Goal: Task Accomplishment & Management: Manage account settings

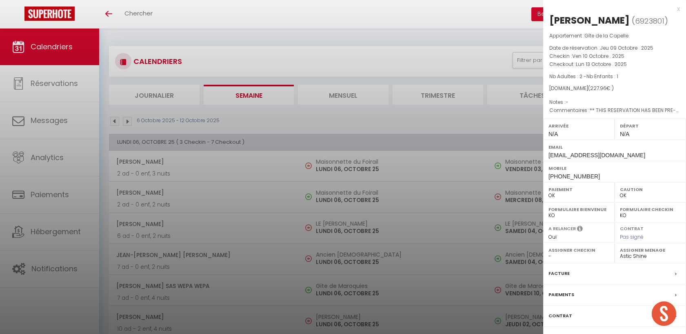
select select "0"
select select "40902"
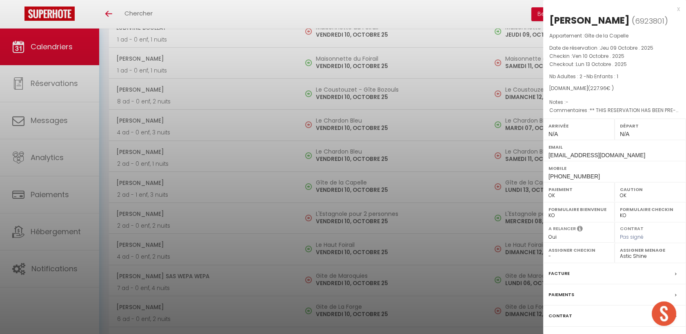
click at [282, 129] on div at bounding box center [343, 167] width 686 height 334
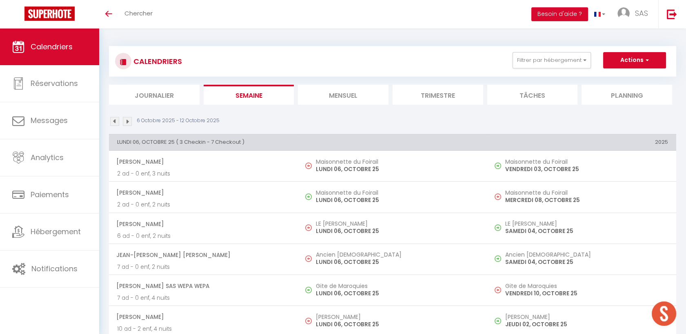
click at [373, 97] on li "Mensuel" at bounding box center [343, 95] width 91 height 20
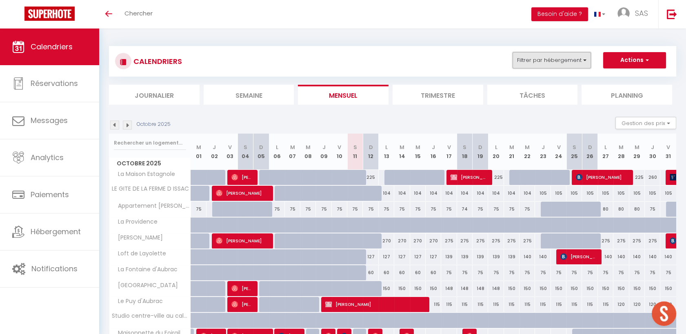
click at [519, 60] on button "Filtrer par hébergement" at bounding box center [551, 60] width 78 height 16
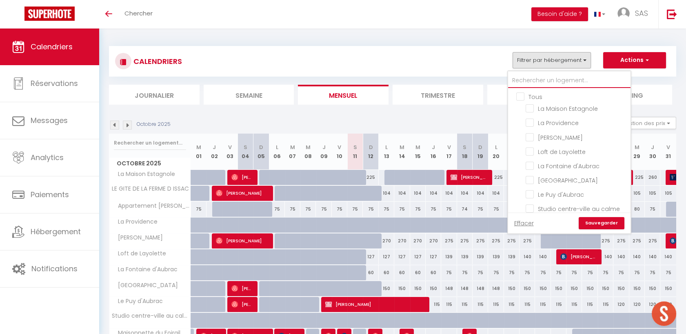
click at [520, 78] on input "text" at bounding box center [569, 80] width 122 height 15
type input "m"
checkbox input "false"
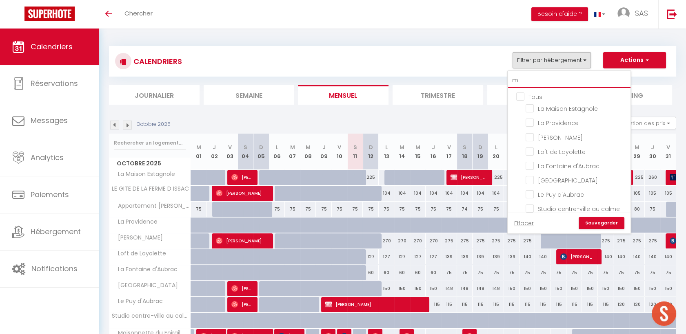
checkbox input "false"
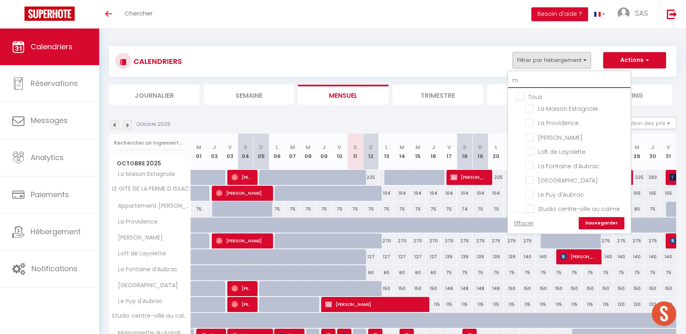
checkbox input "false"
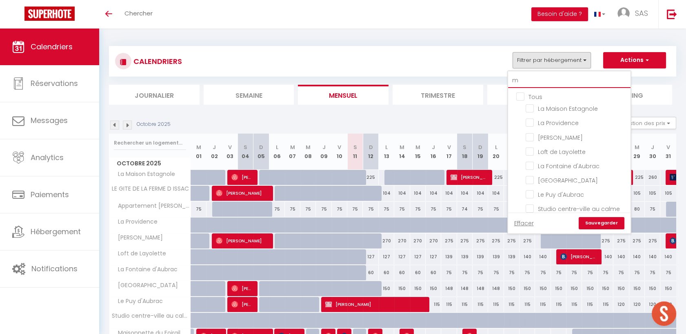
checkbox input "false"
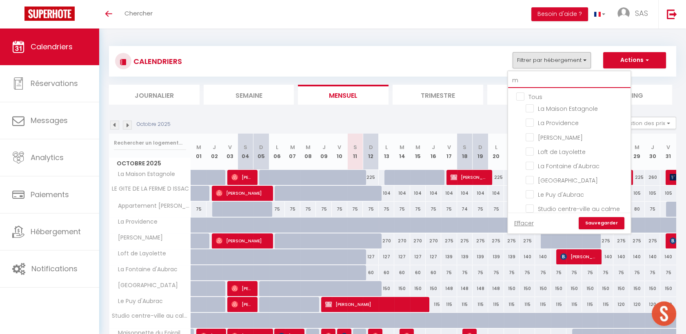
checkbox input "false"
type input "ma"
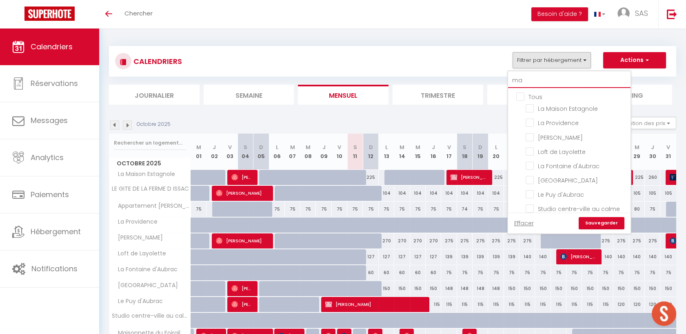
checkbox input "false"
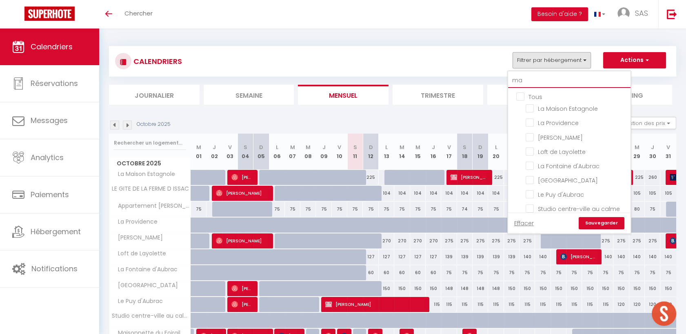
checkbox input "false"
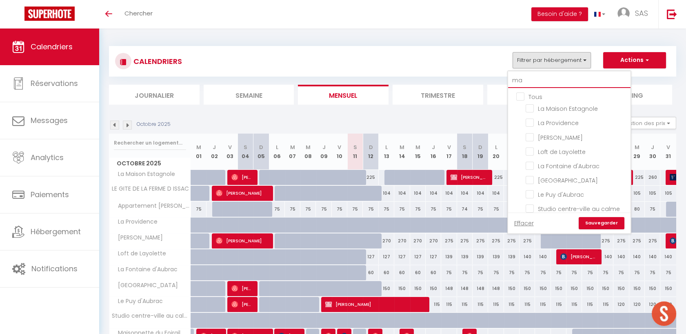
checkbox input "false"
type input "mai"
checkbox input "false"
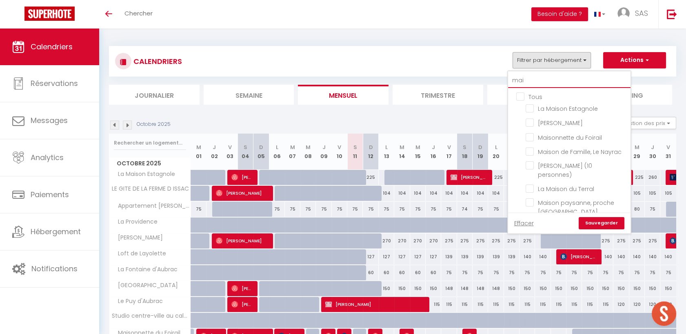
checkbox input "false"
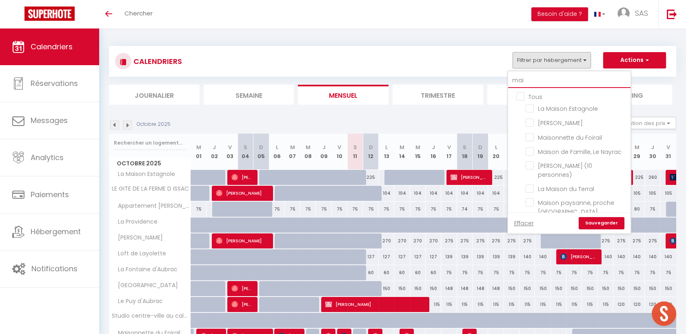
checkbox input "false"
type input "maiso"
checkbox input "false"
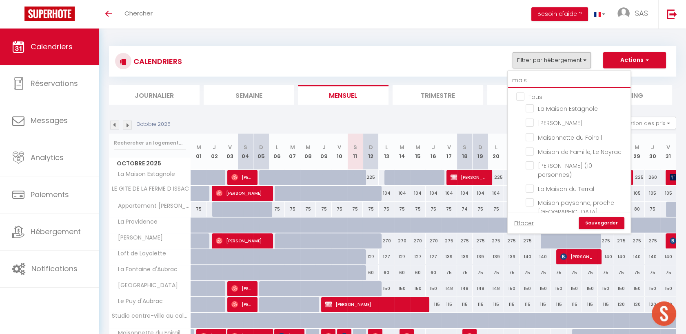
checkbox input "false"
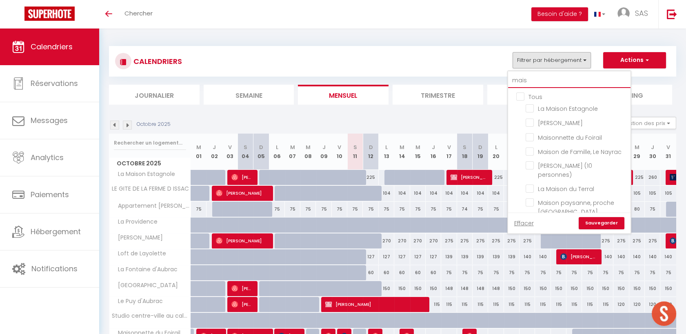
checkbox input "false"
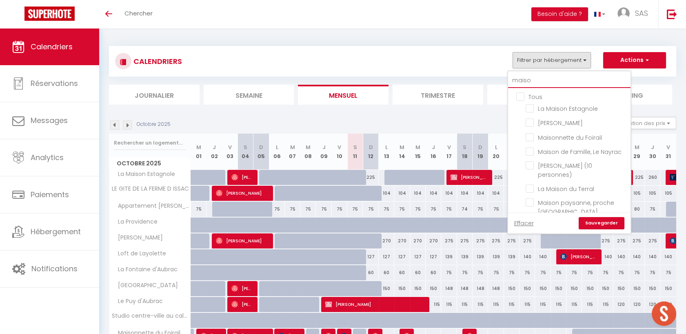
checkbox input "false"
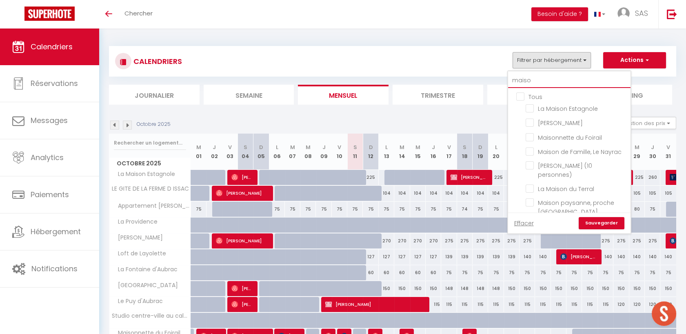
checkbox input "false"
type input "maison"
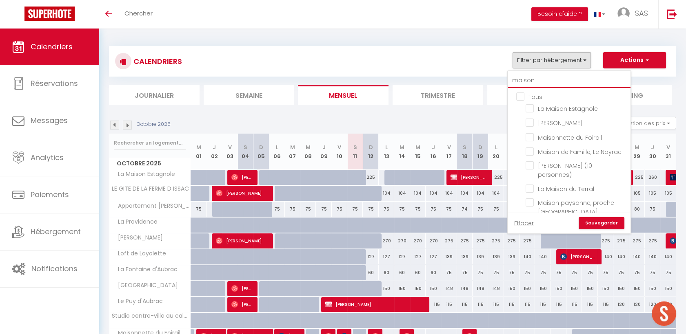
checkbox input "false"
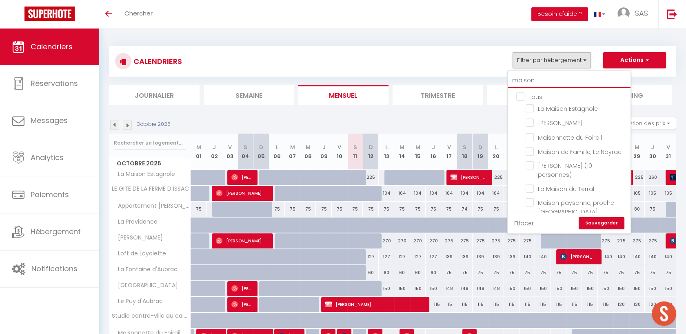
checkbox input "false"
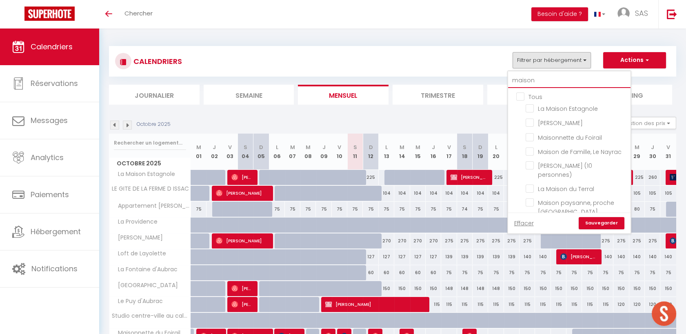
type input "maisonn"
checkbox input "false"
type input "maisonne"
checkbox input "false"
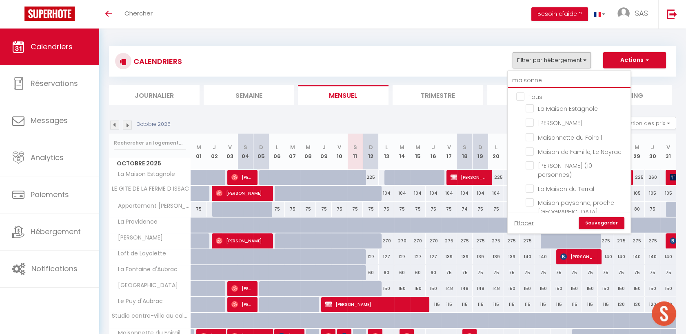
checkbox input "false"
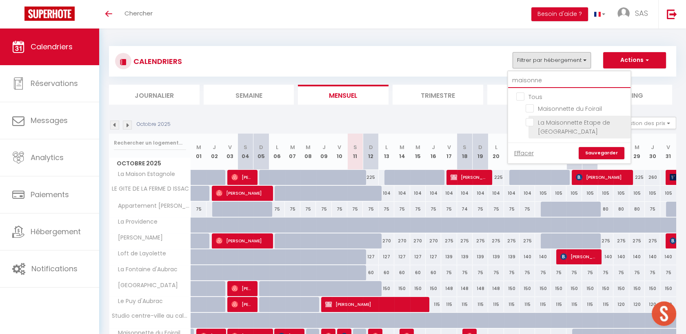
type input "maisonne"
click at [528, 121] on input "La Maisonnette Etape de Saint-Côme d'Olt" at bounding box center [576, 122] width 102 height 8
checkbox input "true"
checkbox input "false"
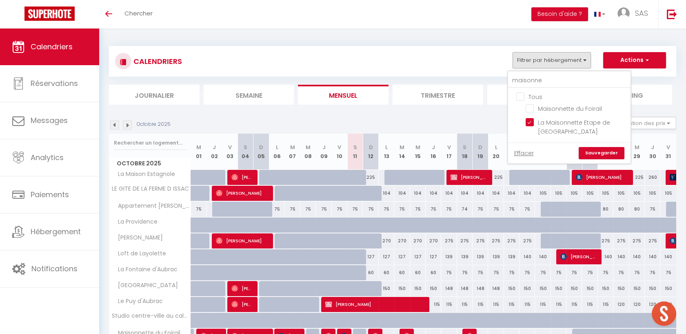
click at [593, 148] on link "Sauvegarder" at bounding box center [601, 153] width 46 height 12
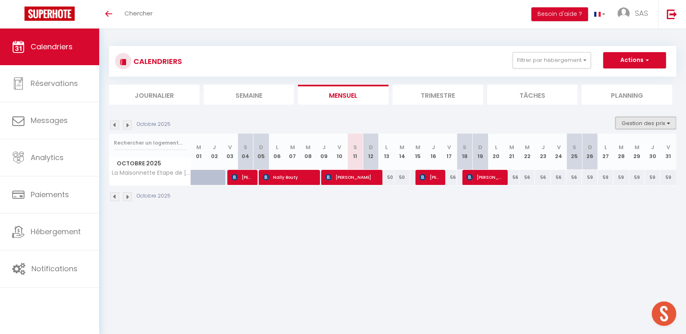
click at [631, 121] on button "Gestion des prix" at bounding box center [645, 123] width 61 height 12
click at [626, 148] on input "Nb Nuits minimum" at bounding box center [638, 148] width 73 height 8
checkbox input "true"
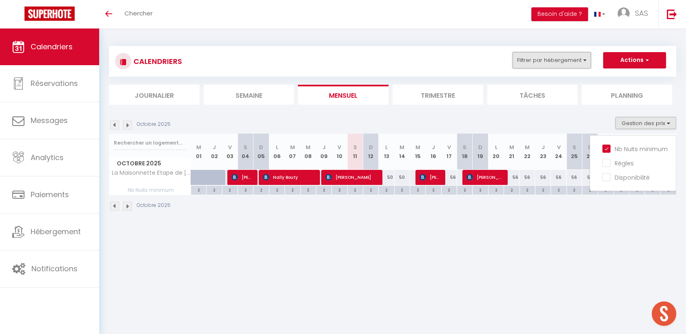
click at [535, 61] on button "Filtrer par hébergement" at bounding box center [551, 60] width 78 height 16
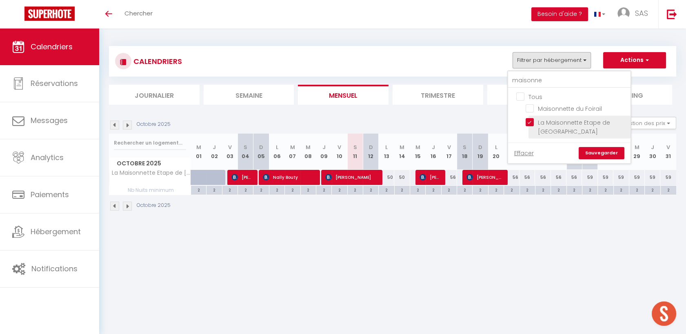
click at [532, 123] on input "La Maisonnette Etape de Saint-Côme d'Olt" at bounding box center [576, 122] width 102 height 8
checkbox input "false"
click at [592, 158] on link "Sauvegarder" at bounding box center [601, 153] width 46 height 12
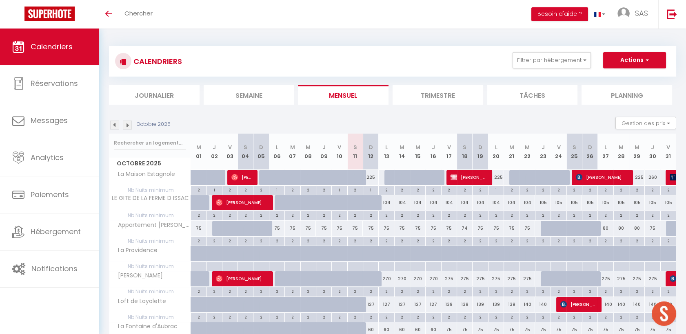
click at [277, 95] on li "Semaine" at bounding box center [249, 95] width 91 height 20
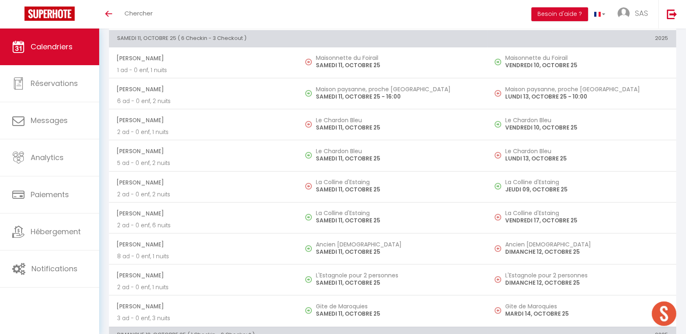
scroll to position [1350, 0]
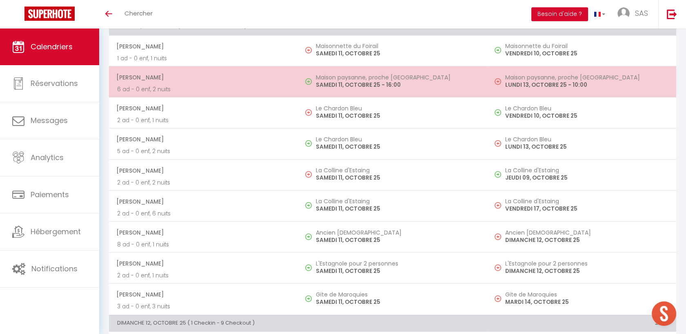
click at [377, 77] on h5 "Maison paysanne, proche Aubrac" at bounding box center [397, 77] width 163 height 7
select select
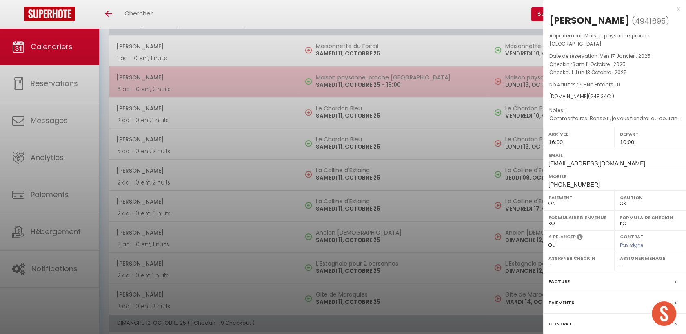
click at [377, 77] on div at bounding box center [343, 167] width 686 height 334
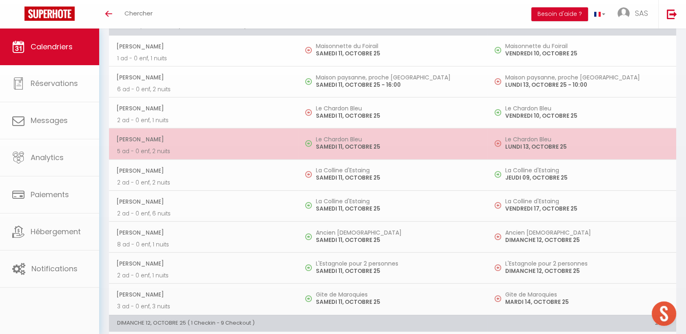
click at [370, 147] on p "SAMEDI 11, OCTOBRE 25" at bounding box center [397, 147] width 163 height 9
select select "KO"
select select "0"
select select "40902"
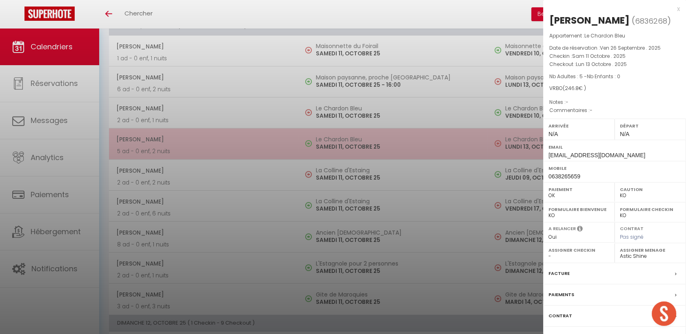
click at [370, 147] on div at bounding box center [343, 167] width 686 height 334
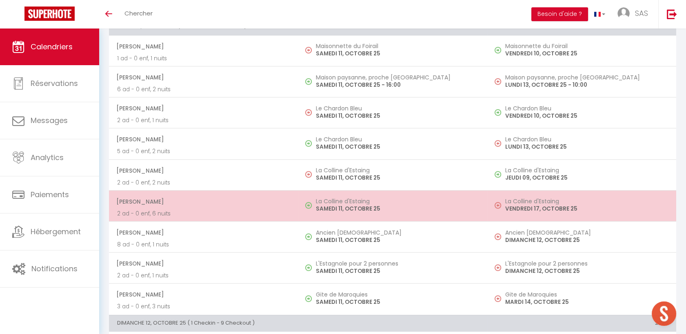
click at [362, 201] on h5 "La Colline d'Estaing" at bounding box center [397, 201] width 163 height 7
select select "20096"
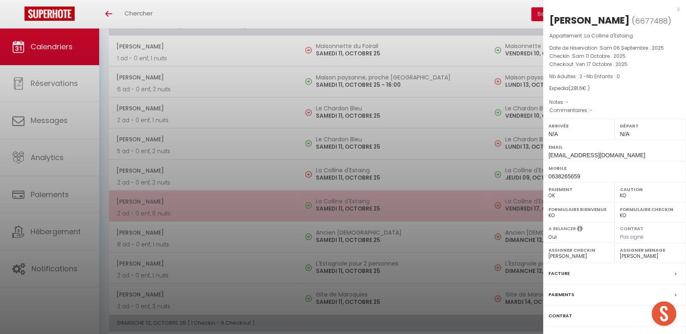
click at [362, 201] on div at bounding box center [343, 167] width 686 height 334
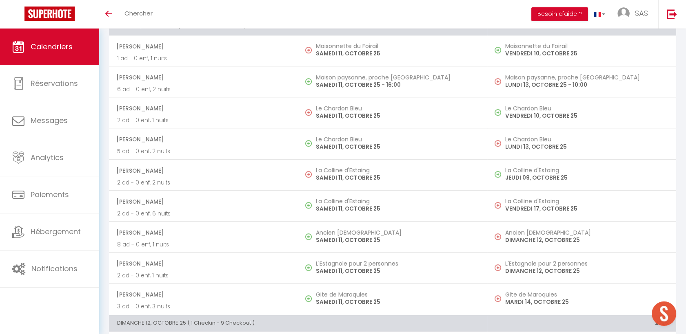
click at [365, 243] on td "Ancien Presbytère SAMEDI 11, OCTOBRE 25" at bounding box center [392, 236] width 189 height 31
select select "OK"
select select
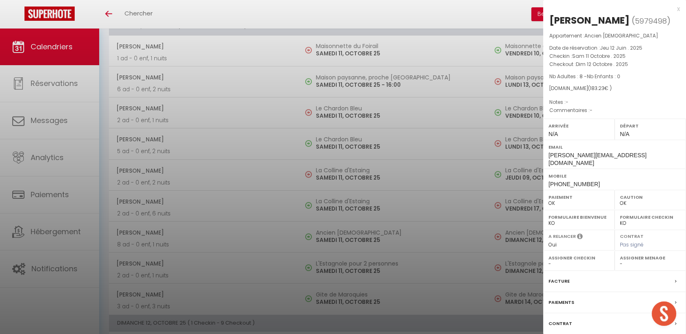
click at [365, 243] on div at bounding box center [343, 167] width 686 height 334
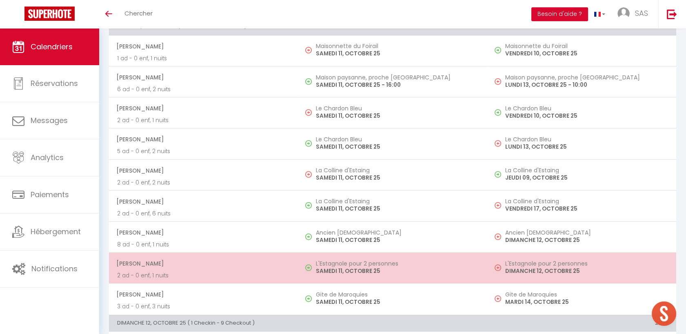
click at [362, 270] on p "SAMEDI 11, OCTOBRE 25" at bounding box center [397, 271] width 163 height 9
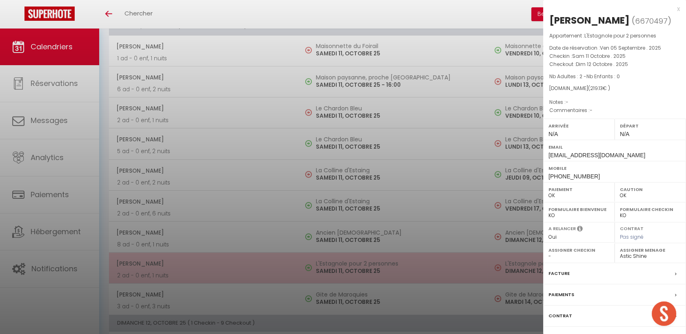
click at [362, 270] on div at bounding box center [343, 167] width 686 height 334
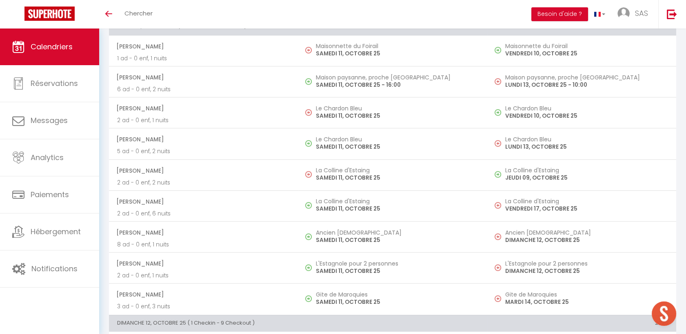
click at [362, 300] on p "SAMEDI 11, OCTOBRE 25" at bounding box center [397, 302] width 163 height 9
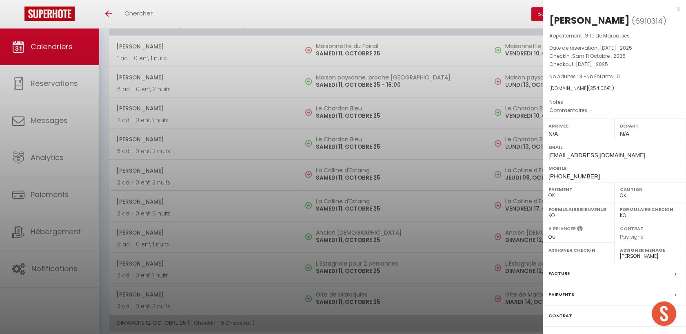
click at [362, 300] on div at bounding box center [343, 167] width 686 height 334
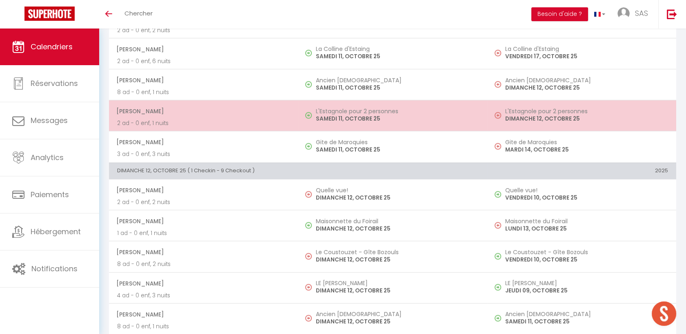
scroll to position [1531, 0]
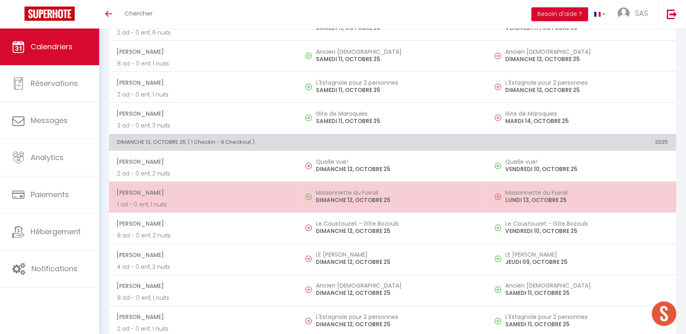
click at [364, 203] on td "Maisonnette du Foirail DIMANCHE 12, OCTOBRE 25" at bounding box center [392, 197] width 189 height 31
select select "40902"
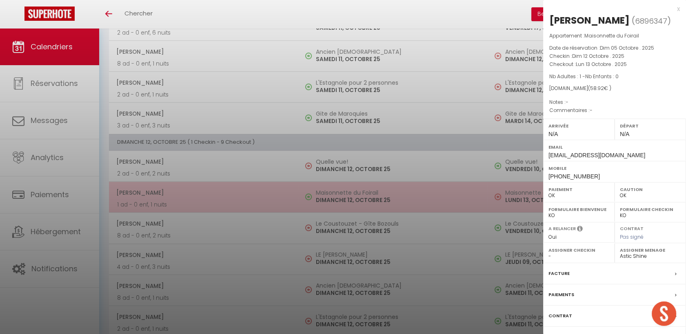
click at [364, 203] on div at bounding box center [343, 167] width 686 height 334
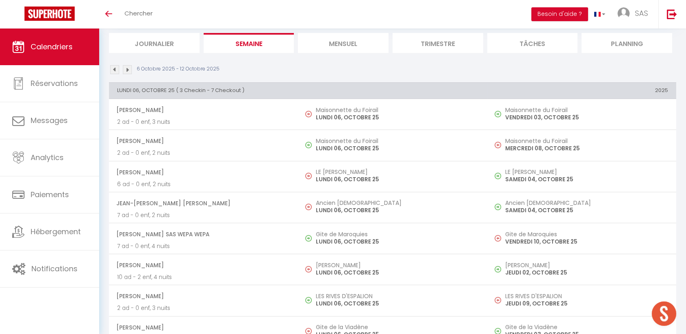
scroll to position [0, 0]
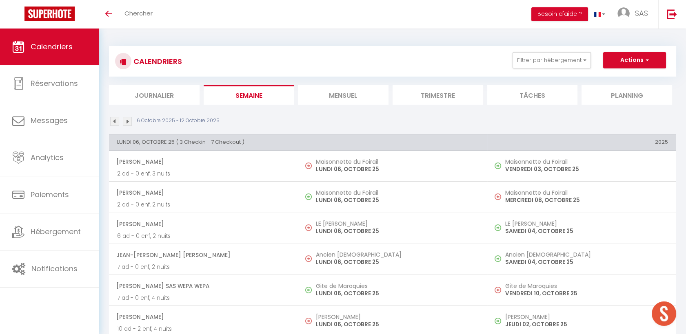
click at [131, 121] on img at bounding box center [127, 121] width 9 height 9
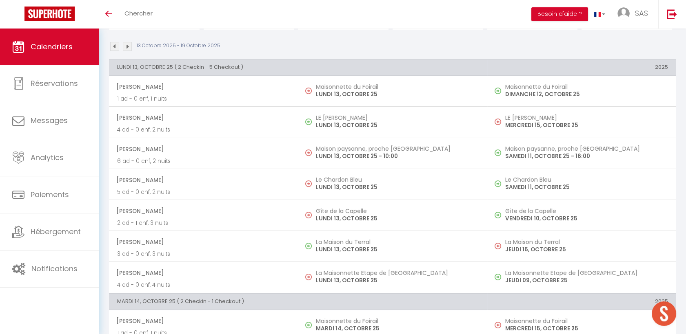
scroll to position [91, 0]
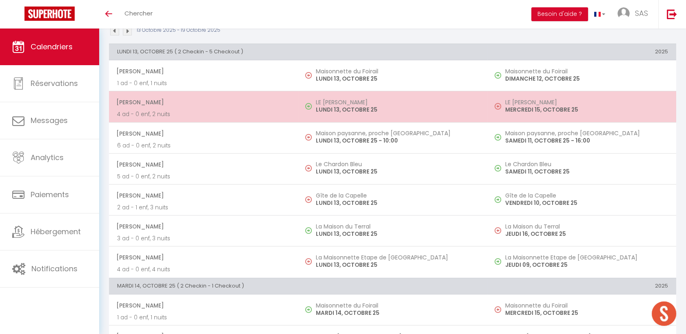
click at [146, 107] on span "Dominique BONAL" at bounding box center [202, 102] width 173 height 15
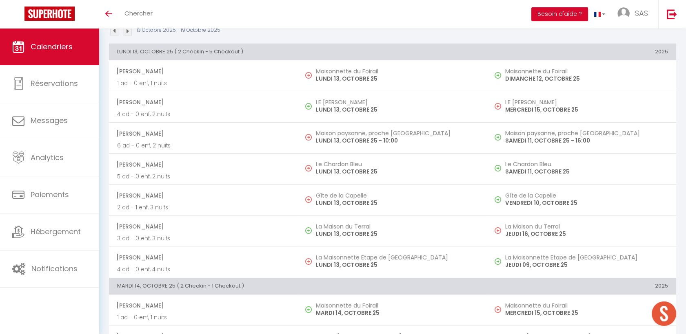
select select "KO"
select select
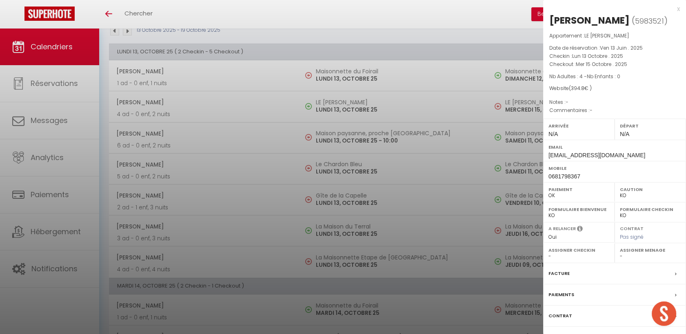
click at [146, 107] on div at bounding box center [343, 167] width 686 height 334
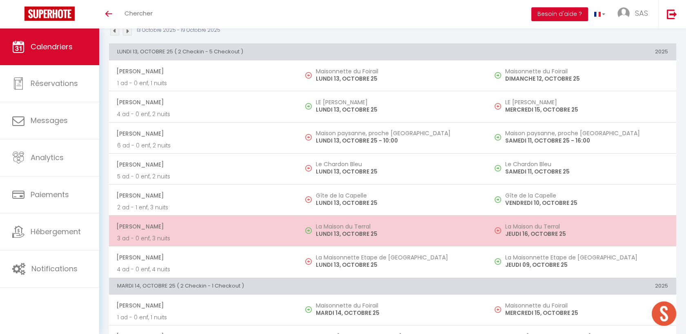
click at [365, 219] on td "La Maison du Terral LUNDI 13, OCTOBRE 25" at bounding box center [392, 231] width 189 height 31
select select "OK"
select select "40902"
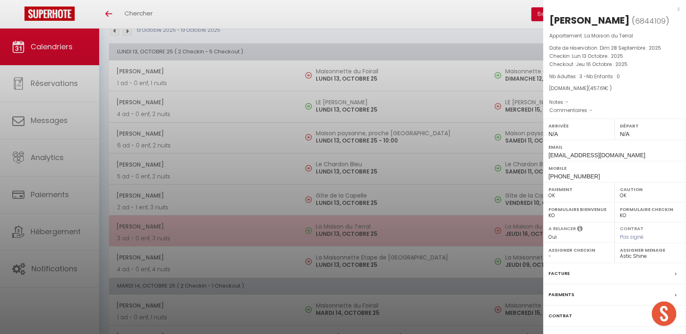
click at [365, 219] on div at bounding box center [343, 167] width 686 height 334
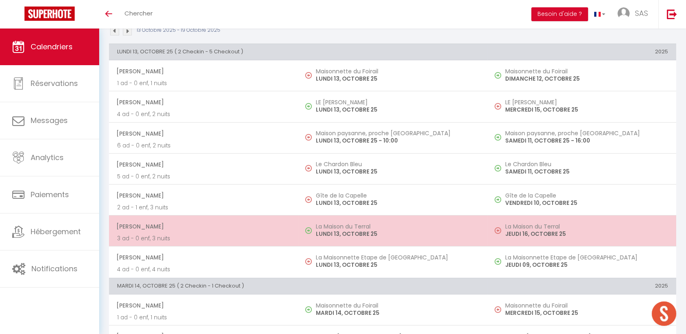
click at [413, 233] on p "LUNDI 13, OCTOBRE 25" at bounding box center [397, 234] width 163 height 9
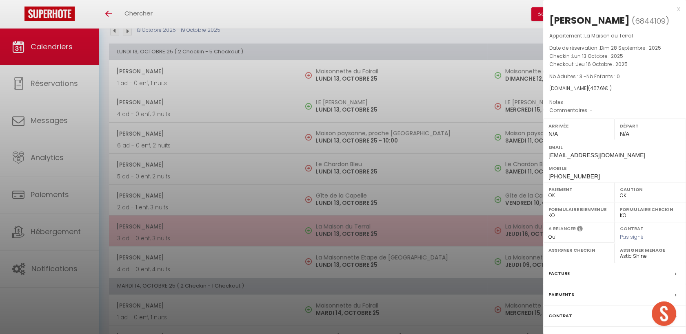
click at [413, 233] on div at bounding box center [343, 167] width 686 height 334
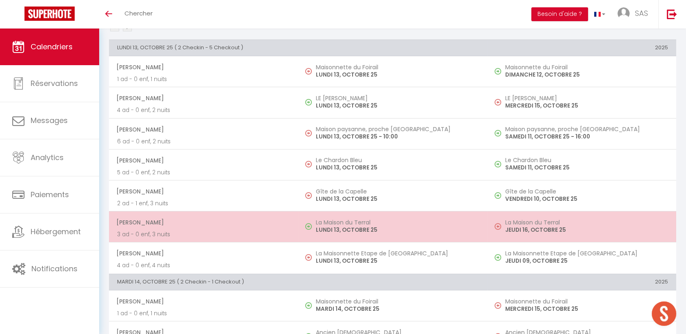
scroll to position [0, 0]
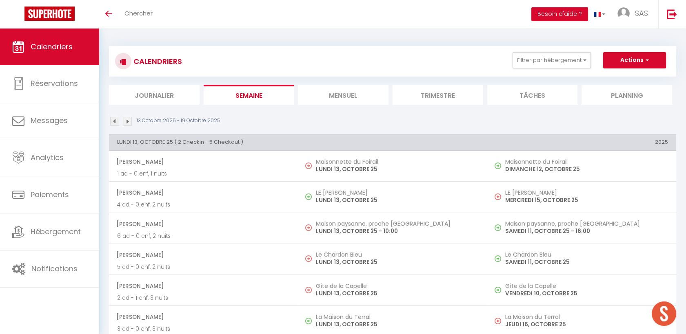
click at [115, 125] on img at bounding box center [114, 121] width 9 height 9
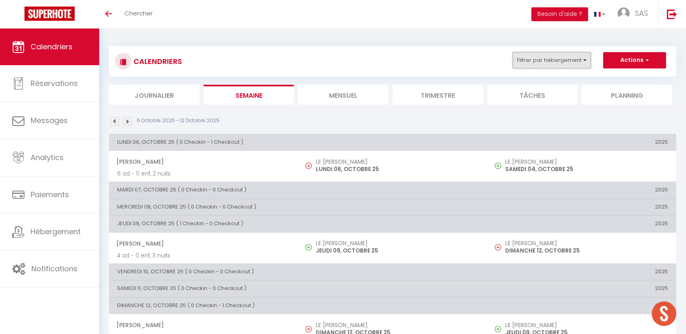
click at [553, 66] on button "Filtrer par hébergement" at bounding box center [551, 60] width 78 height 16
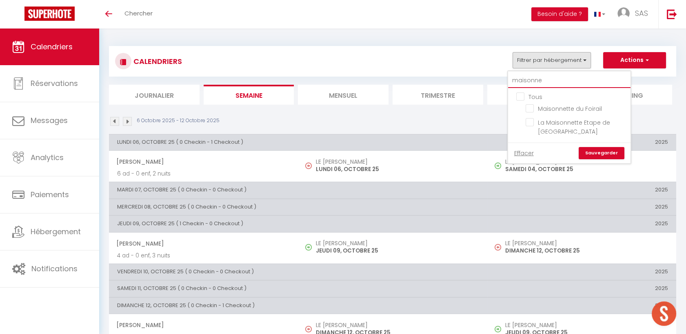
click at [546, 85] on input "maisonne" at bounding box center [569, 80] width 122 height 15
checkbox input "false"
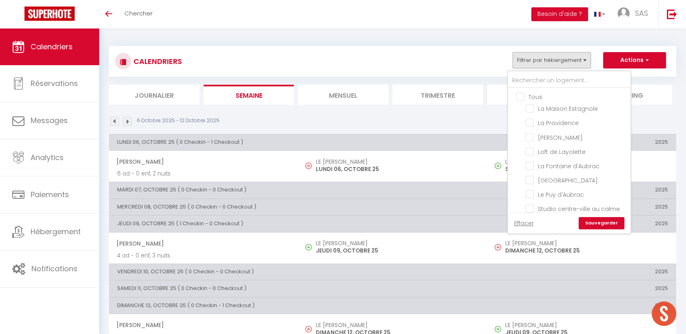
click at [522, 95] on input "Tous" at bounding box center [577, 96] width 122 height 8
checkbox input "true"
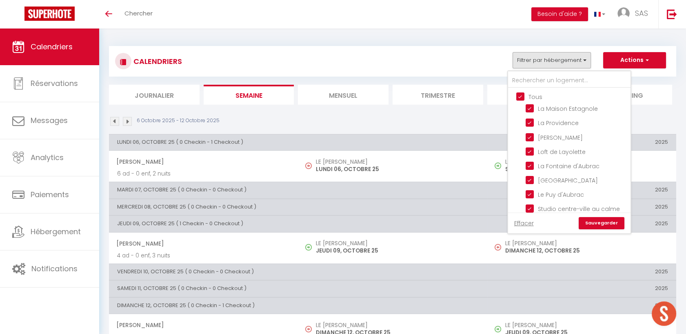
checkbox input "true"
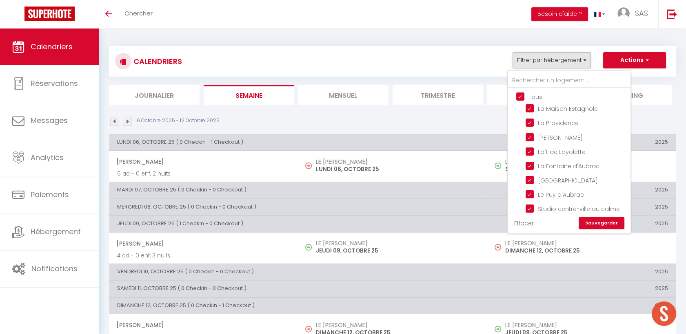
checkbox input "true"
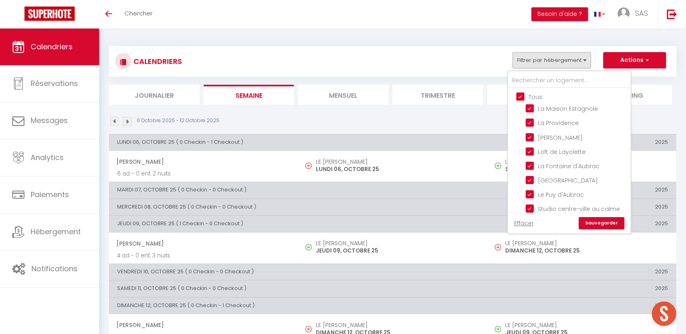
checkbox input "true"
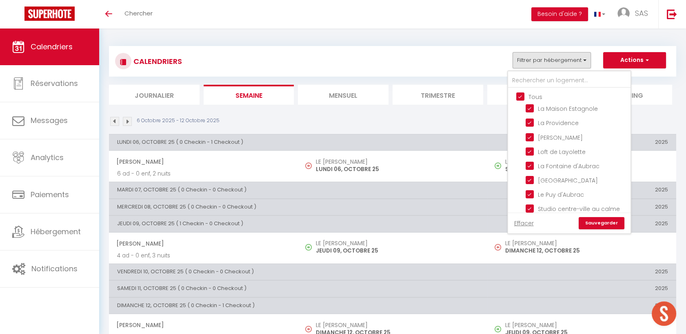
checkbox input "true"
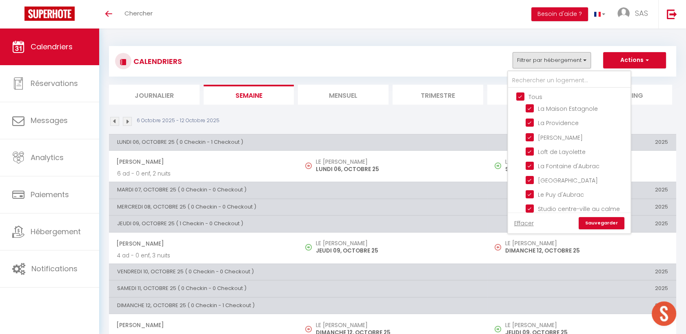
checkbox input "true"
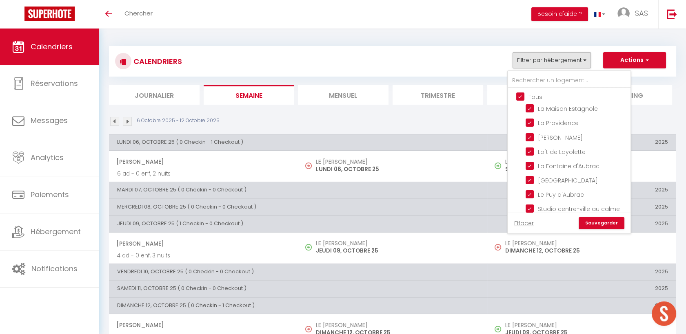
checkbox input "true"
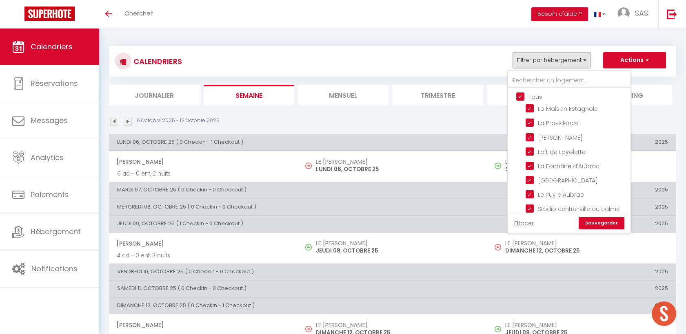
checkbox input "true"
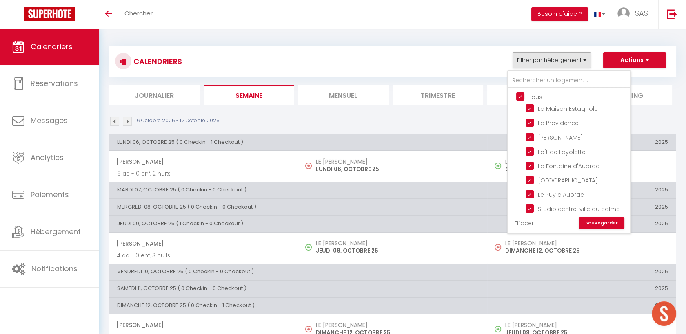
checkbox input "true"
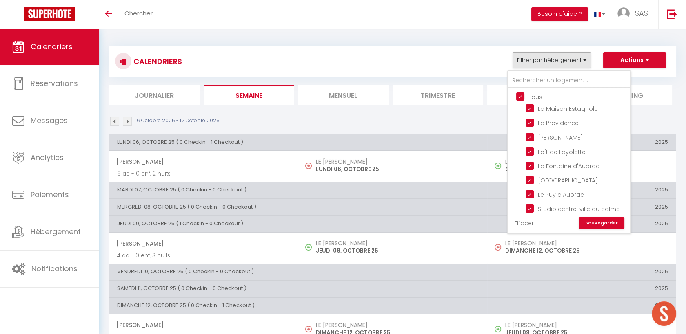
checkbox input "true"
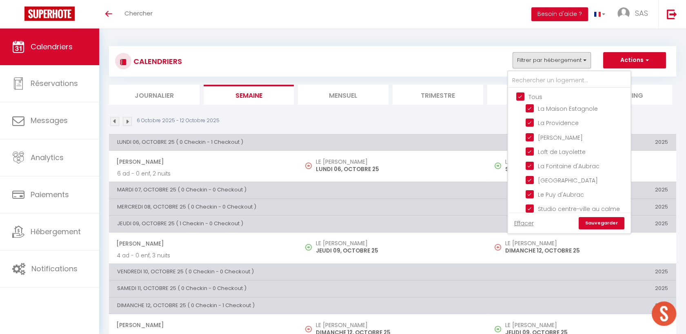
click at [618, 220] on link "Sauvegarder" at bounding box center [601, 223] width 46 height 12
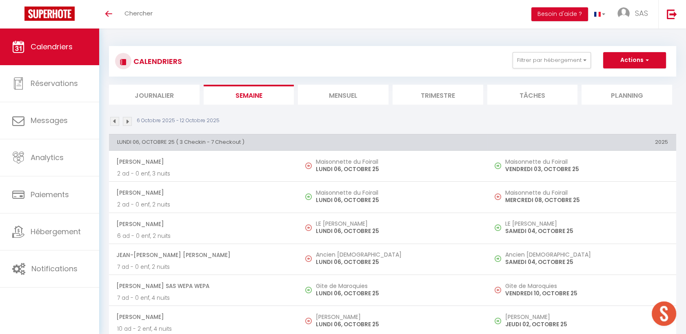
click at [127, 122] on img at bounding box center [127, 121] width 9 height 9
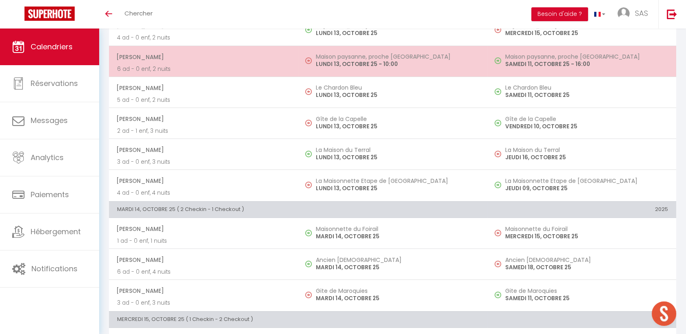
scroll to position [136, 0]
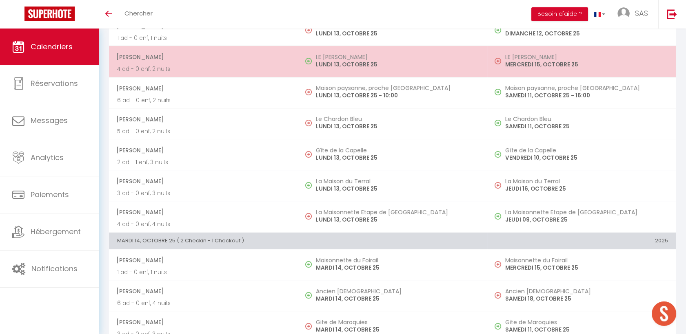
click at [248, 67] on p "4 ad - 0 enf, 2 nuits" at bounding box center [203, 69] width 173 height 9
select select "KO"
select select
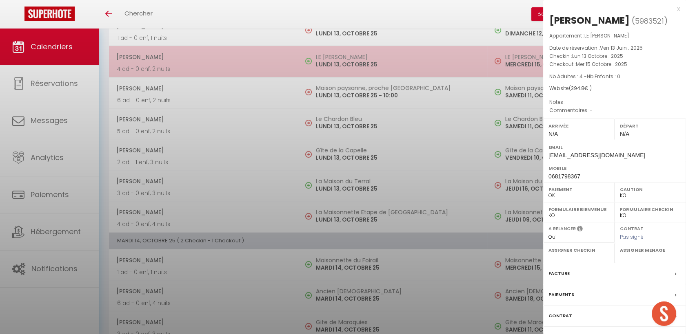
click at [248, 67] on div at bounding box center [343, 167] width 686 height 334
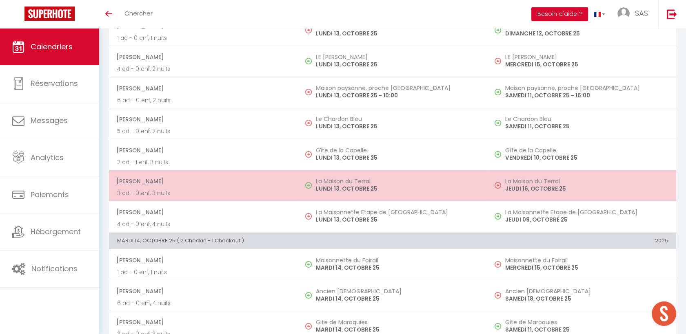
click at [235, 190] on p "3 ad - 0 enf, 3 nuits" at bounding box center [203, 193] width 173 height 9
select select "OK"
select select "40902"
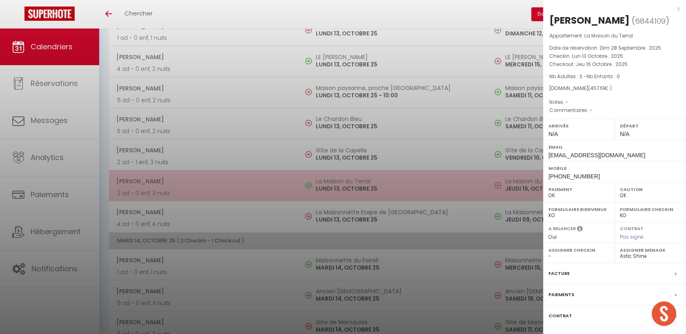
click at [235, 190] on div at bounding box center [343, 167] width 686 height 334
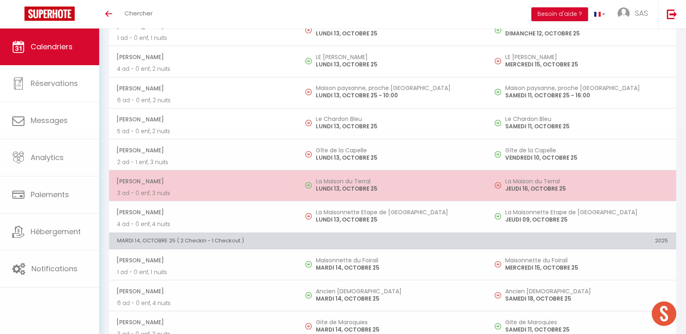
scroll to position [181, 0]
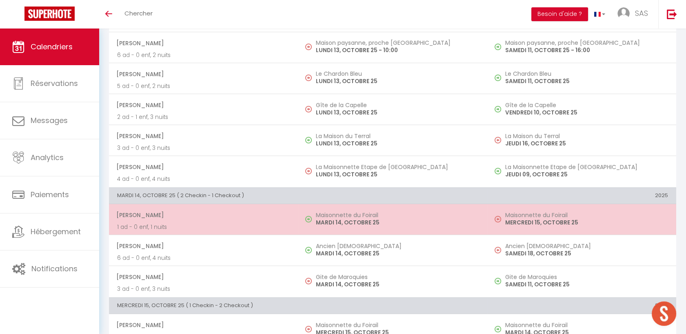
click at [210, 219] on span "Christophe Giraud" at bounding box center [202, 215] width 173 height 15
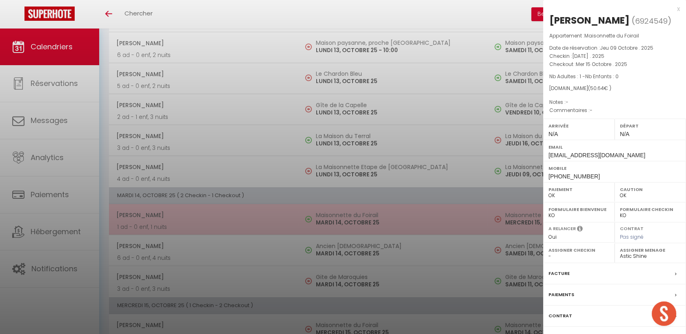
click at [210, 219] on div at bounding box center [343, 167] width 686 height 334
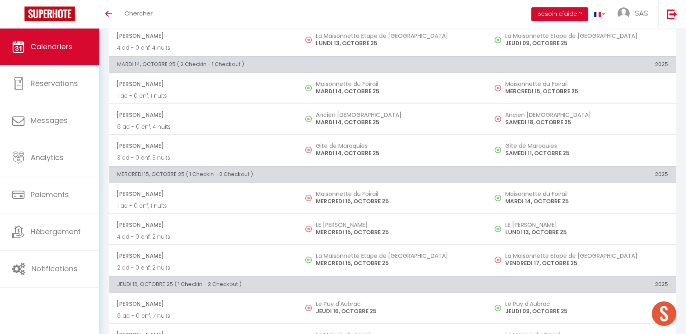
scroll to position [317, 0]
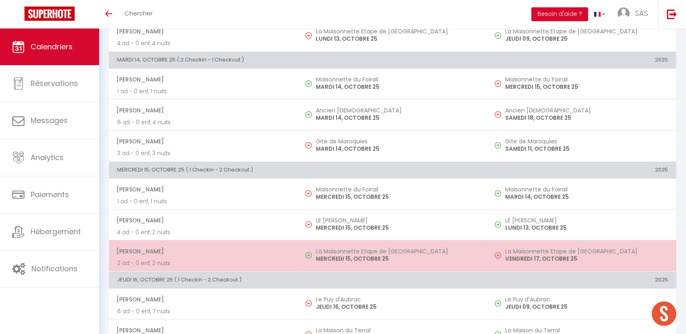
click at [296, 264] on td "camille labarère 2 ad - 0 enf, 2 nuits" at bounding box center [203, 256] width 189 height 31
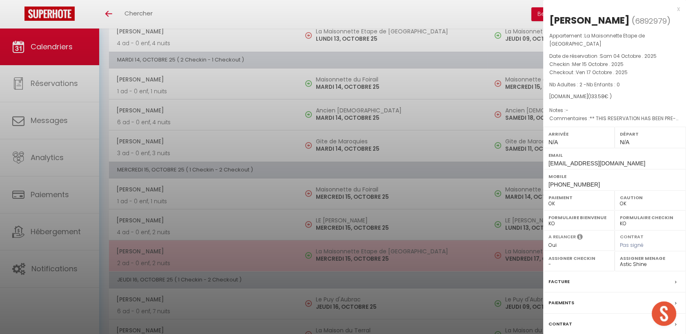
click at [296, 264] on div at bounding box center [343, 167] width 686 height 334
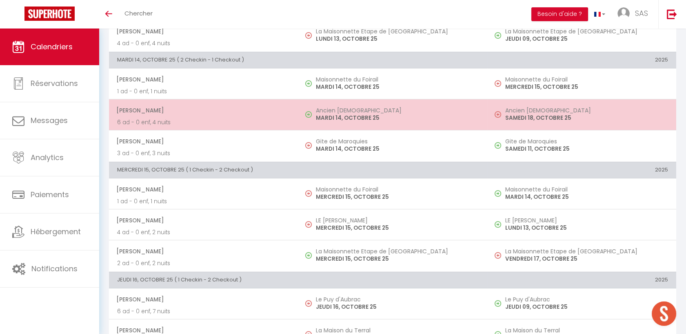
click at [251, 100] on td "THIERRY BÂCLE 6 ad - 0 enf, 4 nuits" at bounding box center [203, 115] width 189 height 31
select select "KO"
select select
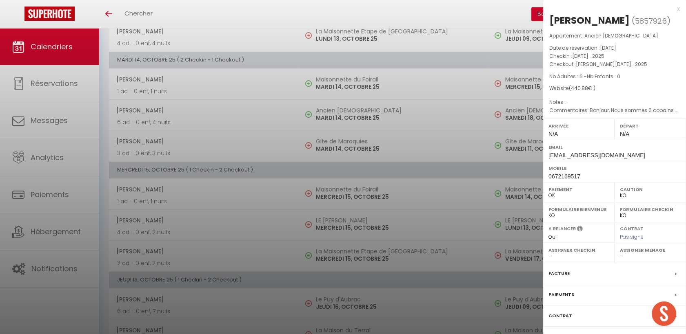
click at [175, 111] on div at bounding box center [343, 167] width 686 height 334
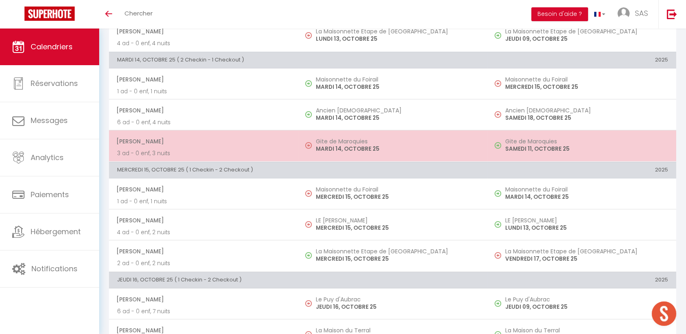
click at [168, 136] on span "Marina Blanc" at bounding box center [202, 141] width 173 height 15
select select "OK"
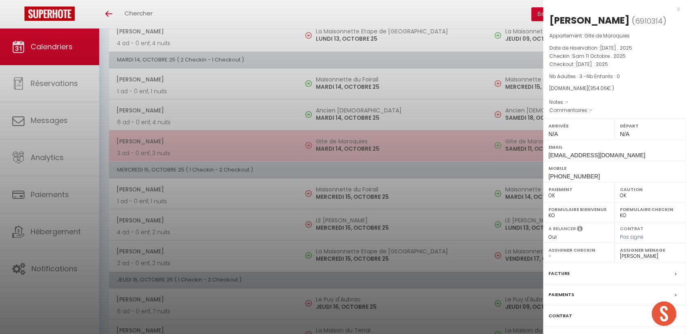
click at [168, 136] on div at bounding box center [343, 167] width 686 height 334
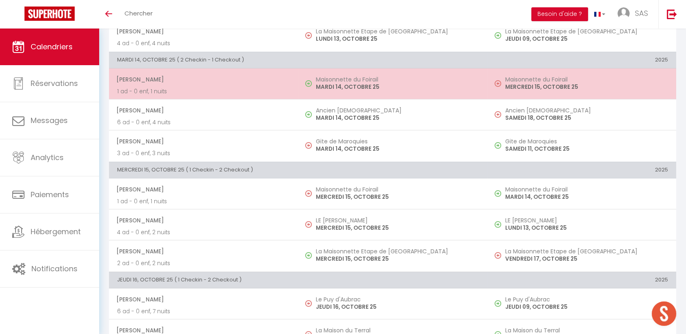
click at [163, 74] on span "Christophe Giraud" at bounding box center [202, 79] width 173 height 15
select select "40902"
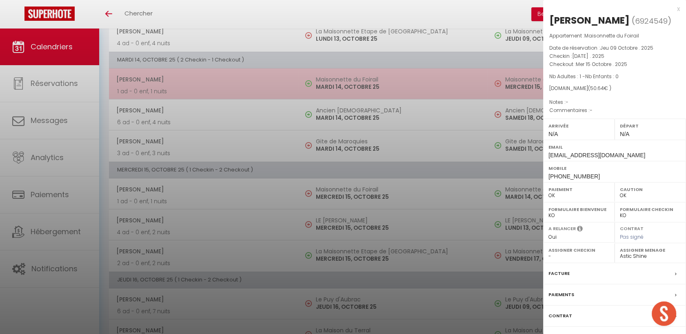
click at [163, 74] on div at bounding box center [343, 167] width 686 height 334
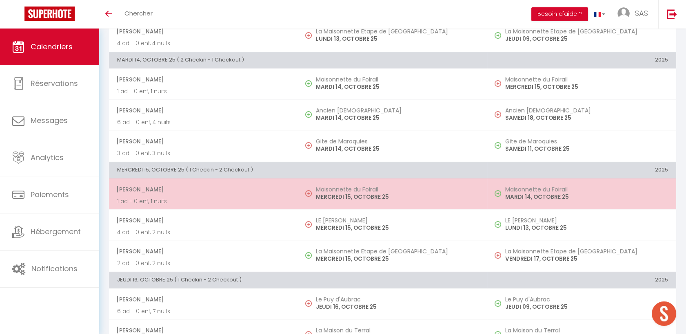
click at [193, 199] on p "1 ad - 0 enf, 1 nuits" at bounding box center [203, 201] width 173 height 9
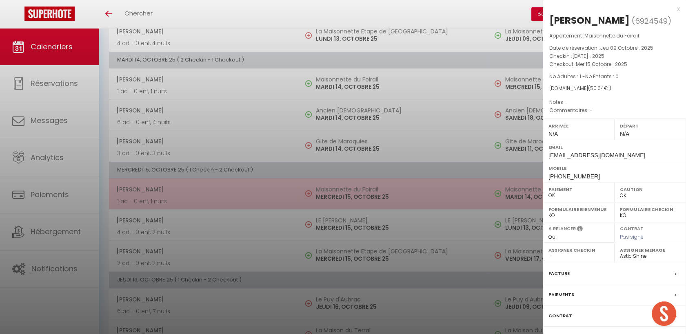
click at [193, 199] on div at bounding box center [343, 167] width 686 height 334
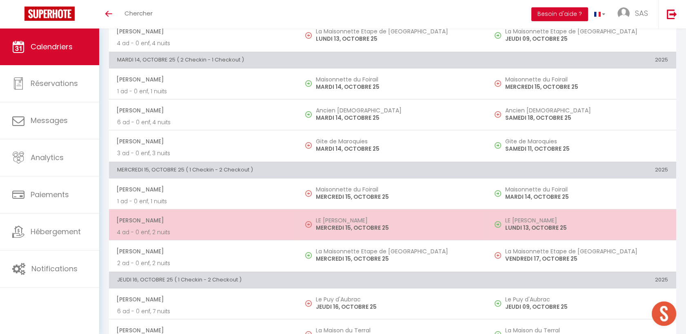
click at [199, 234] on p "4 ad - 0 enf, 2 nuits" at bounding box center [203, 232] width 173 height 9
select select "KO"
select select
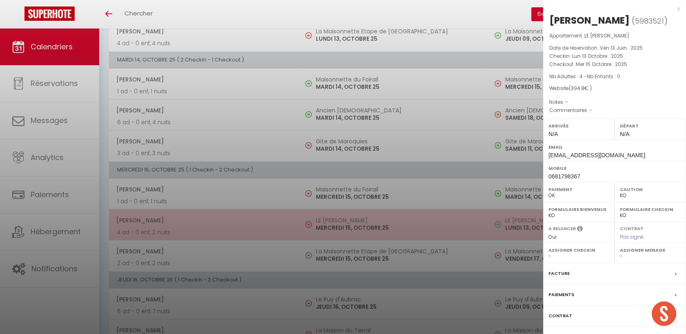
click at [199, 234] on div at bounding box center [343, 167] width 686 height 334
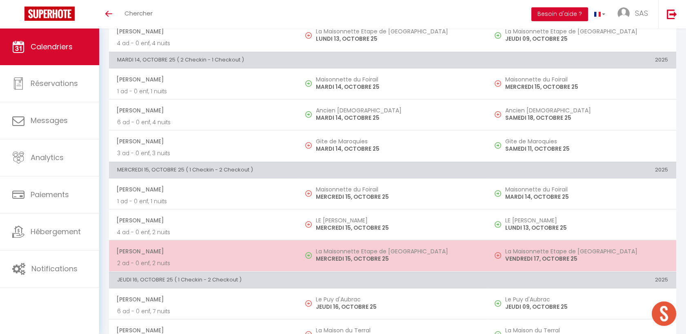
click at [197, 259] on p "2 ad - 0 enf, 2 nuits" at bounding box center [203, 263] width 173 height 9
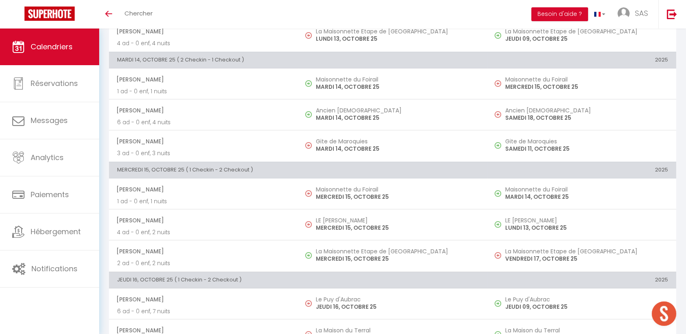
select select "OK"
select select "40902"
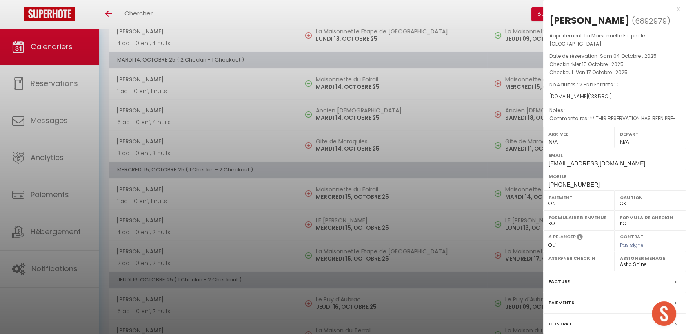
click at [197, 259] on div at bounding box center [343, 167] width 686 height 334
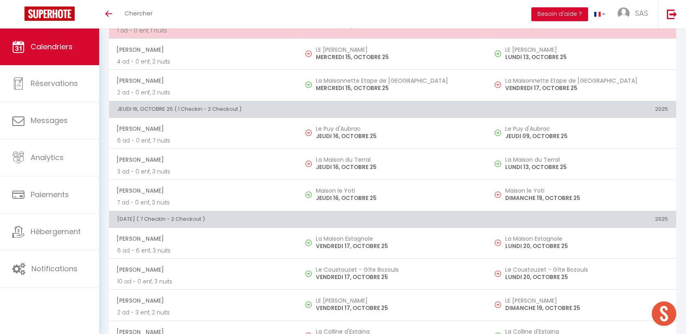
scroll to position [498, 0]
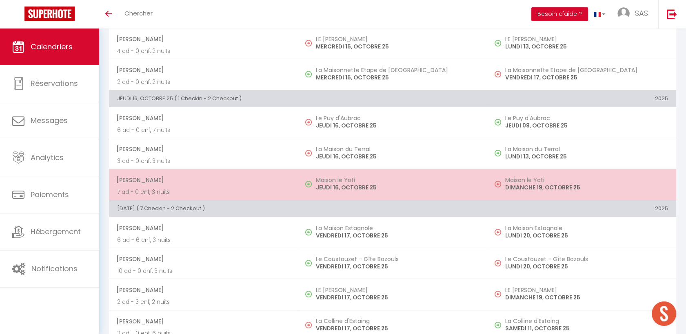
click at [268, 173] on span "Laurie Girard" at bounding box center [202, 180] width 173 height 15
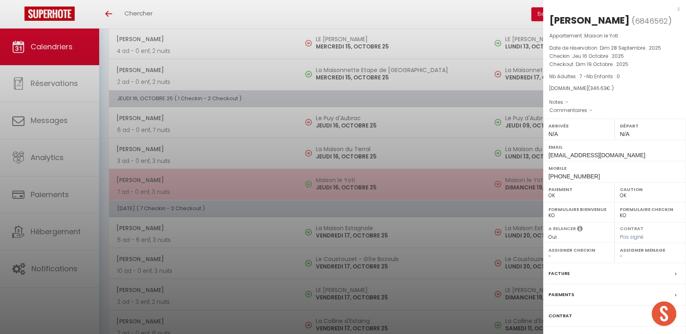
click at [268, 173] on div at bounding box center [343, 167] width 686 height 334
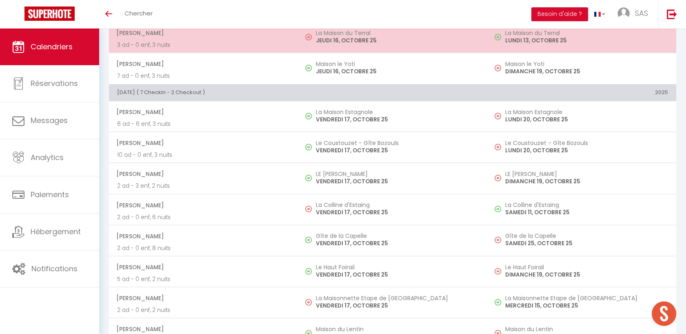
scroll to position [634, 0]
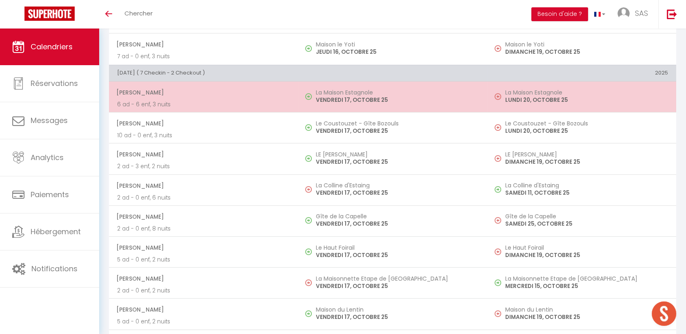
click at [239, 101] on p "6 ad - 6 enf, 3 nuits" at bounding box center [203, 104] width 173 height 9
select select "40902"
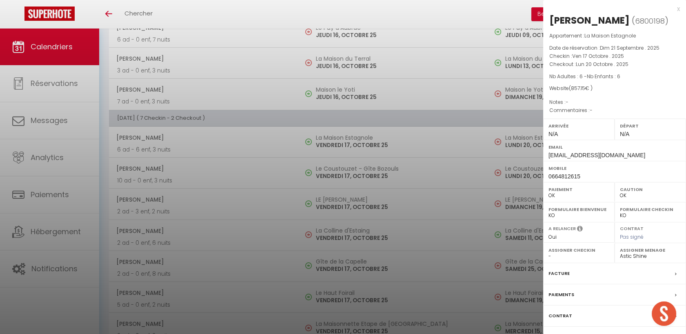
scroll to position [544, 0]
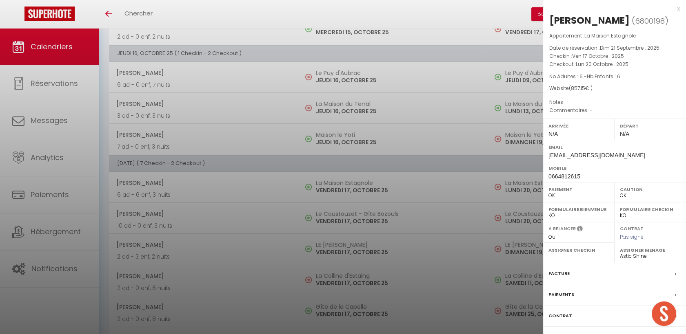
click at [216, 193] on div at bounding box center [343, 167] width 686 height 334
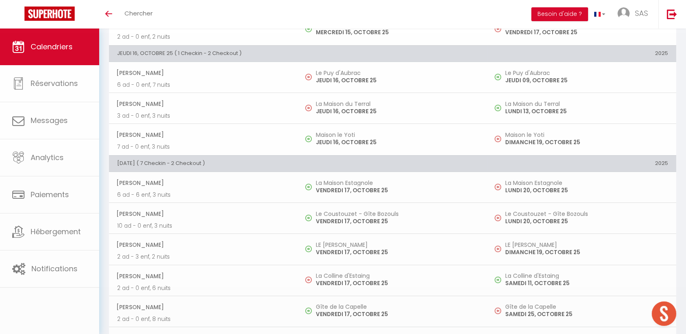
click at [245, 186] on body "🟢 Des questions ou besoin d'assistance pour la migration AirBnB? Prenez rdv >>>…" at bounding box center [343, 145] width 686 height 1321
click at [245, 186] on span "Charlotte Baillet" at bounding box center [202, 182] width 173 height 15
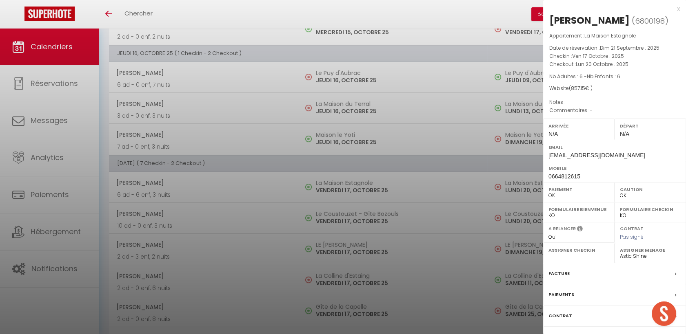
click at [250, 217] on div at bounding box center [343, 167] width 686 height 334
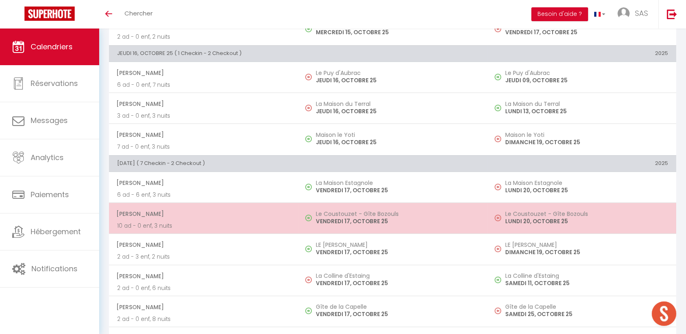
click at [244, 220] on span "Mael Denaux" at bounding box center [202, 213] width 173 height 15
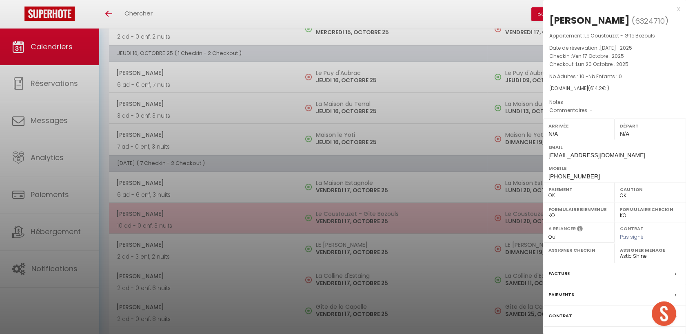
click at [244, 220] on div at bounding box center [343, 167] width 686 height 334
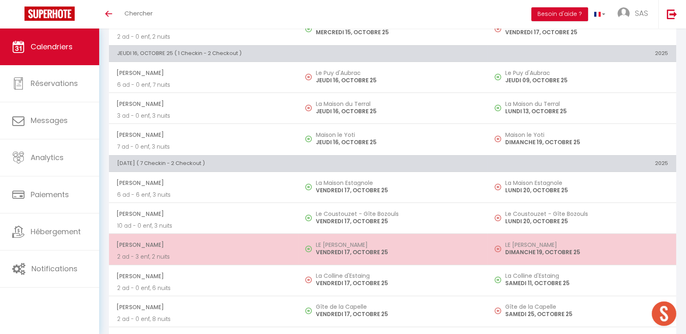
click at [258, 257] on p "2 ad - 3 enf, 2 nuits" at bounding box center [203, 257] width 173 height 9
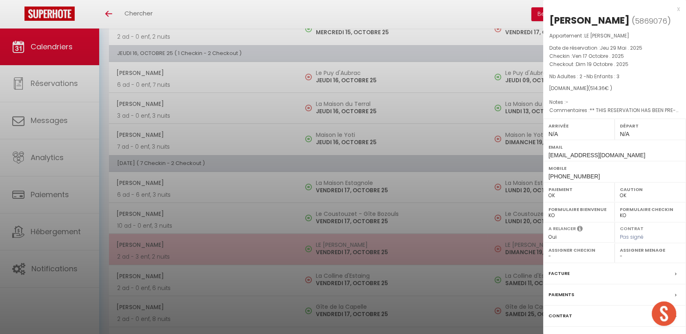
click at [258, 257] on div at bounding box center [343, 167] width 686 height 334
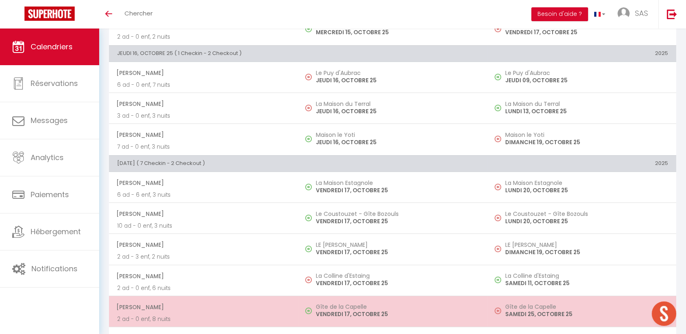
click at [274, 305] on span "Audrey Delacour" at bounding box center [202, 307] width 173 height 15
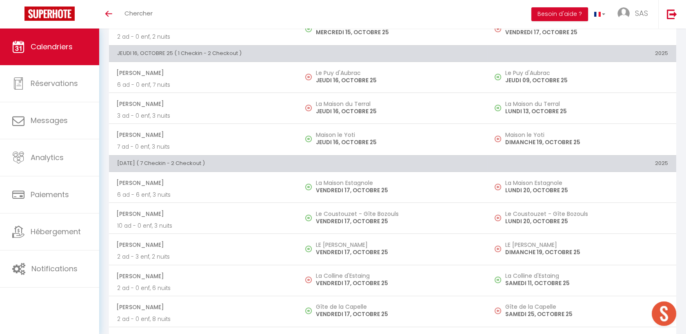
select select "40902"
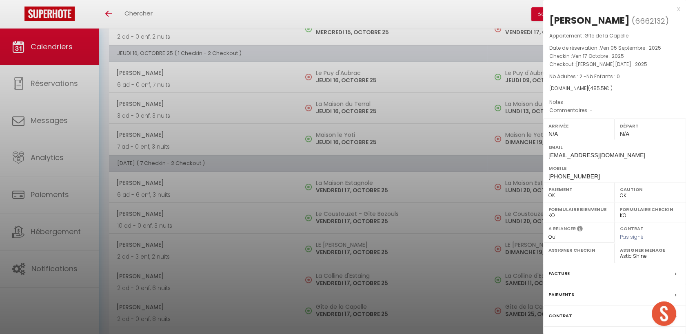
click at [274, 305] on div at bounding box center [343, 167] width 686 height 334
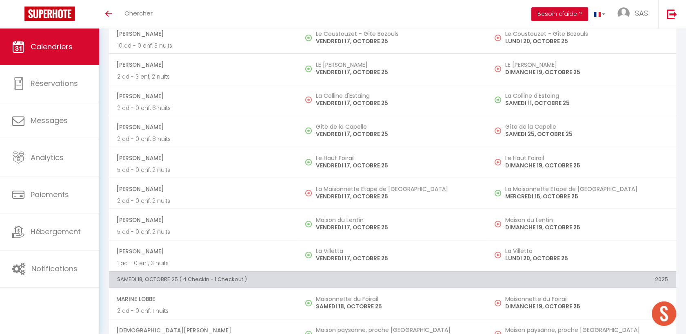
scroll to position [725, 0]
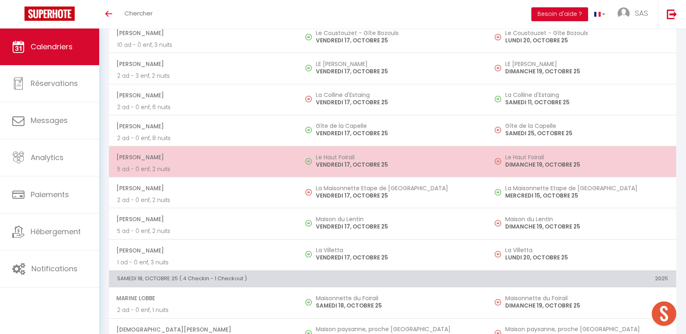
click at [232, 166] on p "5 ad - 0 enf, 2 nuits" at bounding box center [203, 169] width 173 height 9
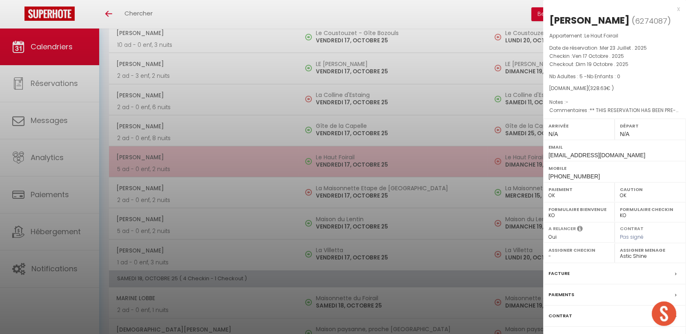
click at [232, 166] on div at bounding box center [343, 167] width 686 height 334
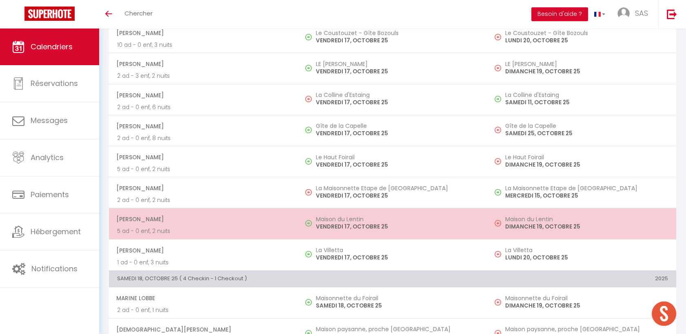
click at [239, 223] on span "Manon Pabois" at bounding box center [202, 219] width 173 height 15
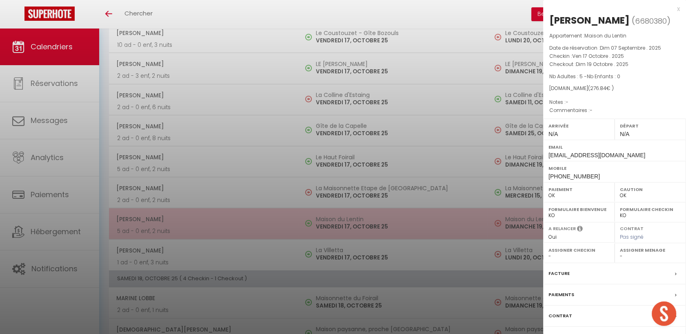
click at [239, 223] on div at bounding box center [343, 167] width 686 height 334
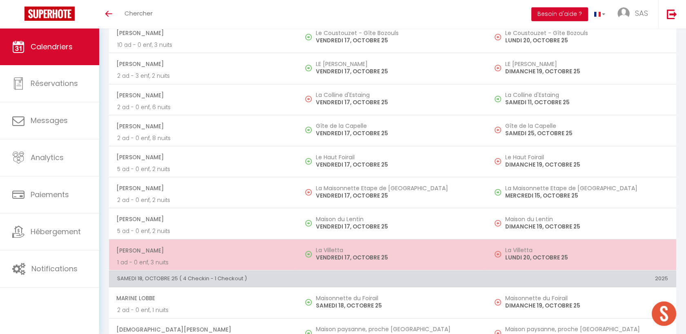
click at [249, 255] on span "Mael Denaux" at bounding box center [202, 250] width 173 height 15
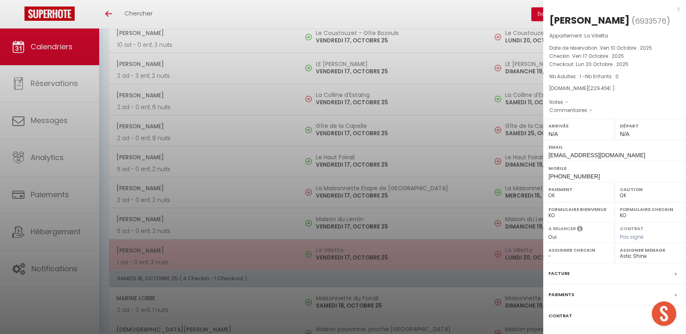
click at [249, 255] on div at bounding box center [343, 167] width 686 height 334
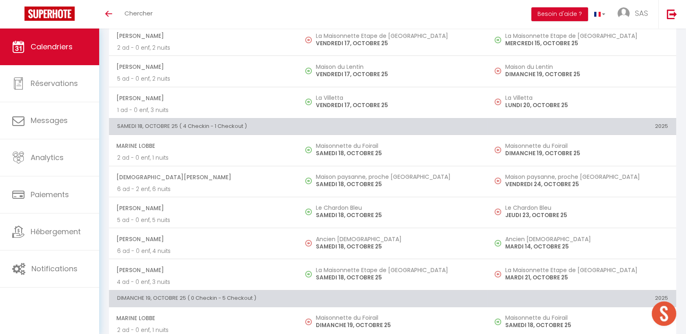
scroll to position [877, 0]
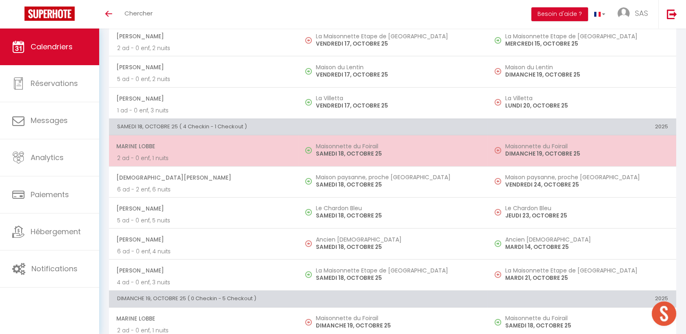
click at [230, 149] on span "Marine Lobbe" at bounding box center [202, 146] width 173 height 15
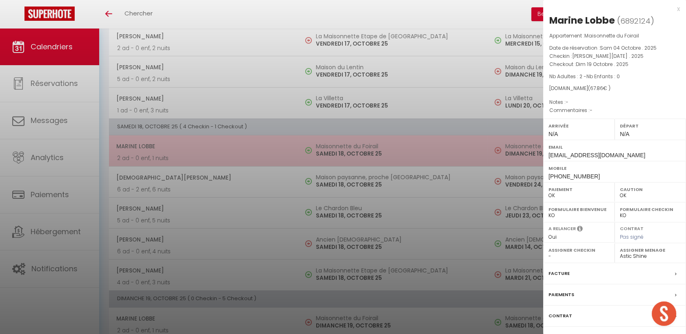
click at [230, 149] on div at bounding box center [343, 167] width 686 height 334
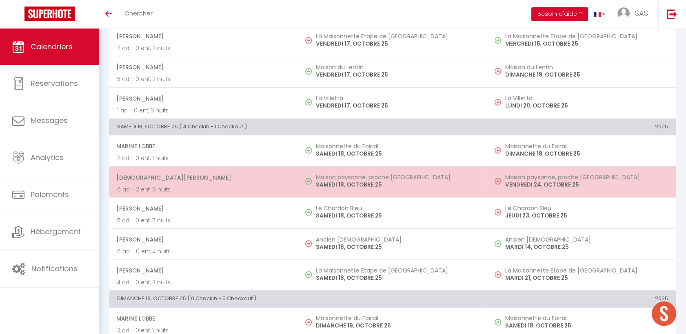
click at [232, 189] on p "6 ad - 2 enf, 6 nuits" at bounding box center [203, 190] width 173 height 9
select select "44126"
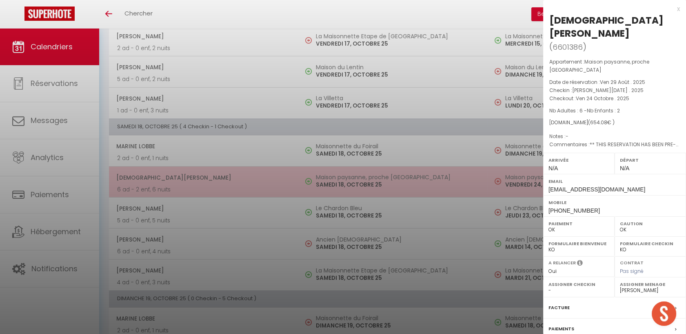
click at [232, 189] on div at bounding box center [343, 167] width 686 height 334
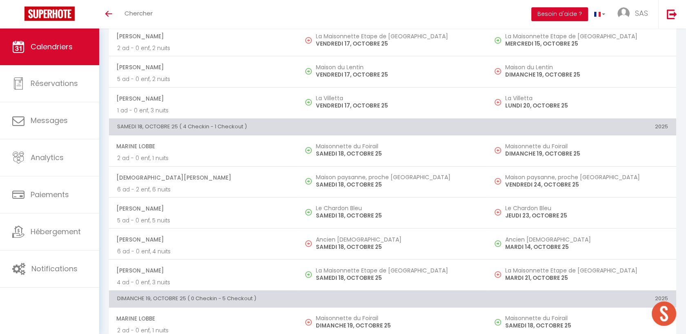
click at [228, 214] on span "Emilie Plantier" at bounding box center [202, 208] width 173 height 15
select select "KO"
select select "40902"
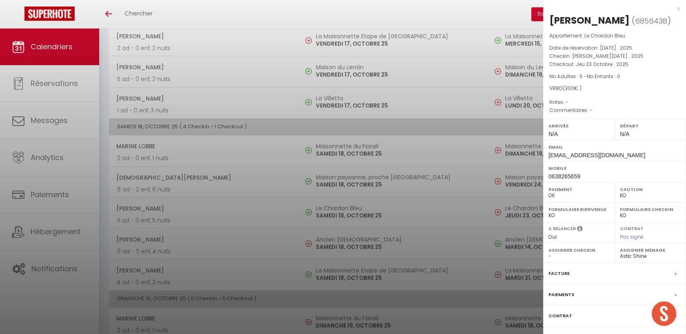
click at [228, 214] on div at bounding box center [343, 167] width 686 height 334
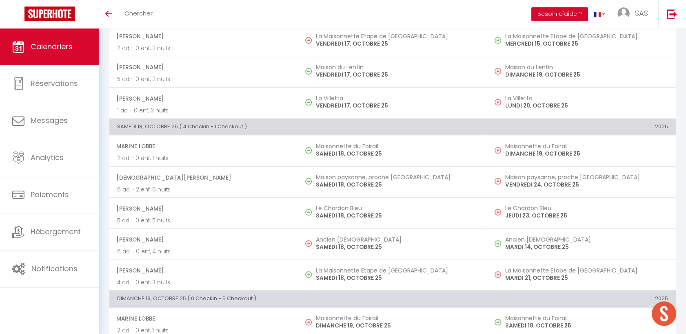
click at [235, 275] on span "marie-france Bouvet" at bounding box center [202, 270] width 173 height 15
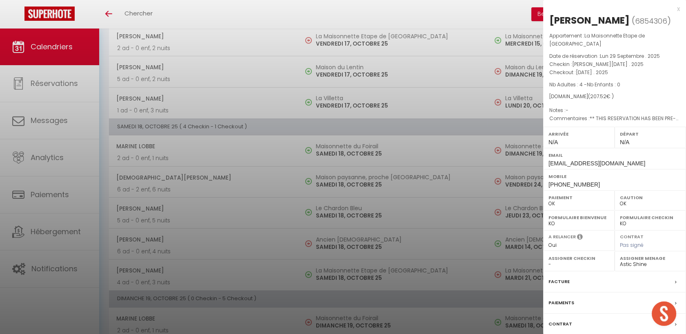
click at [230, 276] on div at bounding box center [343, 167] width 686 height 334
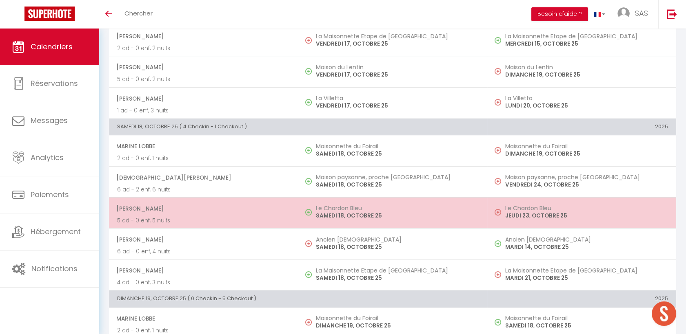
click at [237, 217] on p "5 ad - 0 enf, 5 nuits" at bounding box center [203, 221] width 173 height 9
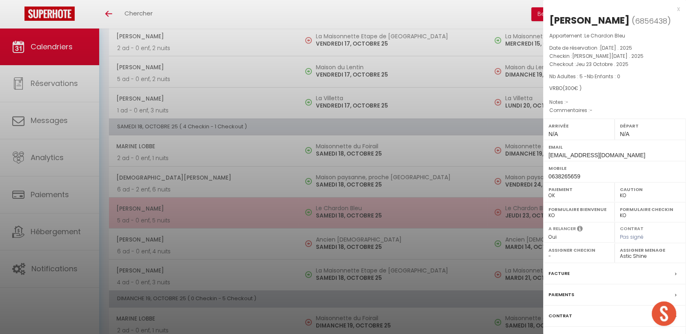
click at [237, 217] on div at bounding box center [343, 167] width 686 height 334
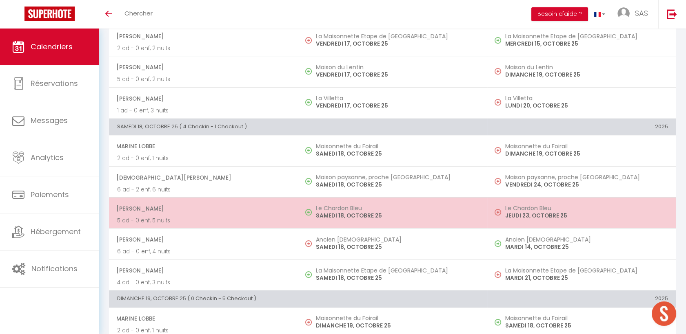
click at [227, 210] on span "Emilie Plantier" at bounding box center [202, 208] width 173 height 15
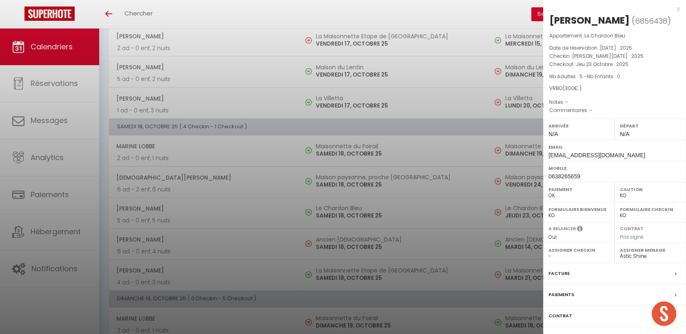
click at [226, 210] on div at bounding box center [343, 167] width 686 height 334
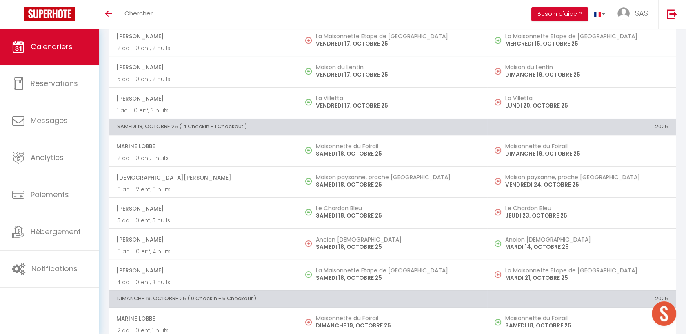
click at [221, 182] on span "CHRISTIAN DABEK" at bounding box center [202, 177] width 173 height 15
select select "OK"
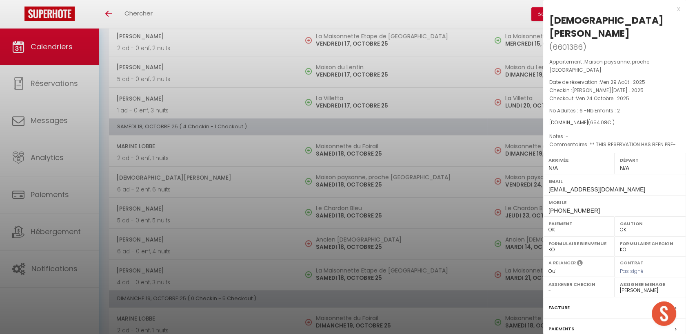
click at [221, 182] on div at bounding box center [343, 167] width 686 height 334
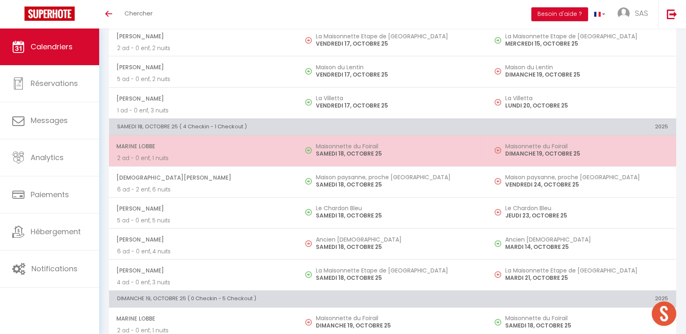
click at [212, 148] on span "Marine Lobbe" at bounding box center [202, 146] width 173 height 15
select select "40902"
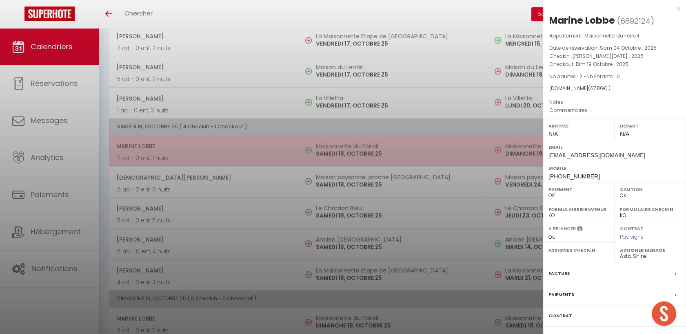
click at [212, 148] on div at bounding box center [343, 167] width 686 height 334
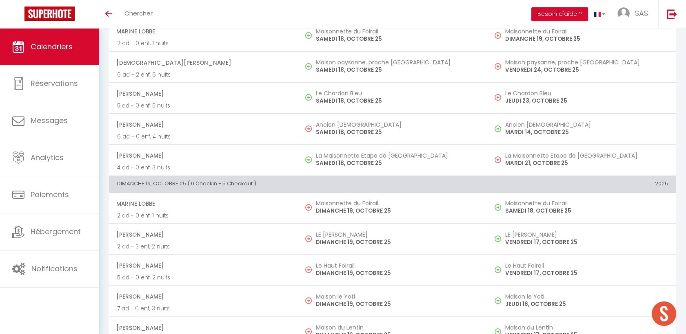
scroll to position [1013, 0]
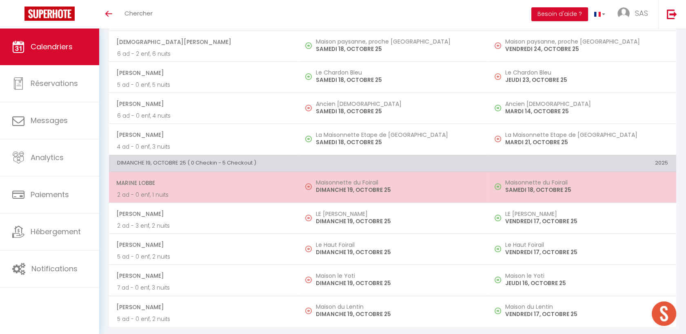
click at [204, 175] on span "Marine Lobbe" at bounding box center [202, 182] width 173 height 15
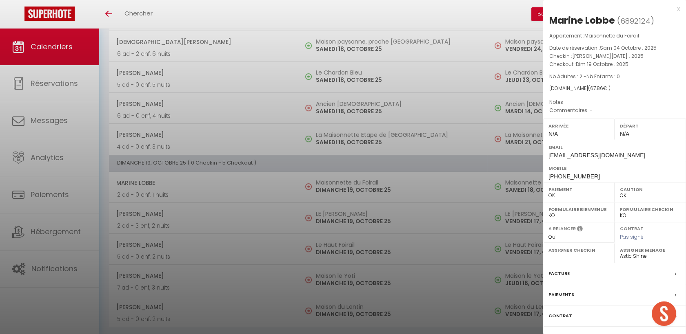
click at [204, 190] on div at bounding box center [343, 167] width 686 height 334
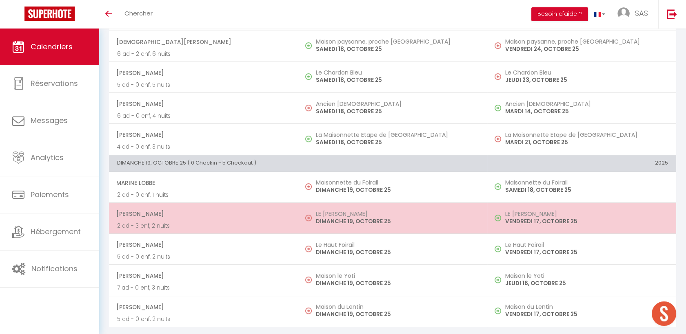
click at [223, 217] on span "Julie Grave" at bounding box center [202, 213] width 173 height 15
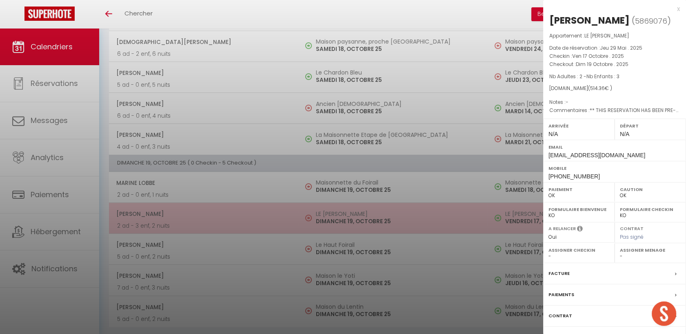
click at [223, 217] on div at bounding box center [343, 167] width 686 height 334
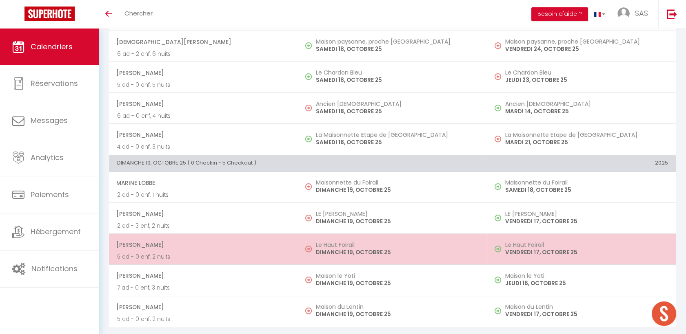
click at [215, 237] on span "philippe pasqualato" at bounding box center [202, 244] width 173 height 15
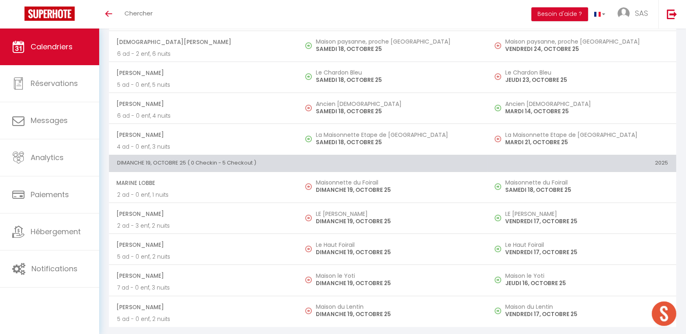
select select "40902"
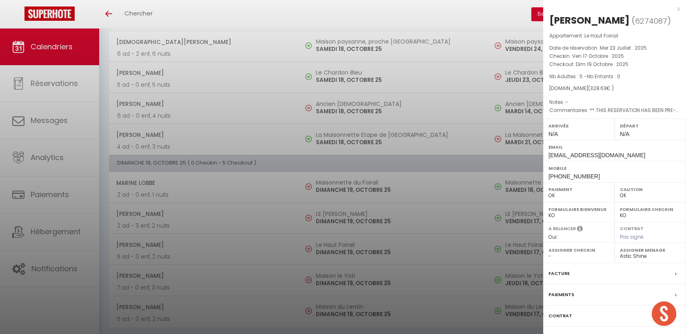
click at [220, 220] on div at bounding box center [343, 167] width 686 height 334
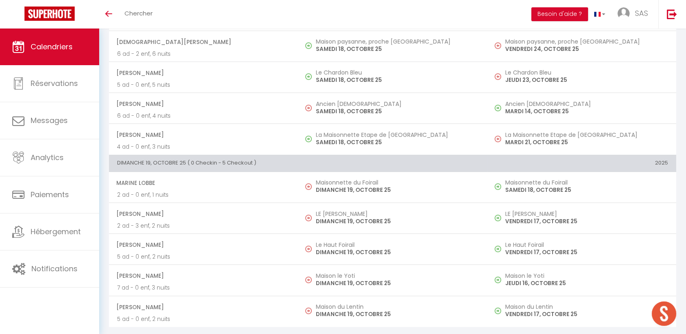
click at [222, 213] on span "Julie Grave" at bounding box center [202, 213] width 173 height 15
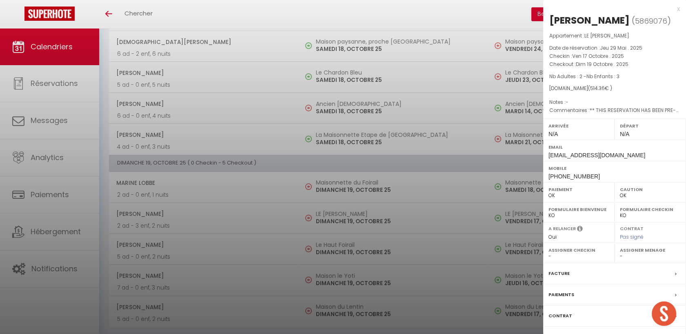
click at [222, 213] on div at bounding box center [343, 167] width 686 height 334
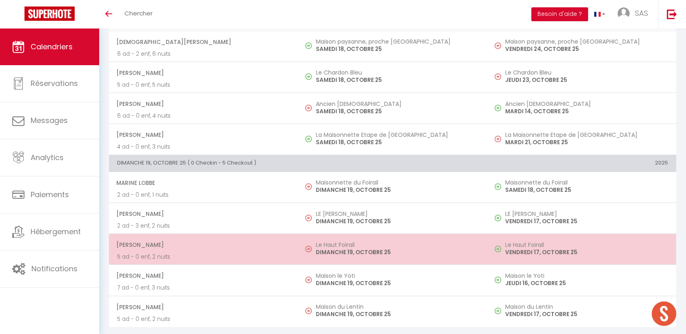
click at [215, 256] on p "5 ad - 0 enf, 2 nuits" at bounding box center [203, 257] width 173 height 9
select select "40902"
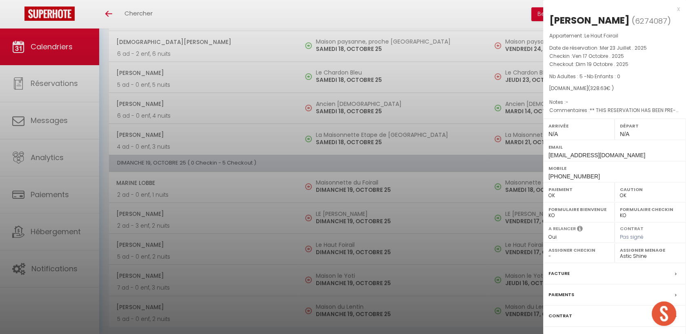
drag, startPoint x: 166, startPoint y: 269, endPoint x: 160, endPoint y: 268, distance: 6.6
click at [162, 269] on div at bounding box center [343, 167] width 686 height 334
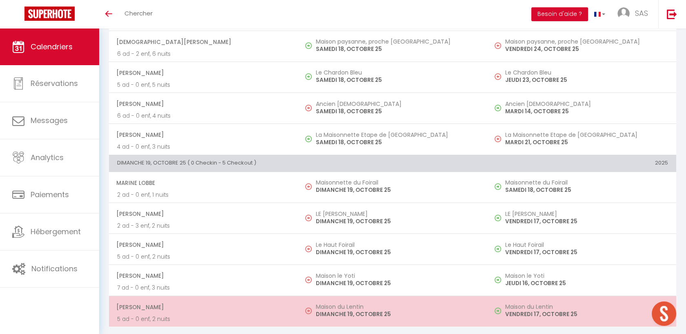
click at [180, 304] on span "Manon Pabois" at bounding box center [202, 307] width 173 height 15
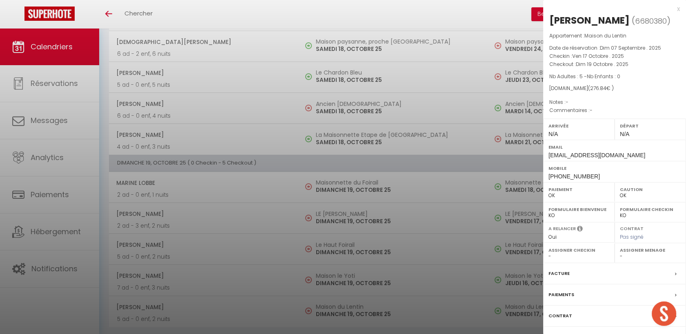
click at [172, 303] on div at bounding box center [343, 167] width 686 height 334
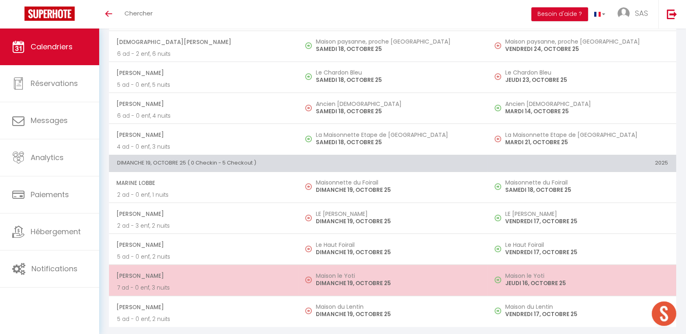
click at [176, 277] on span "Laurie Girard" at bounding box center [202, 275] width 173 height 15
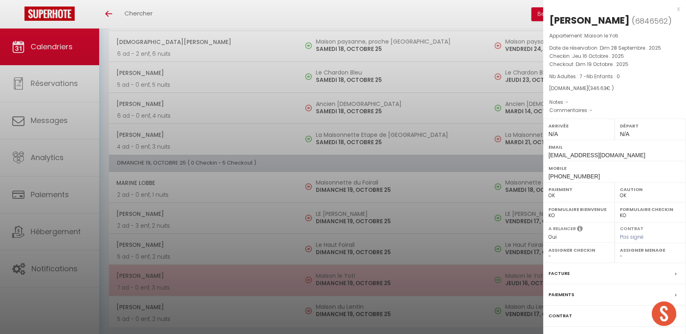
click at [176, 277] on div at bounding box center [343, 167] width 686 height 334
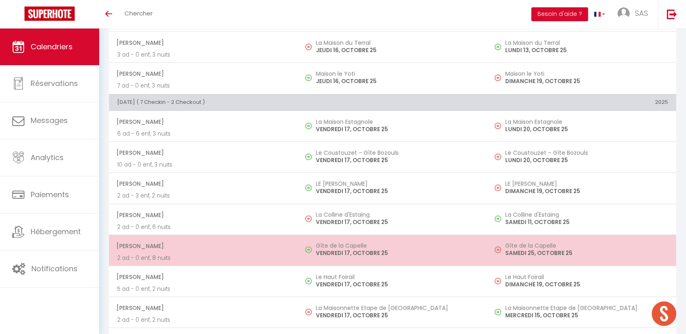
scroll to position [650, 0]
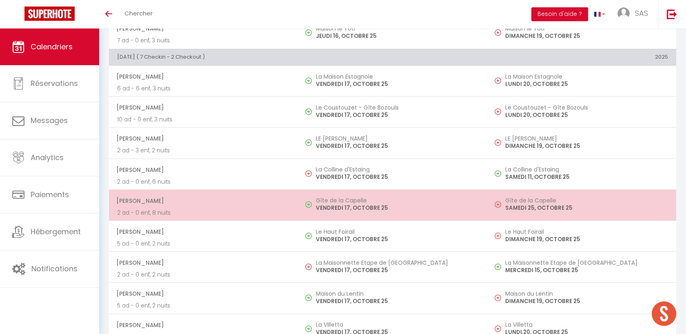
click at [400, 194] on td "Gîte de la Capelle VENDREDI 17, OCTOBRE 25" at bounding box center [392, 205] width 189 height 31
select select "40902"
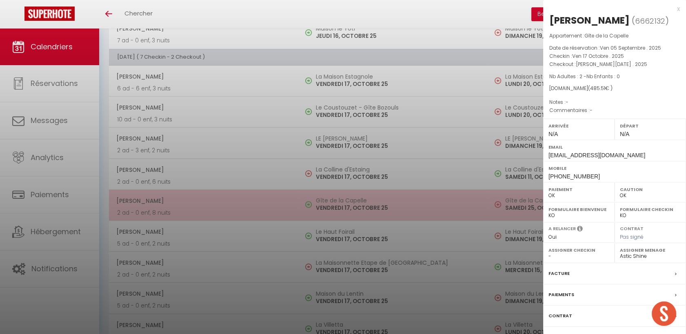
click at [400, 194] on div at bounding box center [343, 167] width 686 height 334
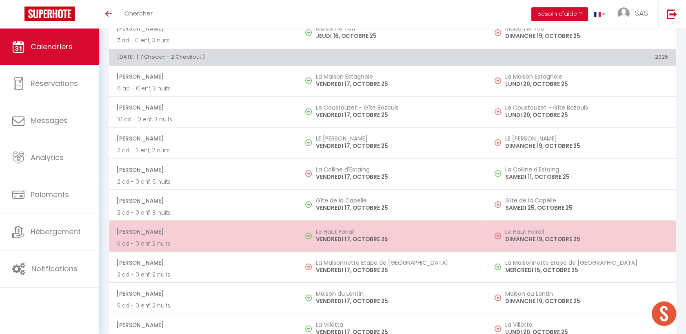
click at [407, 235] on p "VENDREDI 17, OCTOBRE 25" at bounding box center [397, 239] width 163 height 9
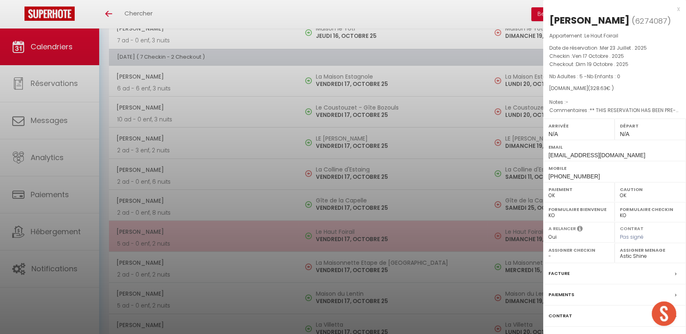
click at [407, 235] on div at bounding box center [343, 167] width 686 height 334
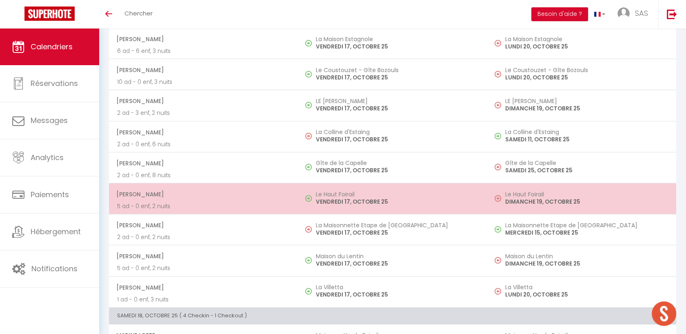
scroll to position [741, 0]
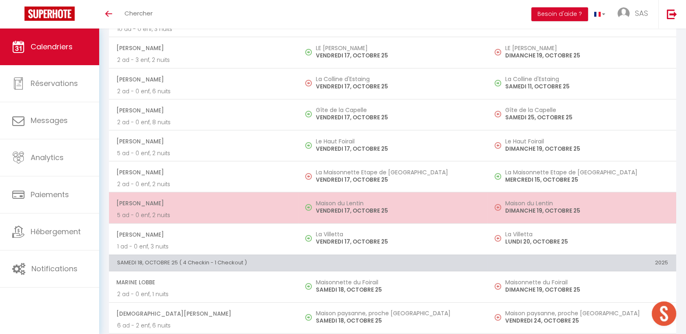
click at [403, 207] on p "VENDREDI 17, OCTOBRE 25" at bounding box center [397, 211] width 163 height 9
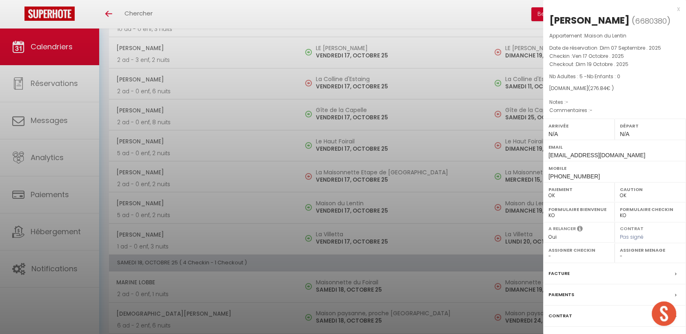
click at [406, 231] on div at bounding box center [343, 167] width 686 height 334
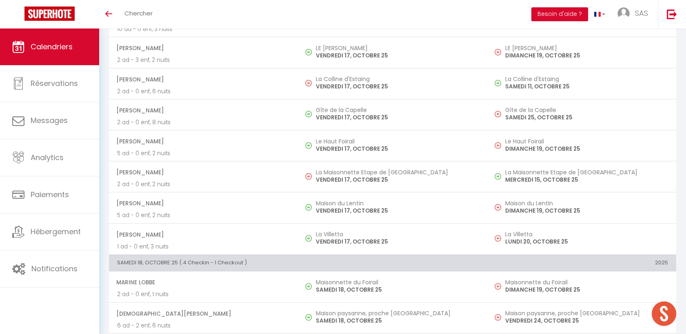
click at [406, 234] on h5 "La Villetta" at bounding box center [397, 234] width 163 height 7
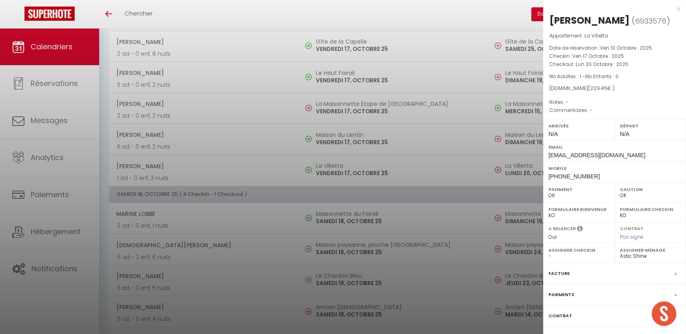
scroll to position [832, 0]
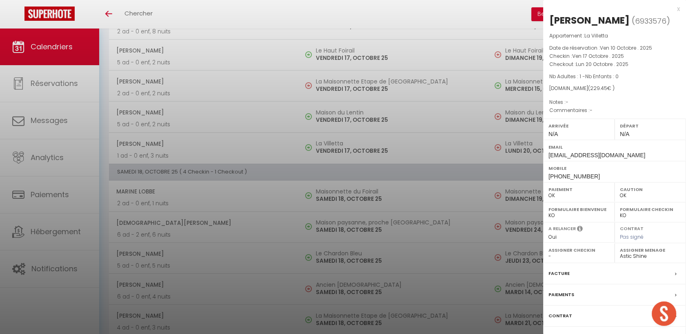
click at [406, 234] on div at bounding box center [343, 167] width 686 height 334
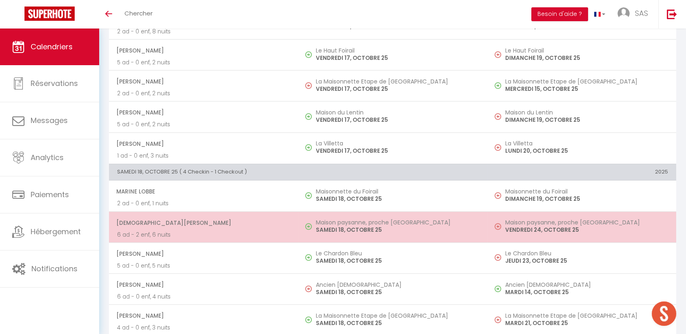
click at [270, 235] on p "6 ad - 2 enf, 6 nuits" at bounding box center [203, 235] width 173 height 9
select select "44126"
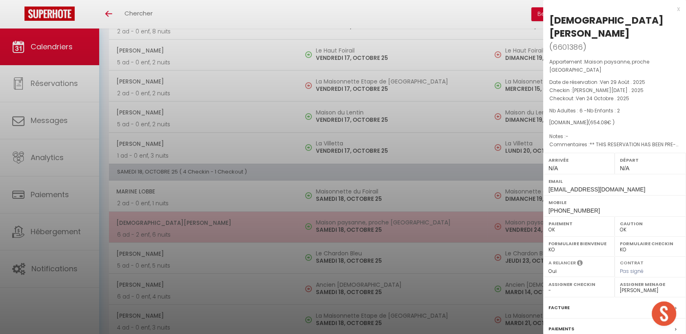
click at [270, 235] on div at bounding box center [343, 167] width 686 height 334
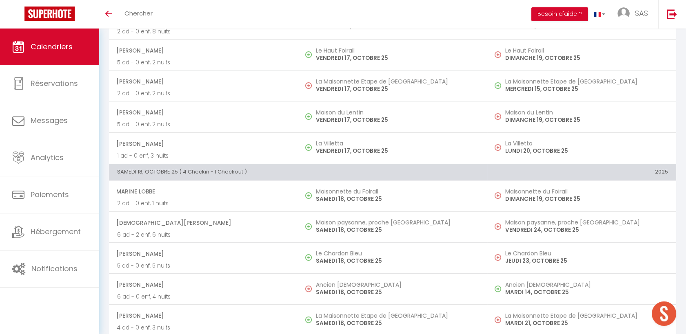
click at [251, 257] on span "Emilie Plantier" at bounding box center [202, 253] width 173 height 15
select select "KO"
select select "40902"
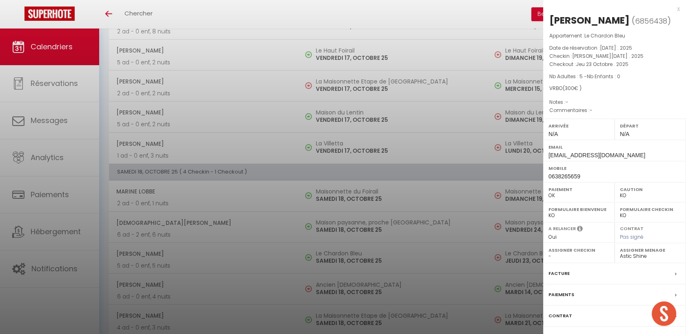
click at [251, 257] on div at bounding box center [343, 167] width 686 height 334
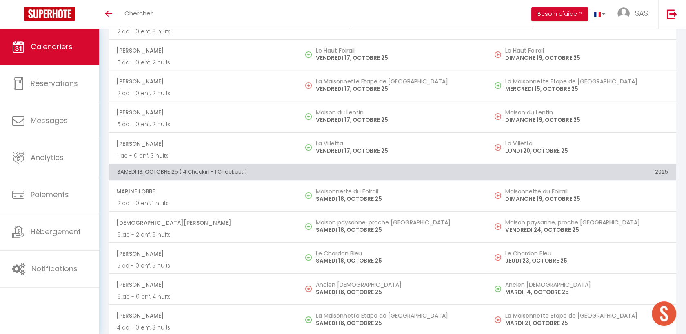
scroll to position [877, 0]
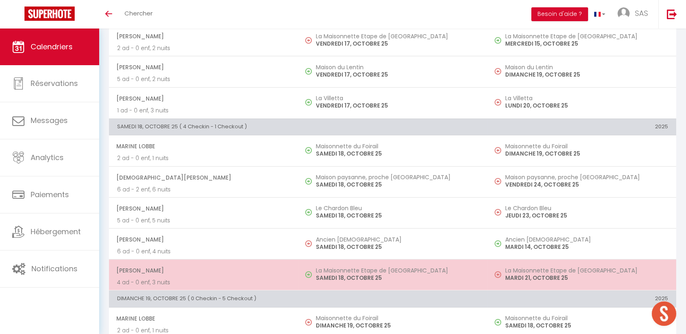
click at [254, 280] on p "4 ad - 0 enf, 3 nuits" at bounding box center [203, 283] width 173 height 9
select select "OK"
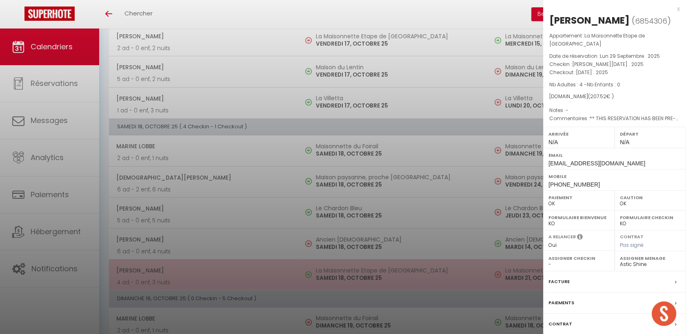
click at [254, 280] on div at bounding box center [343, 167] width 686 height 334
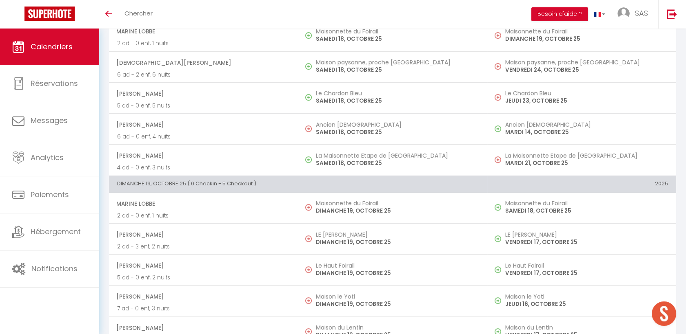
scroll to position [1013, 0]
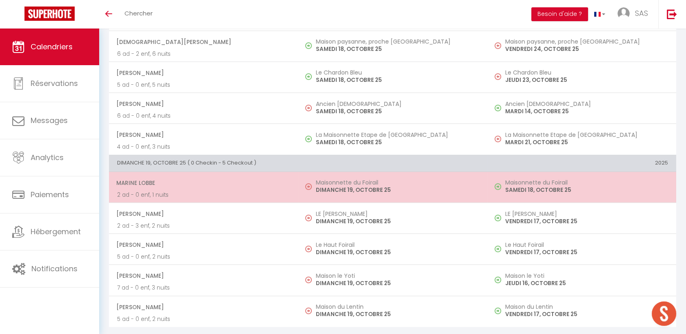
click at [272, 183] on span "Marine Lobbe" at bounding box center [202, 182] width 173 height 15
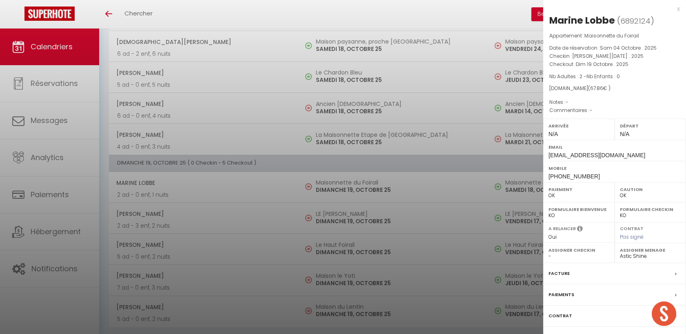
click at [260, 239] on div at bounding box center [343, 167] width 686 height 334
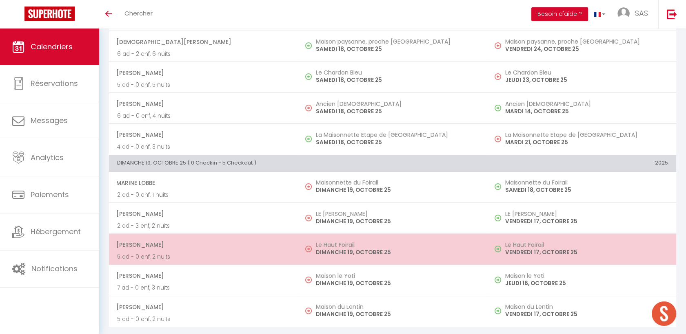
click at [254, 244] on span "philippe pasqualato" at bounding box center [202, 244] width 173 height 15
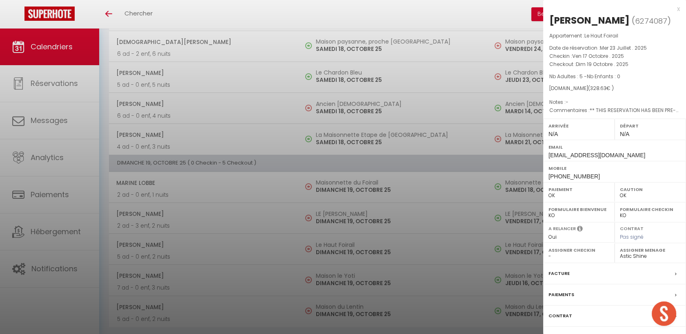
click at [299, 39] on div at bounding box center [343, 167] width 686 height 334
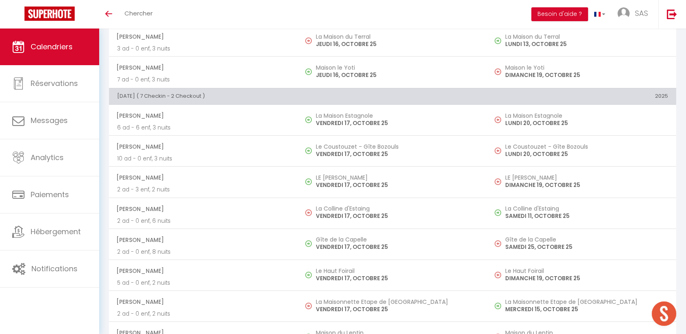
scroll to position [0, 0]
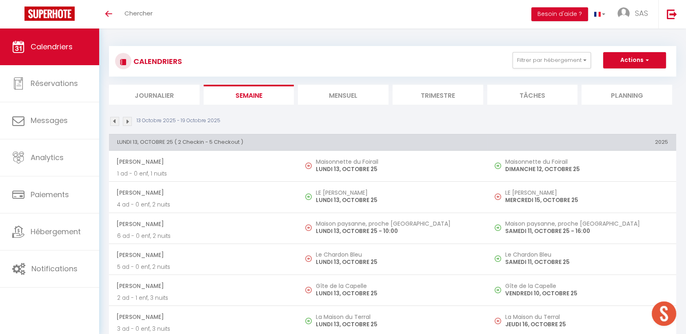
click at [126, 122] on img at bounding box center [127, 121] width 9 height 9
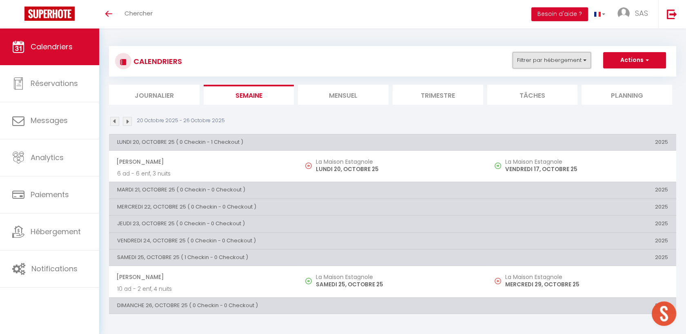
click at [540, 67] on button "Filtrer par hébergement" at bounding box center [551, 60] width 78 height 16
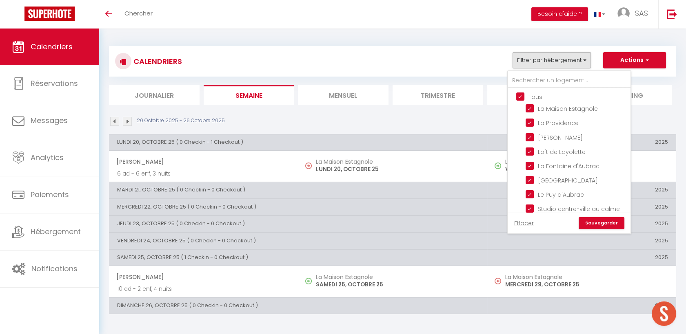
click at [522, 95] on input "Tous" at bounding box center [577, 96] width 122 height 8
checkbox input "false"
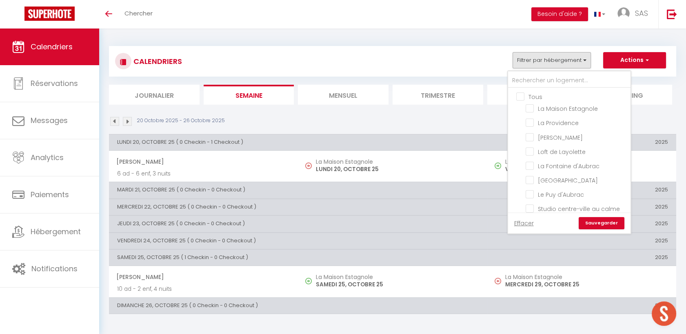
checkbox input "false"
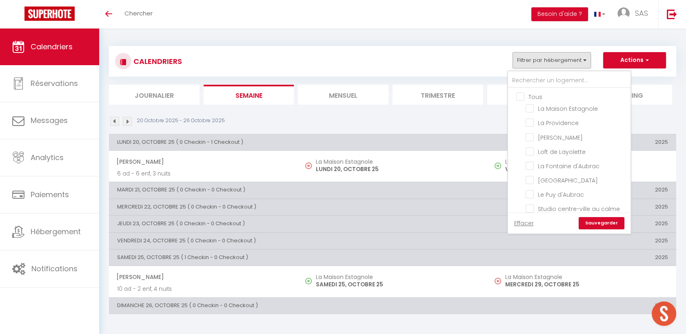
checkbox input "false"
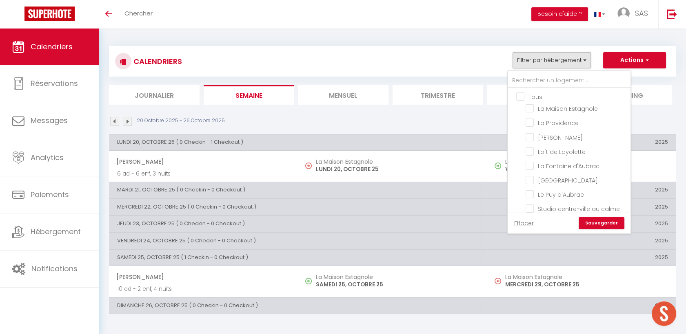
click at [522, 95] on input "Tous" at bounding box center [577, 96] width 122 height 8
click at [588, 220] on link "Sauvegarder" at bounding box center [601, 223] width 46 height 12
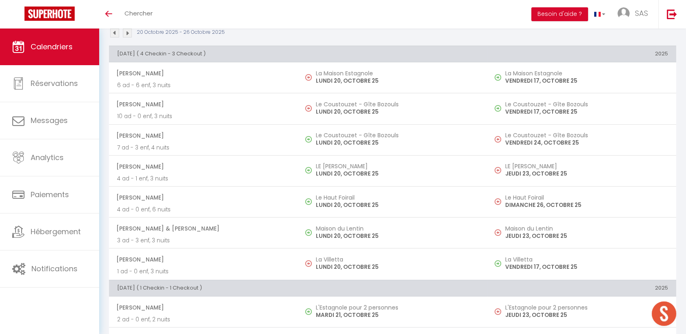
scroll to position [91, 0]
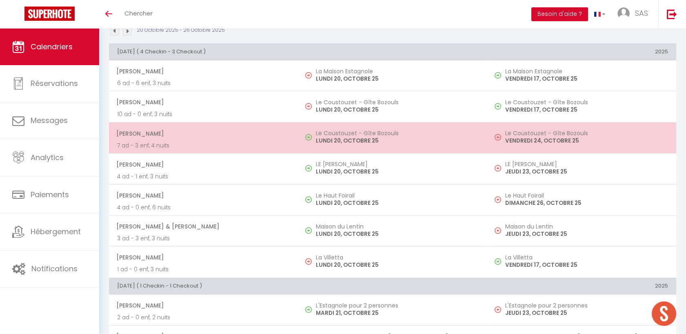
click at [188, 135] on span "Camille Batut" at bounding box center [202, 133] width 173 height 15
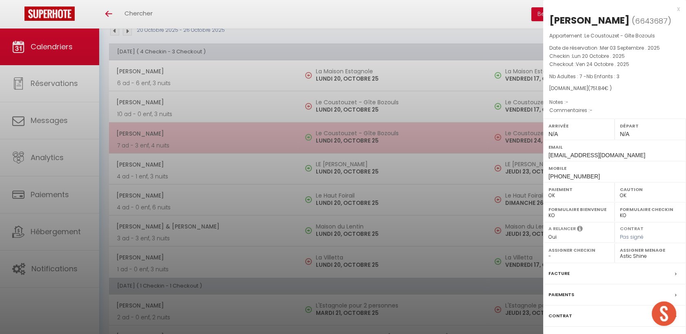
click at [188, 135] on div at bounding box center [343, 167] width 686 height 334
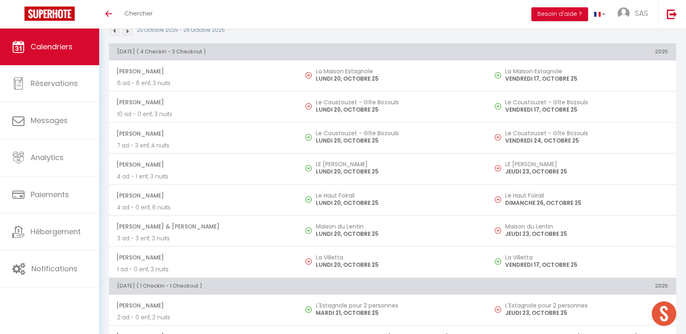
click at [201, 168] on span "Claude Delprat" at bounding box center [202, 164] width 173 height 15
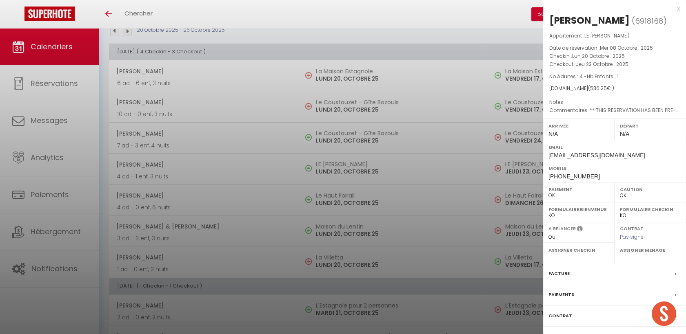
click at [201, 168] on div at bounding box center [343, 167] width 686 height 334
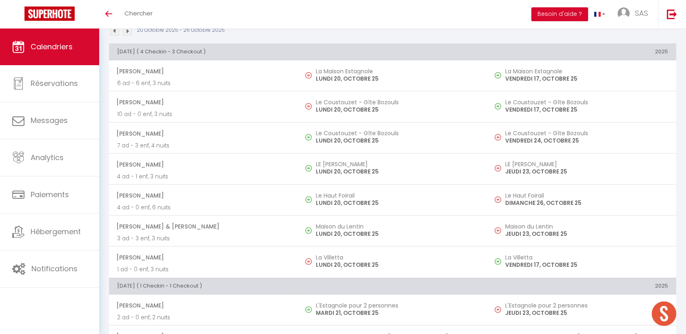
click at [210, 204] on p "4 ad - 0 enf, 6 nuits" at bounding box center [203, 208] width 173 height 9
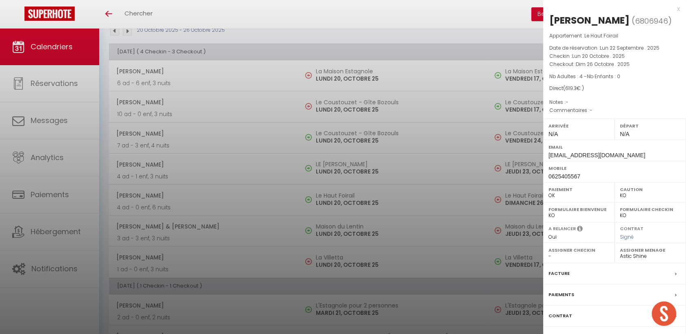
click at [210, 201] on div at bounding box center [343, 167] width 686 height 334
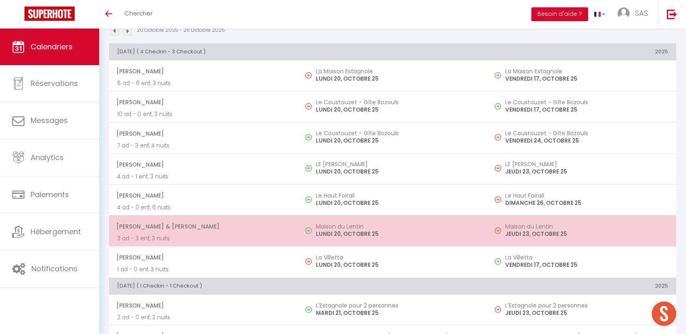
click at [223, 233] on span "Sophie & Karim El Gueddari" at bounding box center [202, 226] width 173 height 15
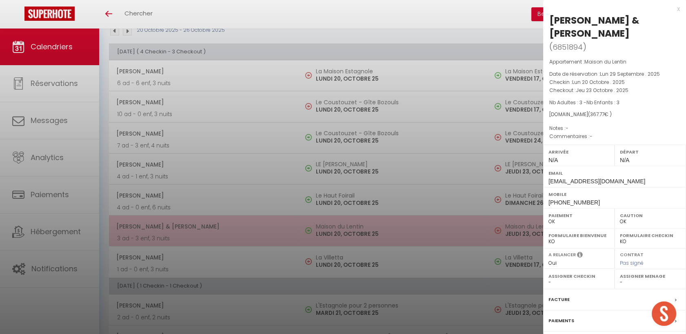
click at [223, 233] on div at bounding box center [343, 167] width 686 height 334
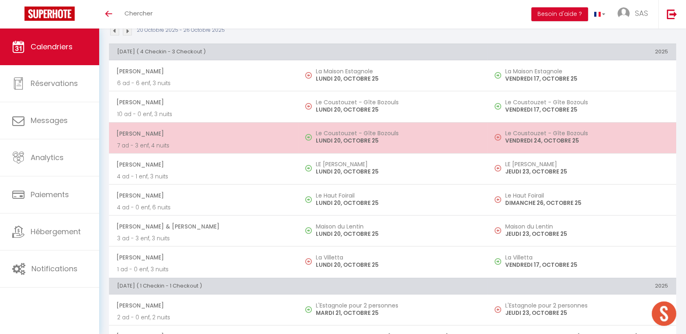
click at [214, 137] on span "Camille Batut" at bounding box center [202, 133] width 173 height 15
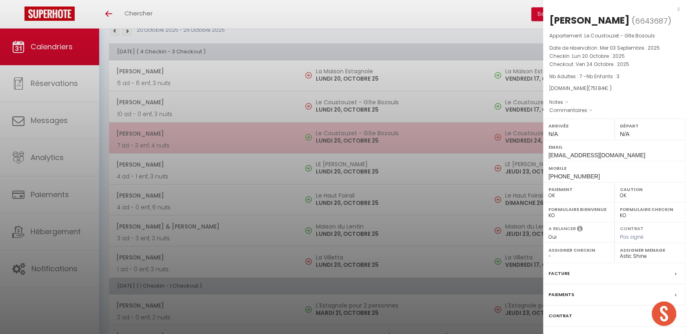
click at [214, 137] on div at bounding box center [343, 167] width 686 height 334
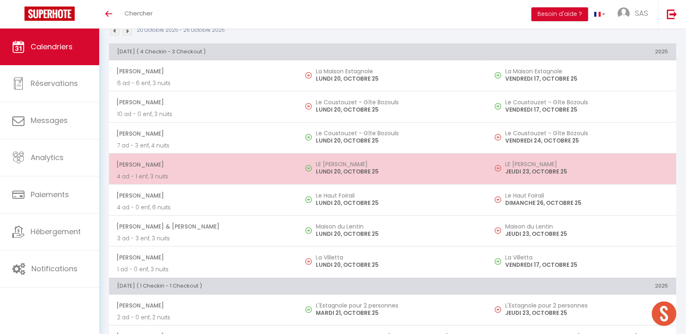
click at [219, 178] on p "4 ad - 1 enf, 3 nuits" at bounding box center [203, 177] width 173 height 9
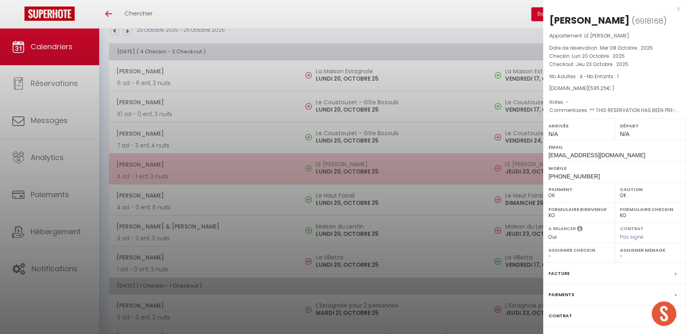
click at [219, 178] on div at bounding box center [343, 167] width 686 height 334
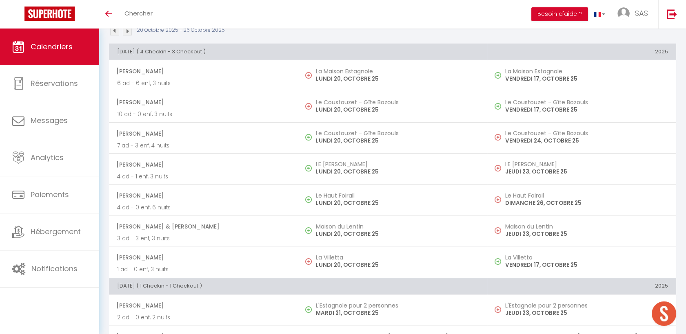
click at [240, 204] on p "4 ad - 0 enf, 6 nuits" at bounding box center [203, 208] width 173 height 9
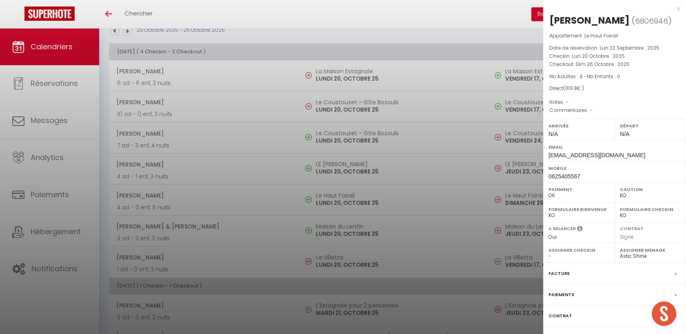
click at [240, 204] on div at bounding box center [343, 167] width 686 height 334
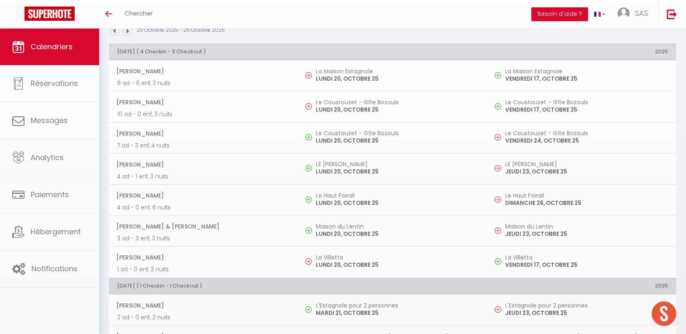
click at [238, 240] on p "3 ad - 3 enf, 3 nuits" at bounding box center [203, 239] width 173 height 9
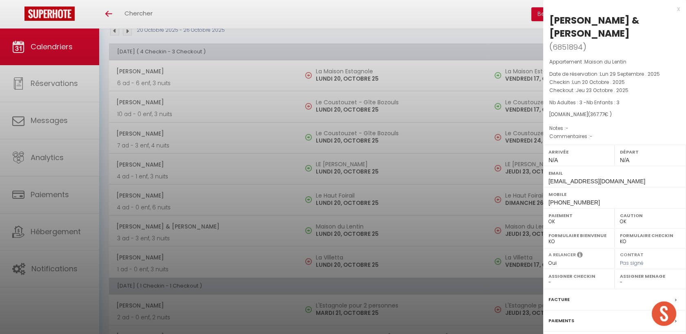
click at [238, 240] on div at bounding box center [343, 167] width 686 height 334
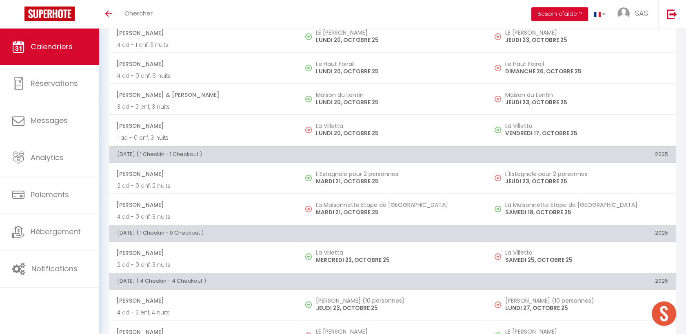
scroll to position [226, 0]
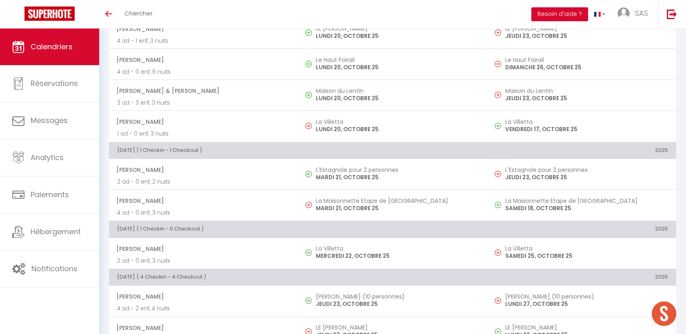
click at [216, 176] on span "Athenais Fenelous" at bounding box center [202, 169] width 173 height 15
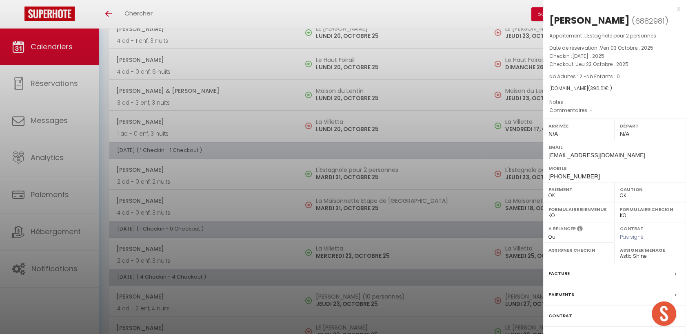
click at [216, 176] on div at bounding box center [343, 167] width 686 height 334
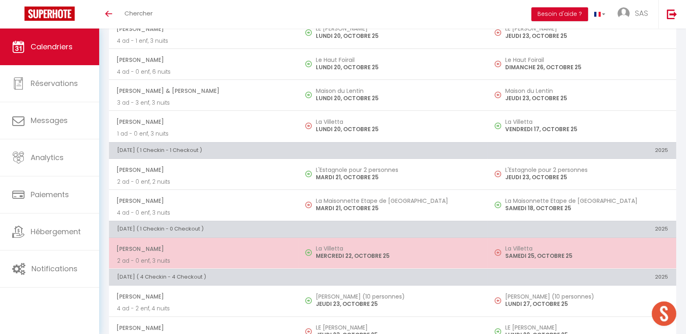
click at [237, 253] on span "Sybille Lecossois" at bounding box center [202, 248] width 173 height 15
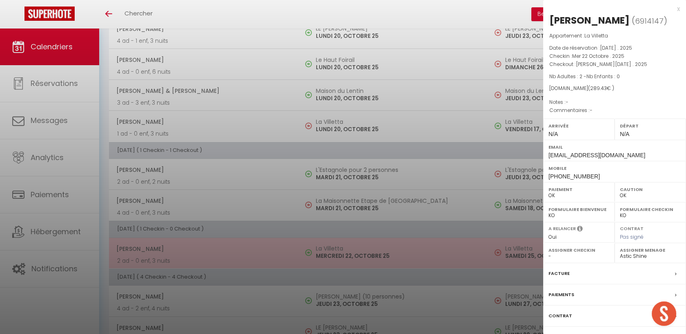
click at [237, 253] on div at bounding box center [343, 167] width 686 height 334
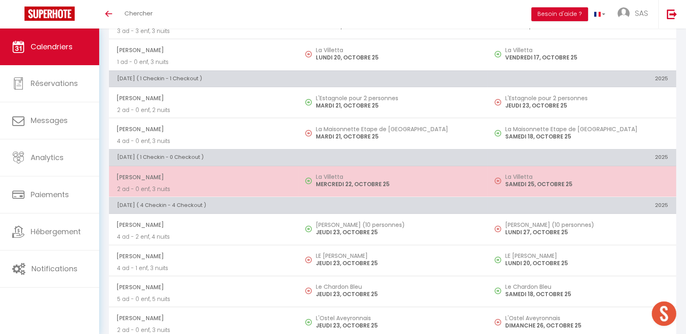
scroll to position [362, 0]
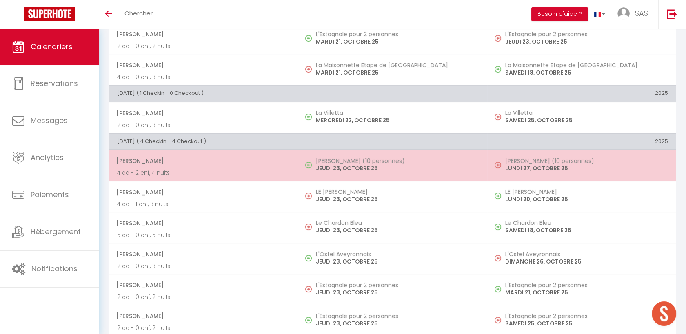
click at [224, 160] on span "Jean Sauvage" at bounding box center [202, 160] width 173 height 15
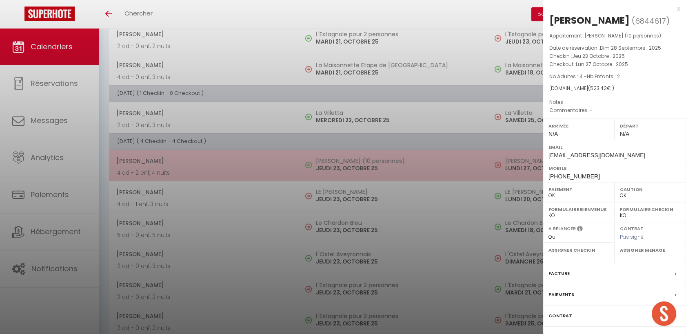
click at [224, 160] on div at bounding box center [343, 167] width 686 height 334
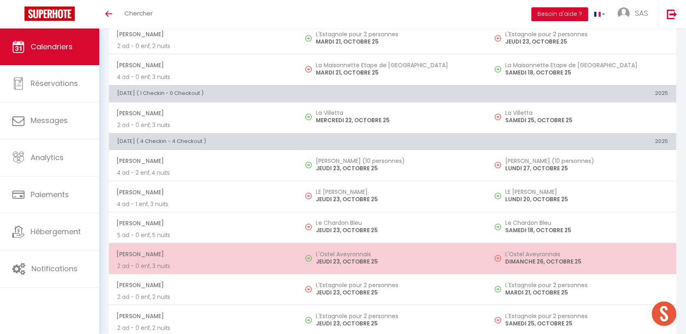
click at [238, 254] on span "Nicolas ANDRE" at bounding box center [202, 254] width 173 height 15
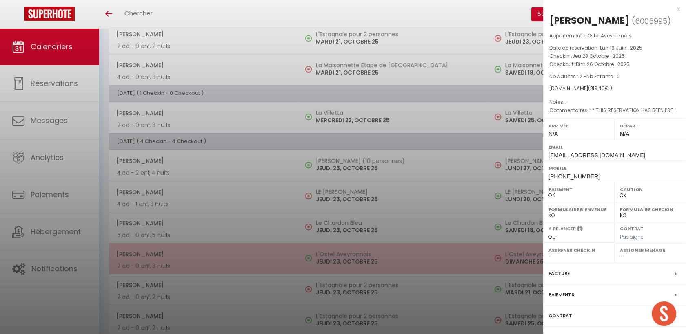
click at [238, 254] on div at bounding box center [343, 167] width 686 height 334
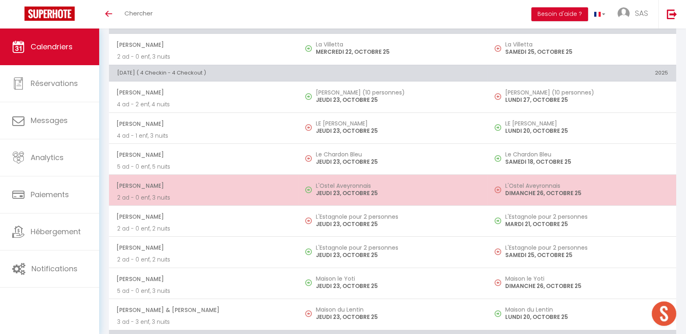
scroll to position [498, 0]
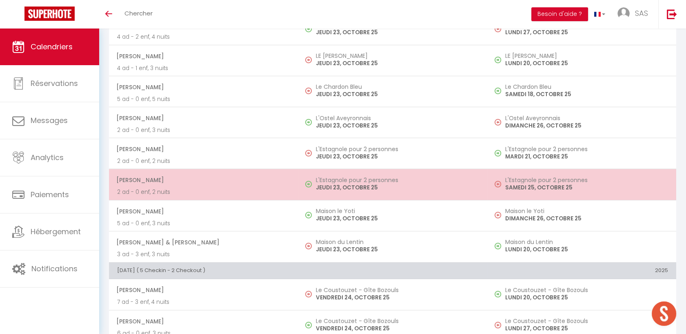
click at [234, 190] on p "2 ad - 0 enf, 2 nuits" at bounding box center [203, 192] width 173 height 9
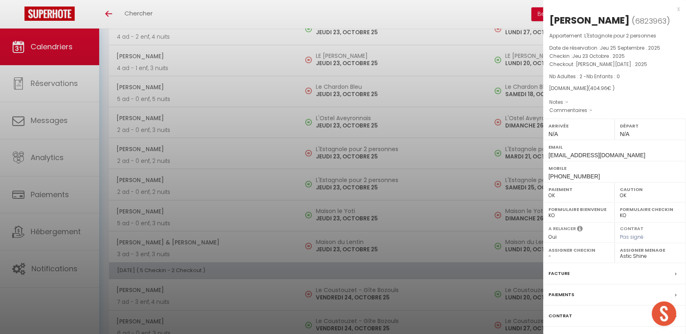
click at [234, 190] on div at bounding box center [343, 167] width 686 height 334
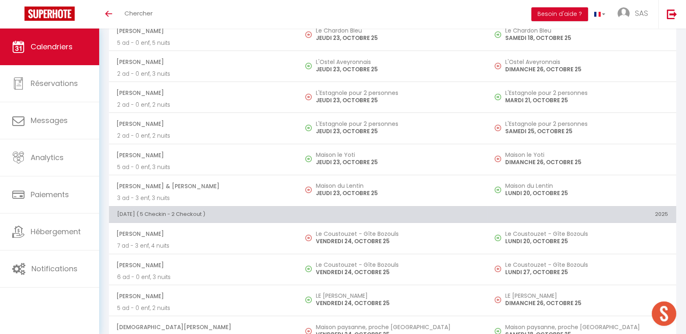
scroll to position [589, 0]
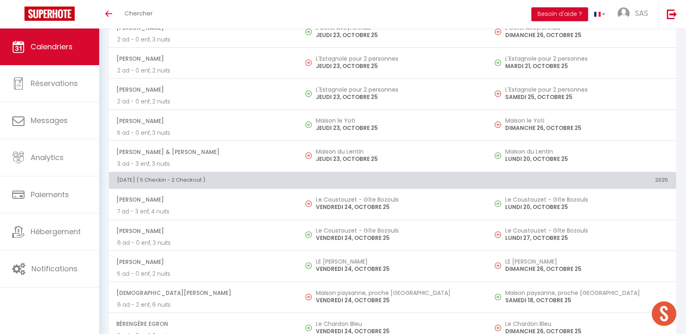
click at [234, 190] on td "Camille Batut 7 ad - 3 enf, 4 nuits" at bounding box center [203, 204] width 189 height 31
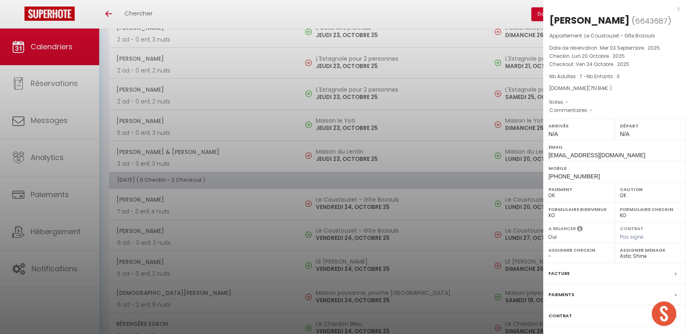
click at [234, 190] on div at bounding box center [343, 167] width 686 height 334
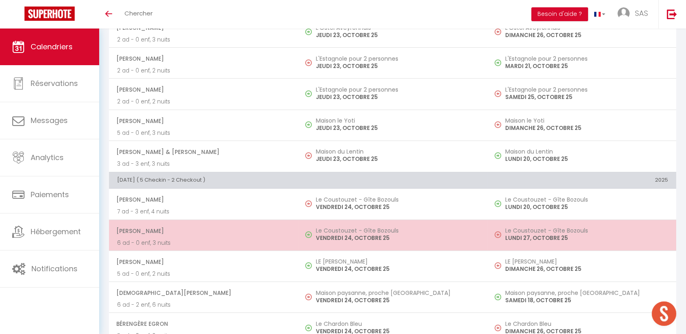
click at [262, 234] on span "michel pineau" at bounding box center [202, 230] width 173 height 15
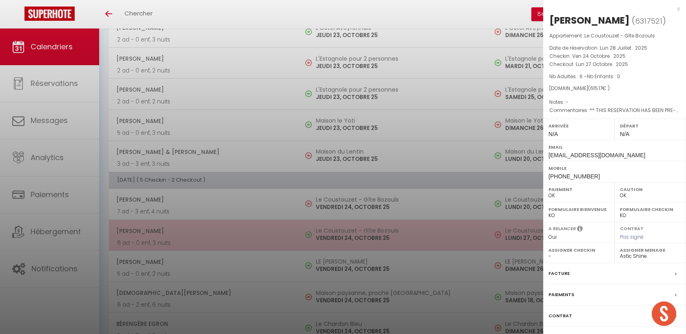
click at [262, 234] on div at bounding box center [343, 167] width 686 height 334
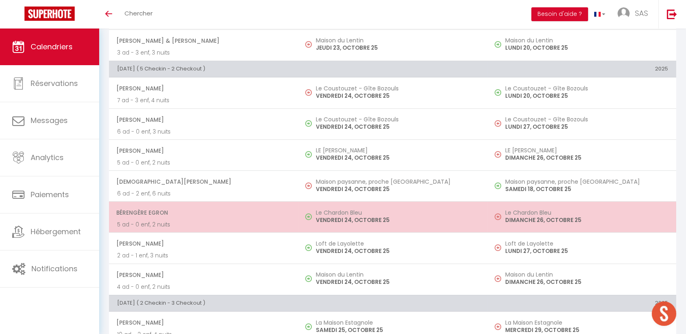
scroll to position [544, 0]
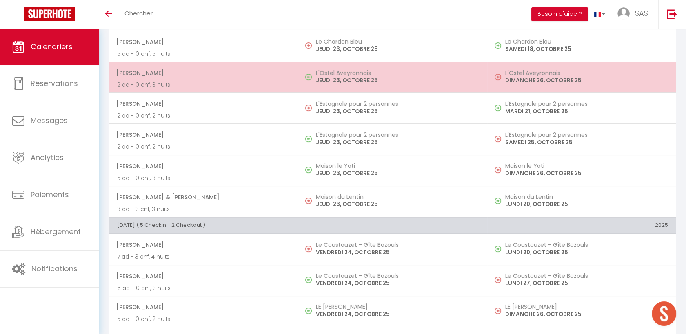
click at [221, 72] on span "Nicolas ANDRE" at bounding box center [202, 72] width 173 height 15
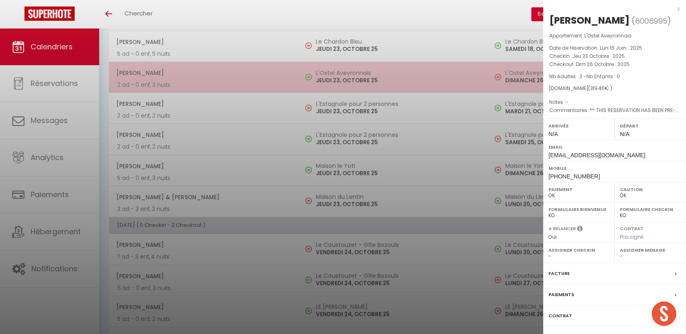
click at [221, 72] on div at bounding box center [343, 167] width 686 height 334
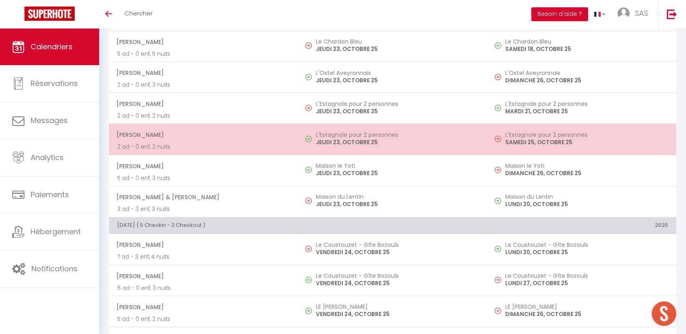
click at [219, 144] on p "2 ad - 0 enf, 2 nuits" at bounding box center [203, 147] width 173 height 9
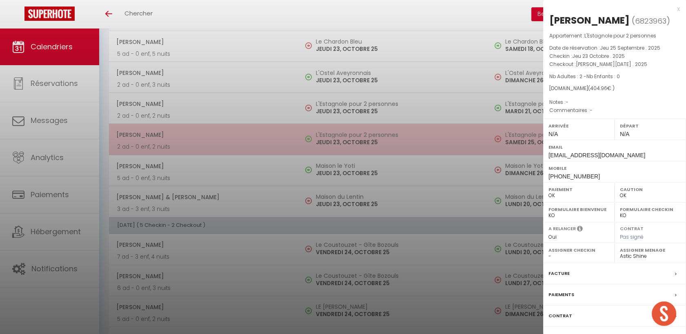
click at [219, 144] on div at bounding box center [343, 167] width 686 height 334
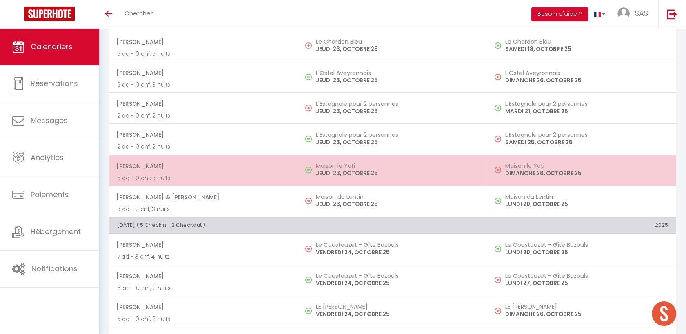
click at [221, 171] on span "Thierry BERNAT" at bounding box center [202, 166] width 173 height 15
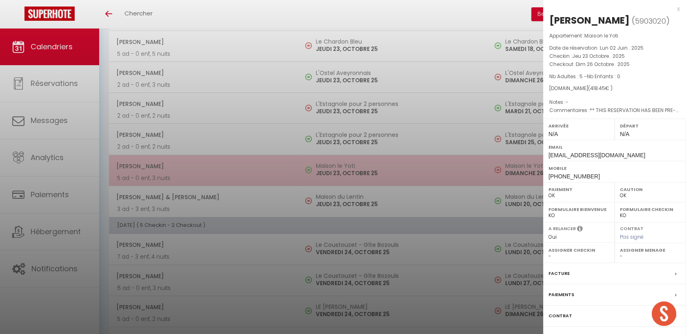
click at [221, 171] on div at bounding box center [343, 167] width 686 height 334
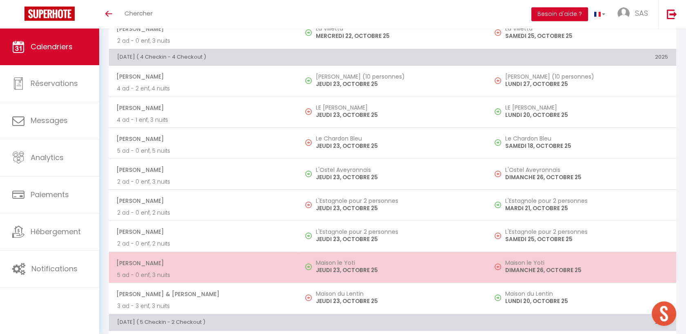
scroll to position [317, 0]
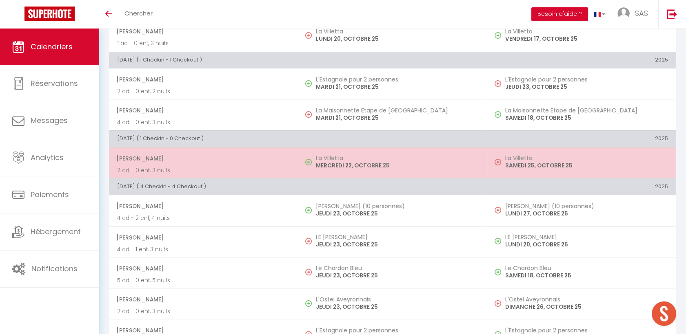
click at [217, 164] on span "Sybille Lecossois" at bounding box center [202, 158] width 173 height 15
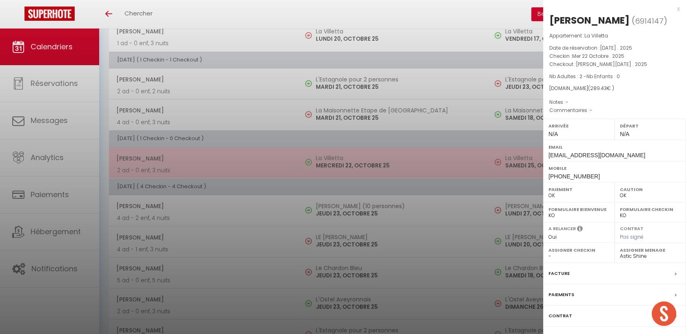
click at [217, 164] on div at bounding box center [343, 167] width 686 height 334
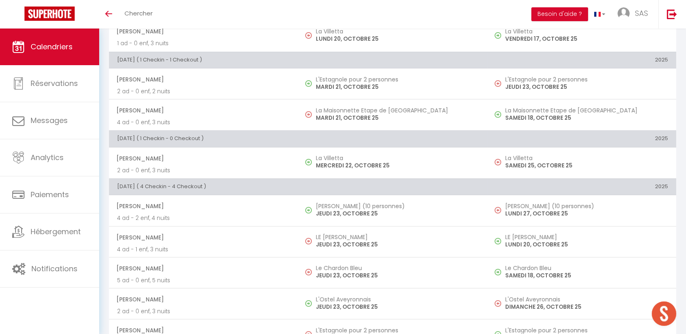
click at [226, 85] on span "Athenais Fenelous" at bounding box center [202, 79] width 173 height 15
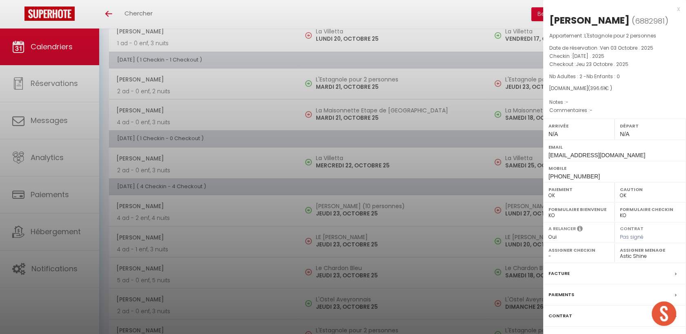
click at [226, 85] on div at bounding box center [343, 167] width 686 height 334
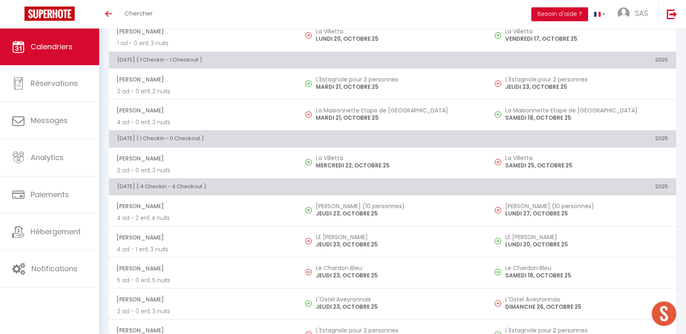
scroll to position [226, 0]
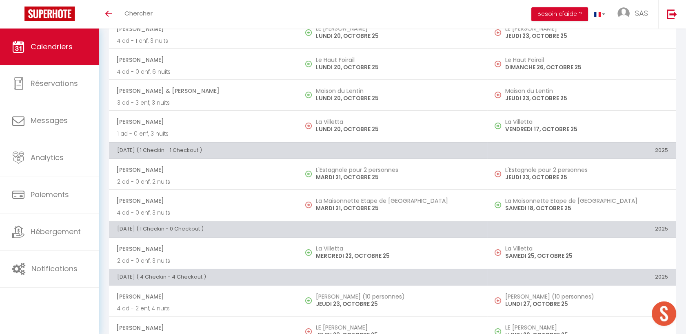
click at [226, 85] on span "Sophie & Karim El Gueddari" at bounding box center [202, 90] width 173 height 15
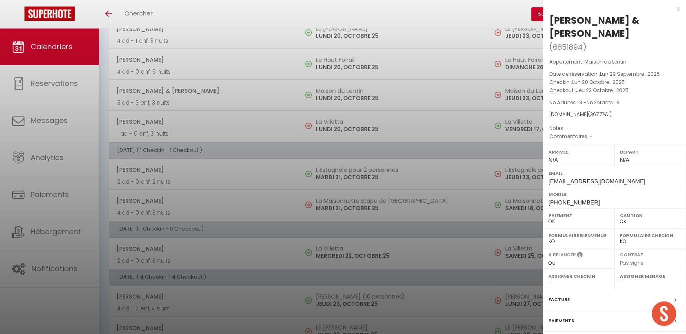
click at [226, 85] on div at bounding box center [343, 167] width 686 height 334
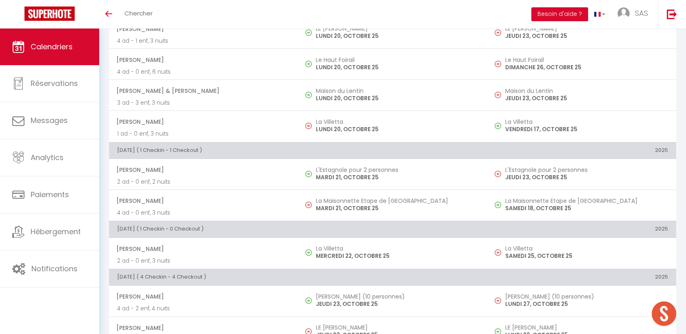
click at [212, 55] on span "AURORE Monatlik" at bounding box center [202, 59] width 173 height 15
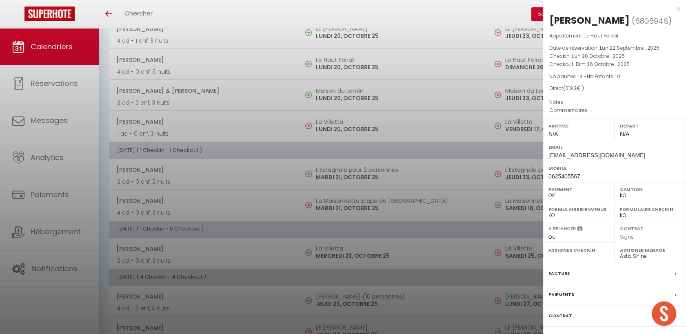
click at [212, 55] on div at bounding box center [343, 167] width 686 height 334
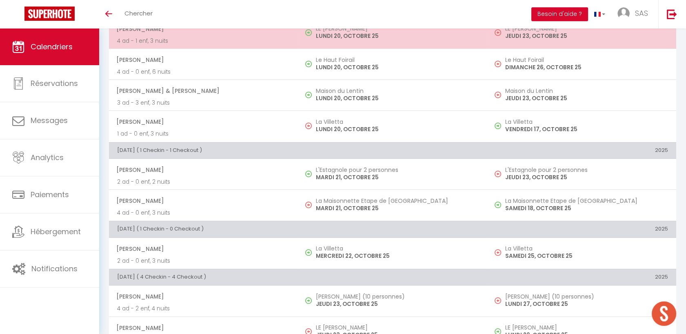
click at [212, 34] on span "Claude Delprat" at bounding box center [202, 28] width 173 height 15
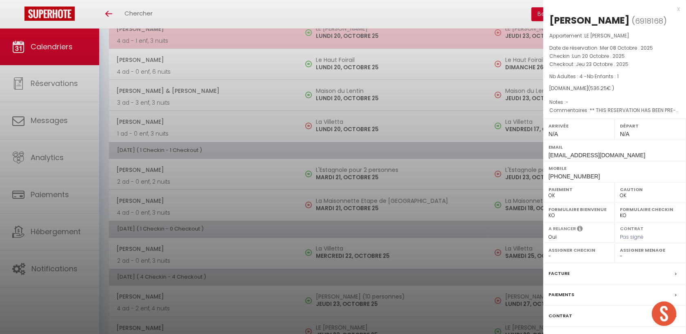
click at [212, 34] on div at bounding box center [343, 167] width 686 height 334
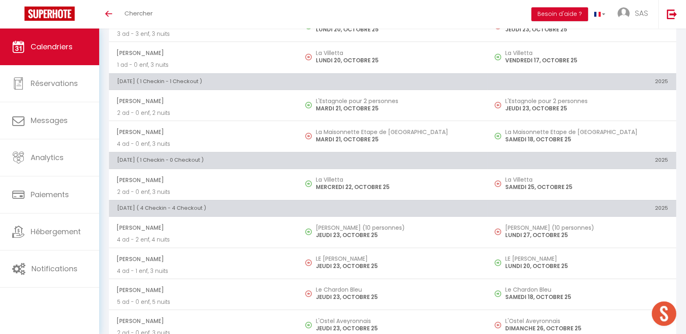
scroll to position [362, 0]
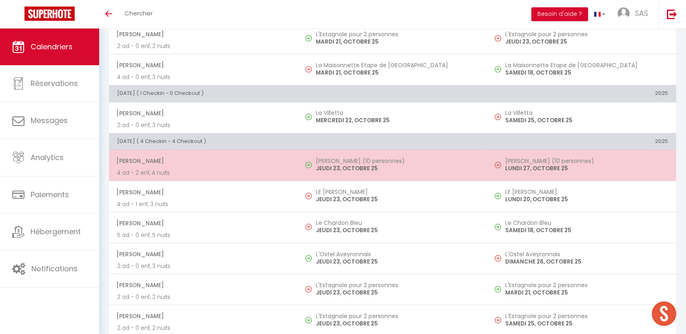
click at [203, 165] on span "Jean Sauvage" at bounding box center [202, 160] width 173 height 15
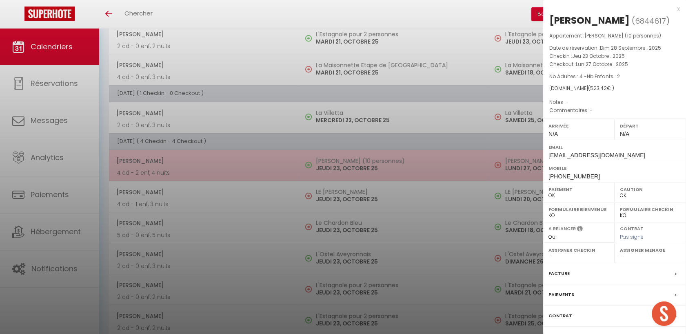
click at [203, 165] on div at bounding box center [343, 167] width 686 height 334
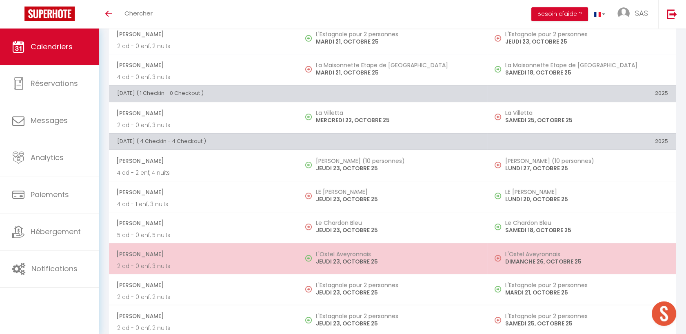
click at [259, 264] on p "2 ad - 0 enf, 3 nuits" at bounding box center [203, 266] width 173 height 9
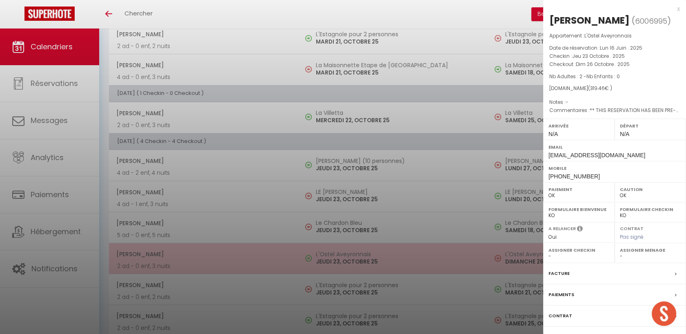
click at [259, 264] on div at bounding box center [343, 167] width 686 height 334
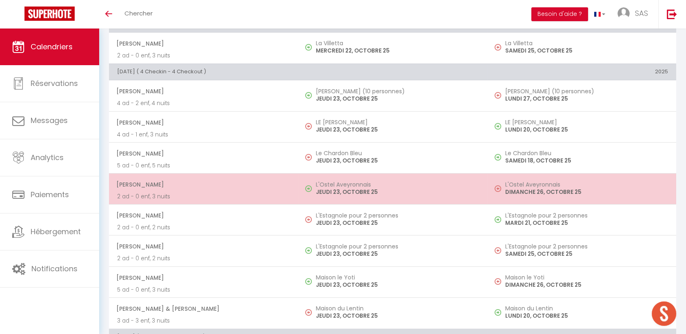
scroll to position [453, 0]
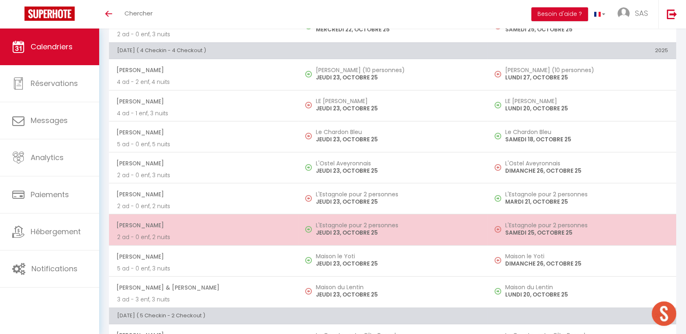
click at [260, 236] on p "2 ad - 0 enf, 2 nuits" at bounding box center [203, 237] width 173 height 9
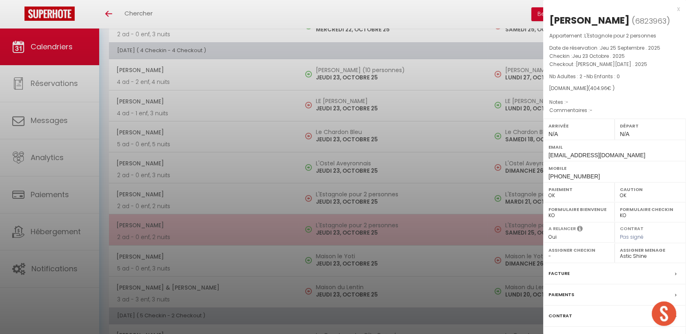
click at [260, 236] on div at bounding box center [343, 167] width 686 height 334
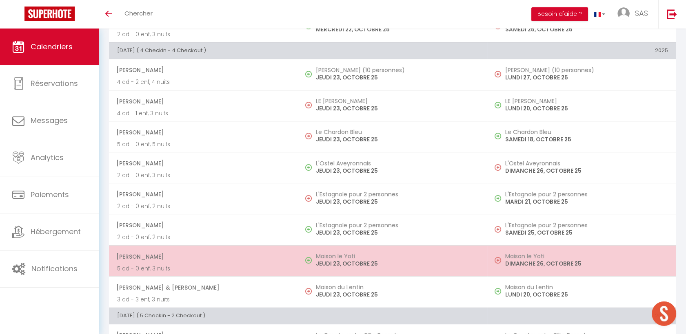
click at [256, 265] on p "5 ad - 0 enf, 3 nuits" at bounding box center [203, 269] width 173 height 9
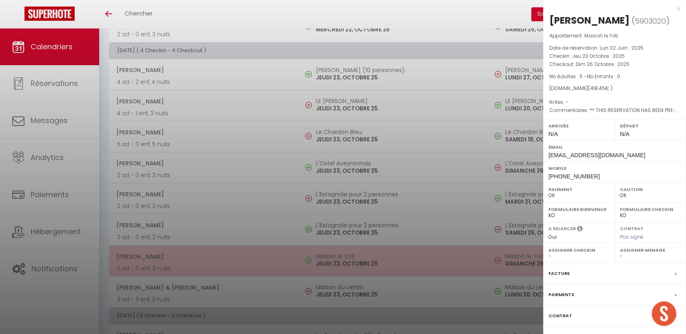
click at [256, 265] on div at bounding box center [343, 167] width 686 height 334
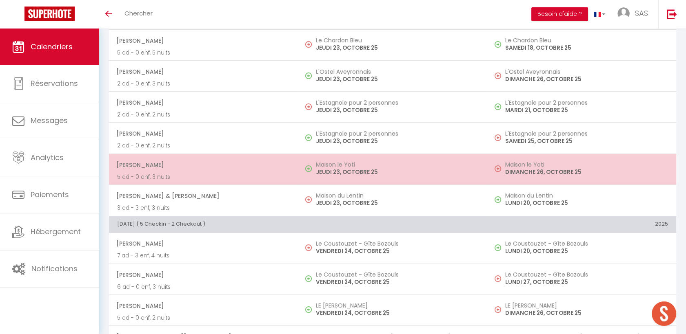
scroll to position [544, 0]
click at [256, 265] on td "michel pineau 6 ad - 0 enf, 3 nuits" at bounding box center [203, 280] width 189 height 31
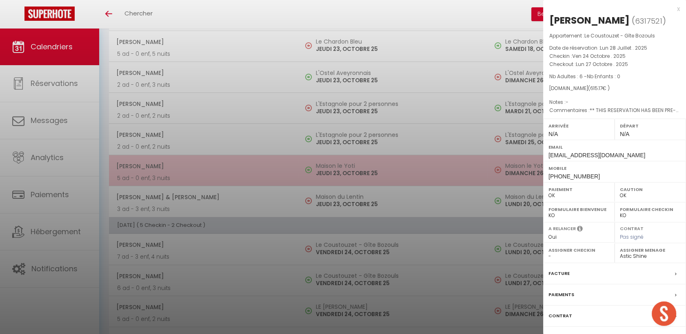
click at [256, 265] on div at bounding box center [343, 167] width 686 height 334
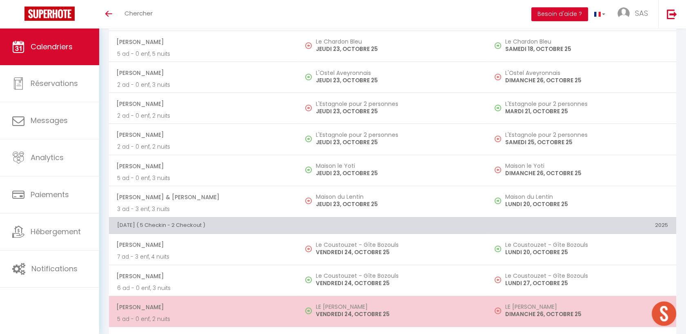
click at [277, 308] on span "emmanuelle amalric" at bounding box center [202, 307] width 173 height 15
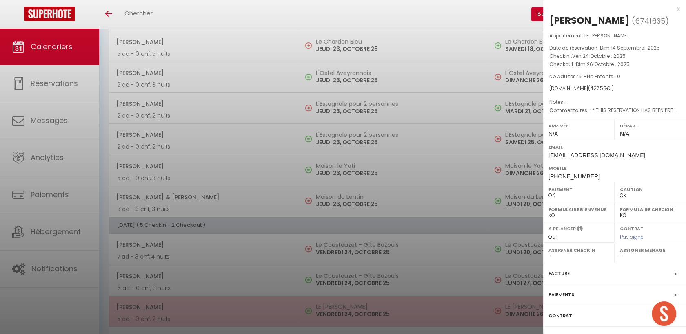
click at [277, 308] on div at bounding box center [343, 167] width 686 height 334
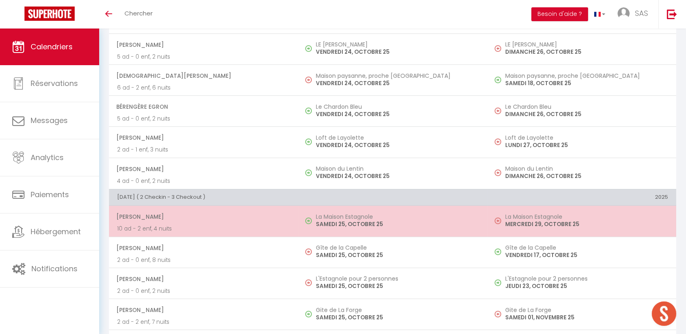
scroll to position [816, 0]
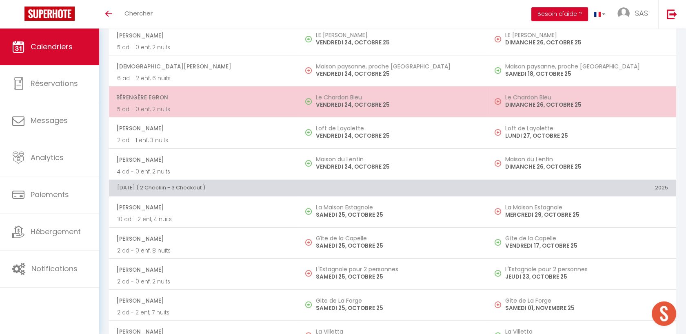
click at [212, 99] on span "Bérengère Egron" at bounding box center [202, 97] width 173 height 15
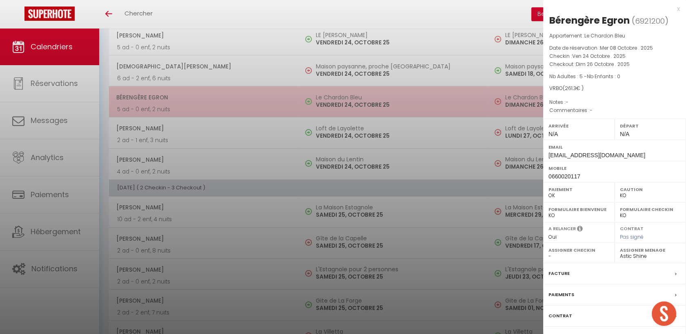
click at [212, 99] on div at bounding box center [343, 167] width 686 height 334
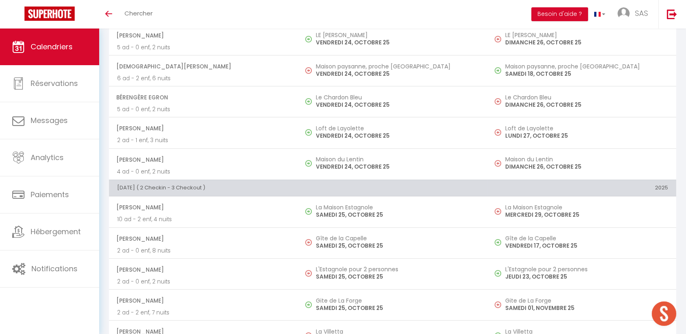
click at [209, 129] on span "Christophe LOBRY" at bounding box center [202, 128] width 173 height 15
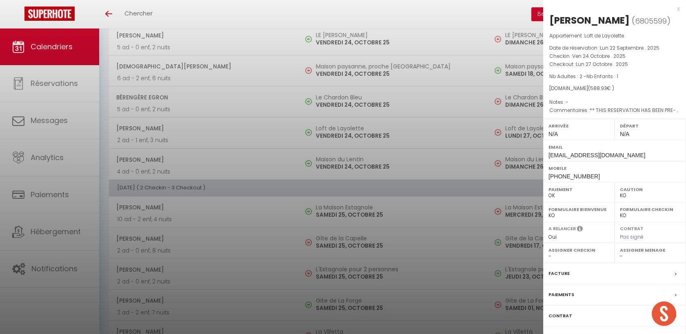
click at [209, 129] on div at bounding box center [343, 167] width 686 height 334
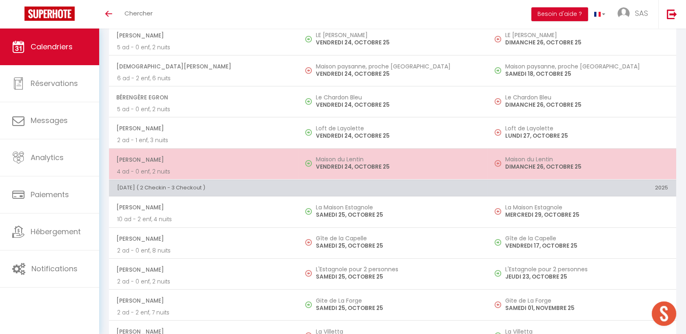
click at [204, 168] on p "4 ad - 0 enf, 2 nuits" at bounding box center [203, 172] width 173 height 9
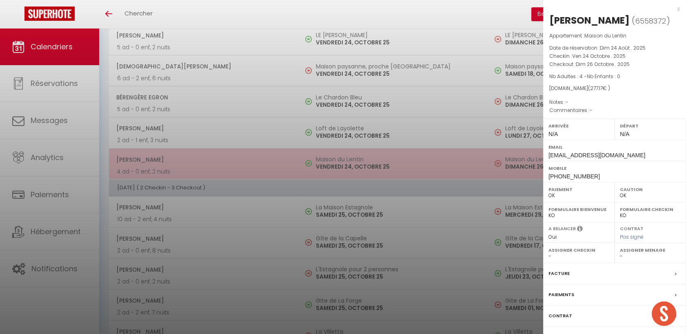
click at [204, 166] on div at bounding box center [343, 167] width 686 height 334
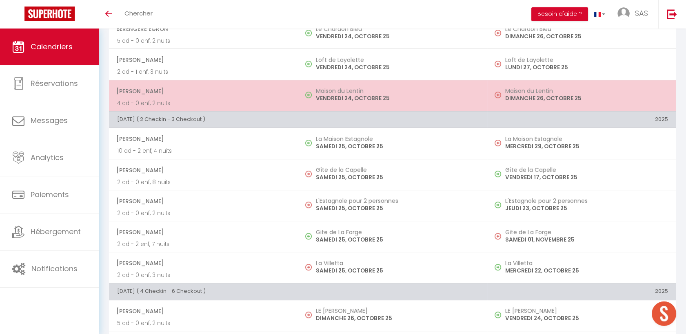
scroll to position [906, 0]
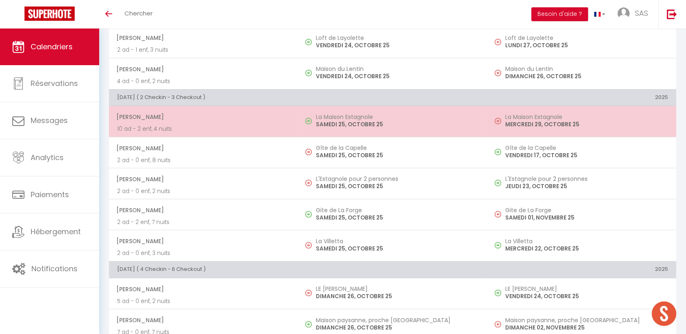
click at [214, 106] on td "Vincent NETILLARD 10 ad - 2 enf, 4 nuits" at bounding box center [203, 121] width 189 height 31
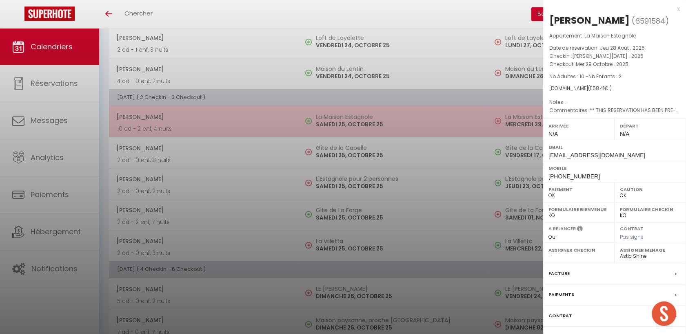
click at [214, 104] on div at bounding box center [343, 167] width 686 height 334
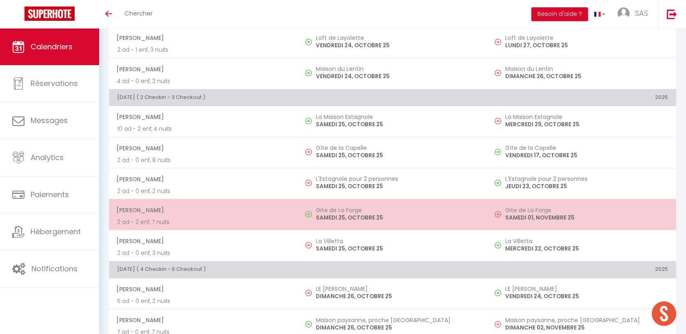
click at [212, 213] on span "PERRINE TRANQUARD" at bounding box center [202, 210] width 173 height 15
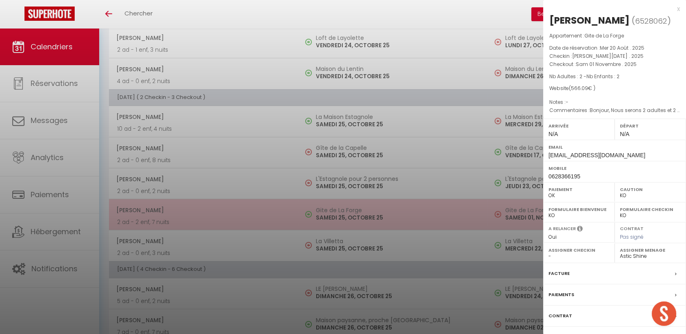
click at [212, 213] on div at bounding box center [343, 167] width 686 height 334
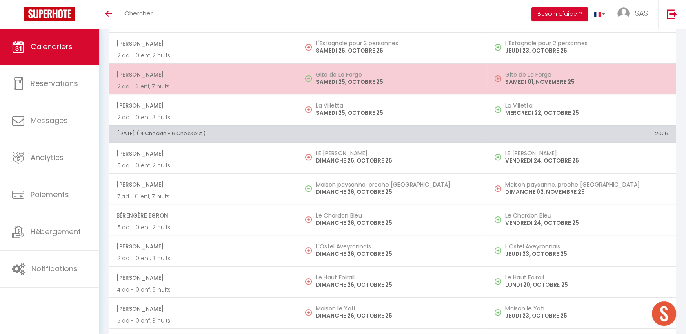
scroll to position [1087, 0]
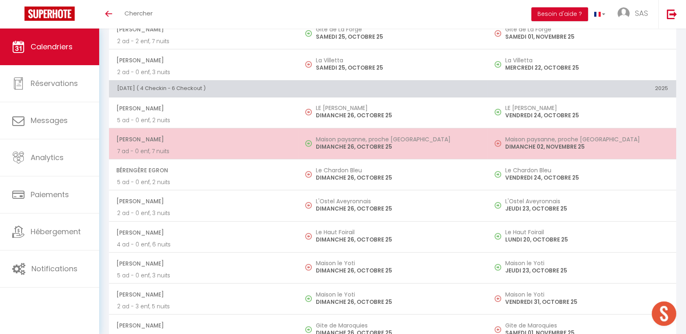
click at [204, 142] on span "Arnaud PIANA" at bounding box center [202, 139] width 173 height 15
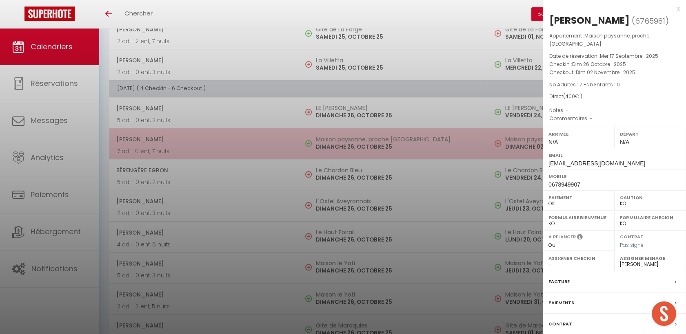
click at [204, 142] on div at bounding box center [343, 167] width 686 height 334
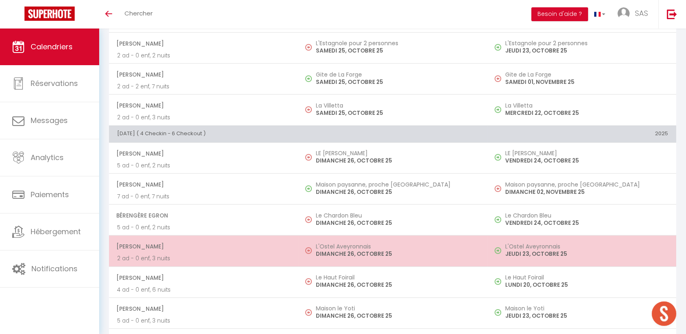
scroll to position [951, 0]
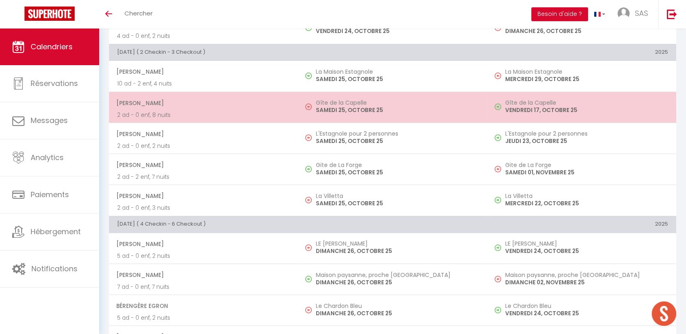
click at [179, 102] on span "Audrey Delacour" at bounding box center [202, 102] width 173 height 15
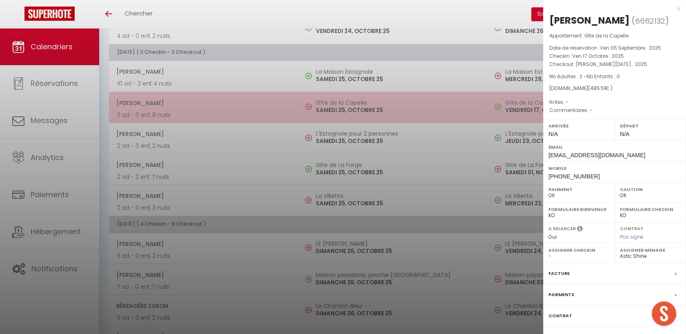
click at [179, 102] on div at bounding box center [343, 167] width 686 height 334
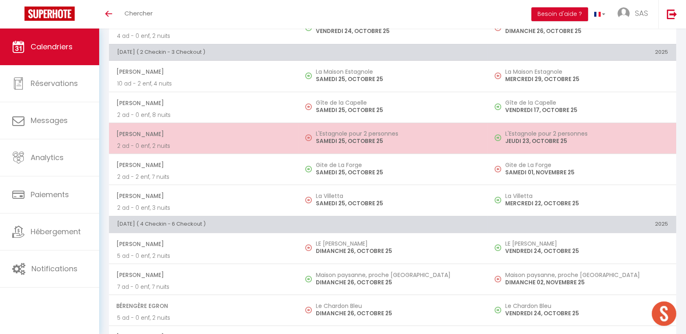
click at [184, 129] on span "Eddy Makboul" at bounding box center [202, 133] width 173 height 15
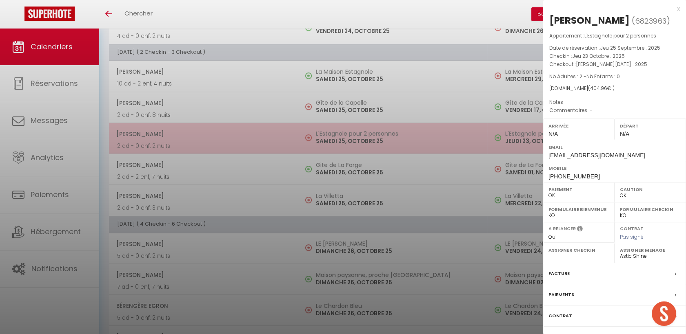
click at [184, 129] on div at bounding box center [343, 167] width 686 height 334
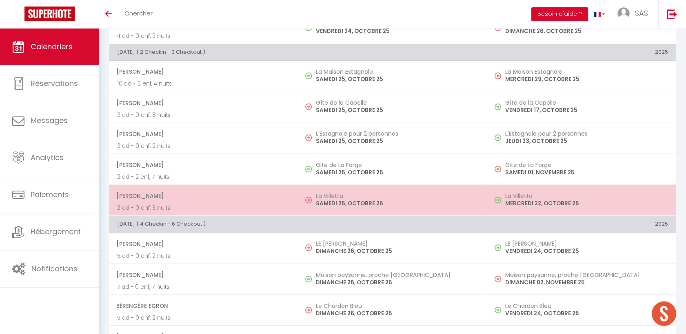
click at [208, 196] on span "Sybille Lecossois" at bounding box center [202, 195] width 173 height 15
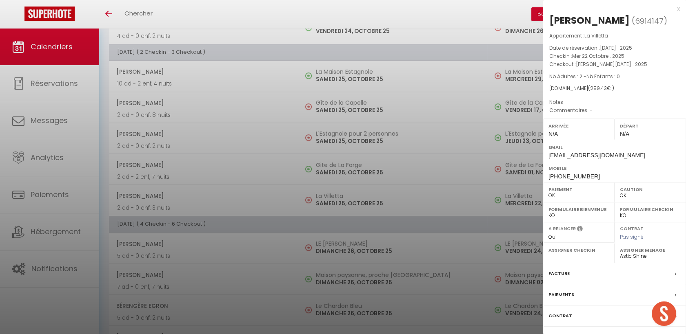
click at [208, 195] on div at bounding box center [343, 167] width 686 height 334
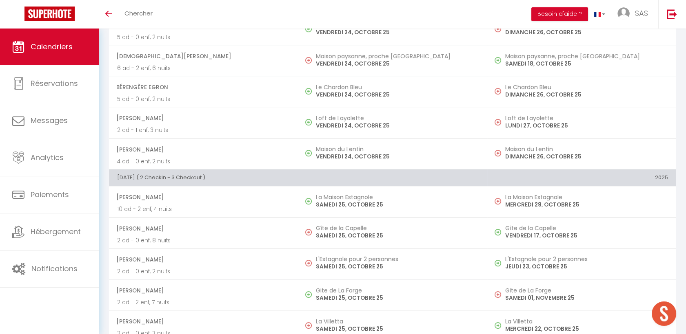
scroll to position [816, 0]
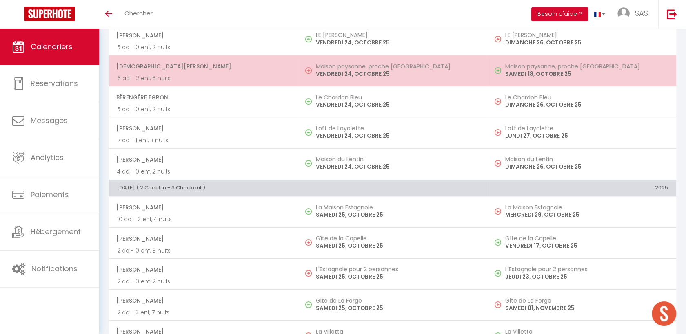
click at [209, 74] on p "6 ad - 2 enf, 6 nuits" at bounding box center [203, 78] width 173 height 9
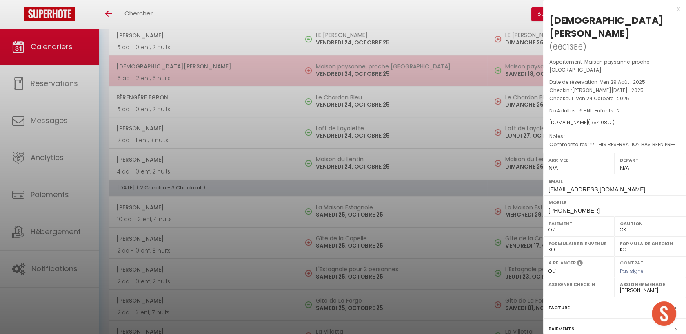
click at [209, 73] on div at bounding box center [343, 167] width 686 height 334
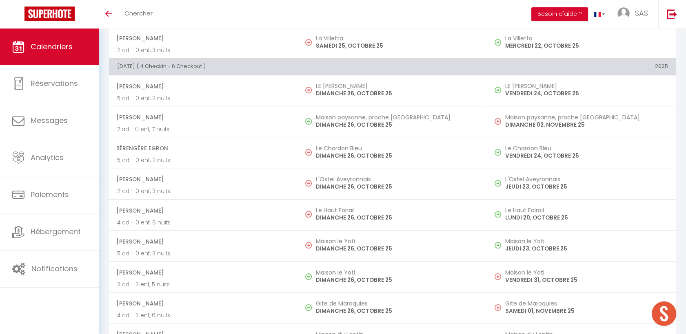
scroll to position [1133, 0]
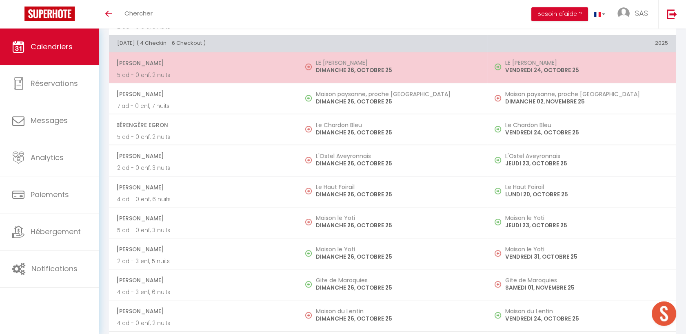
click at [210, 58] on span "emmanuelle amalric" at bounding box center [202, 62] width 173 height 15
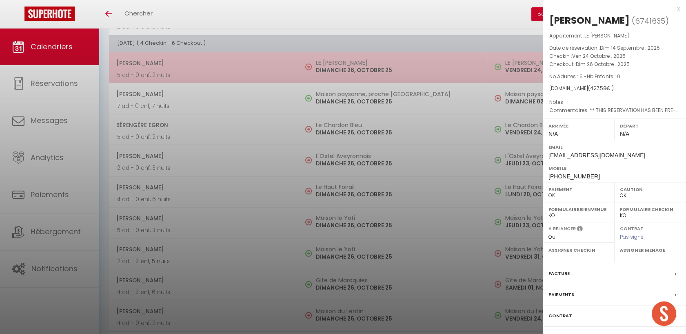
click at [210, 58] on div at bounding box center [343, 167] width 686 height 334
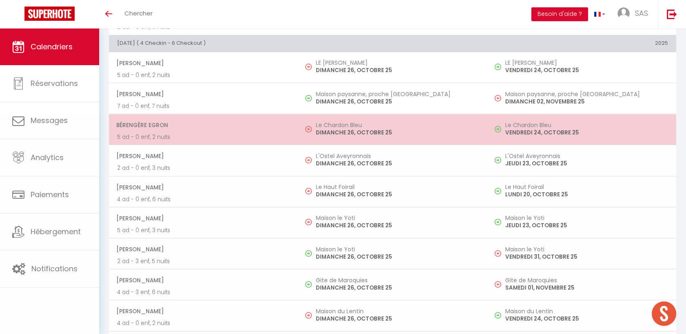
click at [218, 123] on span "Bérengère Egron" at bounding box center [202, 124] width 173 height 15
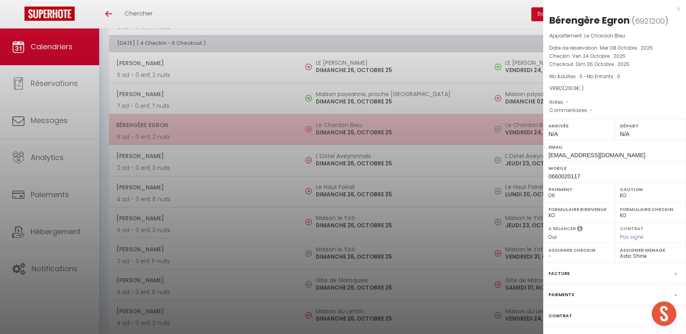
click at [218, 123] on div at bounding box center [343, 167] width 686 height 334
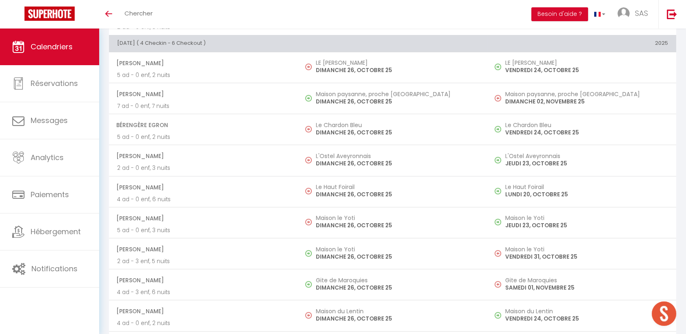
click at [237, 164] on p "2 ad - 0 enf, 3 nuits" at bounding box center [203, 168] width 173 height 9
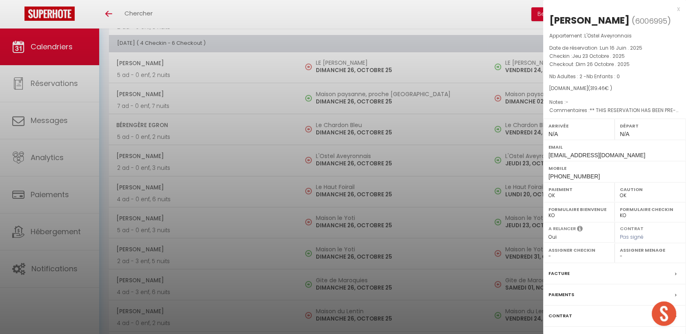
click at [237, 163] on div at bounding box center [343, 167] width 686 height 334
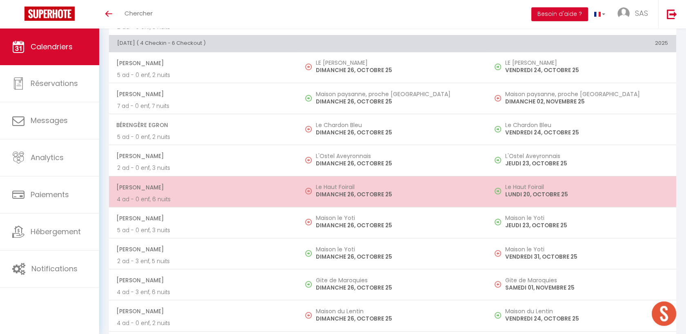
click at [250, 199] on p "4 ad - 0 enf, 6 nuits" at bounding box center [203, 199] width 173 height 9
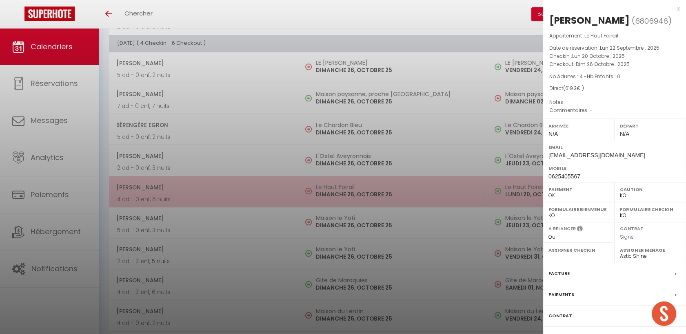
click at [250, 199] on div at bounding box center [343, 167] width 686 height 334
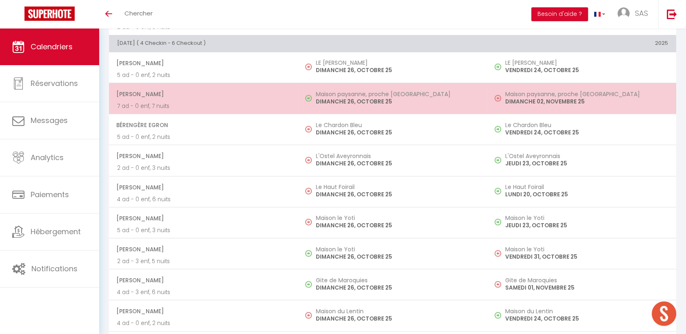
click at [216, 96] on span "Arnaud PIANA" at bounding box center [202, 93] width 173 height 15
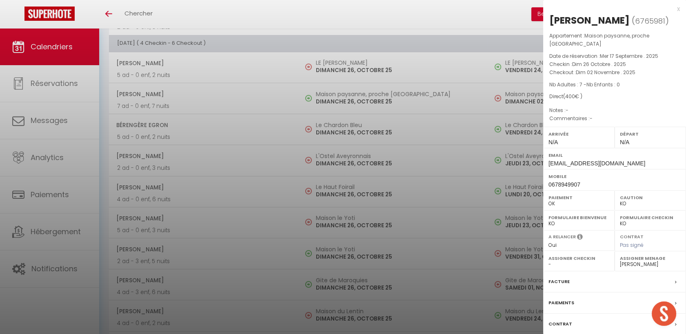
click at [214, 207] on div at bounding box center [343, 167] width 686 height 334
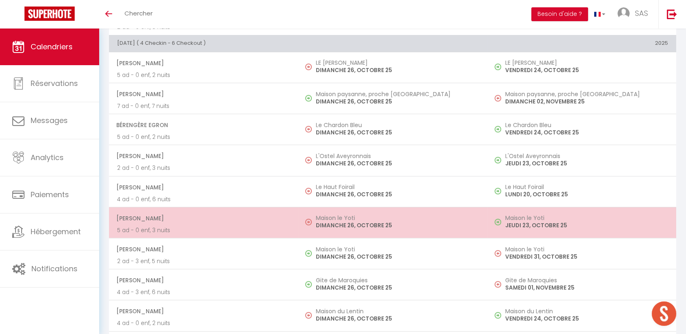
click at [215, 214] on span "Thierry BERNAT" at bounding box center [202, 218] width 173 height 15
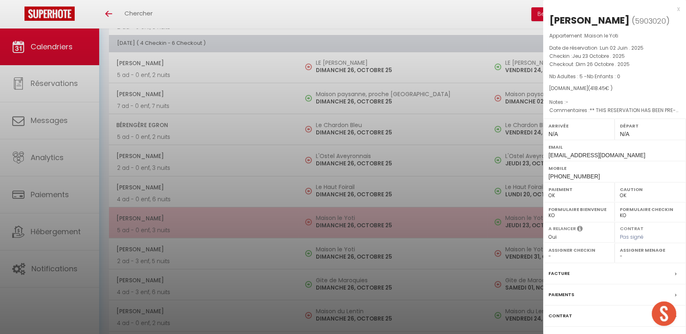
click at [215, 214] on div at bounding box center [343, 167] width 686 height 334
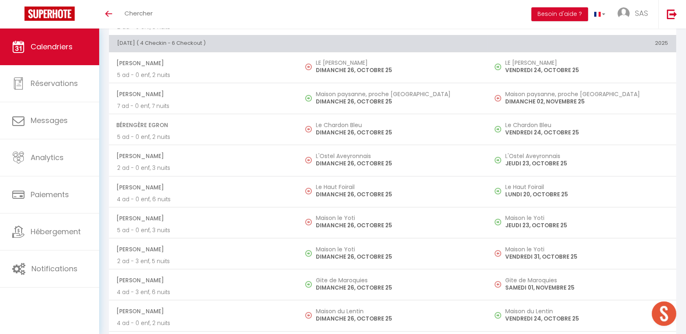
click at [212, 195] on p "4 ad - 0 enf, 6 nuits" at bounding box center [203, 199] width 173 height 9
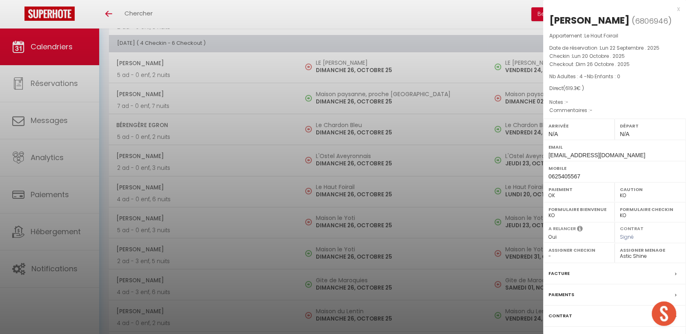
click at [212, 194] on div at bounding box center [343, 167] width 686 height 334
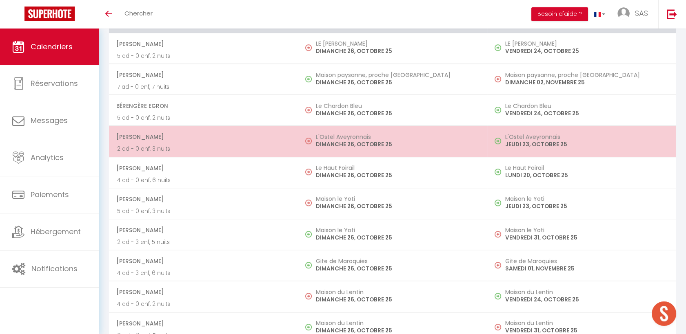
scroll to position [1168, 0]
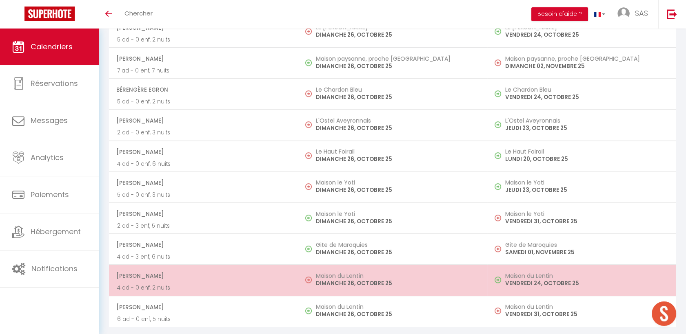
click at [258, 278] on span "Jacqueline Elambert" at bounding box center [202, 275] width 173 height 15
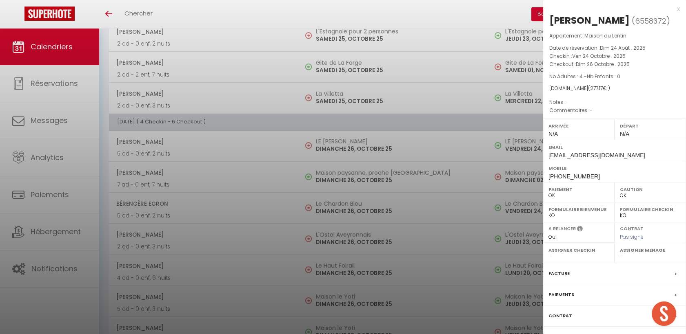
scroll to position [0, 0]
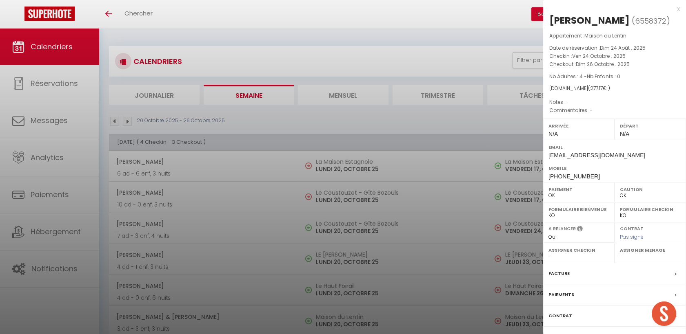
click at [117, 120] on div at bounding box center [343, 167] width 686 height 334
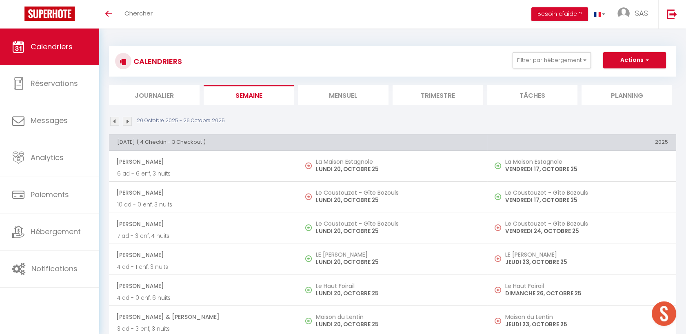
click at [128, 118] on img at bounding box center [127, 121] width 9 height 9
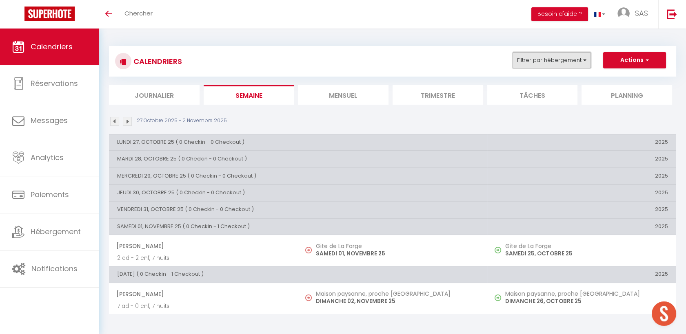
click at [534, 60] on button "Filtrer par hébergement" at bounding box center [551, 60] width 78 height 16
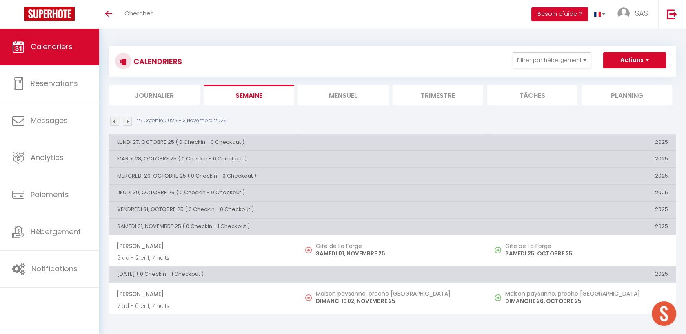
click at [524, 49] on div "CALENDRIERS Filtrer par hébergement Tous La Maison Estagnole La Providence Mais…" at bounding box center [392, 61] width 567 height 31
click at [531, 61] on button "Filtrer par hébergement" at bounding box center [551, 60] width 78 height 16
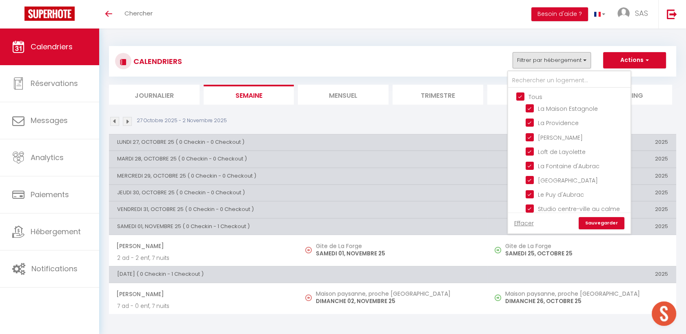
click at [517, 95] on input "Tous" at bounding box center [577, 96] width 122 height 8
click at [599, 224] on link "Sauvegarder" at bounding box center [601, 223] width 46 height 12
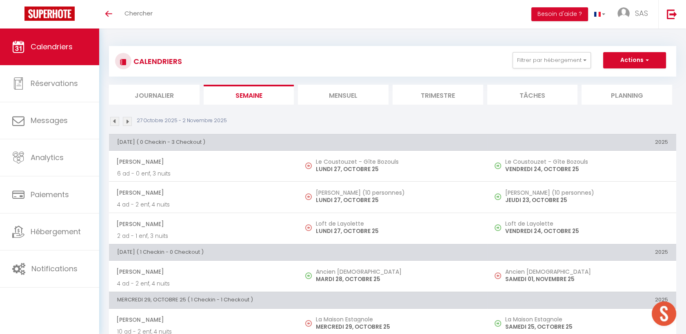
click at [261, 159] on span "michel pineau" at bounding box center [202, 161] width 173 height 15
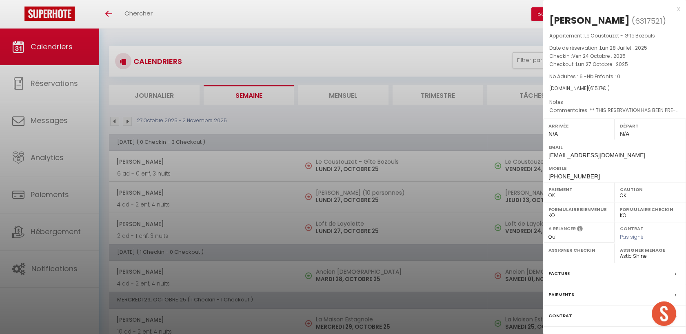
click at [261, 159] on div at bounding box center [343, 167] width 686 height 334
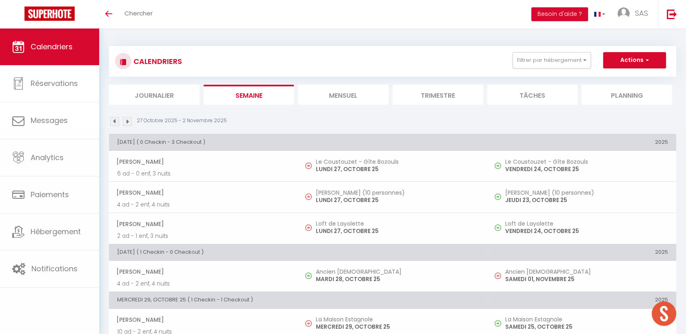
click at [246, 195] on span "Jean Sauvage" at bounding box center [202, 192] width 173 height 15
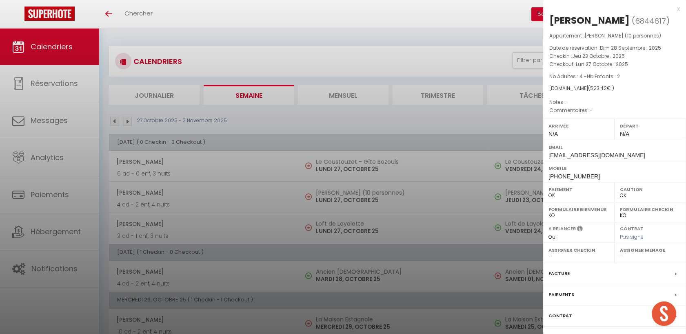
click at [246, 195] on div at bounding box center [343, 167] width 686 height 334
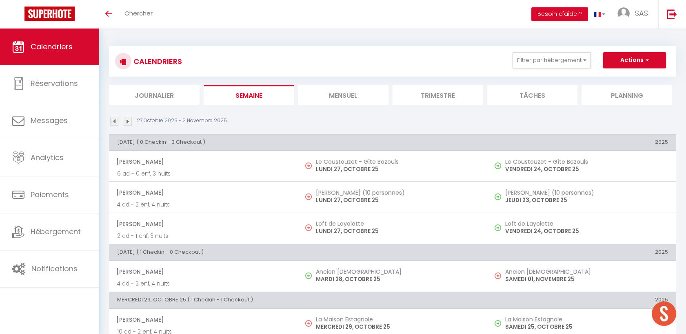
click at [248, 235] on p "2 ad - 1 enf, 3 nuits" at bounding box center [203, 236] width 173 height 9
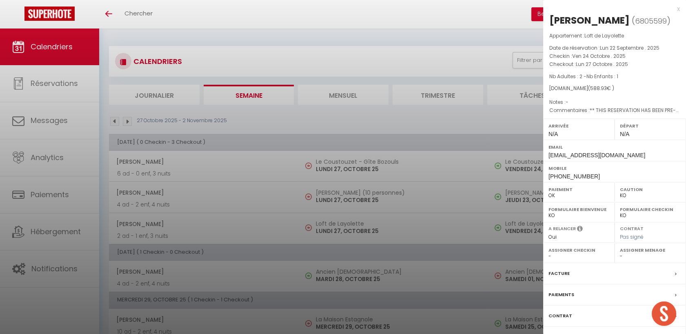
click at [247, 235] on div at bounding box center [343, 167] width 686 height 334
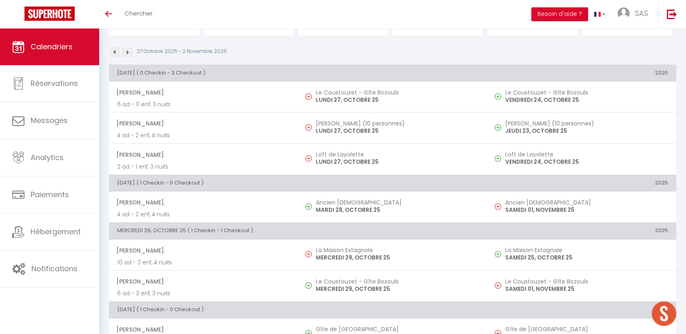
scroll to position [136, 0]
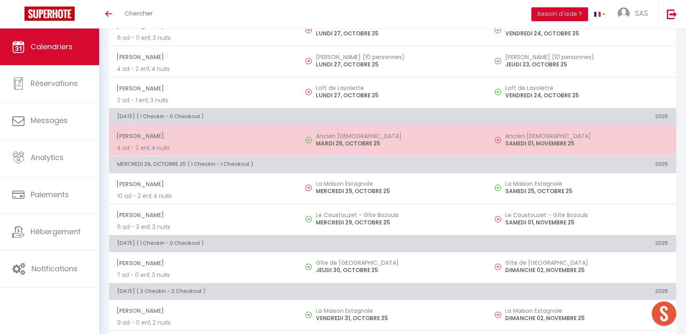
click at [235, 154] on td "milene bellec 4 ad - 2 enf, 4 nuits" at bounding box center [203, 140] width 189 height 31
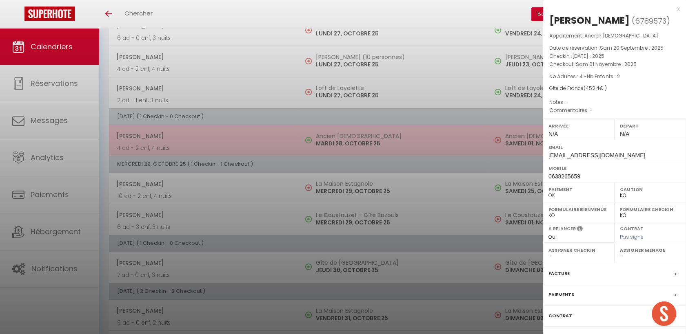
click at [235, 154] on div at bounding box center [343, 167] width 686 height 334
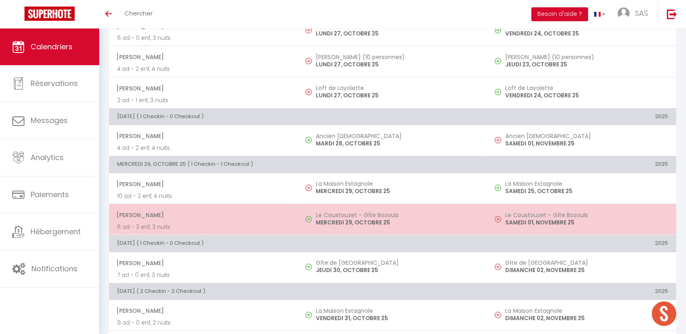
click at [230, 210] on span "Isabelle Roy" at bounding box center [202, 215] width 173 height 15
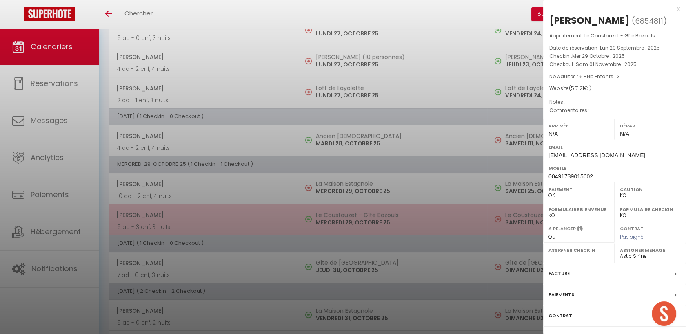
click at [230, 210] on div at bounding box center [343, 167] width 686 height 334
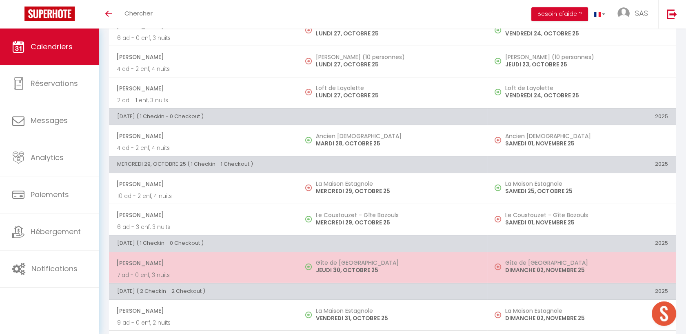
click at [229, 268] on span "Laurent Teyssedre" at bounding box center [202, 263] width 173 height 15
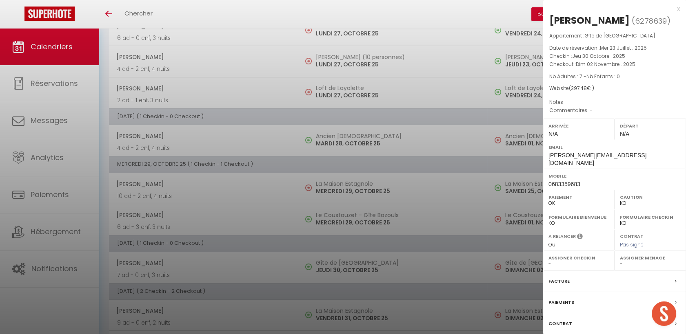
click at [225, 271] on div at bounding box center [343, 167] width 686 height 334
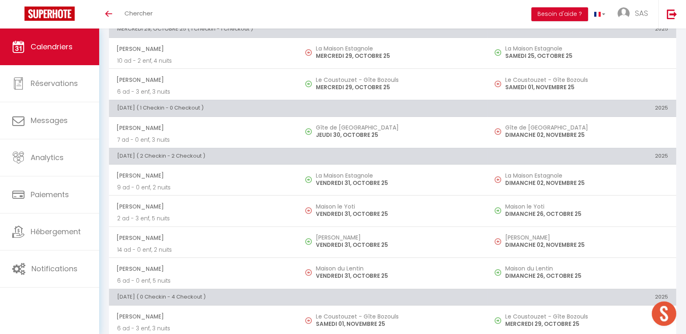
scroll to position [272, 0]
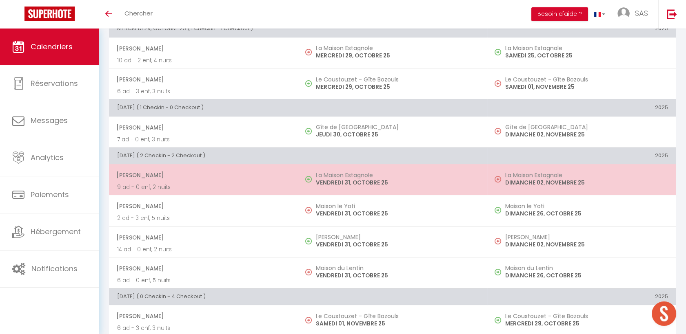
click at [248, 184] on p "9 ad - 0 enf, 2 nuits" at bounding box center [203, 187] width 173 height 9
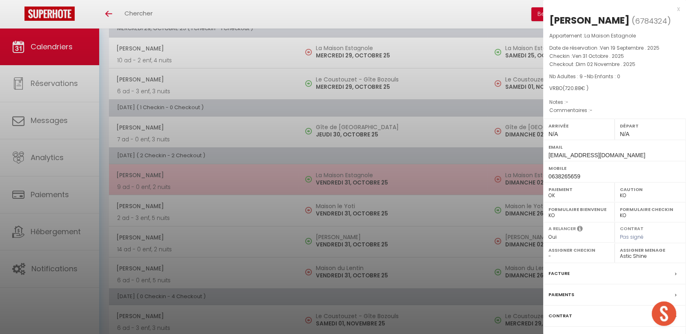
click at [248, 184] on div at bounding box center [343, 167] width 686 height 334
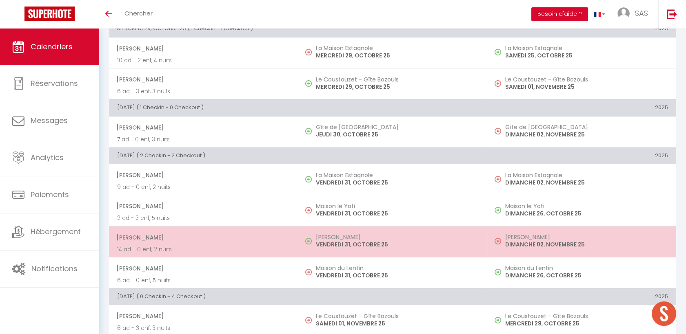
click at [231, 243] on span "Enrique Crusafont Costa" at bounding box center [202, 237] width 173 height 15
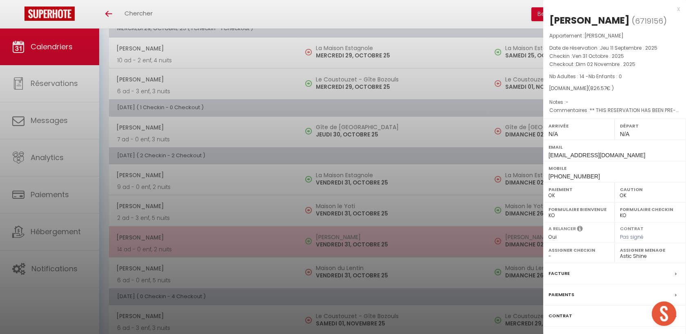
click at [231, 243] on div at bounding box center [343, 167] width 686 height 334
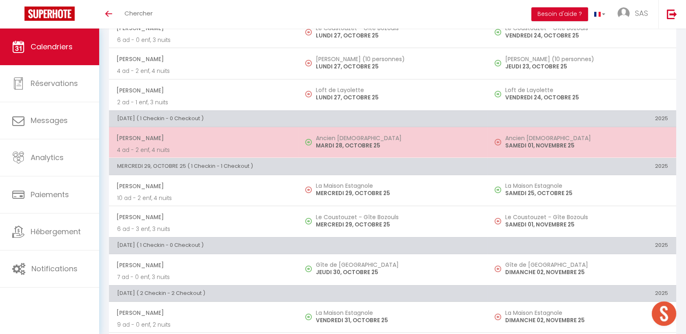
scroll to position [153, 0]
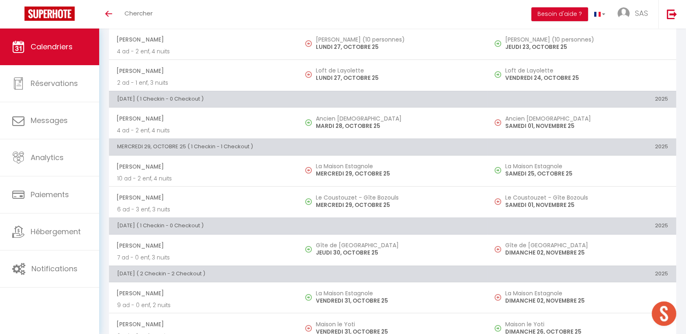
click at [254, 250] on span "Laurent Teyssedre" at bounding box center [202, 245] width 173 height 15
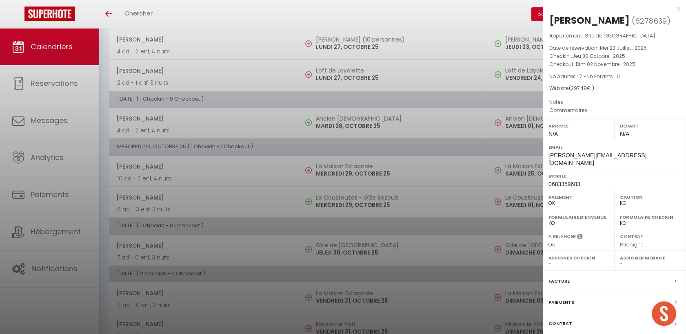
click at [313, 310] on div at bounding box center [343, 167] width 686 height 334
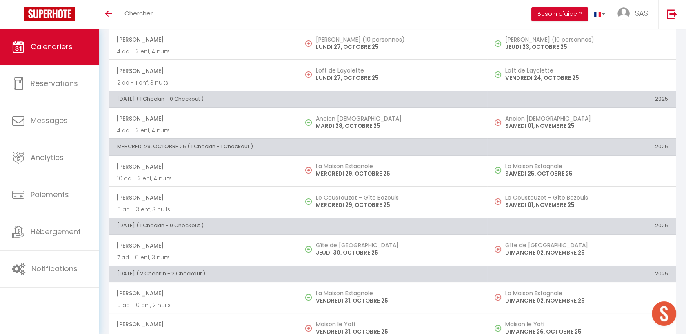
click at [252, 294] on span "Aurélie Jarlégan" at bounding box center [202, 293] width 173 height 15
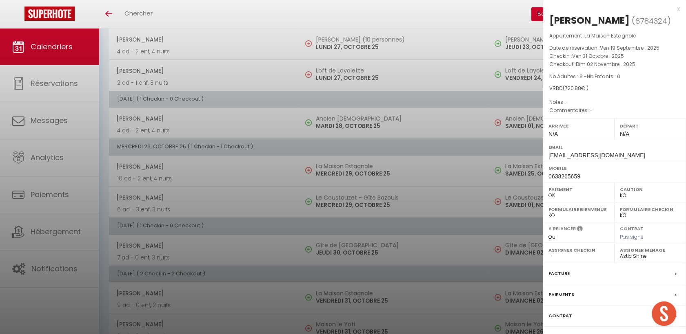
click at [252, 294] on div at bounding box center [343, 167] width 686 height 334
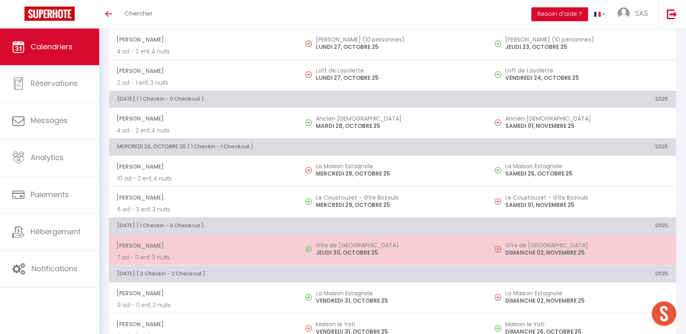
click at [253, 251] on span "Laurent Teyssedre" at bounding box center [202, 245] width 173 height 15
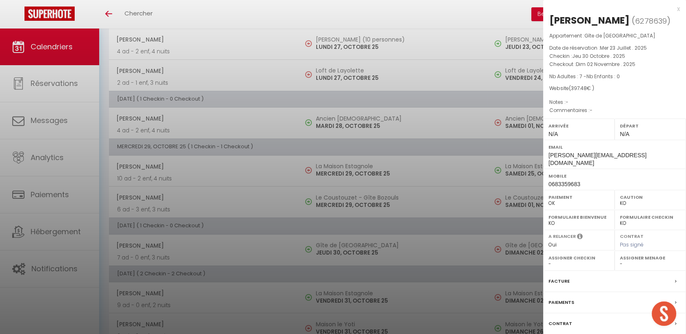
click at [586, 271] on div "Facture" at bounding box center [614, 281] width 143 height 21
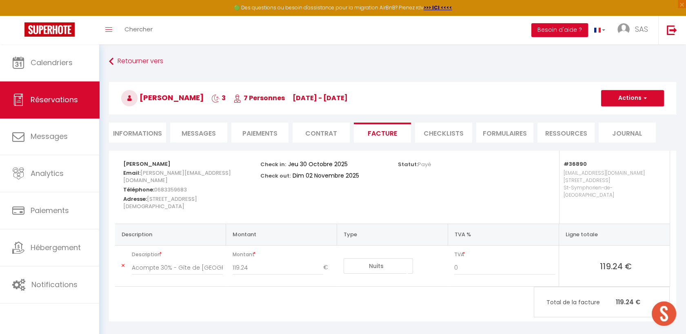
click at [323, 129] on li "Contrat" at bounding box center [320, 133] width 57 height 20
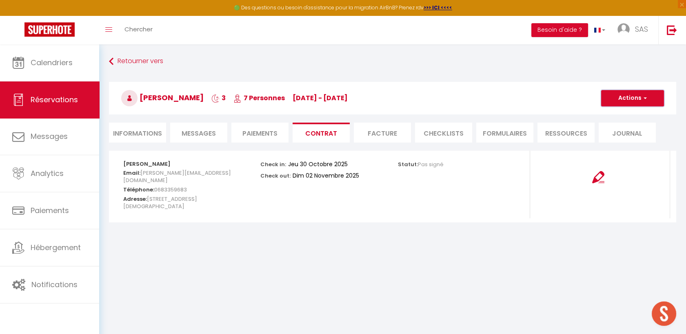
click at [649, 103] on button "Actions" at bounding box center [632, 98] width 63 height 16
click at [627, 126] on link "Envoyer le contrat" at bounding box center [626, 127] width 69 height 11
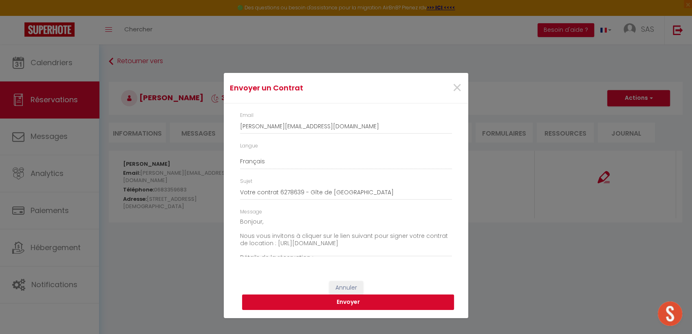
click at [374, 303] on button "Envoyer" at bounding box center [348, 302] width 212 height 15
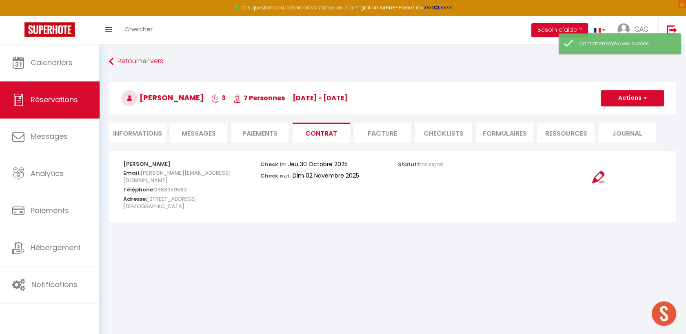
drag, startPoint x: 216, startPoint y: 97, endPoint x: 139, endPoint y: 96, distance: 77.1
click at [139, 96] on h3 "Laurent Teyssedre 3 7 Personnes je 30 Oct - di 02 Nov" at bounding box center [392, 98] width 567 height 33
copy span "Laurent Teyssedre"
click at [129, 138] on li "Informations" at bounding box center [137, 133] width 57 height 20
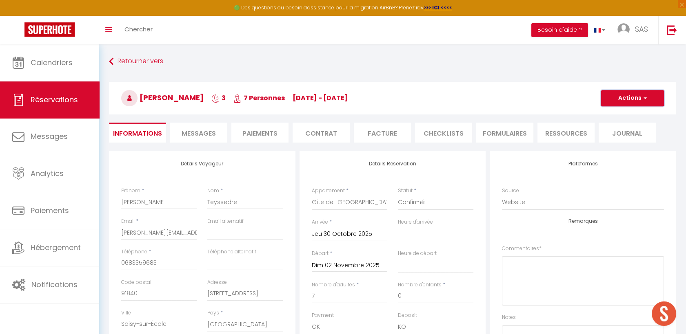
click at [622, 97] on button "Actions" at bounding box center [632, 98] width 63 height 16
click at [253, 135] on li "Paiements" at bounding box center [259, 133] width 57 height 20
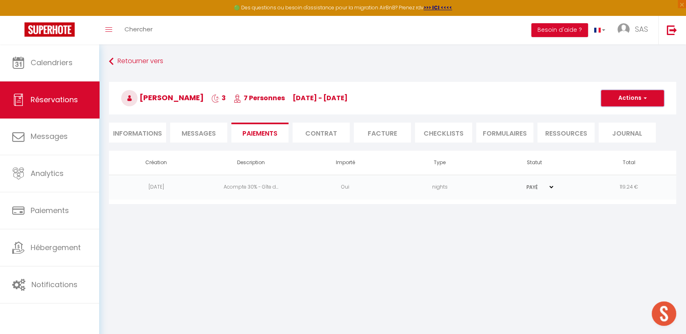
click at [635, 98] on button "Actions" at bounding box center [632, 98] width 63 height 16
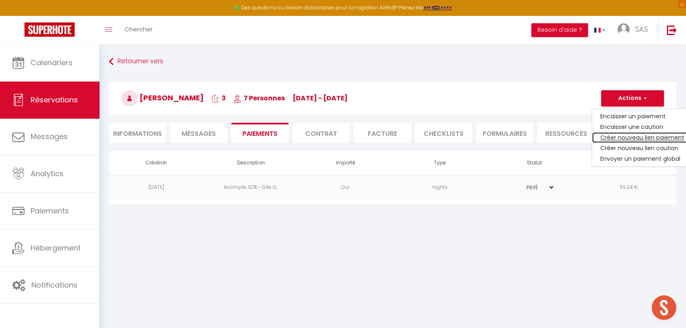
click at [619, 141] on link "Créer nouveau lien paiement" at bounding box center [642, 137] width 100 height 11
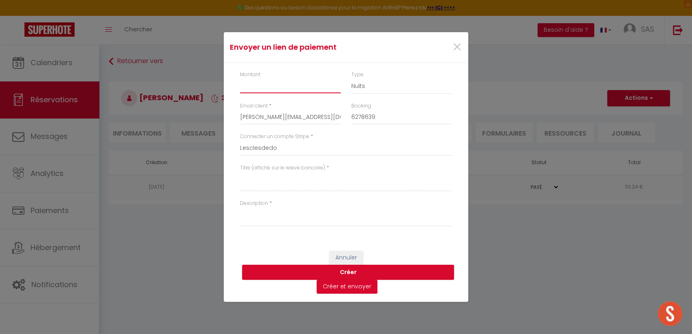
click at [268, 83] on input "Montant" at bounding box center [290, 86] width 101 height 15
paste textarea "Laurent Teyssedre"
click at [243, 178] on textarea "Laurent Teyssedre" at bounding box center [346, 182] width 212 height 20
paste textarea "Reste séjour M. Teyssedre St-Gervais"
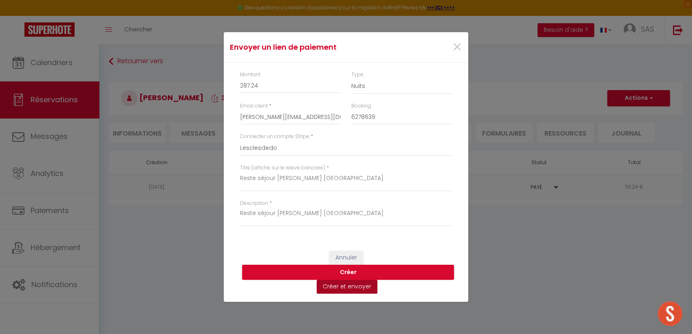
click at [357, 292] on button "Créer et envoyer" at bounding box center [347, 287] width 61 height 14
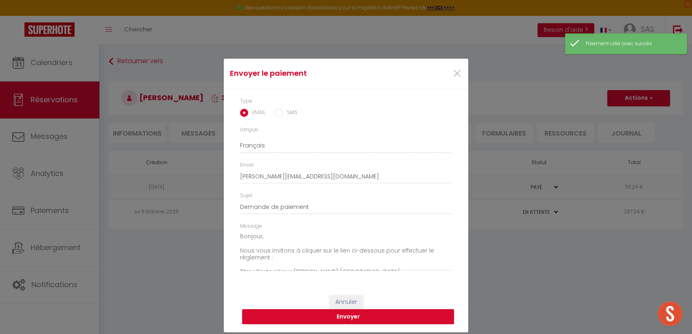
click at [383, 321] on button "Envoyer" at bounding box center [348, 317] width 212 height 15
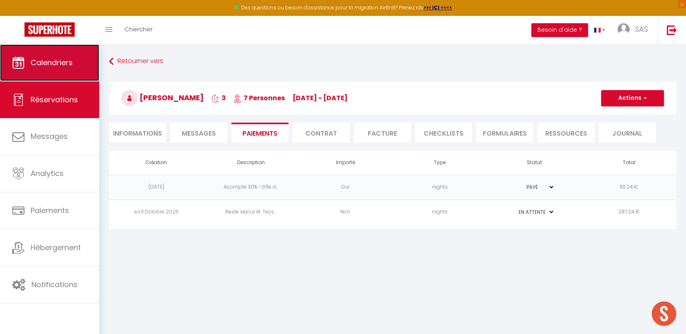
click at [55, 72] on link "Calendriers" at bounding box center [49, 62] width 99 height 37
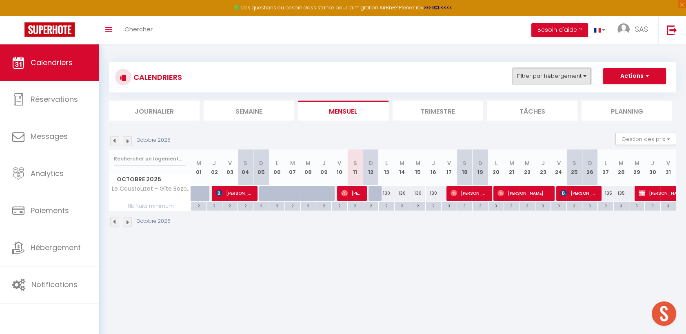
click at [556, 78] on button "Filtrer par hébergement" at bounding box center [551, 76] width 78 height 16
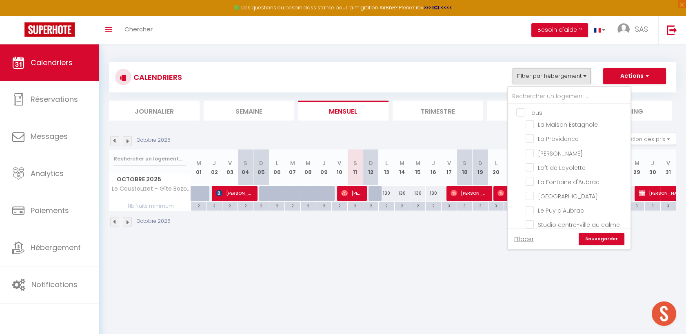
click at [523, 111] on input "Tous" at bounding box center [577, 112] width 122 height 8
click at [594, 245] on link "Sauvegarder" at bounding box center [601, 239] width 46 height 12
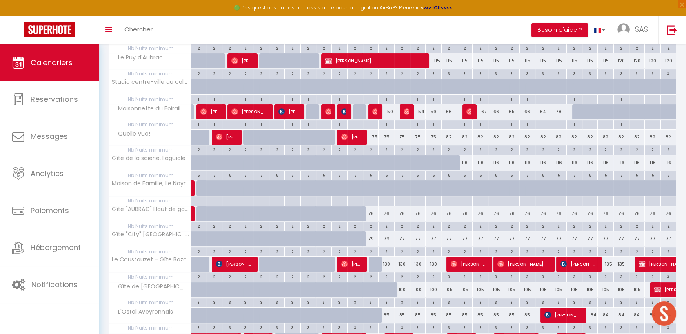
scroll to position [411, 0]
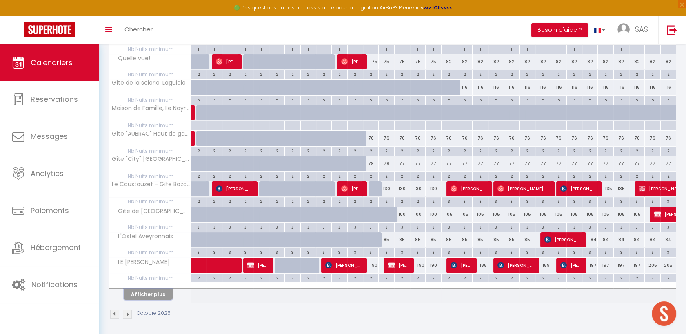
click at [146, 292] on button "Afficher plus" at bounding box center [148, 294] width 49 height 11
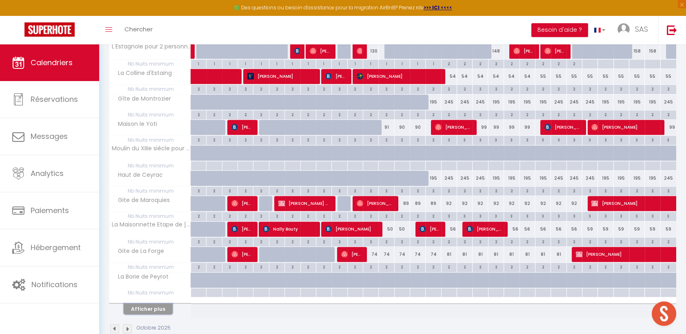
scroll to position [919, 0]
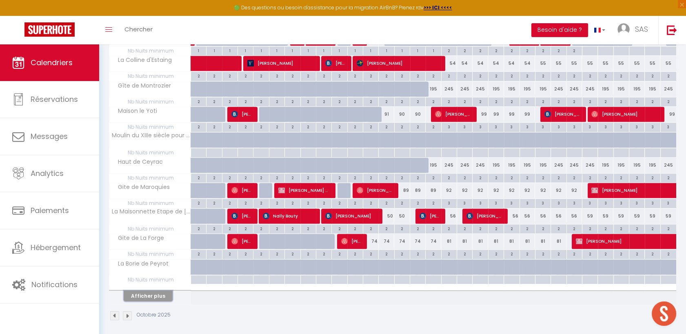
click at [140, 292] on button "Afficher plus" at bounding box center [148, 296] width 49 height 11
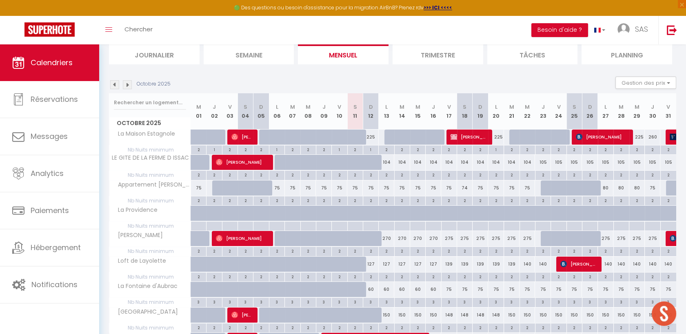
scroll to position [40, 0]
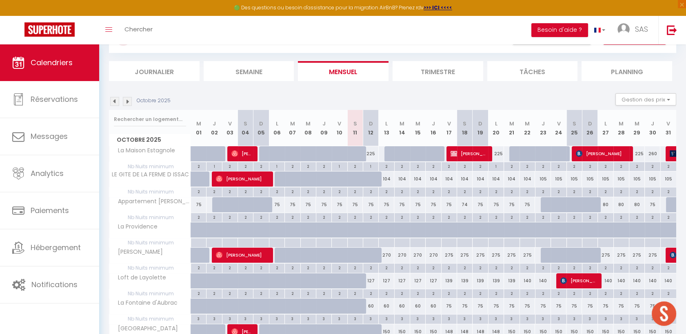
click at [119, 102] on div "Octobre 2025" at bounding box center [141, 101] width 64 height 9
click at [126, 97] on img at bounding box center [127, 101] width 9 height 9
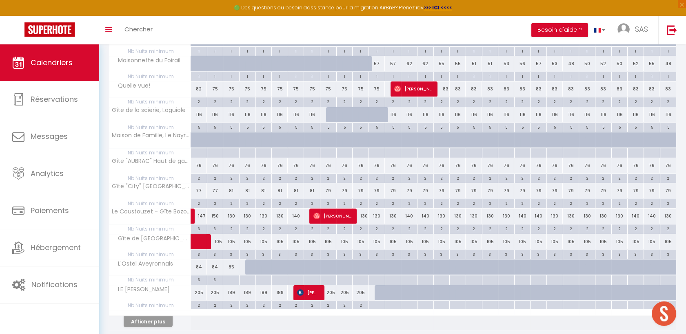
scroll to position [411, 0]
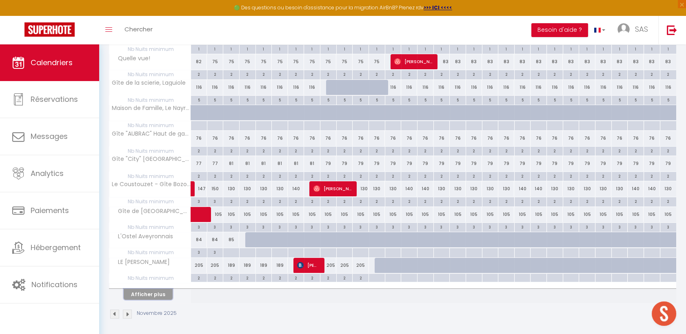
drag, startPoint x: 148, startPoint y: 292, endPoint x: 239, endPoint y: 269, distance: 93.7
click at [148, 292] on button "Afficher plus" at bounding box center [148, 294] width 49 height 11
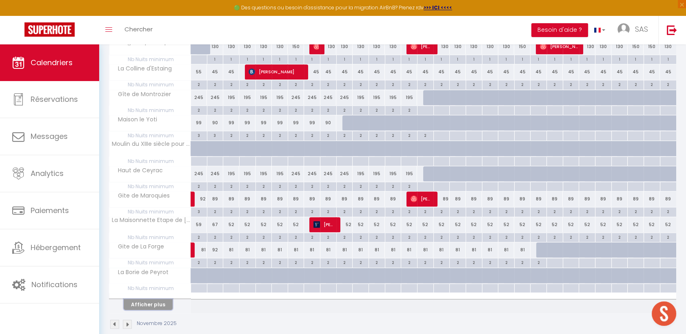
scroll to position [919, 0]
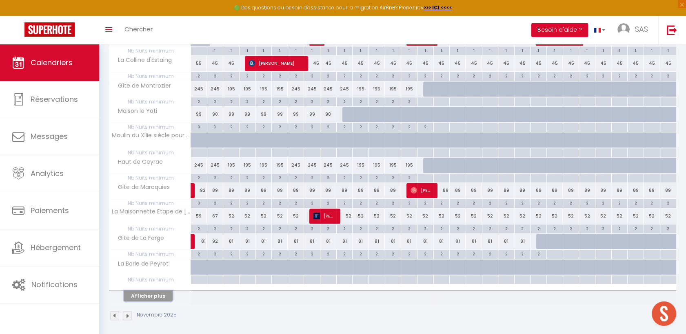
click at [153, 291] on button "Afficher plus" at bounding box center [148, 296] width 49 height 11
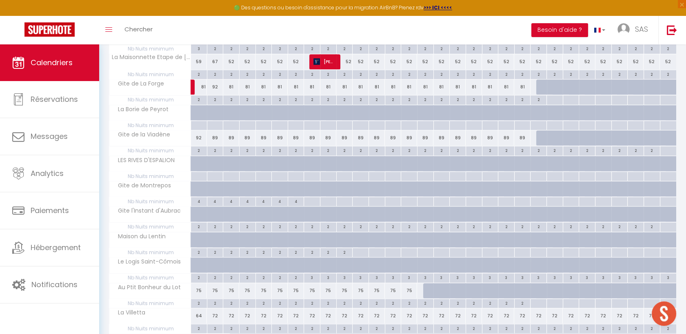
scroll to position [1127, 0]
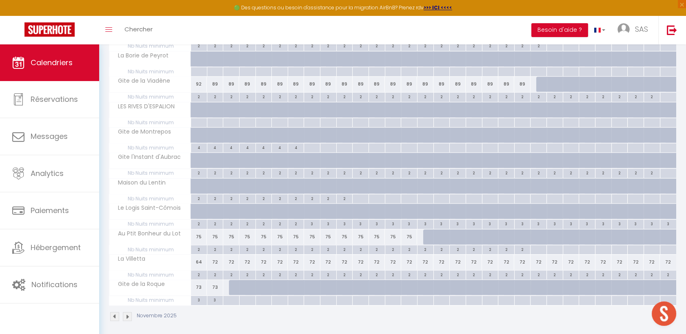
click at [124, 315] on img at bounding box center [127, 316] width 9 height 9
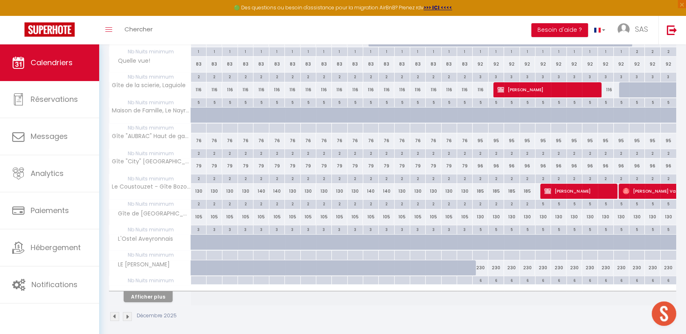
scroll to position [411, 0]
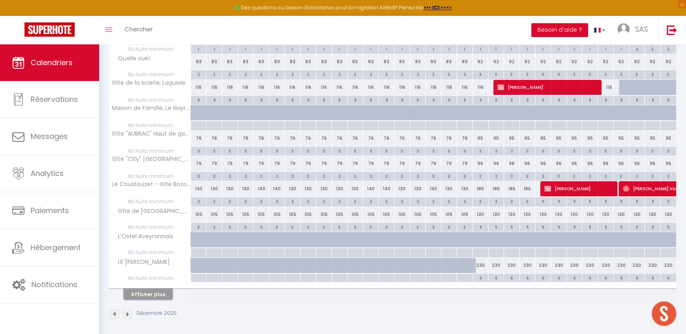
click at [153, 296] on button "Afficher plus" at bounding box center [148, 294] width 49 height 11
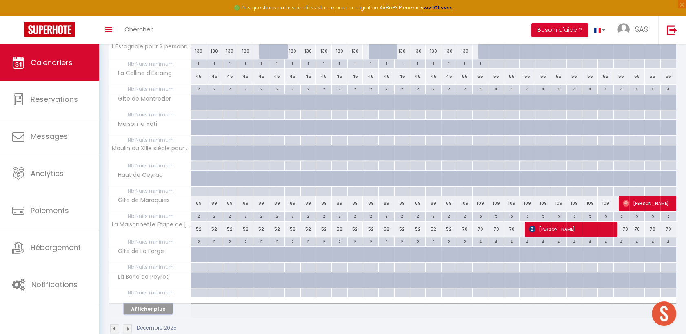
scroll to position [919, 0]
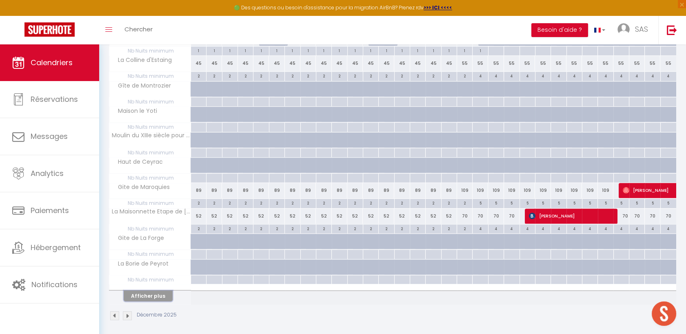
drag, startPoint x: 148, startPoint y: 292, endPoint x: 153, endPoint y: 291, distance: 4.9
click at [148, 292] on button "Afficher plus" at bounding box center [148, 296] width 49 height 11
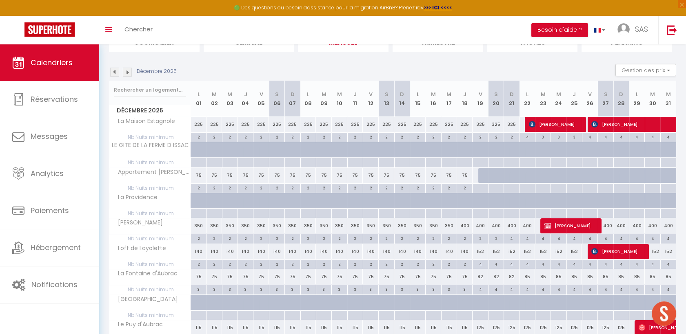
scroll to position [40, 0]
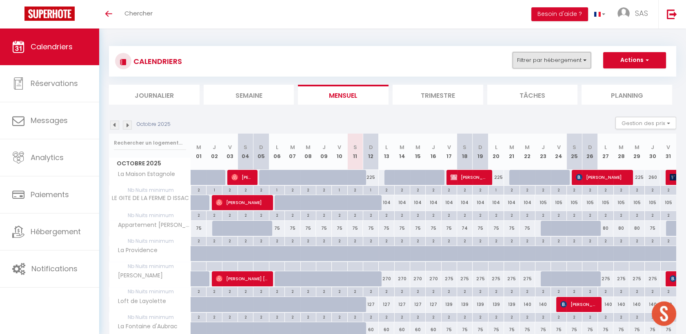
click at [548, 62] on button "Filtrer par hébergement" at bounding box center [551, 60] width 78 height 16
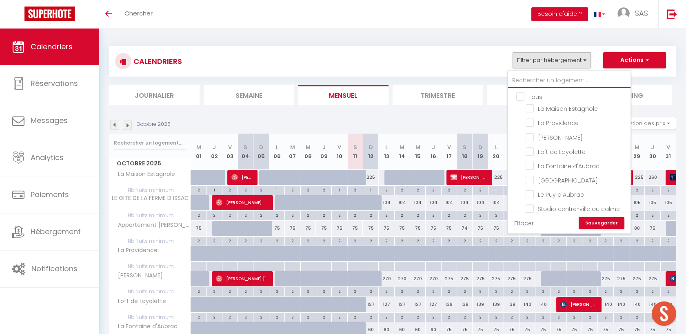
click at [536, 79] on input "text" at bounding box center [569, 80] width 122 height 15
type input "b"
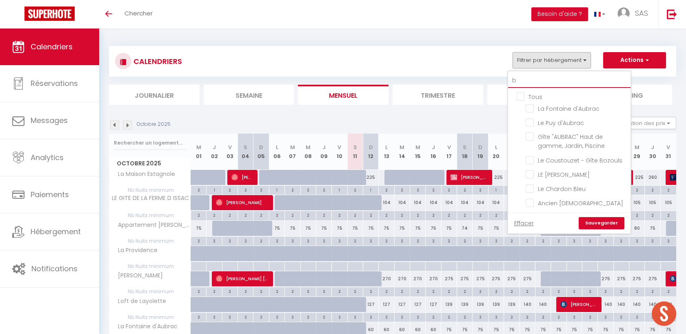
checkbox input "false"
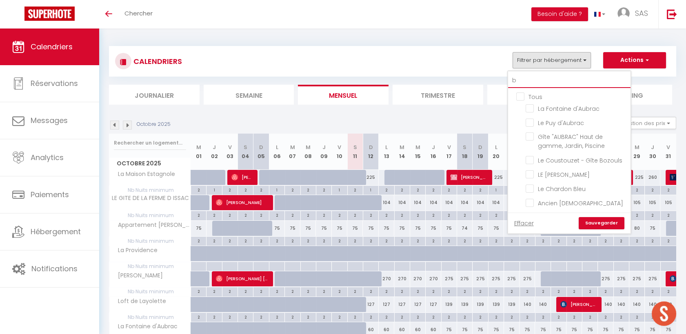
checkbox input "false"
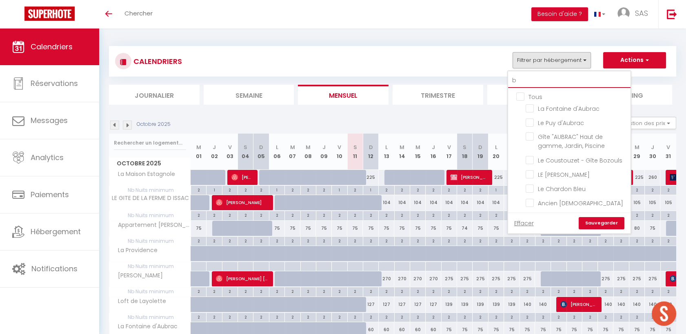
checkbox input "false"
type input "bu"
checkbox input "false"
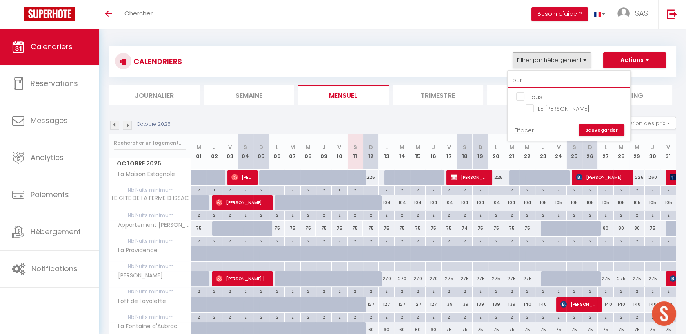
type input "buro"
checkbox input "false"
type input "buron"
checkbox input "false"
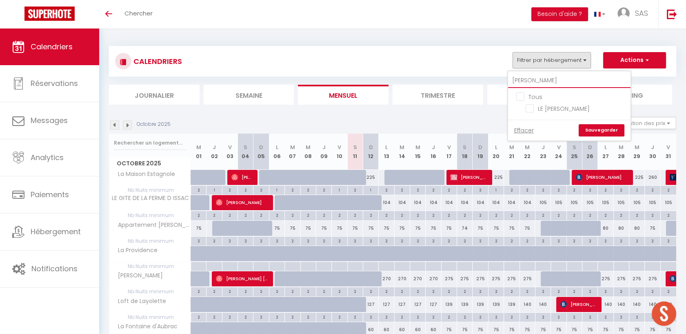
checkbox input "false"
type input "buron"
click at [534, 111] on input "LE BURON DE LEON" at bounding box center [576, 108] width 102 height 8
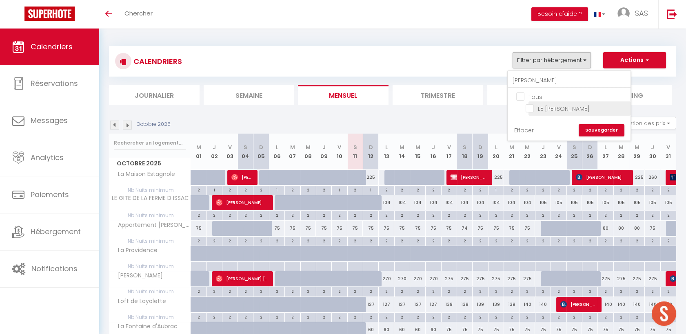
checkbox input "true"
click at [600, 130] on link "Sauvegarder" at bounding box center [601, 130] width 46 height 12
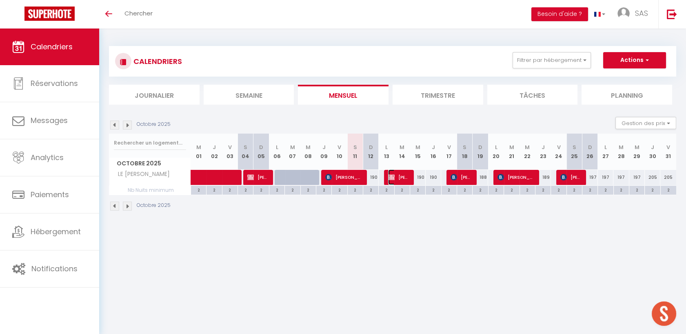
click at [396, 181] on span "Dominique BONAL" at bounding box center [398, 177] width 21 height 15
select select "OK"
select select "KO"
select select "0"
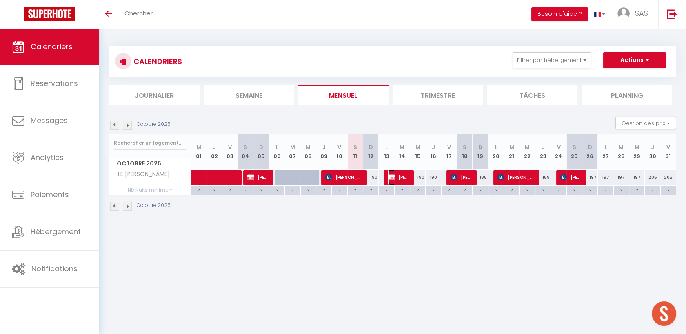
select select "1"
select select
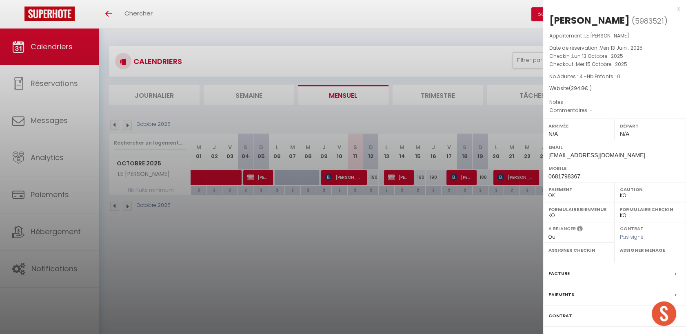
click at [584, 278] on div "Facture" at bounding box center [614, 273] width 143 height 21
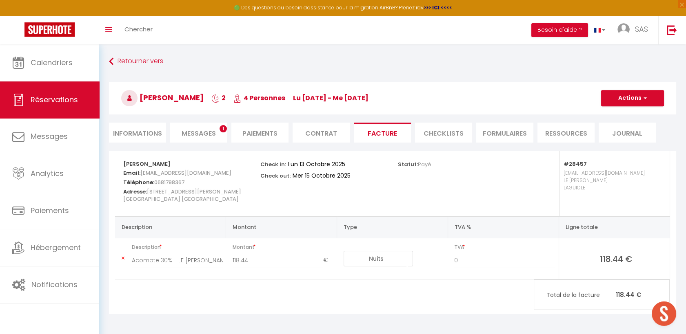
click at [326, 127] on li "Contrat" at bounding box center [320, 133] width 57 height 20
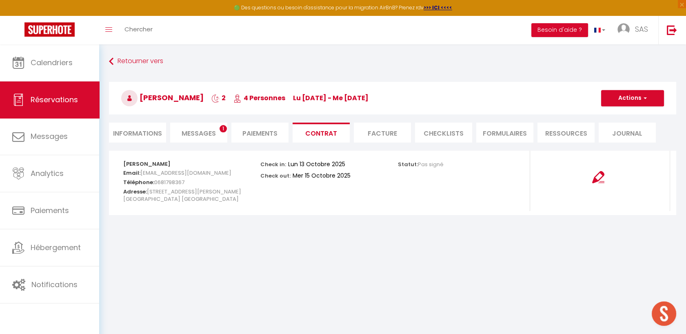
click at [221, 131] on span "1" at bounding box center [222, 128] width 7 height 7
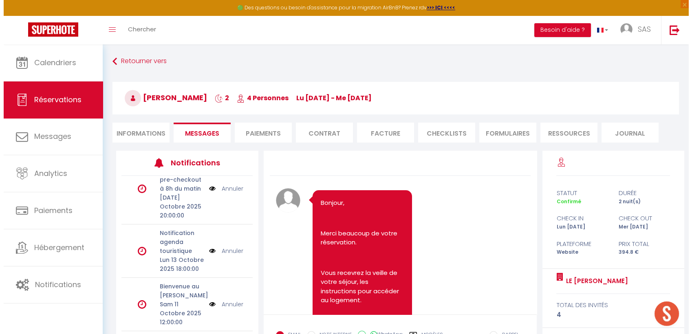
scroll to position [91, 0]
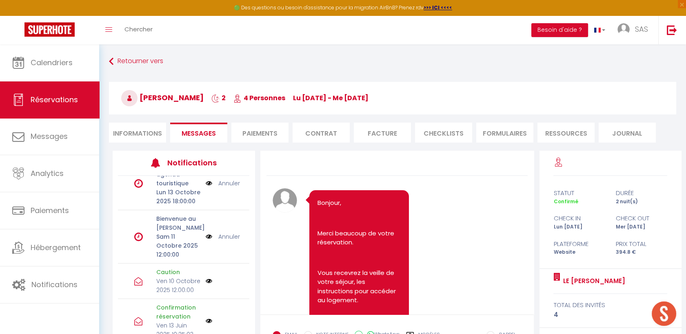
click at [271, 137] on li "Paiements" at bounding box center [259, 133] width 57 height 20
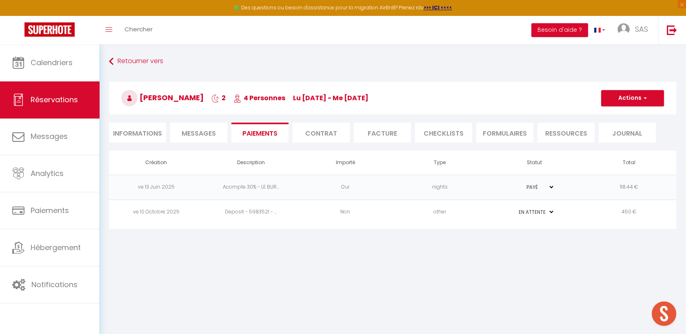
click at [340, 135] on li "Contrat" at bounding box center [320, 133] width 57 height 20
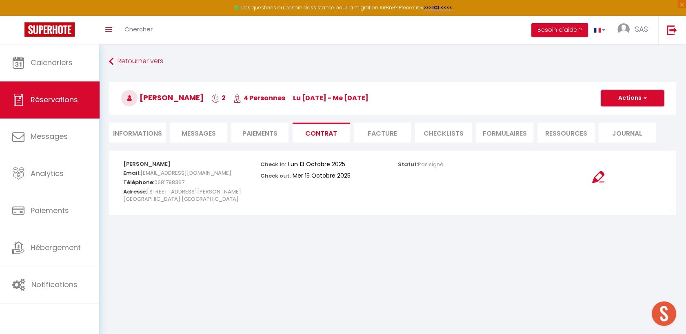
click at [611, 95] on button "Actions" at bounding box center [632, 98] width 63 height 16
click at [626, 126] on link "Envoyer le contrat" at bounding box center [626, 127] width 69 height 11
type input "domi_plus@hotmail.com"
select select "fr"
type input "Votre contrat 5983521 - LE BURON DE LEON"
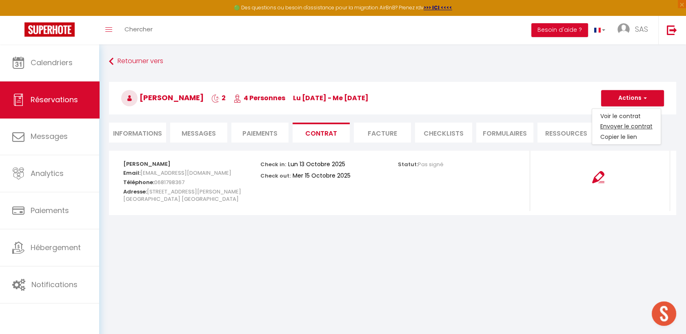
type textarea "Bonjour, Nous vous invitons à cliquer sur le lien suivant pour signer votre con…"
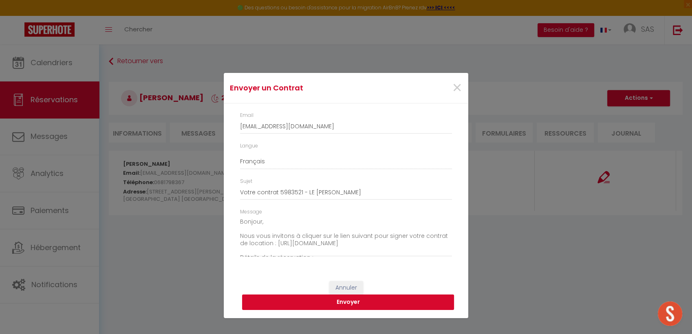
click at [339, 299] on button "Envoyer" at bounding box center [348, 302] width 212 height 15
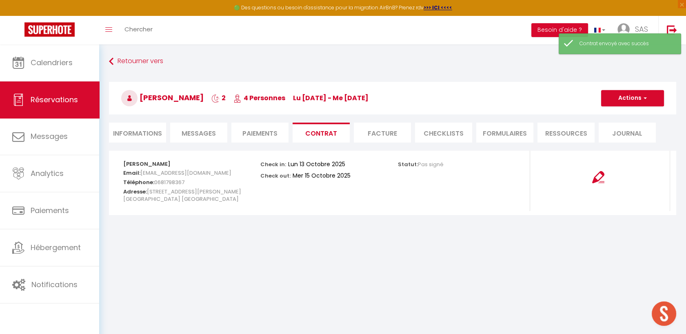
click at [268, 135] on li "Paiements" at bounding box center [259, 133] width 57 height 20
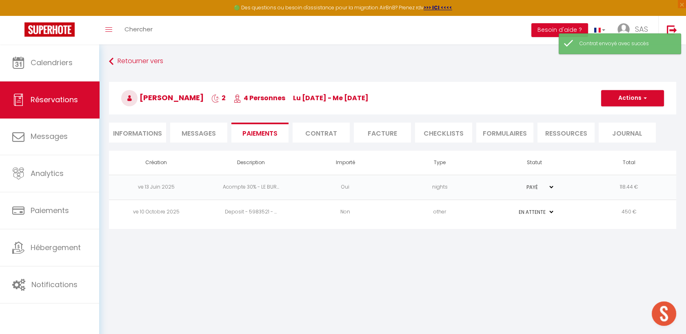
click at [238, 216] on td "Deposit - 5983521 - ..." at bounding box center [251, 212] width 95 height 25
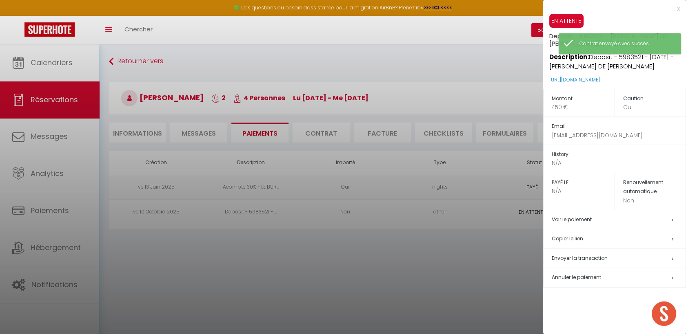
click at [591, 256] on span "Envoyer la transaction" at bounding box center [579, 258] width 56 height 7
select select "fr"
type input "domi_plus@hotmail.com"
type input "Demande de dépôt"
type textarea "Bonjour, Nous vous invitons à cliquer sur le lien ci-dessous pour effectuer le …"
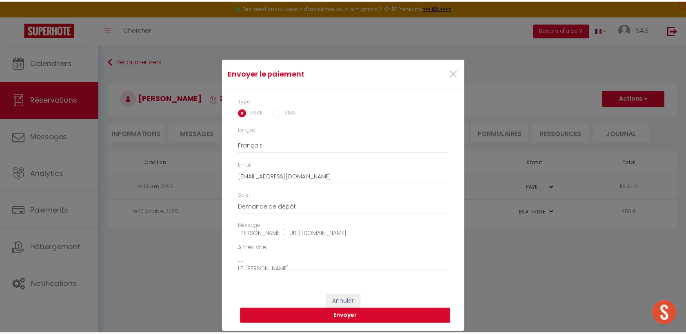
scroll to position [64, 0]
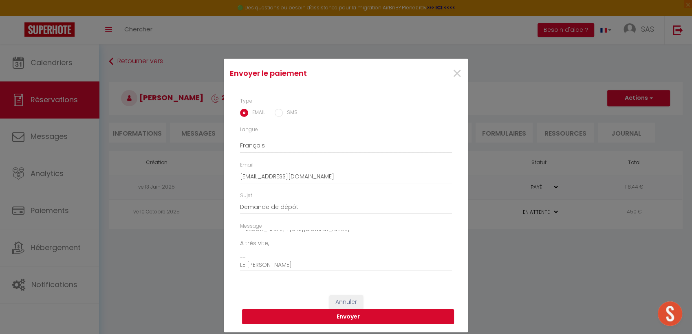
click at [285, 317] on button "Envoyer" at bounding box center [348, 317] width 212 height 15
select select
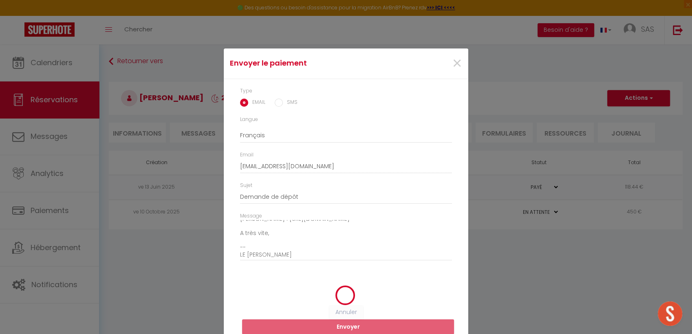
select select
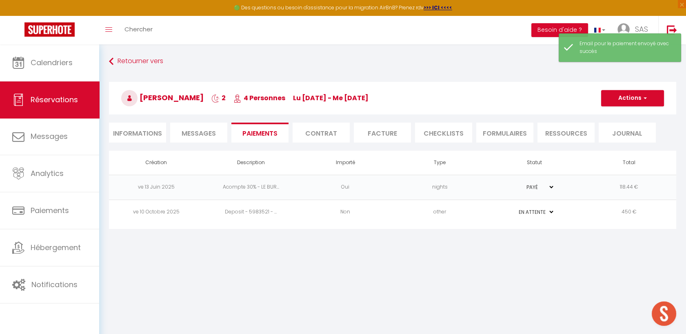
click at [143, 138] on li "Informations" at bounding box center [137, 133] width 57 height 20
select select
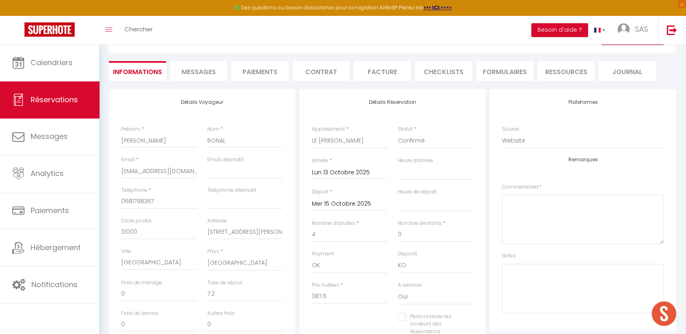
scroll to position [45, 0]
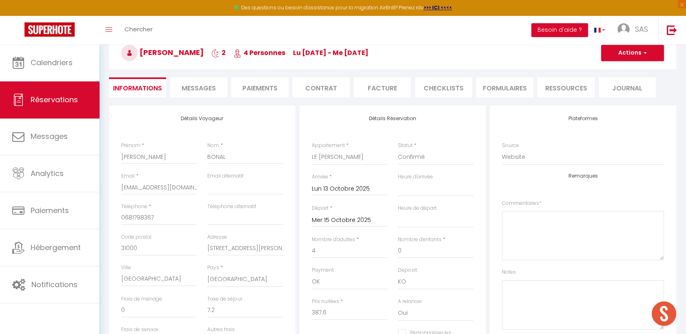
click at [263, 86] on li "Paiements" at bounding box center [259, 87] width 57 height 20
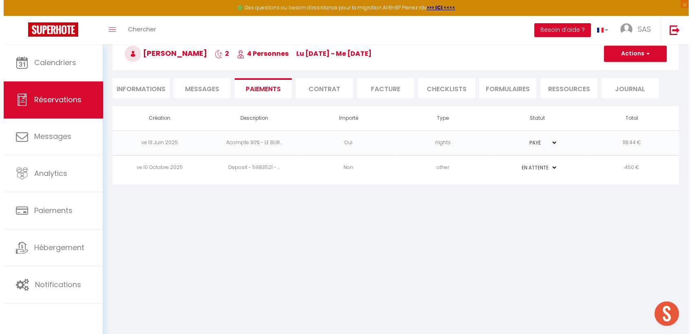
scroll to position [44, 0]
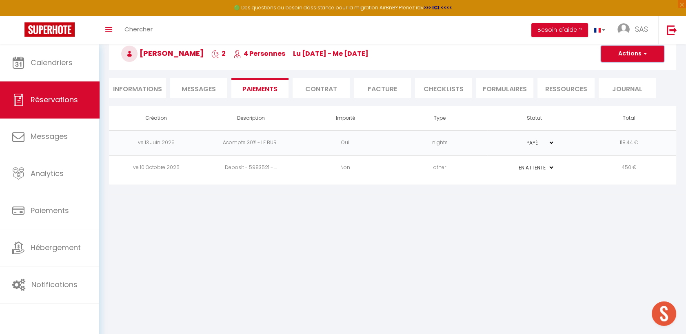
click at [637, 54] on button "Actions" at bounding box center [632, 54] width 63 height 16
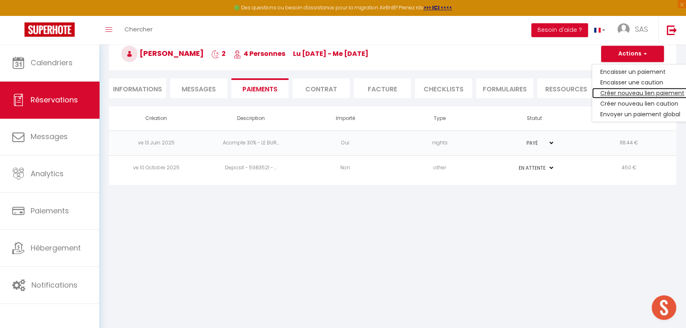
click at [625, 89] on link "Créer nouveau lien paiement" at bounding box center [642, 93] width 100 height 11
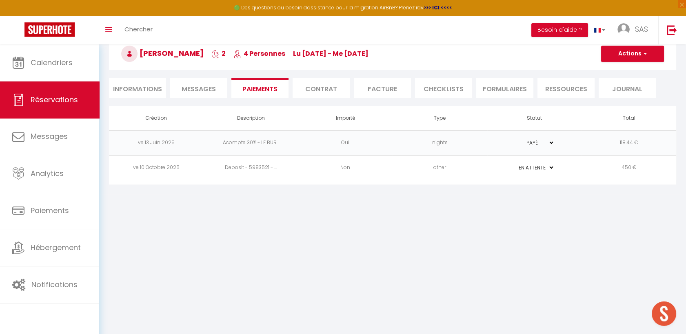
select select "nights"
type input "domi_plus@hotmail.com"
select select "4339"
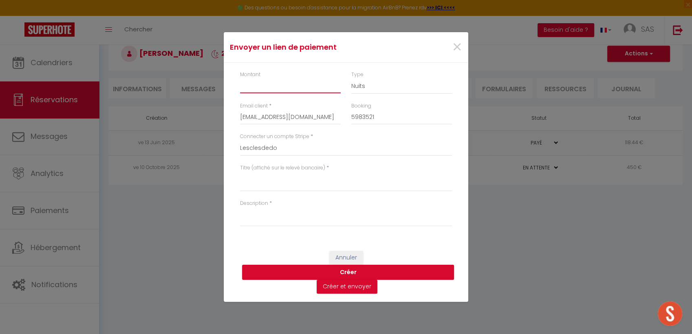
click at [287, 83] on input "Montant" at bounding box center [290, 86] width 101 height 15
type input "276.36"
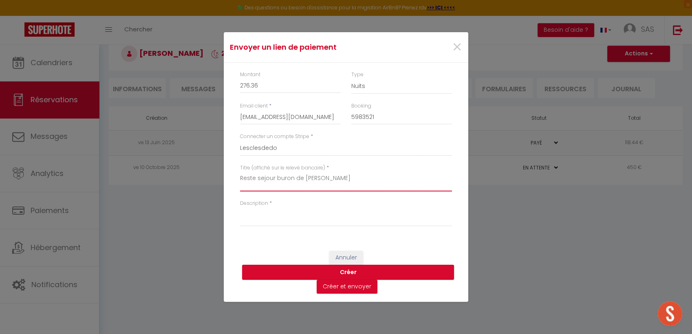
type textarea "Reste sejour buron de leon M. Bonal"
paste textarea "Reste sejour buron de leon M. Bonal"
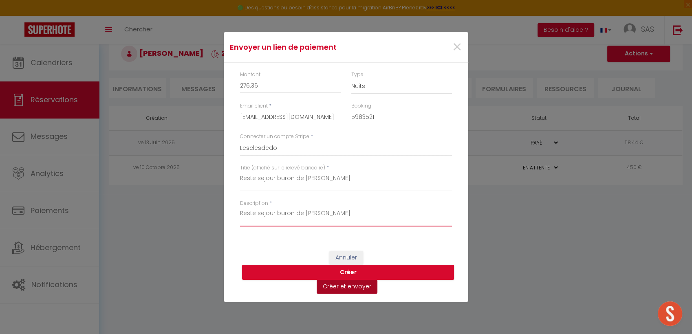
type textarea "Reste sejour buron de leon M. Bonal"
click at [363, 290] on button "Créer et envoyer" at bounding box center [347, 287] width 61 height 14
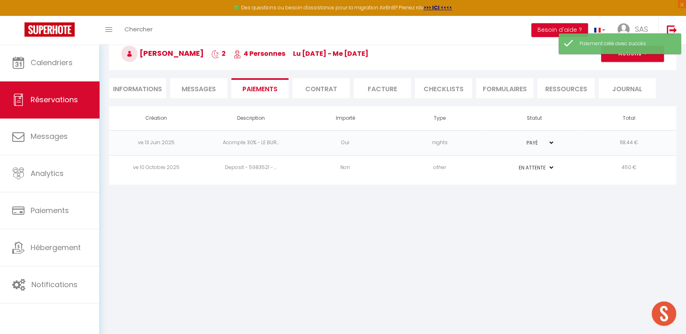
type input "Demande de paiement"
type textarea "Bonjour, Nous vous invitons à cliquer sur le lien ci-dessous pour effectuer le …"
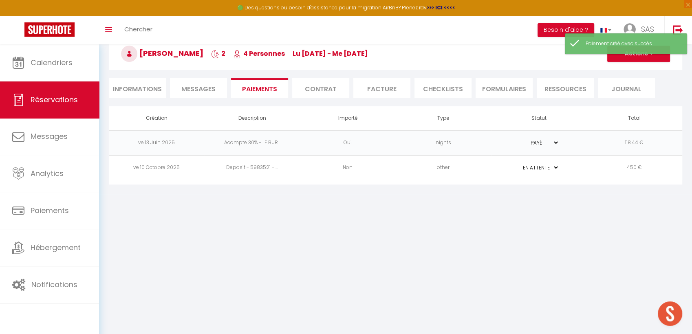
select select "0"
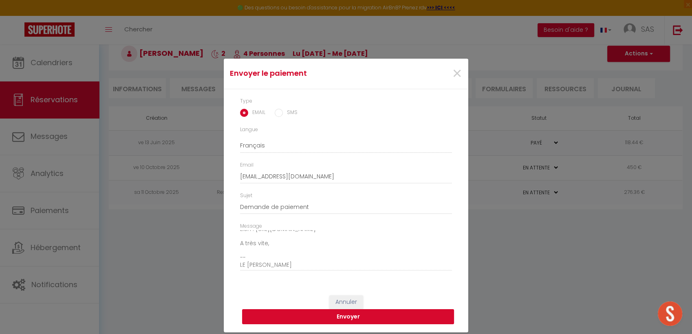
click at [345, 314] on button "Envoyer" at bounding box center [348, 317] width 212 height 15
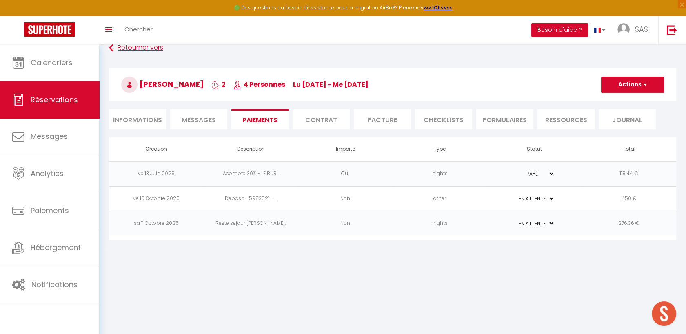
scroll to position [0, 0]
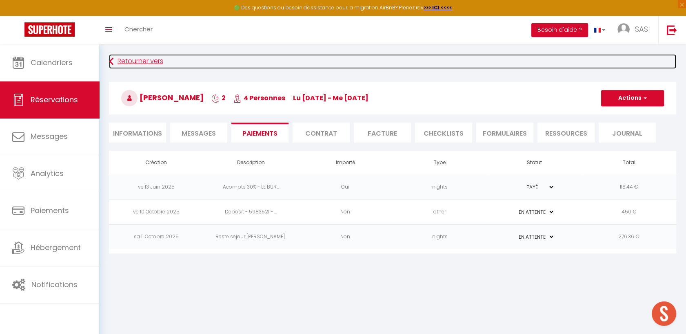
click at [117, 68] on link "Retourner vers" at bounding box center [392, 61] width 567 height 15
select select
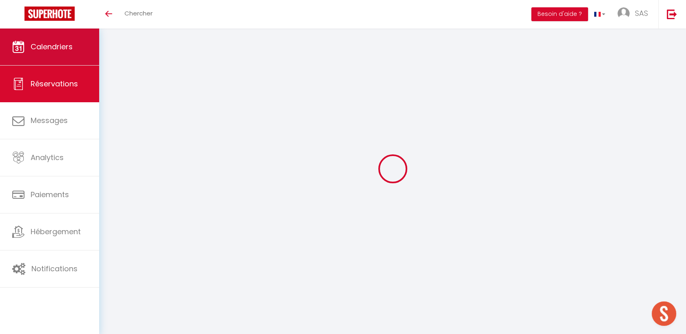
click at [67, 45] on span "Calendriers" at bounding box center [52, 47] width 42 height 10
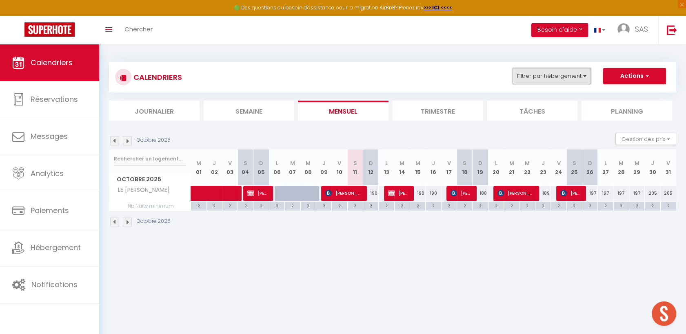
click at [548, 78] on button "Filtrer par hébergement" at bounding box center [551, 76] width 78 height 16
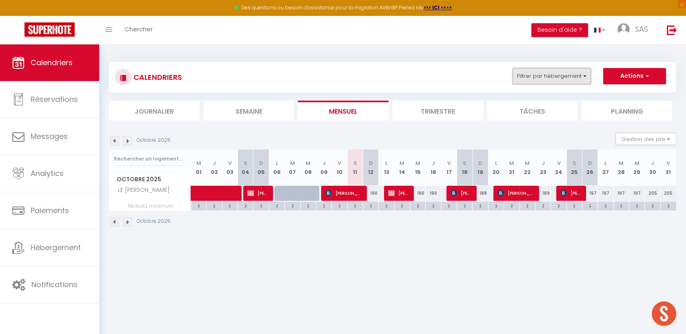
click at [535, 72] on button "Filtrer par hébergement" at bounding box center [551, 76] width 78 height 16
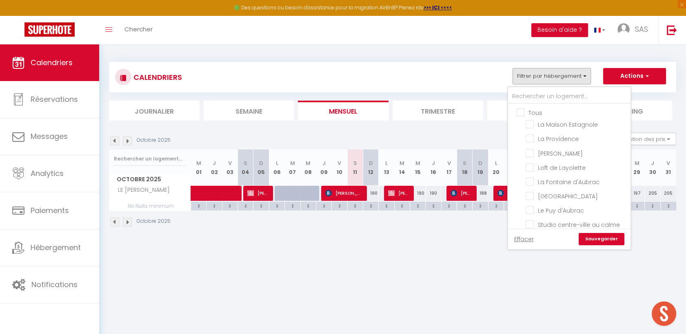
click at [522, 112] on input "Tous" at bounding box center [577, 112] width 122 height 8
checkbox input "true"
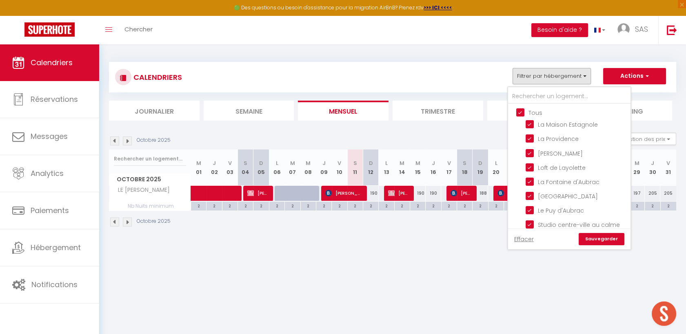
checkbox input "true"
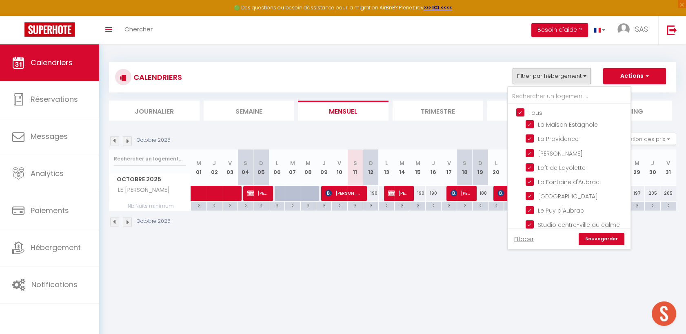
checkbox input "true"
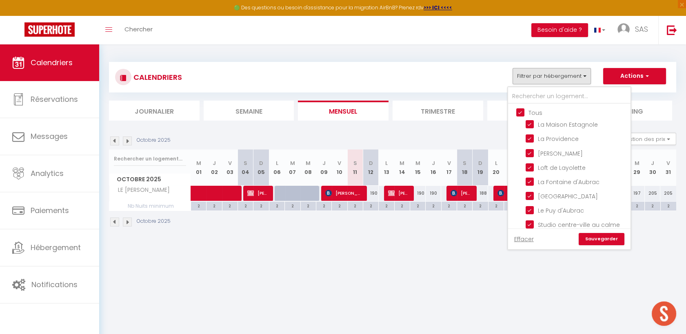
checkbox input "true"
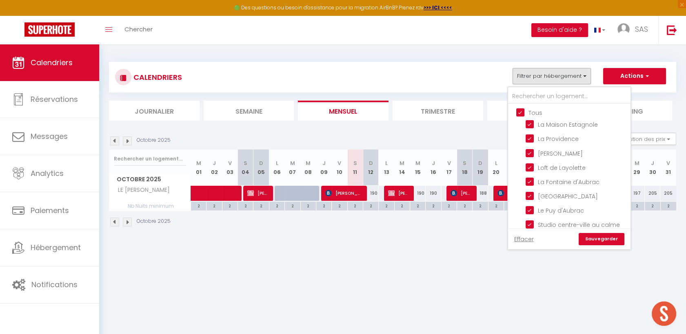
checkbox input "true"
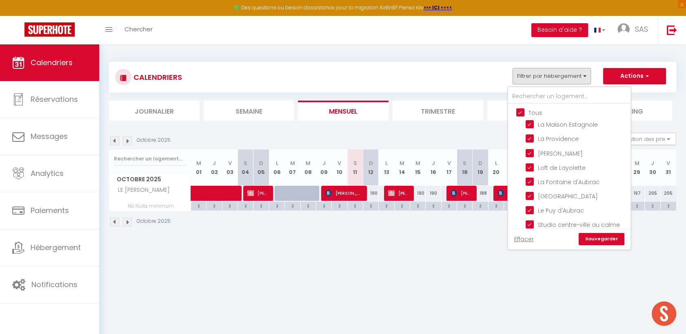
checkbox input "true"
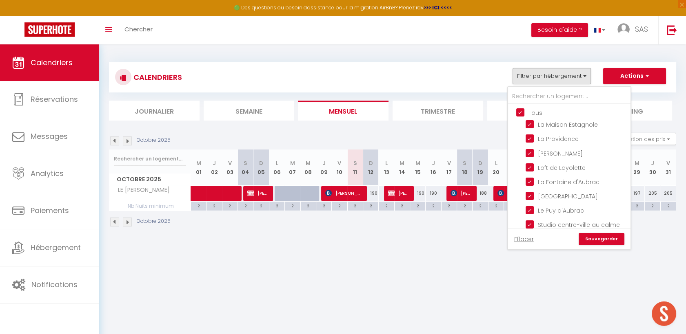
checkbox input "true"
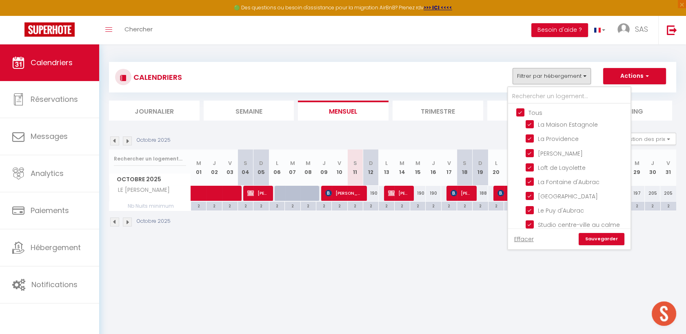
checkbox input "true"
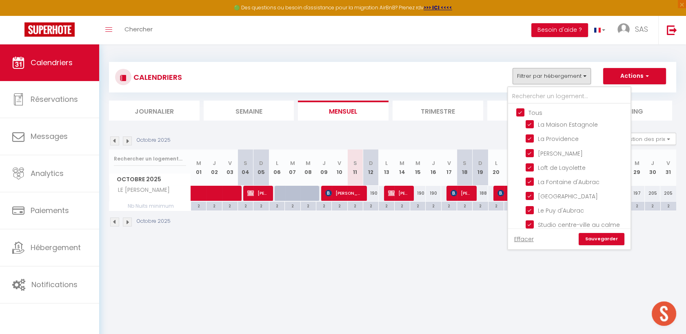
checkbox input "true"
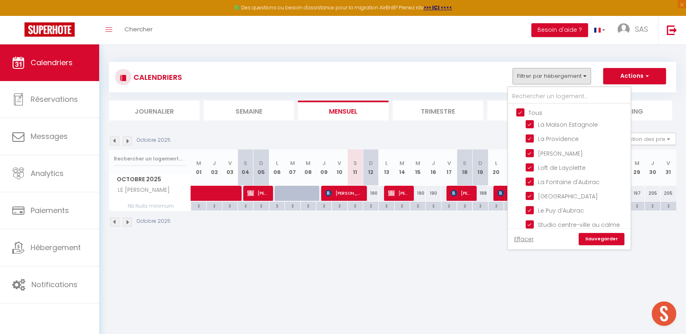
checkbox input "true"
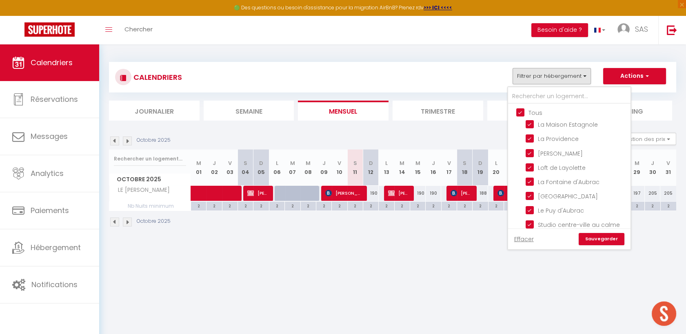
click at [522, 112] on input "Tous" at bounding box center [577, 112] width 122 height 8
checkbox input "false"
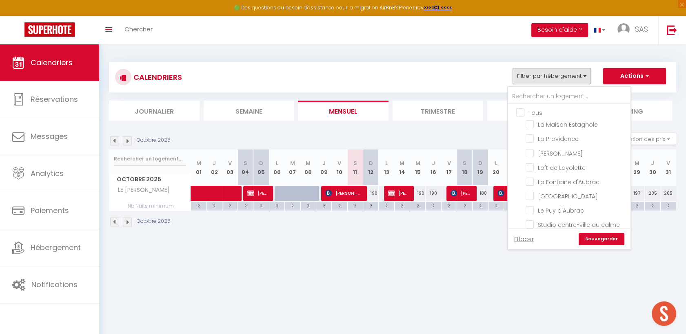
checkbox input "false"
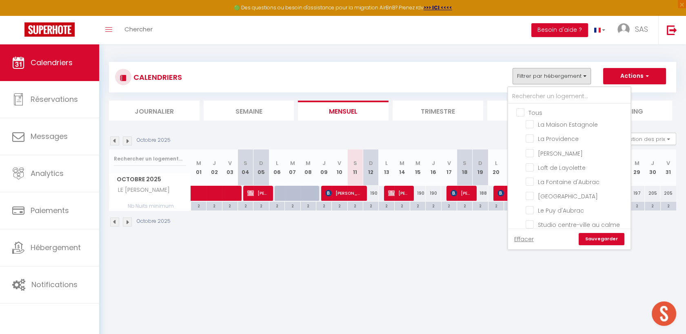
checkbox input "false"
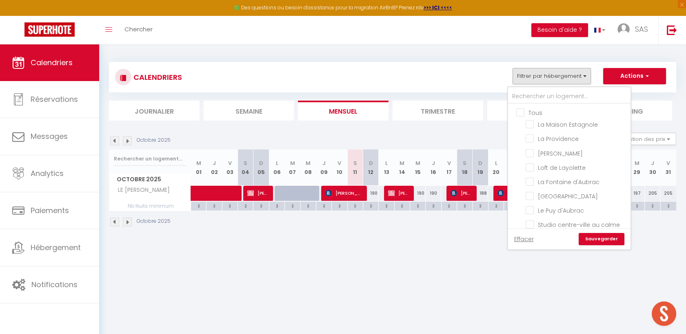
checkbox input "false"
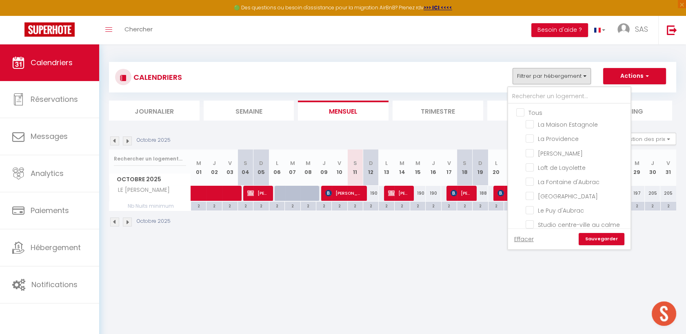
checkbox input "false"
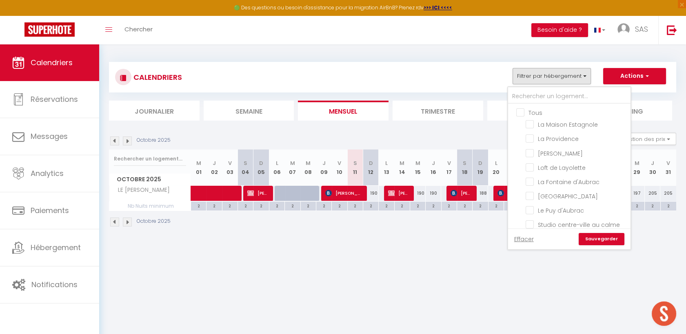
checkbox input "false"
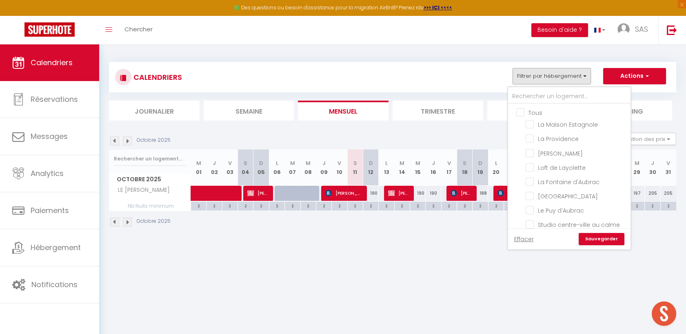
checkbox input "false"
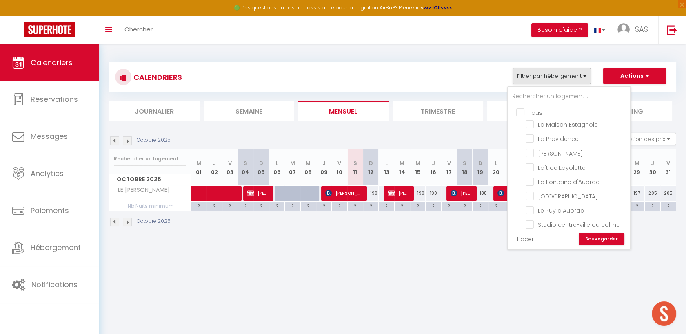
checkbox input "false"
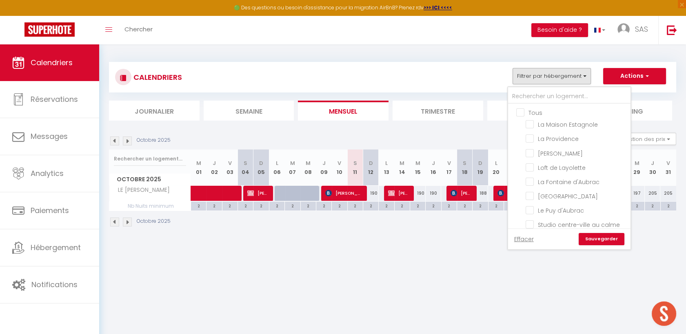
checkbox input "false"
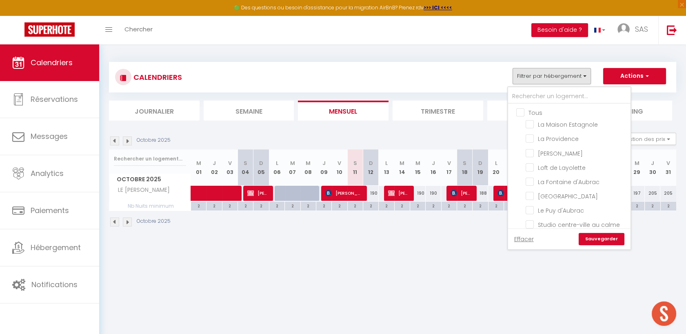
checkbox input "false"
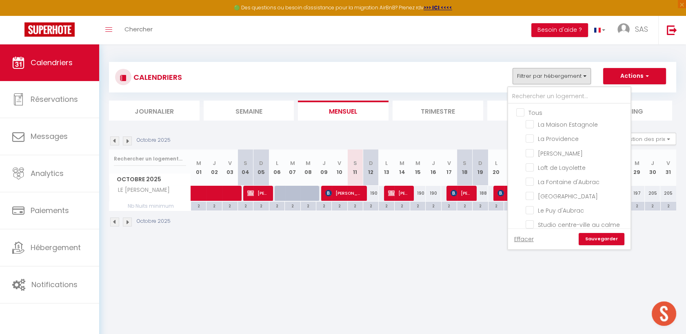
checkbox input "false"
click at [531, 94] on input "text" at bounding box center [569, 96] width 122 height 15
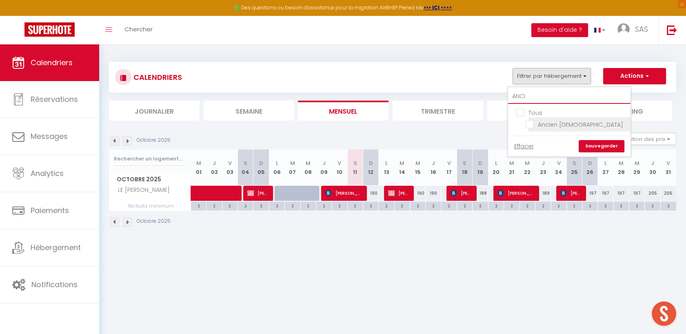
type input "ANCI"
click at [532, 125] on input "Ancien [DEMOGRAPHIC_DATA]" at bounding box center [576, 124] width 102 height 8
checkbox input "true"
click at [601, 139] on div "Effacer Sauvegarder" at bounding box center [569, 146] width 122 height 21
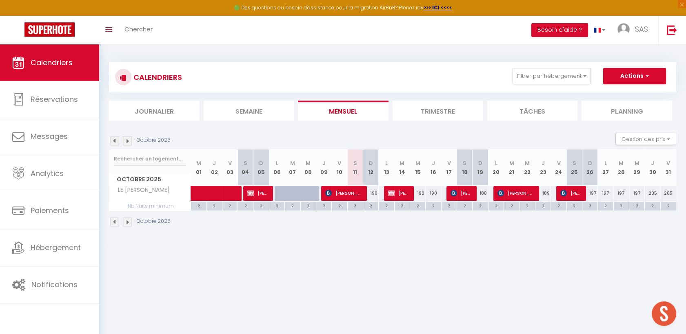
click at [562, 65] on div "CALENDRIERS Filtrer par hébergement ANCI Tous Ancien Presbytère Effacer Sauvega…" at bounding box center [392, 77] width 567 height 31
click at [556, 80] on button "Filtrer par hébergement" at bounding box center [551, 76] width 78 height 16
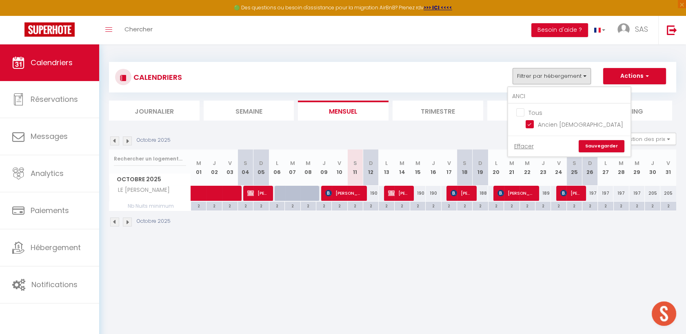
click at [604, 145] on link "Sauvegarder" at bounding box center [601, 146] width 46 height 12
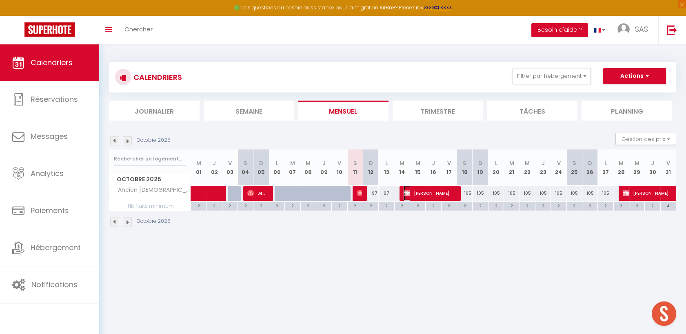
click at [433, 191] on span "THIERRY BÂCLE" at bounding box center [429, 193] width 52 height 15
select select "OK"
select select "KO"
select select "0"
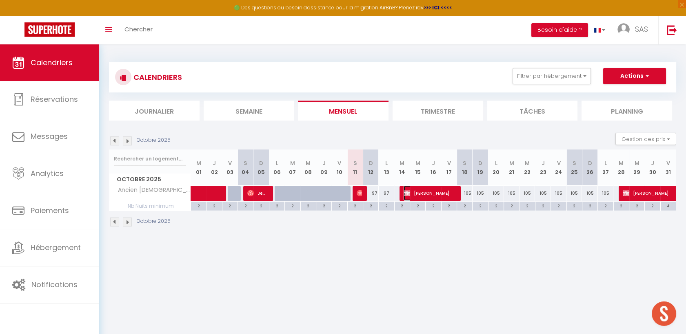
select select "1"
select select
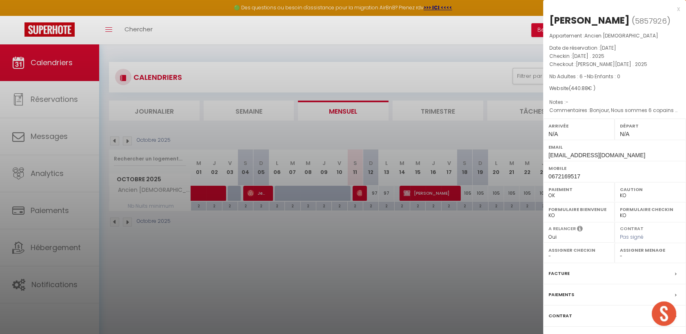
click at [567, 289] on div "Paiements" at bounding box center [614, 295] width 143 height 21
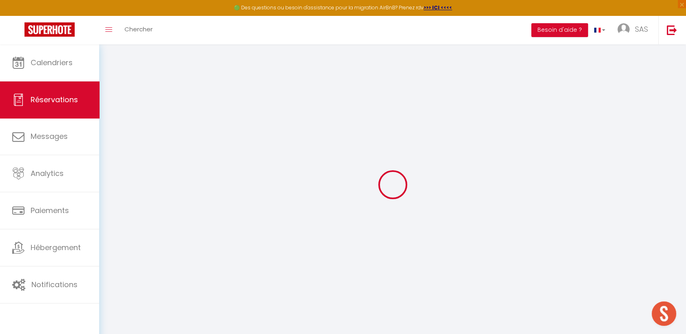
select select
checkbox input "false"
select select
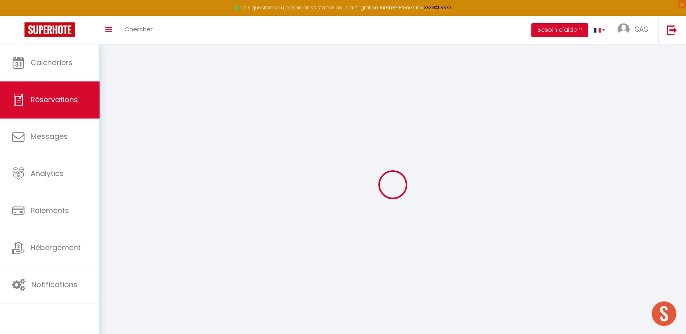
checkbox input "false"
type textarea "Bonjour, Nous sommes 6 copains pêcheurs, nous avons déjà réservé en octobre 202…"
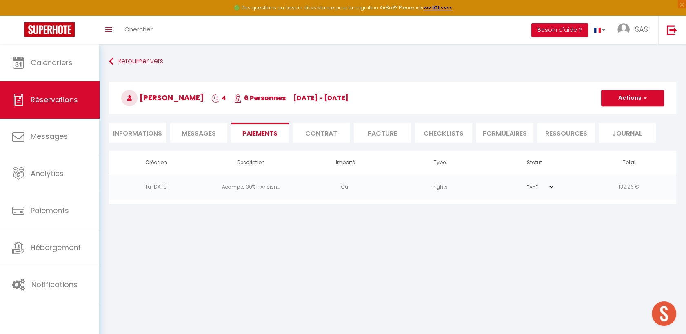
click at [136, 138] on li "Informations" at bounding box center [137, 133] width 57 height 20
select select
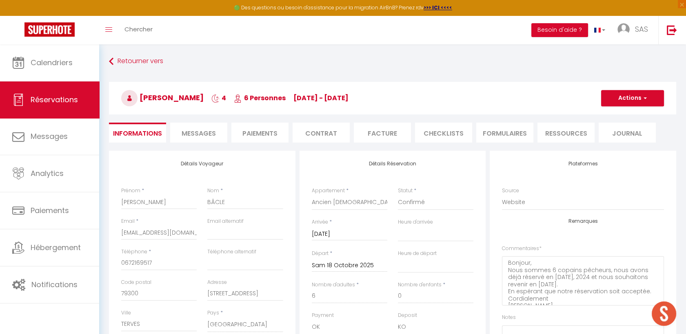
click at [313, 141] on li "Contrat" at bounding box center [320, 133] width 57 height 20
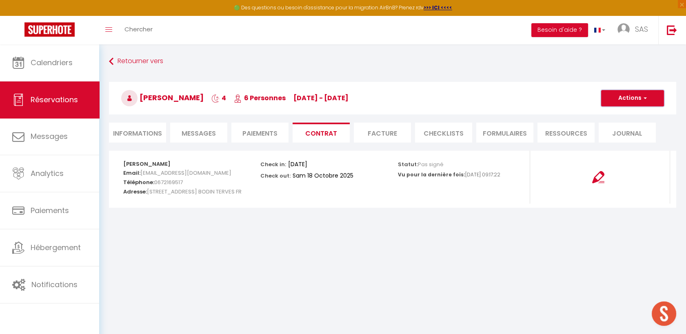
drag, startPoint x: 632, startPoint y: 100, endPoint x: 632, endPoint y: 108, distance: 7.3
click at [632, 100] on button "Actions" at bounding box center [632, 98] width 63 height 16
click at [626, 130] on link "Envoyer le contrat" at bounding box center [626, 127] width 69 height 11
type input "bacle.thierry2@wanadoo.fr"
select select "fr"
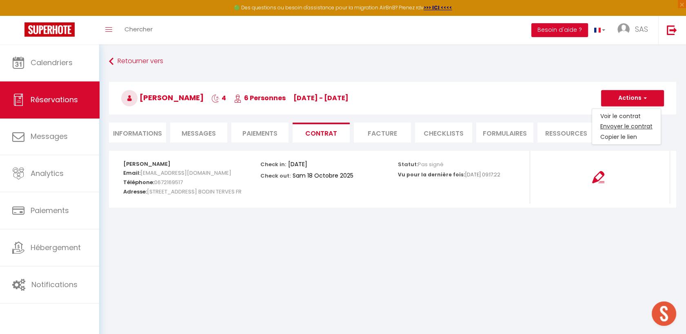
type input "Votre contrat 5857926 - Ancien Presbytère"
type textarea "Bonjour, Nous vous invitons à cliquer sur le lien suivant pour signer votre con…"
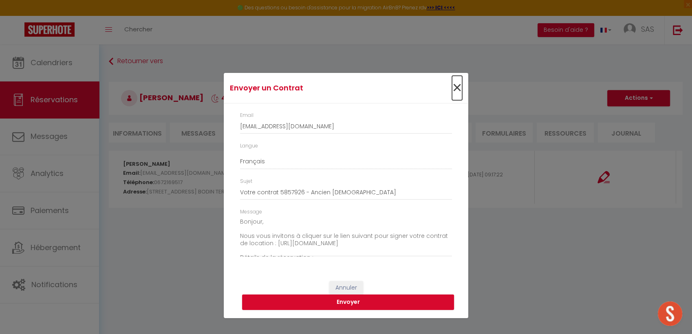
click at [460, 89] on span "×" at bounding box center [457, 88] width 10 height 24
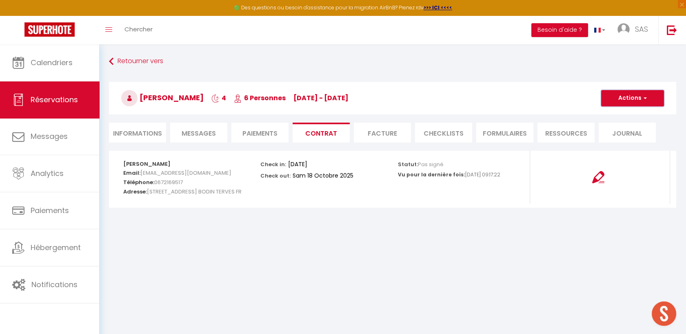
click at [639, 100] on button "Actions" at bounding box center [632, 98] width 63 height 16
click at [618, 132] on link "Copier le lien" at bounding box center [626, 137] width 69 height 11
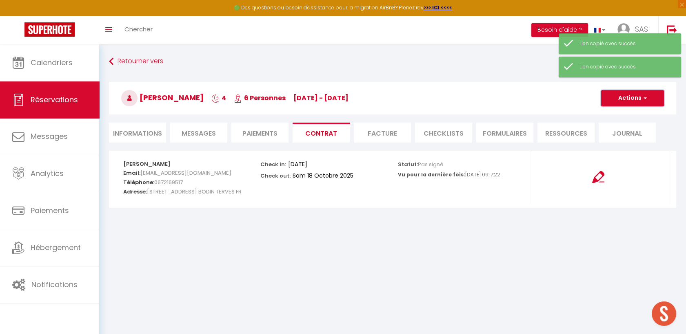
click at [635, 101] on button "Actions" at bounding box center [632, 98] width 63 height 16
drag, startPoint x: 622, startPoint y: 139, endPoint x: 626, endPoint y: 122, distance: 18.0
click at [626, 122] on ul "Voir le contrat Envoyer le contrat Copier le lien" at bounding box center [625, 126] width 69 height 37
click at [631, 98] on button "Actions" at bounding box center [632, 98] width 63 height 16
click at [620, 123] on link "Envoyer le contrat" at bounding box center [626, 127] width 69 height 11
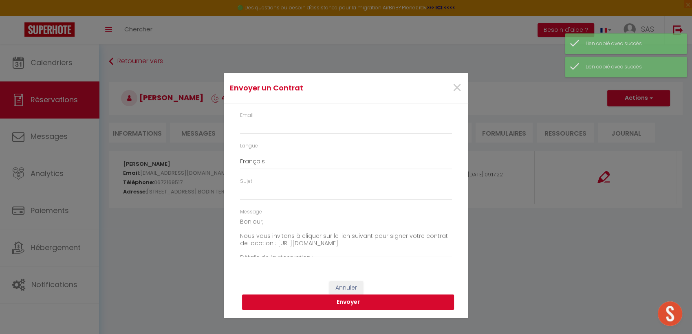
click at [360, 305] on button "Envoyer" at bounding box center [348, 302] width 212 height 15
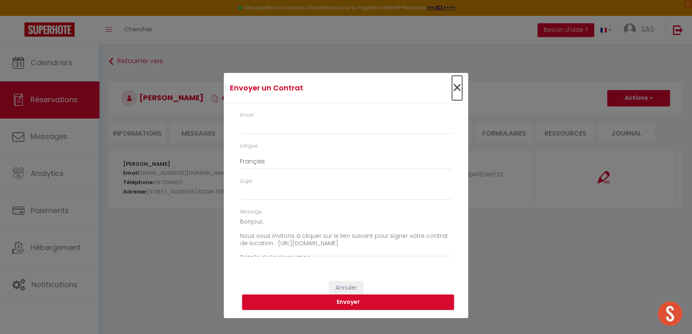
drag, startPoint x: 457, startPoint y: 83, endPoint x: 452, endPoint y: 86, distance: 5.7
click at [458, 83] on span "×" at bounding box center [457, 88] width 10 height 24
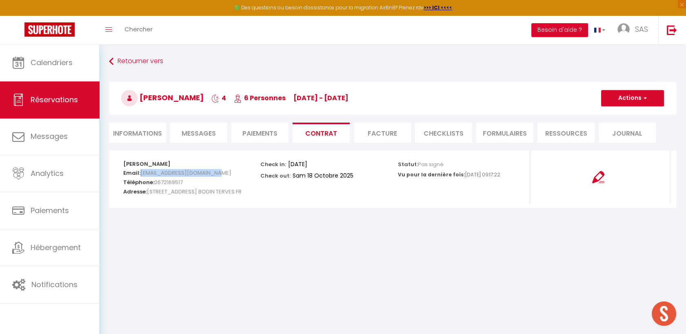
drag, startPoint x: 228, startPoint y: 173, endPoint x: 142, endPoint y: 173, distance: 85.6
click at [142, 173] on h5 "Email: bacle.thierry2@wanadoo.fr" at bounding box center [186, 172] width 126 height 9
click at [631, 91] on button "Actions" at bounding box center [632, 98] width 63 height 16
click at [622, 128] on link "Envoyer le contrat" at bounding box center [626, 127] width 69 height 11
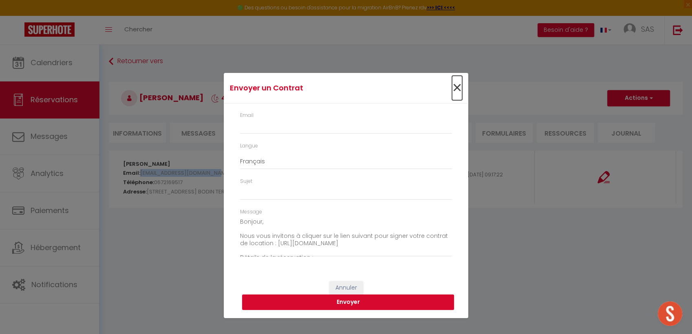
click at [460, 91] on span "×" at bounding box center [457, 88] width 10 height 24
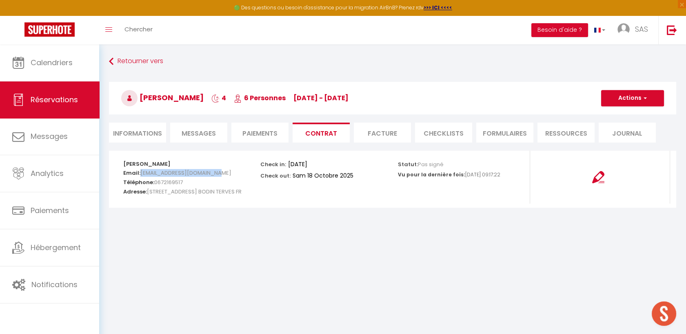
copy span "bacle.thierry2@wanadoo.fr"
click at [647, 93] on button "Actions" at bounding box center [632, 98] width 63 height 16
click at [618, 130] on link "Envoyer le contrat" at bounding box center [626, 127] width 69 height 11
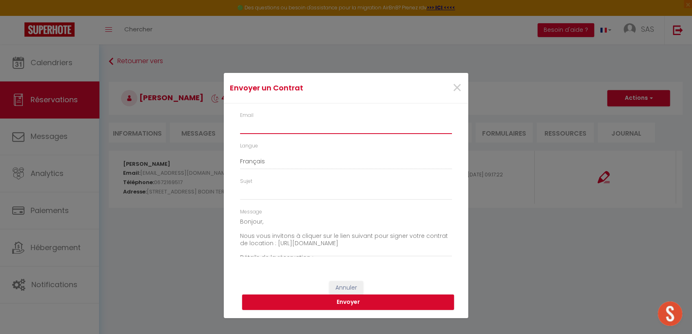
click at [292, 132] on input "Email" at bounding box center [346, 126] width 212 height 15
paste input "bacle.thierry2@wanadoo.fr"
type input "bacle.thierry2@wanadoo.fr"
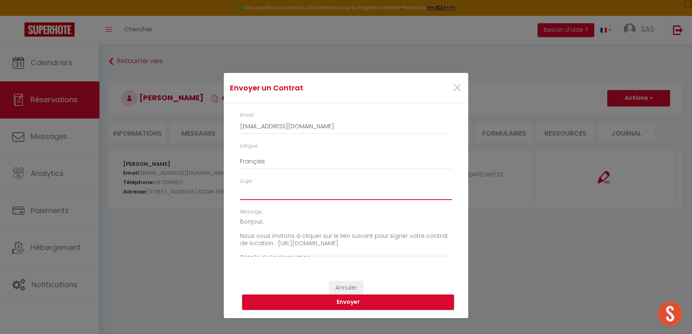
click at [251, 192] on input "Sujet" at bounding box center [346, 193] width 212 height 15
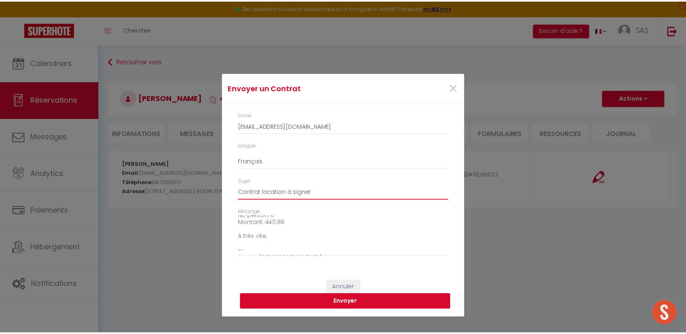
scroll to position [100, 0]
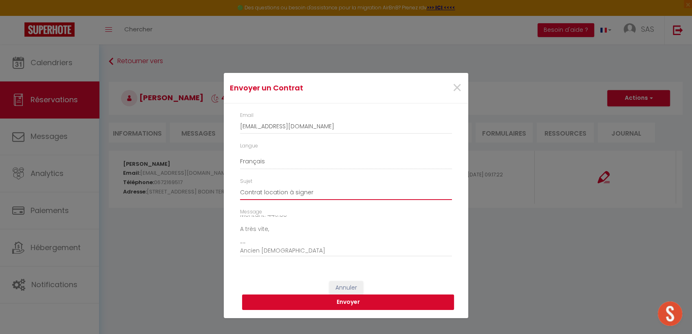
type input "Contrat location à signer"
click at [325, 304] on button "Envoyer" at bounding box center [348, 302] width 212 height 15
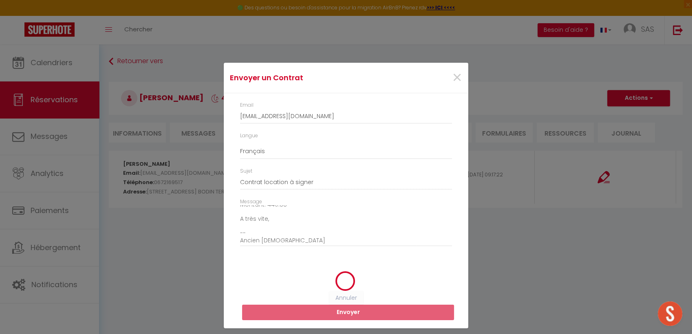
select select
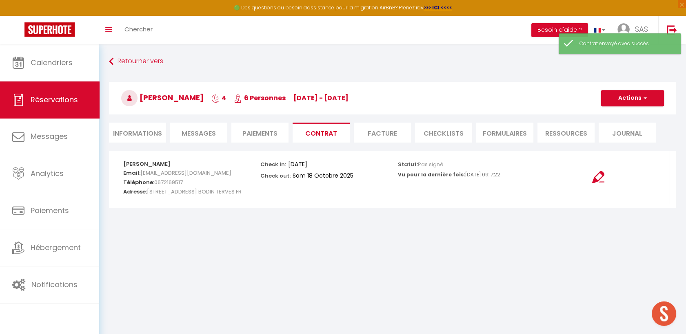
click at [258, 125] on li "Paiements" at bounding box center [259, 133] width 57 height 20
select select
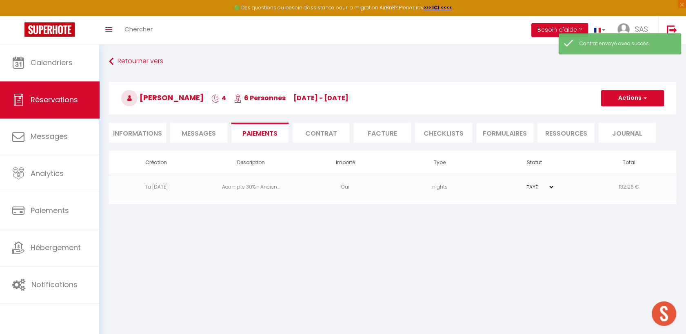
click at [131, 139] on li "Informations" at bounding box center [137, 133] width 57 height 20
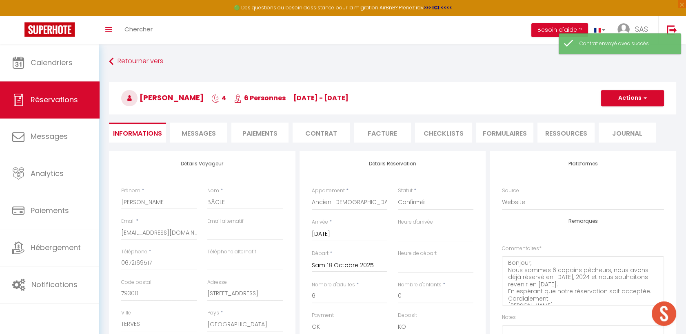
select select
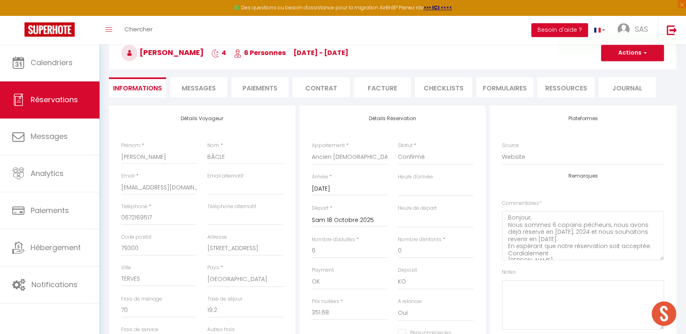
click at [263, 88] on li "Paiements" at bounding box center [259, 87] width 57 height 20
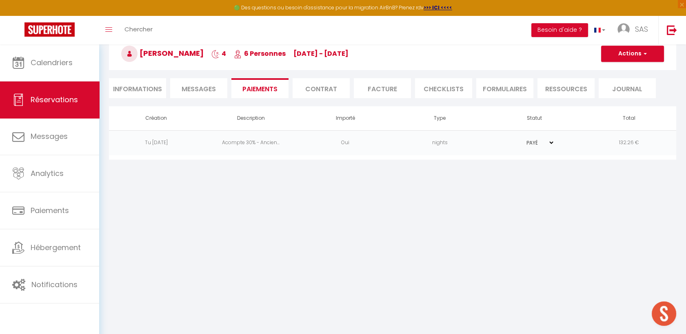
scroll to position [44, 0]
click at [629, 51] on button "Actions" at bounding box center [632, 54] width 63 height 16
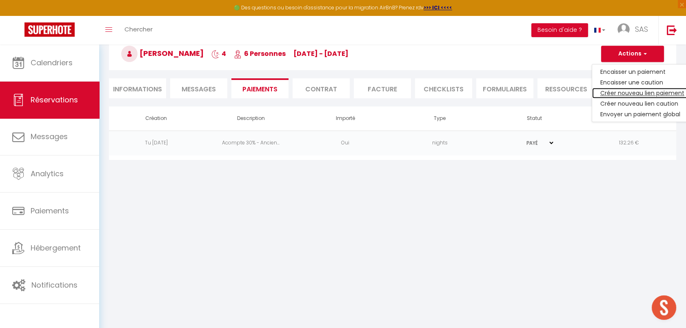
click at [622, 91] on link "Créer nouveau lien paiement" at bounding box center [642, 93] width 100 height 11
select select "nights"
type input "bacle.thierry2@wanadoo.fr"
select select "4339"
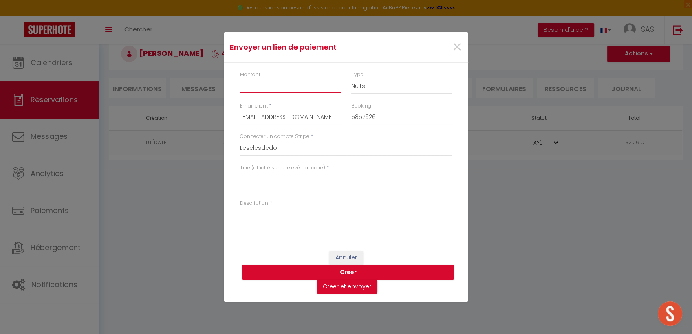
click at [268, 91] on input "Montant" at bounding box center [290, 86] width 101 height 15
type input "308.62"
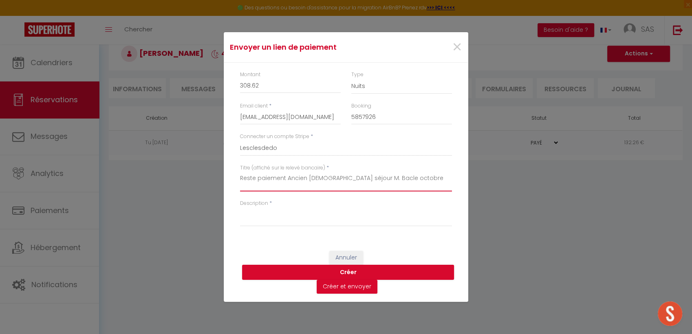
type textarea "Reste paiement Ancien Presbytère séjour M. Bacle octobre"
click at [303, 221] on textarea "Description" at bounding box center [346, 217] width 212 height 20
paste textarea "Reste paiement Ancien Presbytère séjour M. Bacle octobre"
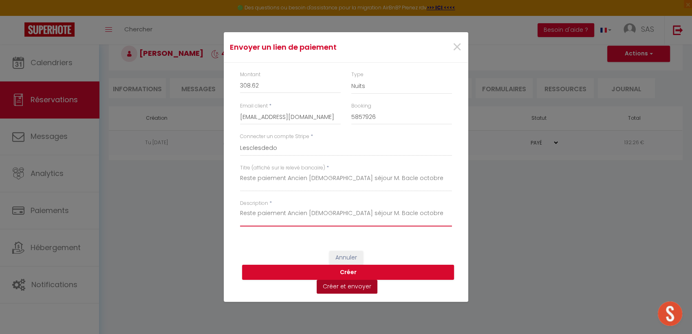
type textarea "Reste paiement Ancien Presbytère séjour M. Bacle octobre"
click at [349, 288] on button "Créer et envoyer" at bounding box center [347, 287] width 61 height 14
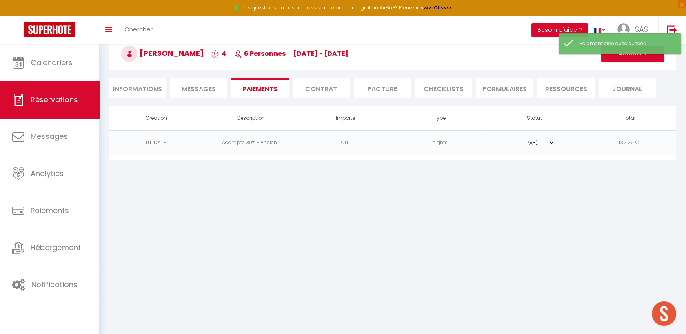
select select "fr"
type input "bacle.thierry2@wanadoo.fr"
type input "Demande de paiement"
type textarea "Bonjour, Nous vous invitons à cliquer sur le lien ci-dessous pour effectuer le …"
select select "0"
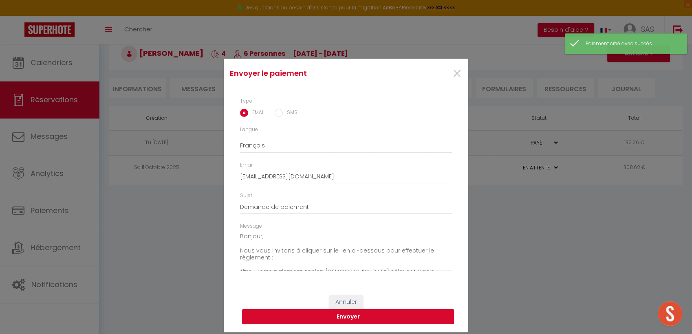
click at [337, 315] on button "Envoyer" at bounding box center [348, 317] width 212 height 15
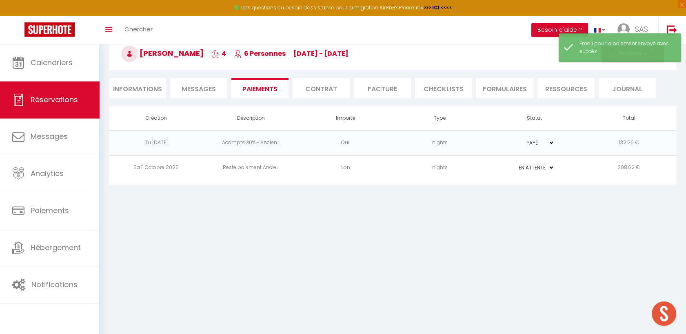
click at [331, 86] on li "Contrat" at bounding box center [320, 88] width 57 height 20
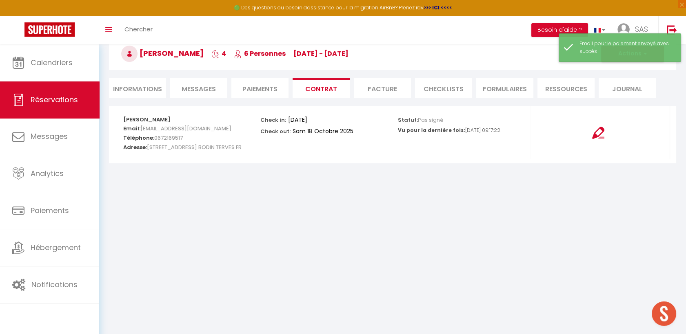
click at [631, 56] on div "Email pour le paiement envoyé avec succès" at bounding box center [619, 47] width 122 height 29
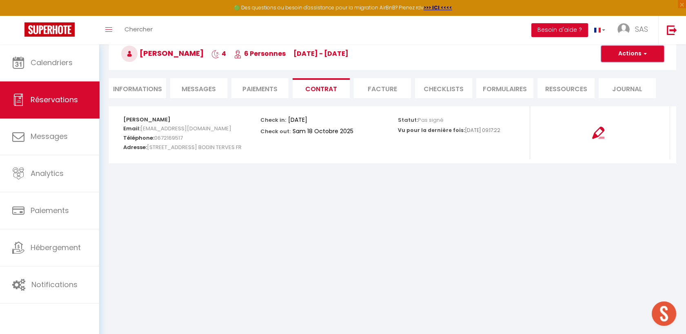
click at [650, 60] on button "Actions" at bounding box center [632, 54] width 63 height 16
click at [629, 73] on link "Voir le contrat" at bounding box center [626, 71] width 69 height 11
click at [259, 90] on li "Paiements" at bounding box center [259, 88] width 57 height 20
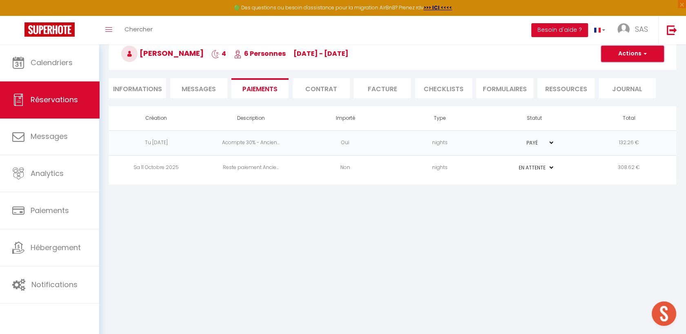
click at [645, 58] on button "Actions" at bounding box center [632, 54] width 63 height 16
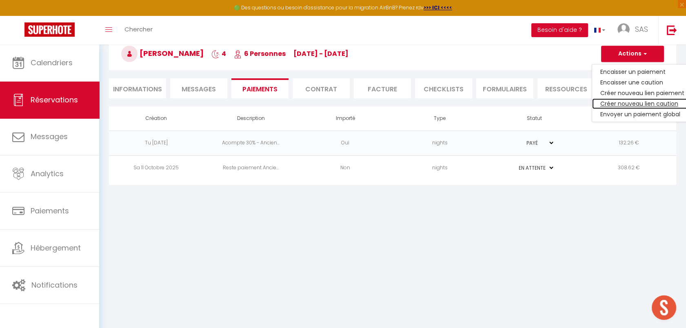
click at [644, 104] on link "Créer nouveau lien caution" at bounding box center [642, 103] width 100 height 11
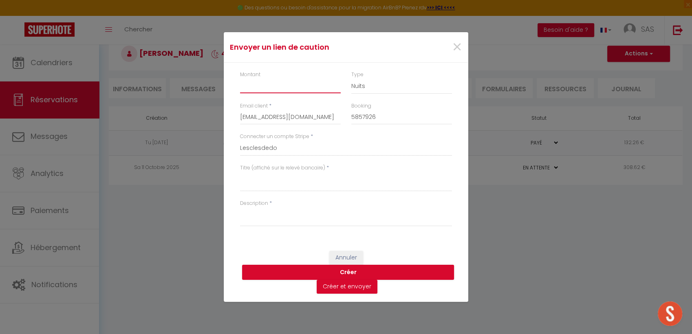
click at [259, 86] on input "Montant" at bounding box center [290, 86] width 101 height 15
type input "450"
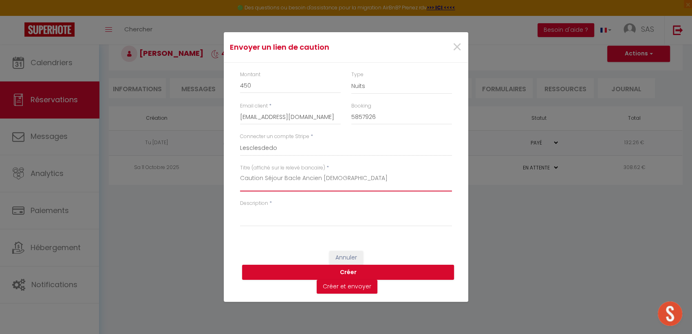
type textarea "Caution Séjour Bacle Ancien Presbytère"
click at [280, 222] on textarea "Description" at bounding box center [346, 217] width 212 height 20
paste textarea "Caution Séjour Bacle Ancien Presbytère"
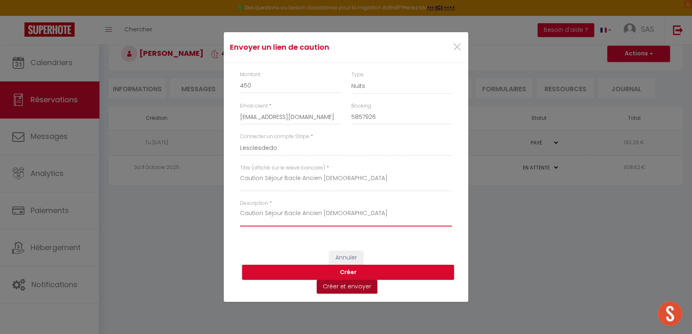
type textarea "Caution Séjour Bacle Ancien Presbytère"
click at [352, 288] on button "Créer et envoyer" at bounding box center [347, 287] width 61 height 14
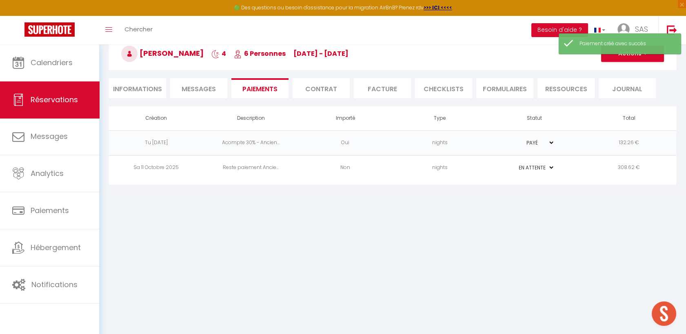
type input "Demande de dépôt"
type textarea "Bonjour, Nous vous invitons à cliquer sur le lien ci-dessous pour effectuer le …"
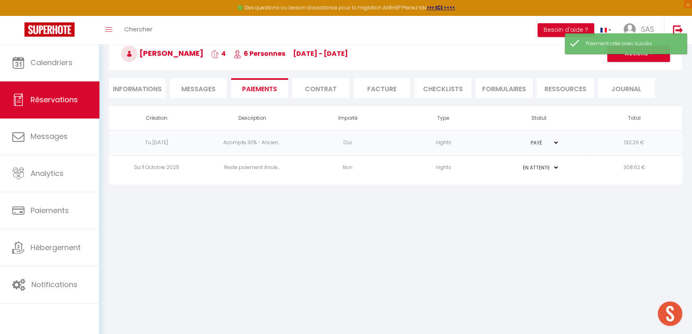
select select "0"
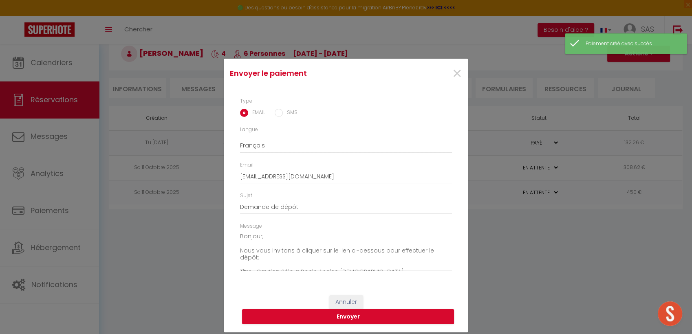
click at [364, 326] on div "Annuler Envoyer" at bounding box center [346, 310] width 245 height 45
click at [361, 317] on button "Envoyer" at bounding box center [348, 317] width 212 height 15
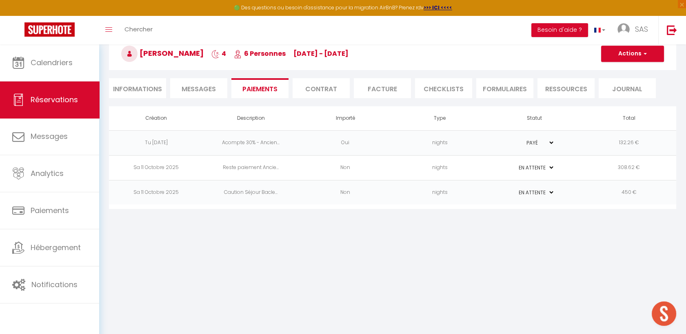
click at [260, 279] on body "🟢 Des questions ou besoin d'assistance pour la migration AirBnB? Prenez rdv >>>…" at bounding box center [343, 167] width 686 height 334
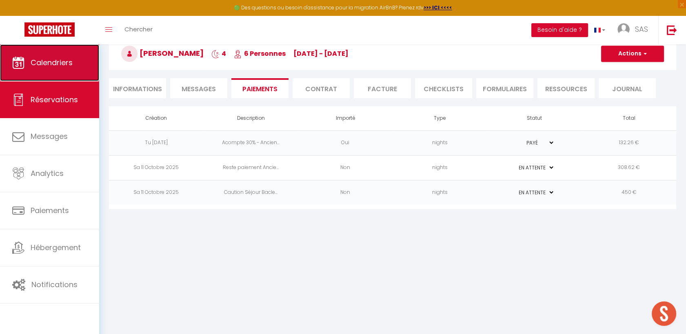
click at [60, 77] on link "Calendriers" at bounding box center [49, 62] width 99 height 37
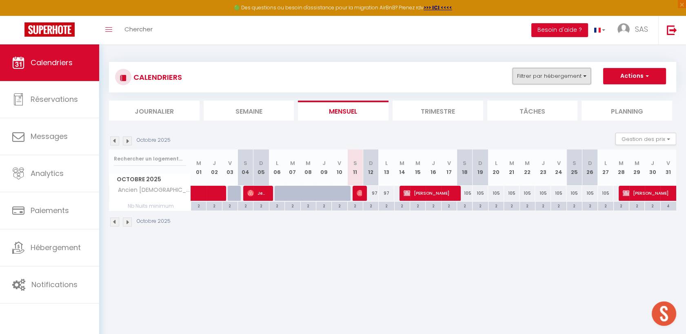
click at [530, 71] on button "Filtrer par hébergement" at bounding box center [551, 76] width 78 height 16
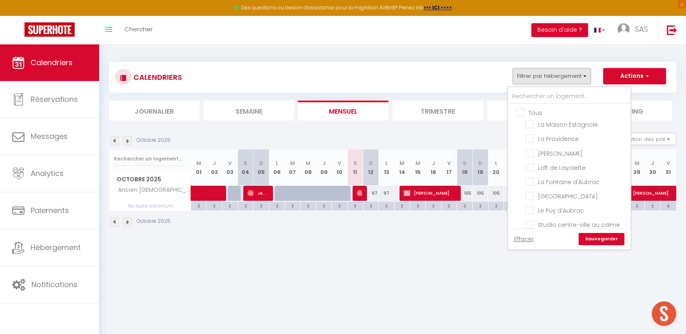
click at [521, 113] on input "Tous" at bounding box center [577, 112] width 122 height 8
checkbox input "true"
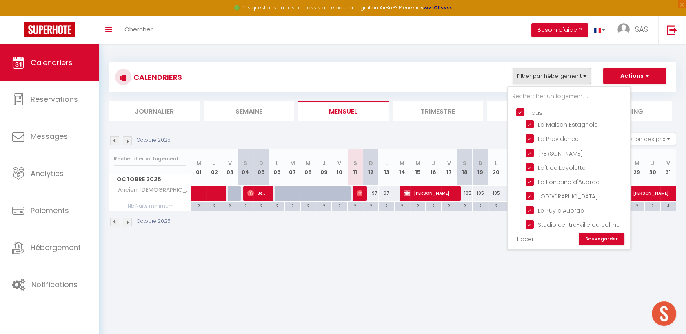
checkbox input "true"
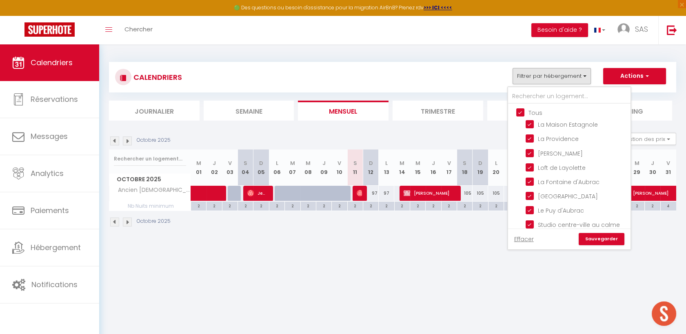
checkbox input "true"
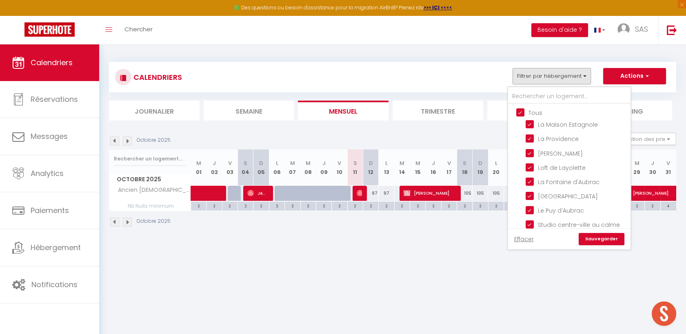
checkbox input "true"
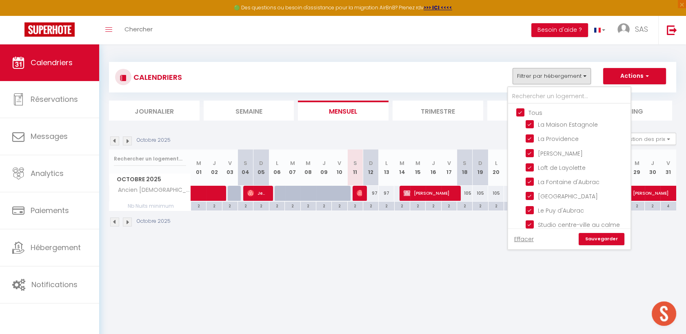
checkbox input "true"
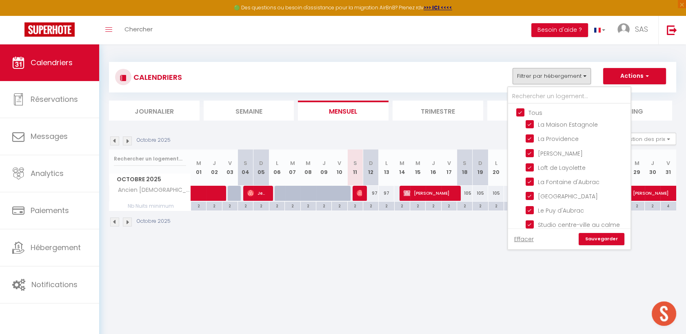
checkbox input "true"
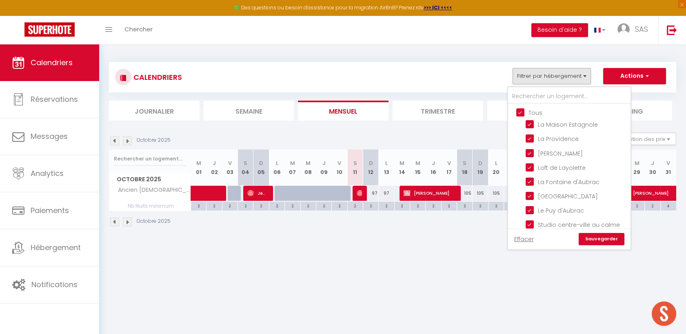
checkbox input "true"
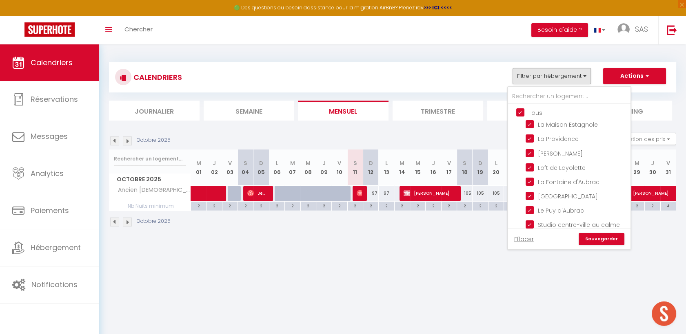
checkbox input "true"
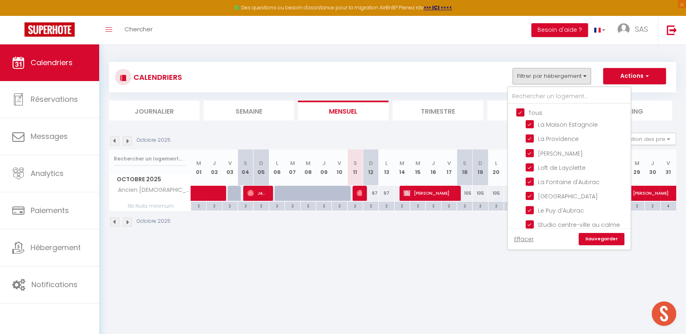
checkbox input "true"
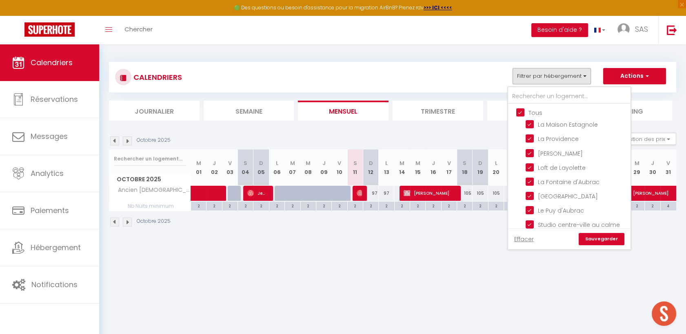
checkbox input "true"
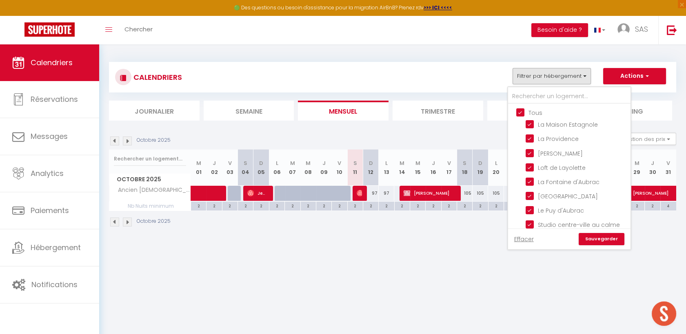
click at [521, 113] on input "Tous" at bounding box center [577, 112] width 122 height 8
click at [531, 125] on input "La Maison Estagnole" at bounding box center [576, 124] width 102 height 8
click at [614, 240] on link "Sauvegarder" at bounding box center [601, 239] width 46 height 12
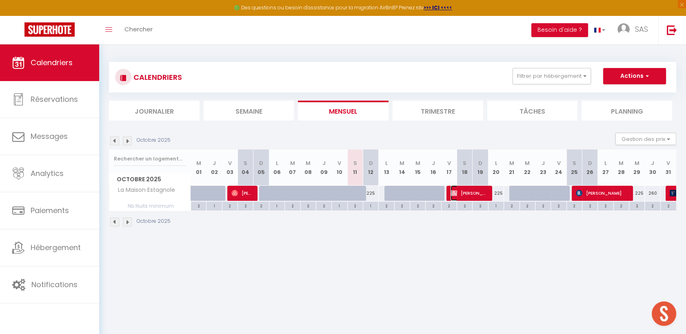
click at [467, 196] on span "Charlotte Baillet" at bounding box center [468, 193] width 36 height 15
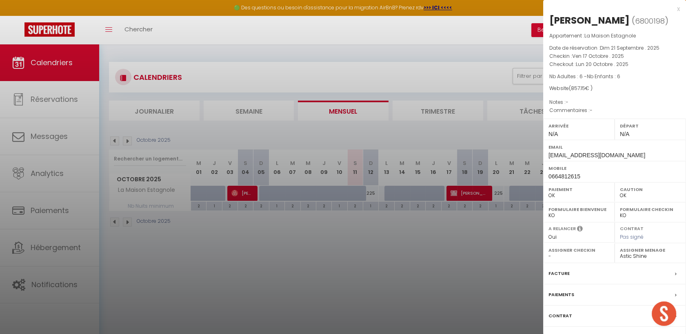
click at [608, 275] on div "Facture" at bounding box center [614, 273] width 143 height 21
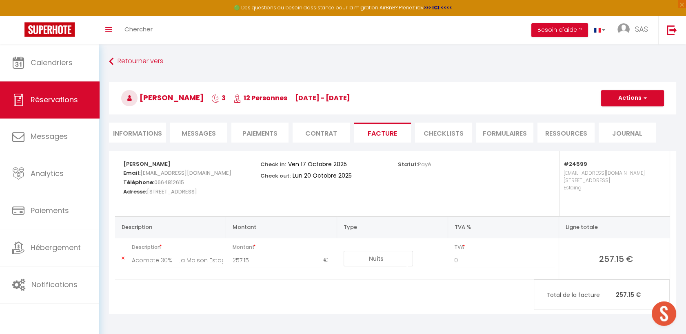
click at [262, 137] on li "Paiements" at bounding box center [259, 133] width 57 height 20
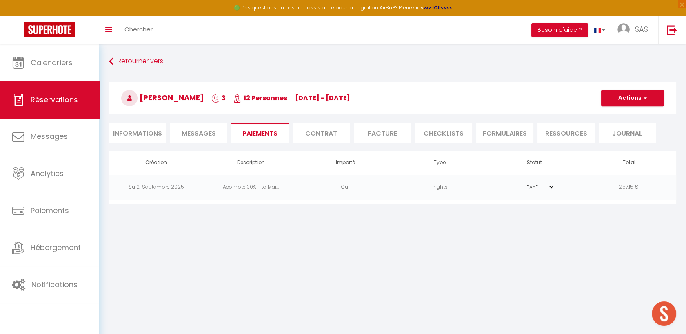
click at [327, 133] on li "Contrat" at bounding box center [320, 133] width 57 height 20
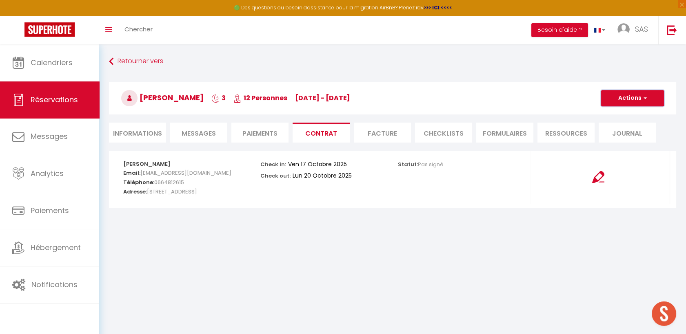
click at [647, 102] on button "Actions" at bounding box center [632, 98] width 63 height 16
click at [634, 128] on link "Envoyer le contrat" at bounding box center [626, 127] width 69 height 11
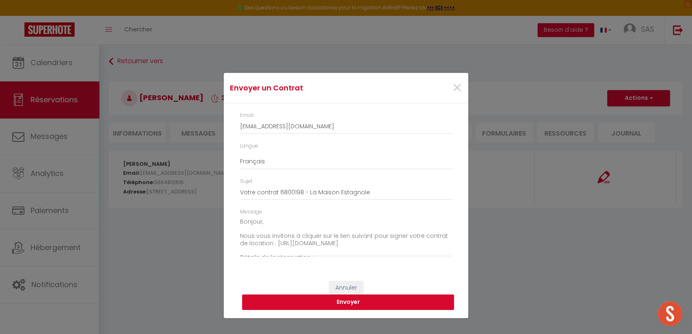
click at [313, 307] on button "Envoyer" at bounding box center [348, 302] width 212 height 15
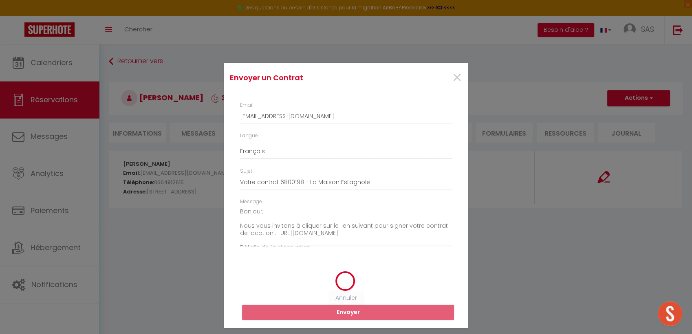
click at [144, 137] on div "Envoyer un Contrat × Email charlotte.baillet@free.fr Langue Anglais Français Es…" at bounding box center [346, 167] width 692 height 334
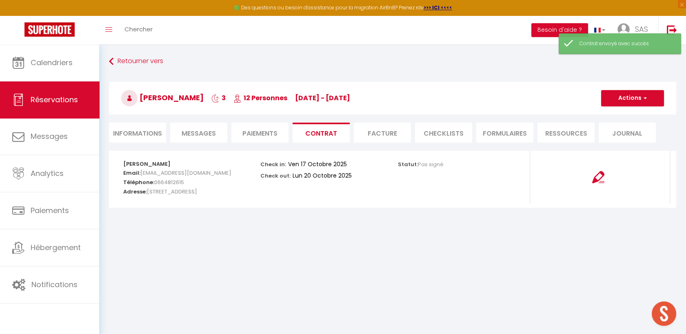
click at [139, 130] on li "Informations" at bounding box center [137, 133] width 57 height 20
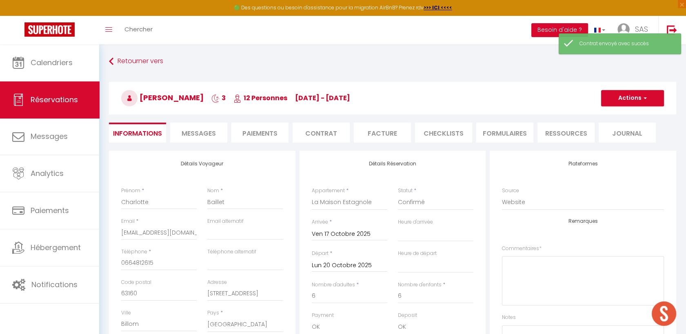
click at [265, 128] on li "Paiements" at bounding box center [259, 133] width 57 height 20
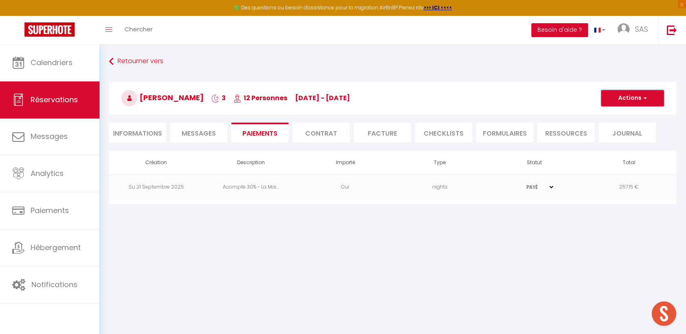
click at [633, 102] on button "Actions" at bounding box center [632, 98] width 63 height 16
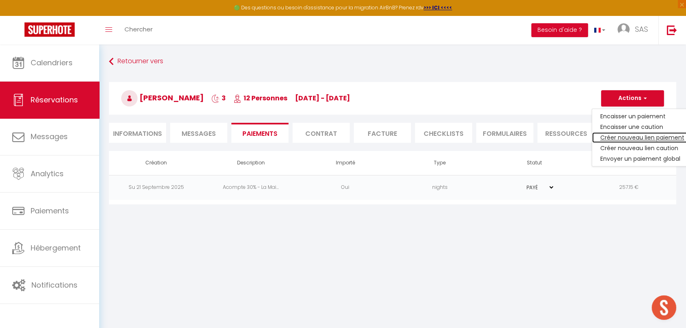
click at [629, 140] on link "Créer nouveau lien paiement" at bounding box center [642, 137] width 100 height 11
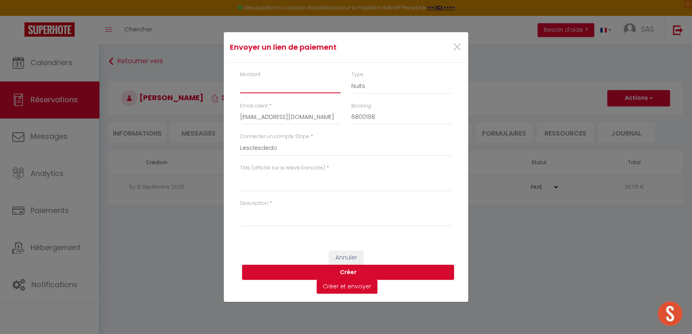
click at [272, 86] on input "Montant" at bounding box center [290, 86] width 101 height 15
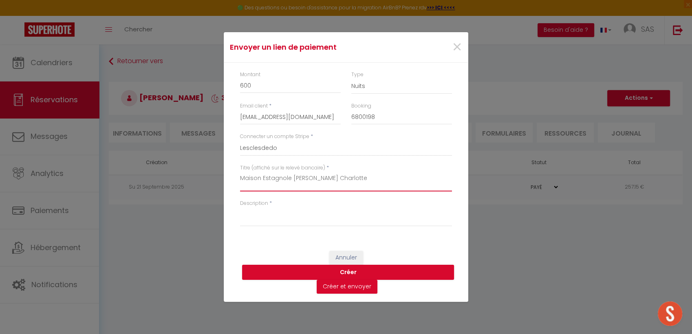
click at [241, 178] on textarea "Maison Estagnole M. Baillet Charlotte" at bounding box center [346, 182] width 212 height 20
paste textarea "Reste séjour Maison Estagnole M. Baillet Charlotte"
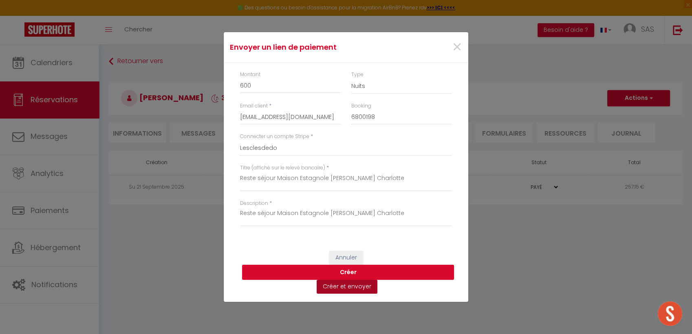
click at [349, 292] on button "Créer et envoyer" at bounding box center [347, 287] width 61 height 14
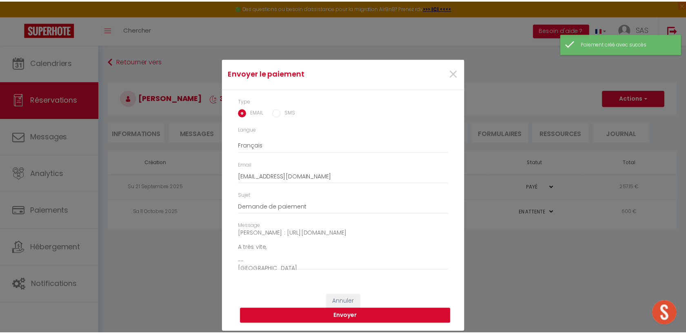
scroll to position [57, 0]
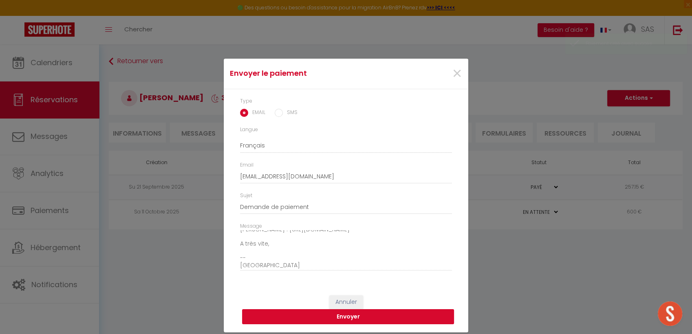
click at [313, 315] on button "Envoyer" at bounding box center [348, 317] width 212 height 15
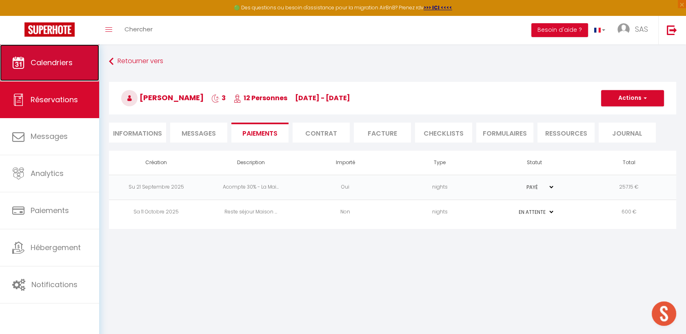
click at [52, 64] on span "Calendriers" at bounding box center [52, 63] width 42 height 10
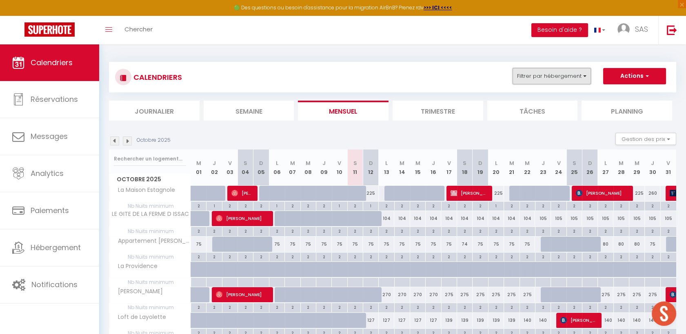
click at [546, 71] on button "Filtrer par hébergement" at bounding box center [551, 76] width 78 height 16
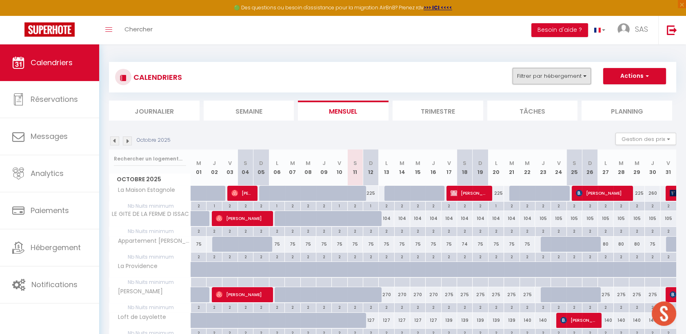
click at [532, 72] on button "Filtrer par hébergement" at bounding box center [551, 76] width 78 height 16
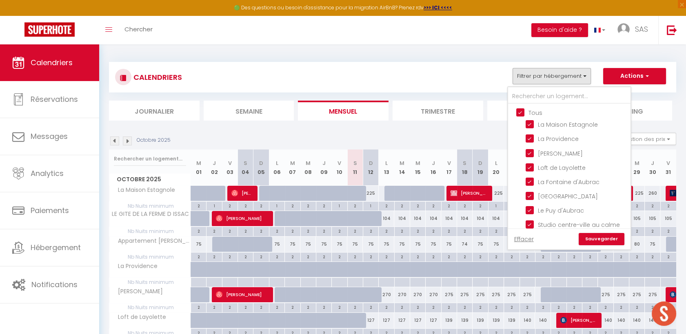
click at [518, 112] on input "Tous" at bounding box center [577, 112] width 122 height 8
click at [519, 109] on input "Tous" at bounding box center [577, 112] width 122 height 8
click at [525, 96] on input "text" at bounding box center [569, 96] width 122 height 15
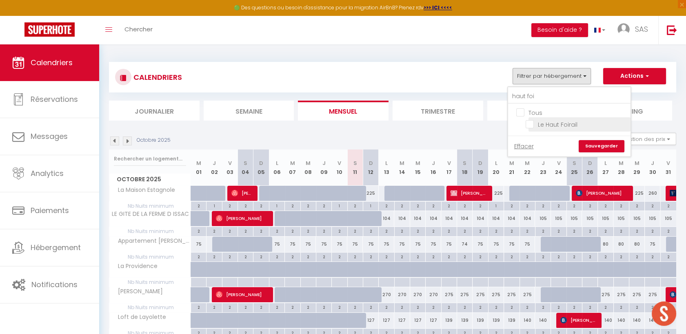
click at [546, 125] on input "Le Haut Foirail" at bounding box center [576, 124] width 102 height 8
click at [609, 144] on link "Sauvegarder" at bounding box center [601, 146] width 46 height 12
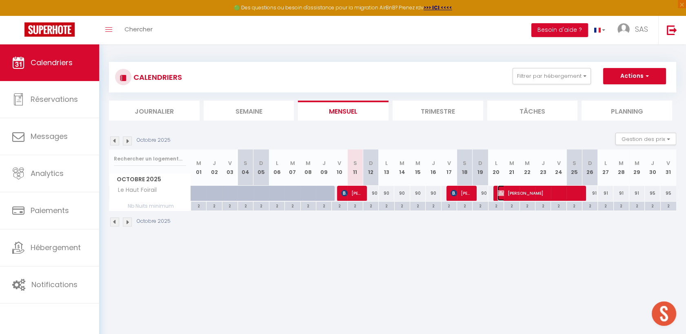
click at [531, 191] on span "AURORE Monatlik" at bounding box center [538, 193] width 83 height 15
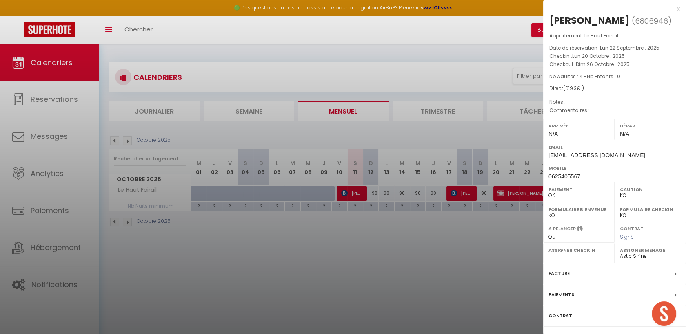
click at [572, 272] on div "Facture" at bounding box center [614, 273] width 143 height 21
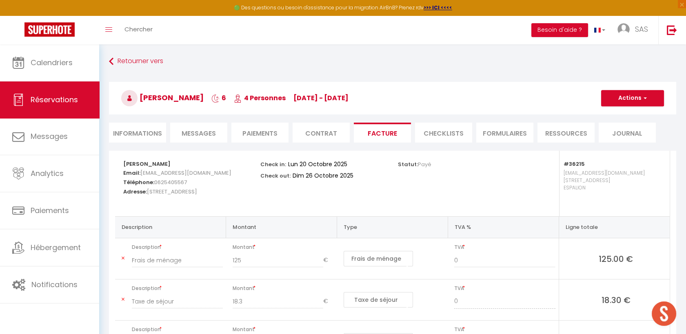
click at [330, 130] on li "Contrat" at bounding box center [320, 133] width 57 height 20
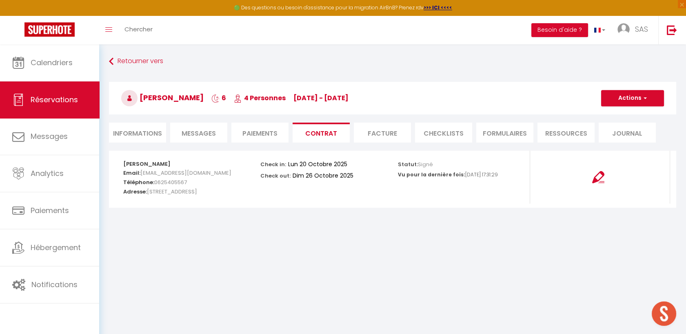
click at [272, 135] on li "Paiements" at bounding box center [259, 133] width 57 height 20
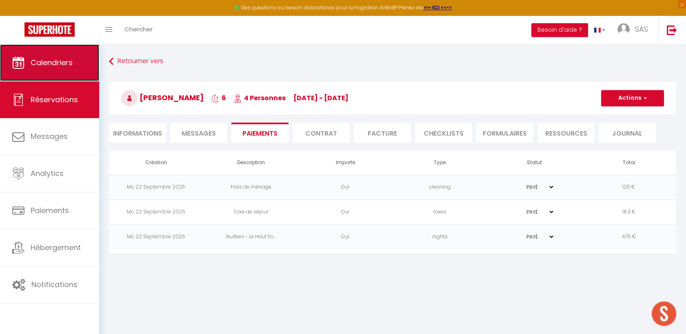
click at [31, 80] on link "Calendriers" at bounding box center [49, 62] width 99 height 37
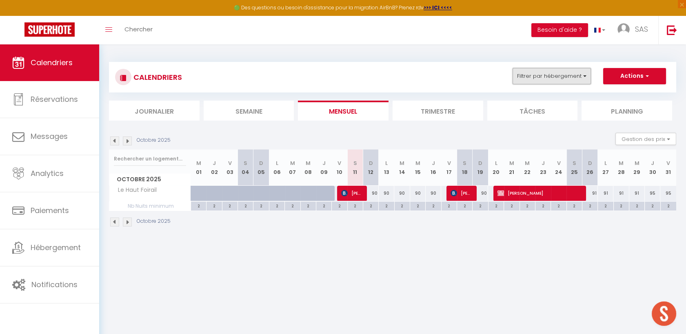
click at [546, 79] on button "Filtrer par hébergement" at bounding box center [551, 76] width 78 height 16
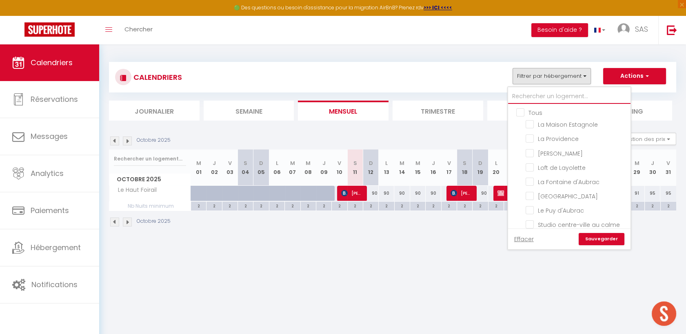
click at [538, 99] on input "text" at bounding box center [569, 96] width 122 height 15
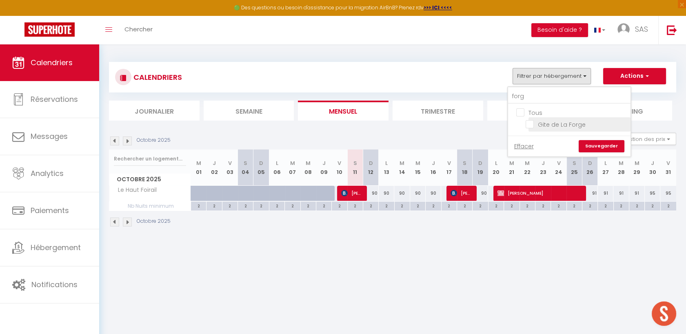
click at [545, 124] on input "Gite de La Forge" at bounding box center [576, 124] width 102 height 8
click at [607, 150] on link "Sauvegarder" at bounding box center [601, 146] width 46 height 12
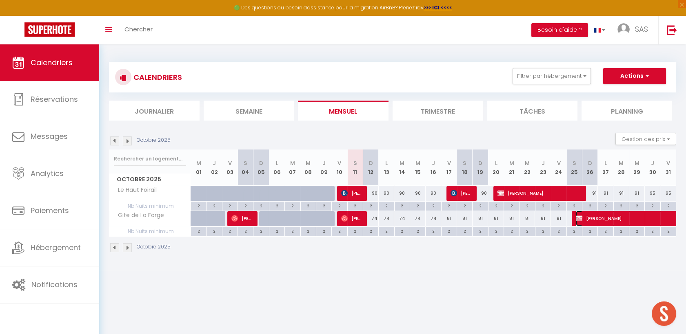
click at [606, 223] on span "PERRINE TRANQUARD" at bounding box center [640, 218] width 131 height 15
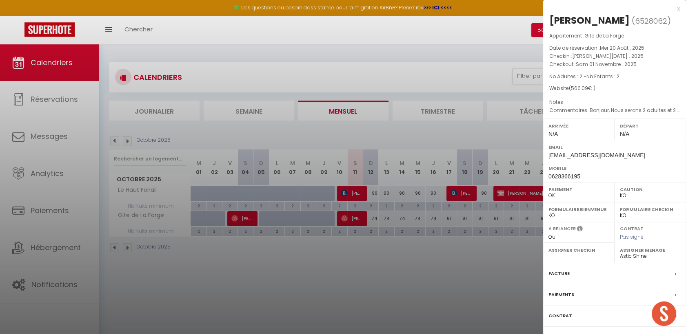
click at [621, 285] on div "Facture" at bounding box center [614, 273] width 143 height 21
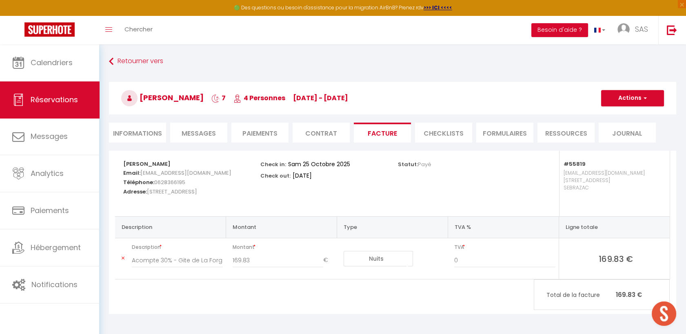
click at [315, 121] on div "Retourner vers PERRINE TRANQUARD 7 4 Personnes Sa 25 Oct - Sa 01 Nov Actions En…" at bounding box center [392, 102] width 577 height 97
click at [311, 131] on li "Contrat" at bounding box center [320, 133] width 57 height 20
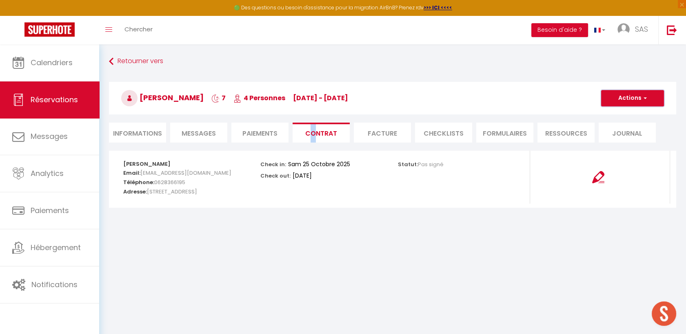
click at [625, 96] on button "Actions" at bounding box center [632, 98] width 63 height 16
click at [628, 126] on link "Envoyer le contrat" at bounding box center [626, 127] width 69 height 11
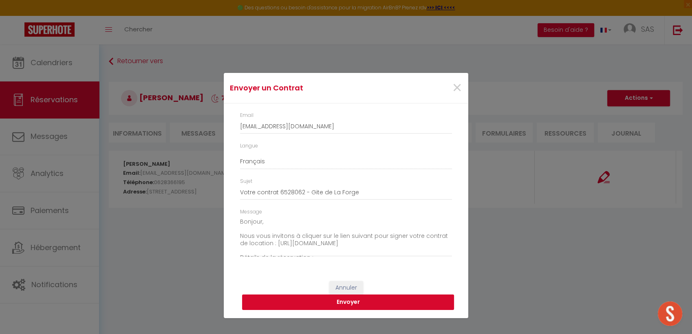
click at [319, 308] on button "Envoyer" at bounding box center [348, 302] width 212 height 15
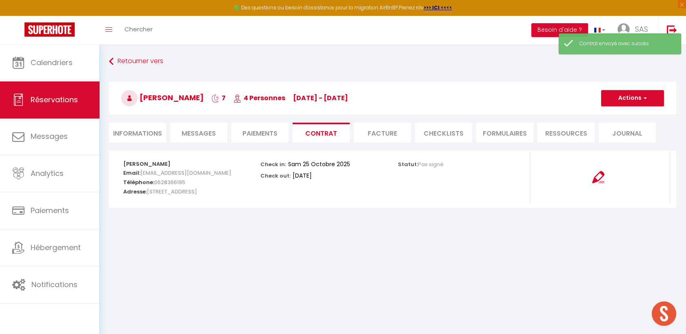
click at [160, 127] on li "Informations" at bounding box center [137, 133] width 57 height 20
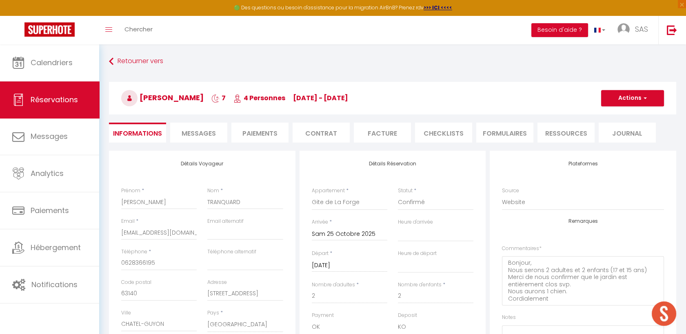
click at [291, 129] on ul "Informations Messages Paiements Contrat Facture CHECKLISTS FORMULAIRES Ressourc…" at bounding box center [392, 133] width 567 height 20
click at [273, 133] on li "Paiements" at bounding box center [259, 133] width 57 height 20
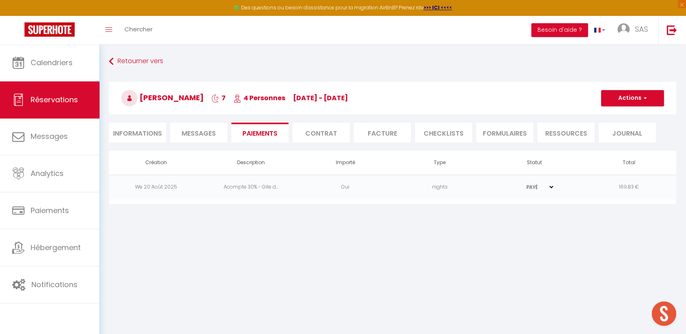
drag, startPoint x: 217, startPoint y: 97, endPoint x: 139, endPoint y: 94, distance: 77.5
click at [139, 94] on span "PERRINE TRANQUARD" at bounding box center [162, 98] width 82 height 10
copy span "PERRINE TRANQUARD"
click at [636, 107] on h3 "PERRINE TRANQUARD 7 4 Personnes Sa 25 Oct - Sa 01 Nov" at bounding box center [392, 98] width 567 height 33
click at [637, 106] on h3 "PERRINE TRANQUARD 7 4 Personnes Sa 25 Oct - Sa 01 Nov" at bounding box center [392, 98] width 567 height 33
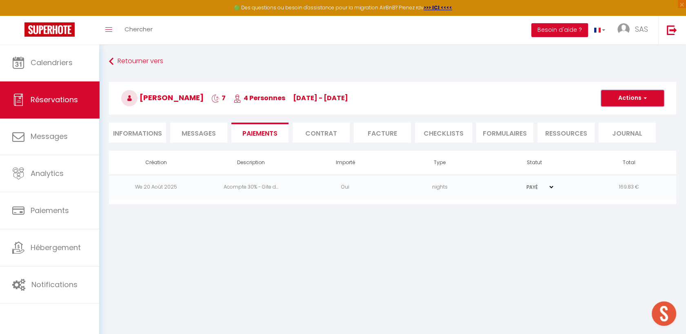
drag, startPoint x: 637, startPoint y: 106, endPoint x: 635, endPoint y: 96, distance: 10.4
click at [635, 96] on button "Actions" at bounding box center [632, 98] width 63 height 16
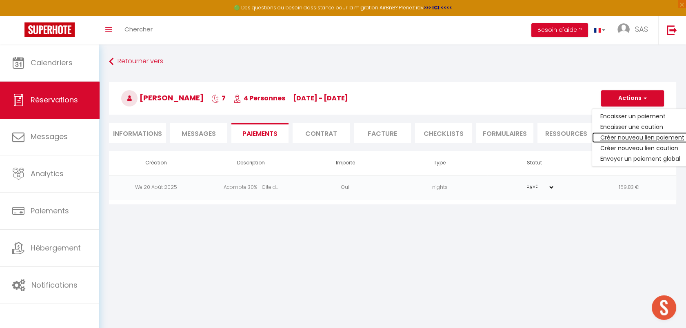
click at [641, 137] on link "Créer nouveau lien paiement" at bounding box center [642, 137] width 100 height 11
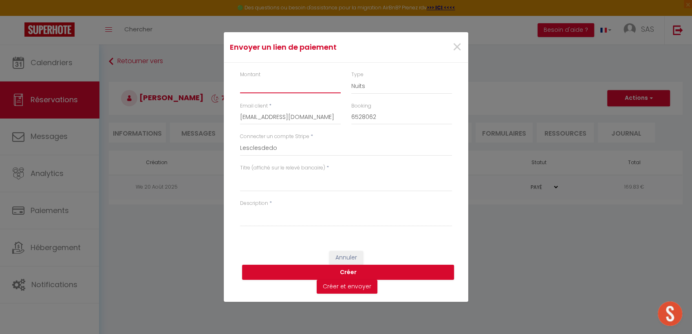
click at [261, 90] on input "Montant" at bounding box center [290, 86] width 101 height 15
paste textarea "PERRINE TRANQUARD"
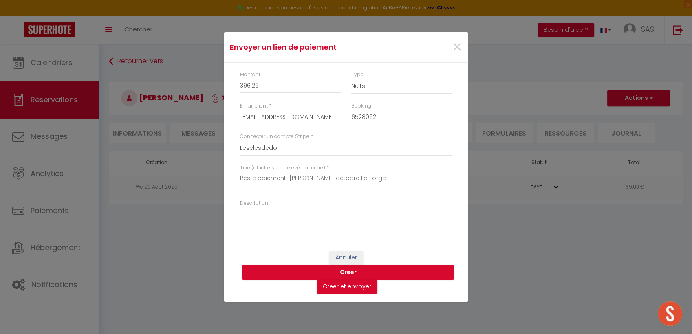
paste textarea "Reste paiement PERRINE TRANQUARD octobre La Forge"
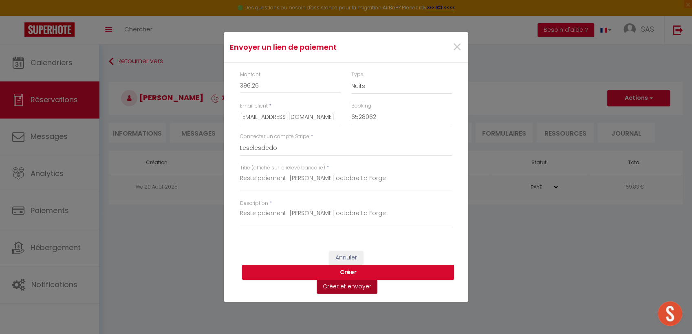
click at [356, 293] on button "Créer et envoyer" at bounding box center [347, 287] width 61 height 14
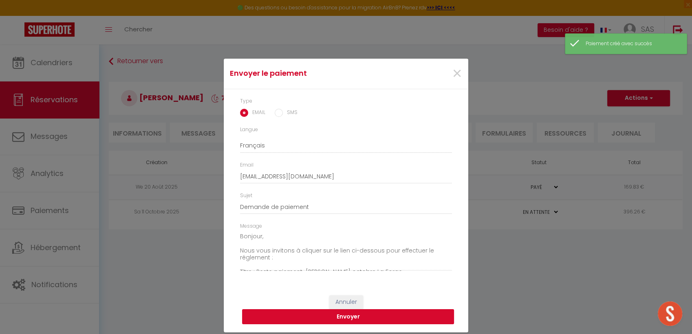
click at [338, 316] on button "Envoyer" at bounding box center [348, 317] width 212 height 15
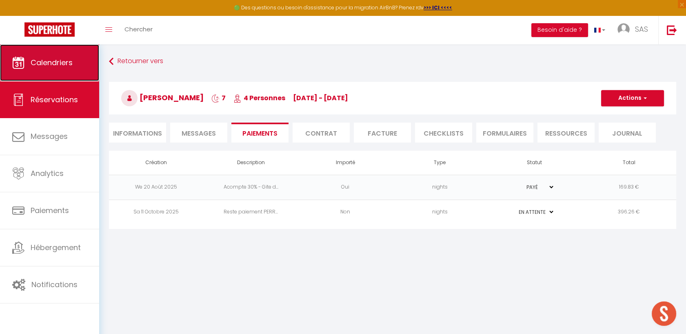
click at [48, 67] on span "Calendriers" at bounding box center [52, 63] width 42 height 10
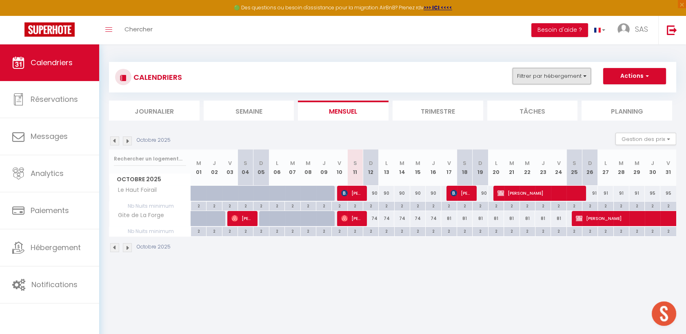
click at [545, 77] on button "Filtrer par hébergement" at bounding box center [551, 76] width 78 height 16
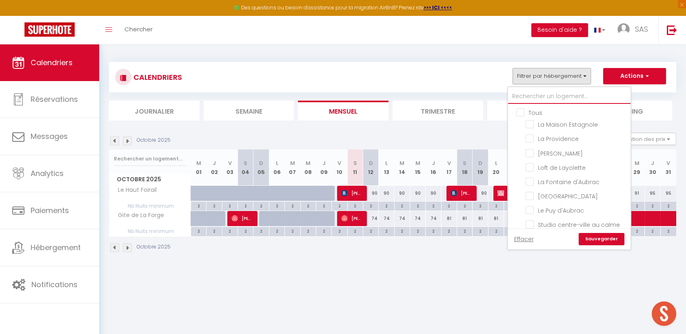
click at [531, 96] on input "text" at bounding box center [569, 96] width 122 height 15
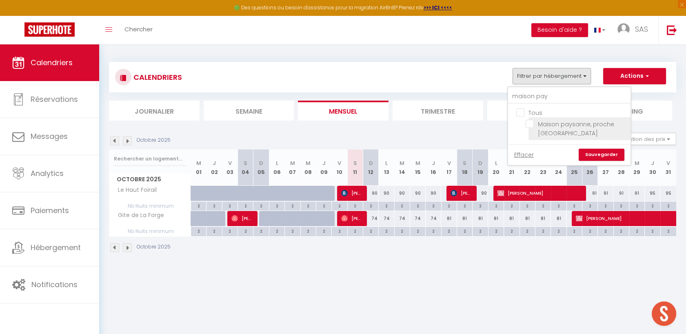
click at [554, 124] on input "Maison paysanne, proche Aubrac" at bounding box center [576, 124] width 102 height 8
click at [597, 158] on link "Sauvegarder" at bounding box center [601, 155] width 46 height 12
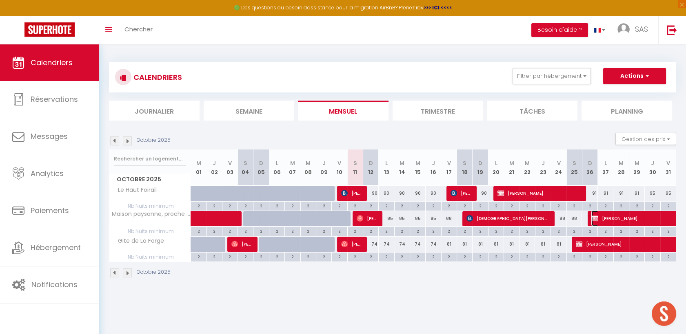
click at [618, 221] on span "Arnaud PIANA" at bounding box center [656, 218] width 131 height 15
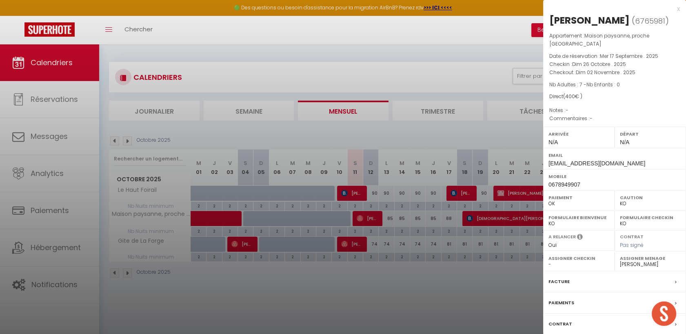
click at [590, 293] on div "Paiements" at bounding box center [614, 303] width 143 height 21
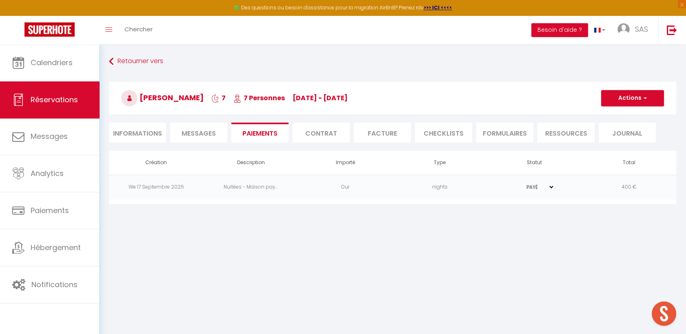
click at [179, 133] on li "Messages" at bounding box center [198, 133] width 57 height 20
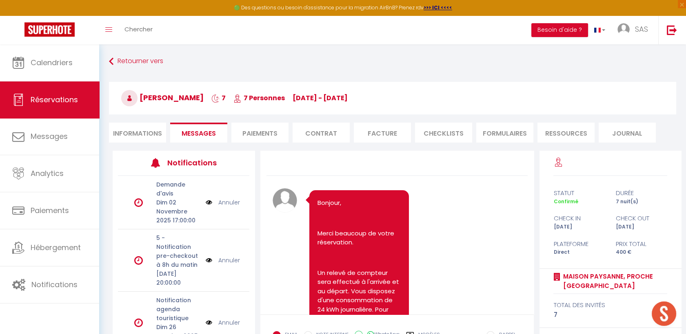
click at [142, 135] on li "Informations" at bounding box center [137, 133] width 57 height 20
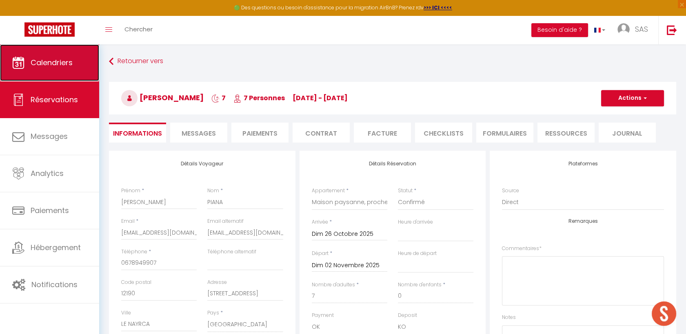
click at [68, 51] on link "Calendriers" at bounding box center [49, 62] width 99 height 37
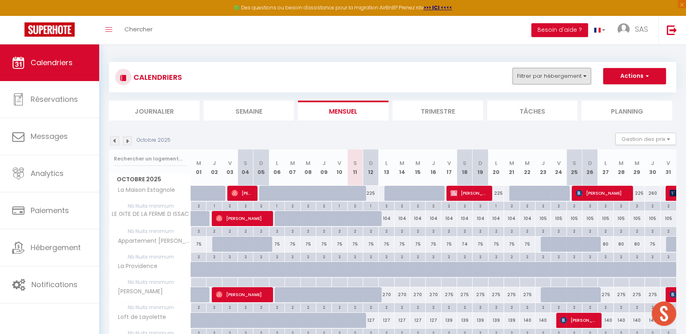
click at [538, 81] on button "Filtrer par hébergement" at bounding box center [551, 76] width 78 height 16
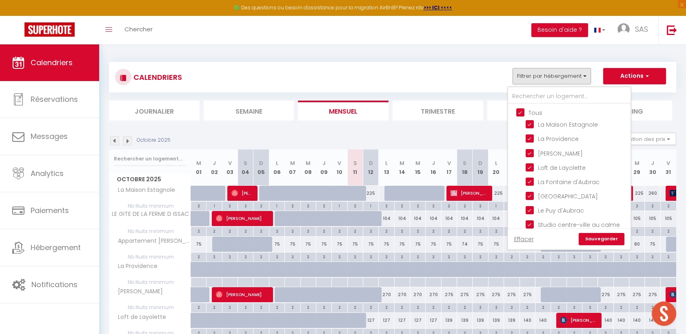
click at [523, 115] on input "Tous" at bounding box center [577, 112] width 122 height 8
click at [526, 100] on input "text" at bounding box center [569, 96] width 122 height 15
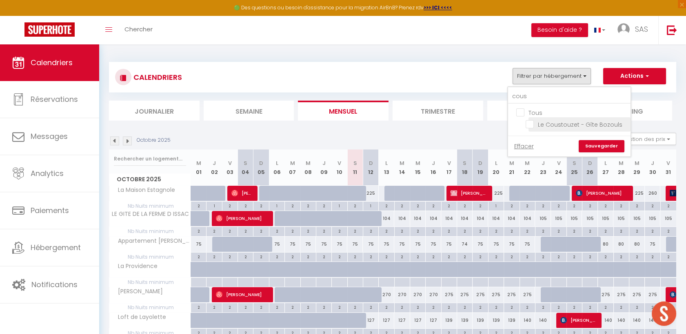
click at [535, 120] on input "Le Coustouzet - Gîte Bozouls" at bounding box center [576, 124] width 102 height 8
click at [616, 145] on link "Sauvegarder" at bounding box center [601, 146] width 46 height 12
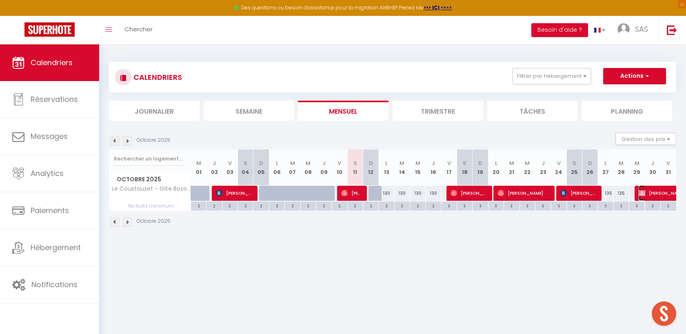
click at [658, 193] on span "Isabelle Roy" at bounding box center [666, 193] width 56 height 15
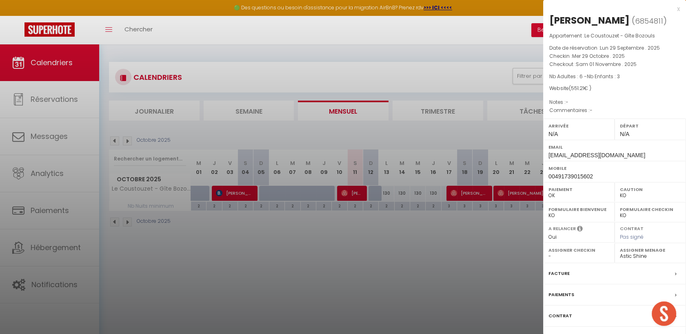
click at [611, 269] on div "Facture" at bounding box center [614, 273] width 143 height 21
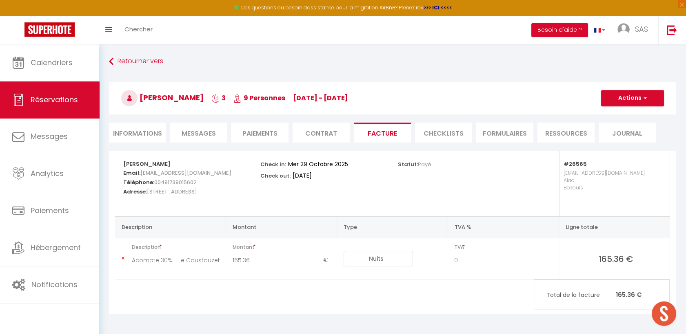
click at [329, 139] on li "Contrat" at bounding box center [320, 133] width 57 height 20
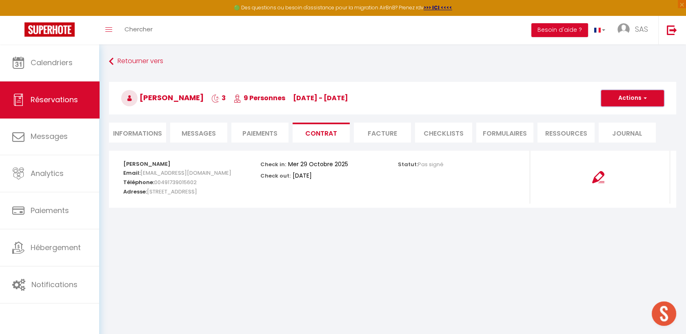
click at [617, 100] on button "Actions" at bounding box center [632, 98] width 63 height 16
click at [622, 127] on link "Envoyer le contrat" at bounding box center [626, 127] width 69 height 11
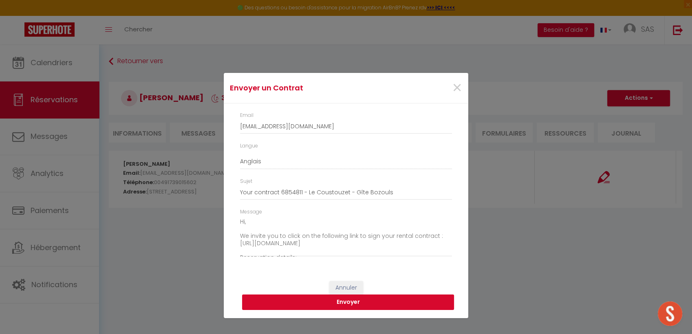
click at [405, 303] on button "Envoyer" at bounding box center [348, 302] width 212 height 15
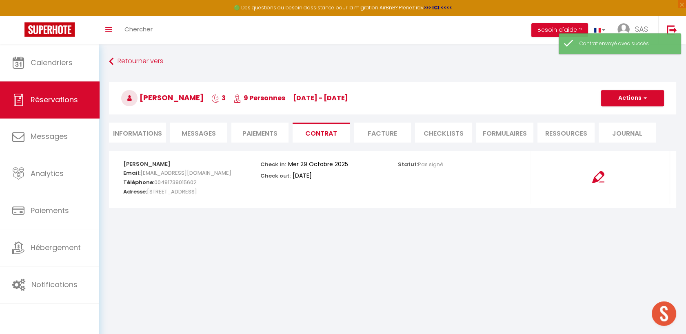
click at [134, 131] on li "Informations" at bounding box center [137, 133] width 57 height 20
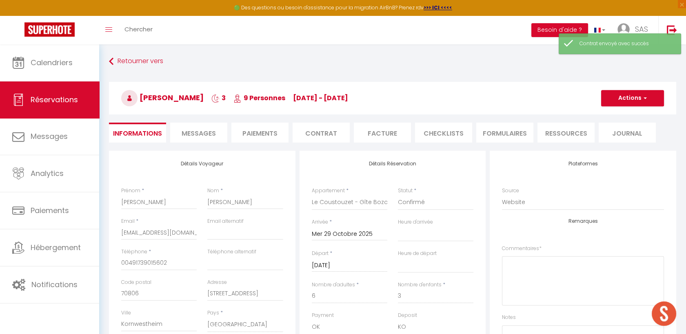
click at [266, 130] on li "Paiements" at bounding box center [259, 133] width 57 height 20
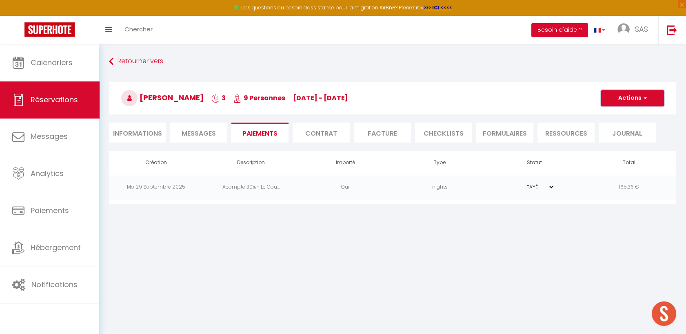
click at [627, 102] on button "Actions" at bounding box center [632, 98] width 63 height 16
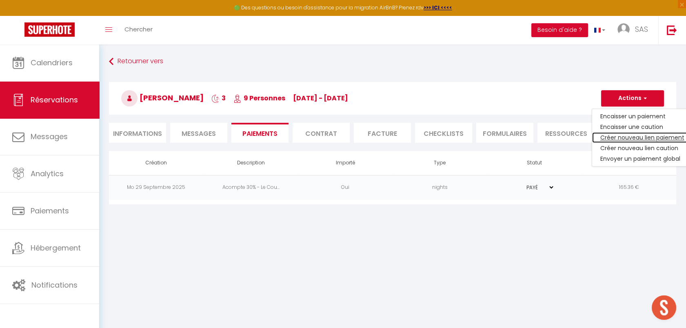
click at [620, 141] on link "Créer nouveau lien paiement" at bounding box center [642, 137] width 100 height 11
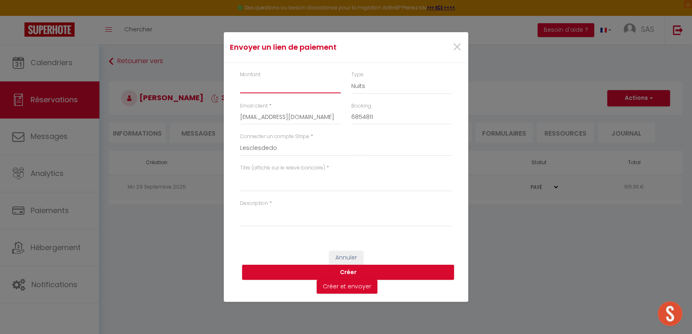
click at [292, 86] on input "Montant" at bounding box center [290, 86] width 101 height 15
paste textarea "Reste séjour [PERSON_NAME] [PERSON_NAME]"
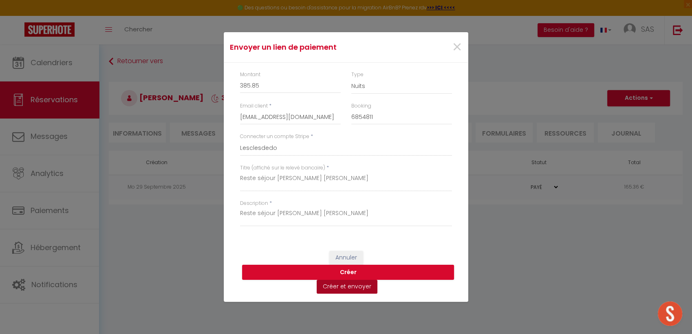
click at [365, 289] on button "Créer et envoyer" at bounding box center [347, 287] width 61 height 14
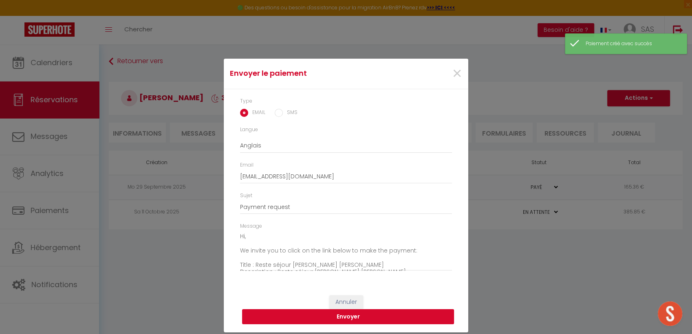
click at [320, 311] on button "Envoyer" at bounding box center [348, 317] width 212 height 15
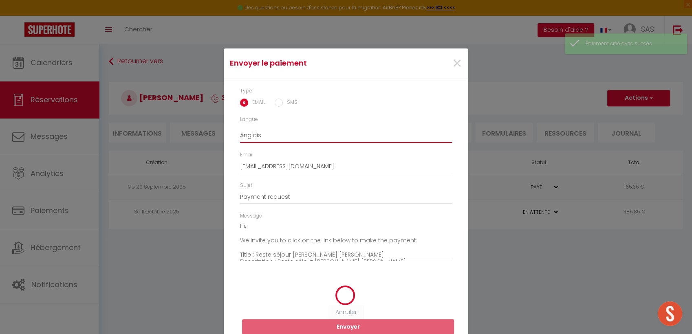
click at [258, 129] on select "Anglais Français Espagnol Portugais" at bounding box center [346, 135] width 212 height 15
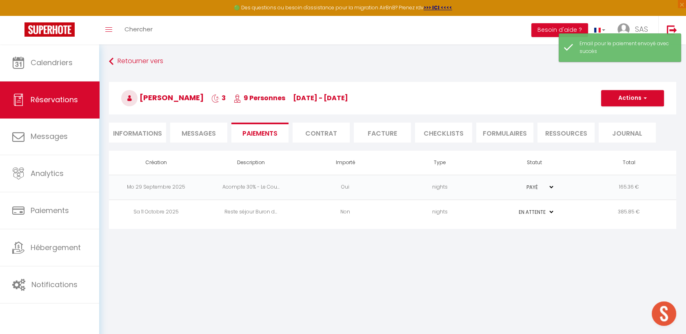
click at [404, 214] on td "nights" at bounding box center [439, 212] width 95 height 25
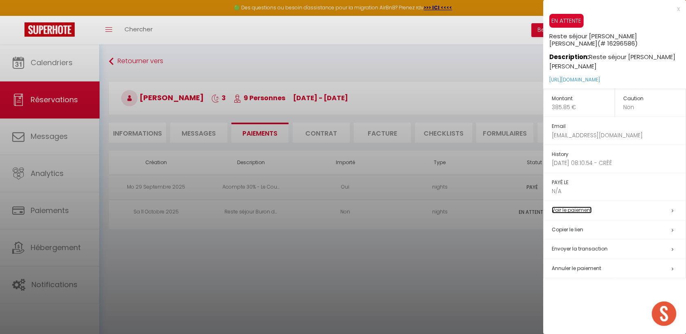
click at [584, 211] on link "Voir le paiement" at bounding box center [571, 210] width 40 height 7
click at [192, 208] on div at bounding box center [343, 167] width 686 height 334
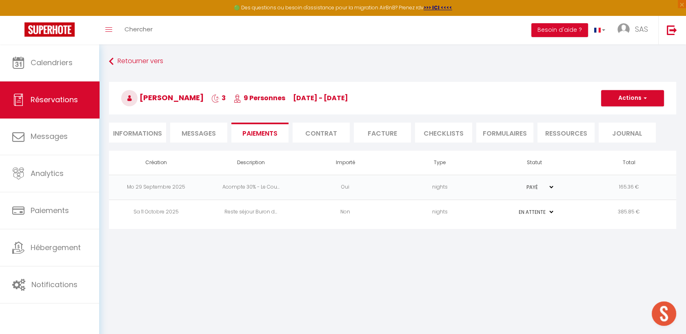
click at [193, 210] on td "Sa 11 Octobre 2025" at bounding box center [156, 212] width 95 height 25
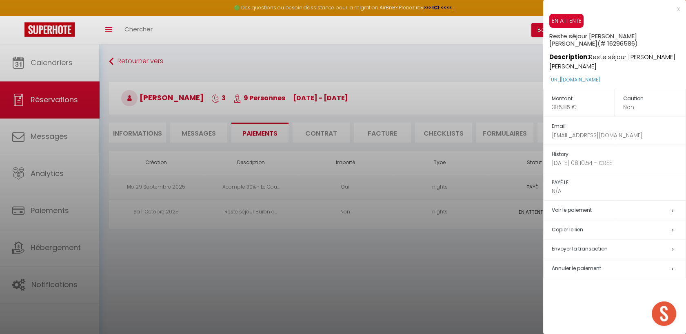
click at [606, 250] on h5 "Envoyer la transaction" at bounding box center [618, 249] width 134 height 9
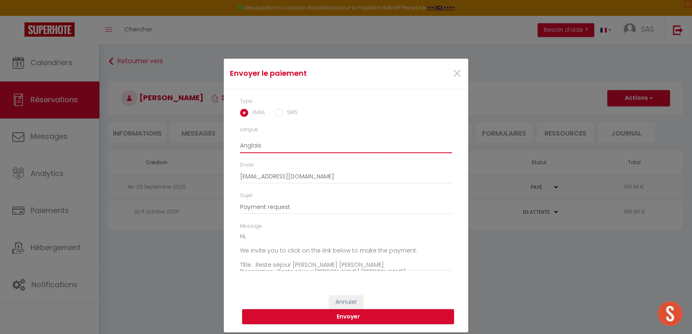
click at [270, 146] on select "Anglais Français Espagnol Portugais" at bounding box center [346, 145] width 212 height 15
click at [240, 138] on select "Anglais Français Espagnol Portugais" at bounding box center [346, 145] width 212 height 15
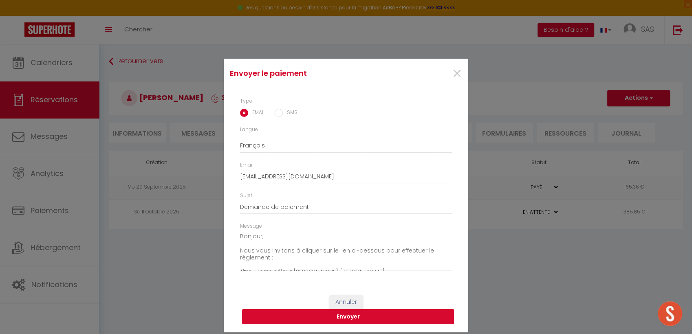
click at [316, 315] on button "Envoyer" at bounding box center [348, 317] width 212 height 15
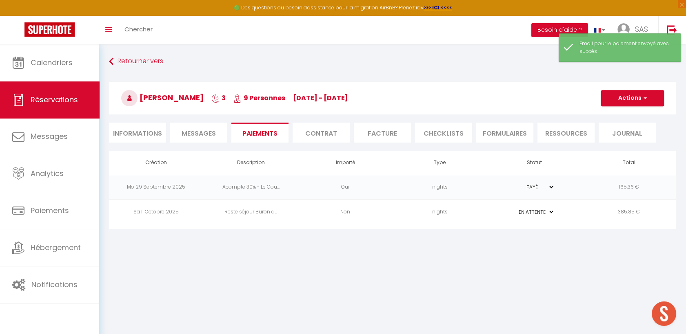
click at [284, 223] on td "Reste séjour Buron d..." at bounding box center [251, 212] width 95 height 25
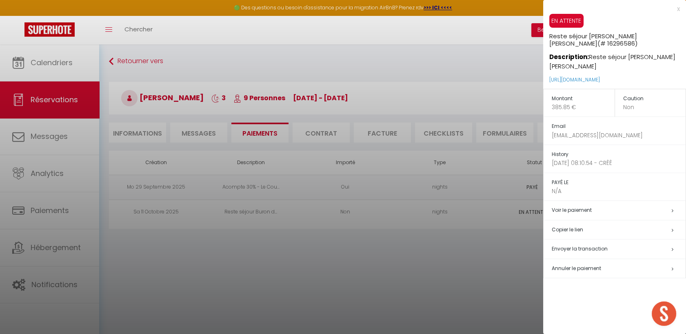
click at [454, 241] on div at bounding box center [343, 167] width 686 height 334
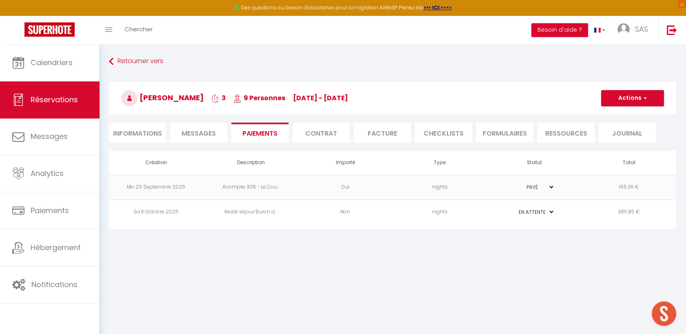
click at [150, 129] on li "Informations" at bounding box center [137, 133] width 57 height 20
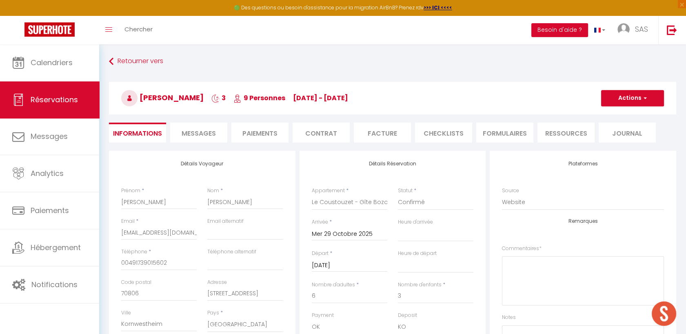
click at [276, 128] on li "Paiements" at bounding box center [259, 133] width 57 height 20
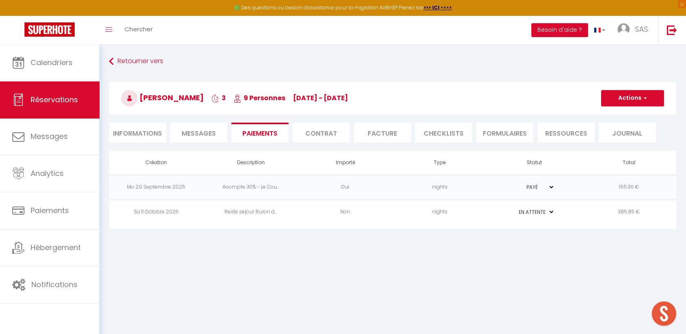
click at [290, 215] on td "Reste séjour Buron d..." at bounding box center [251, 212] width 95 height 25
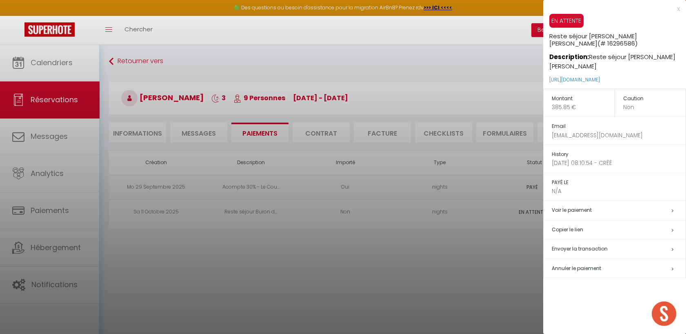
click at [483, 247] on div at bounding box center [343, 167] width 686 height 334
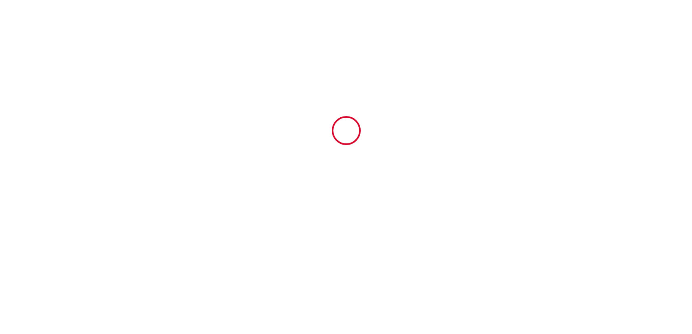
type input "5857926"
type input "Ancien [DEMOGRAPHIC_DATA]"
type input "178 route de l'église Saint-Pierre"
type input "12140"
type input "Florentin-la-Capelle"
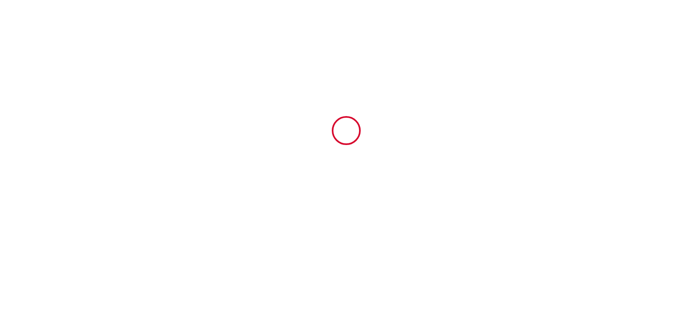
type input "[GEOGRAPHIC_DATA]"
type input "14 Tue October 2025"
type input "18 Sat October 2025"
type input "6"
type input "0"
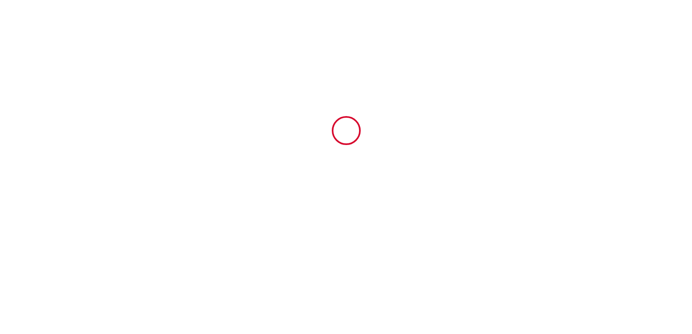
type input "450"
type input "440.88"
type input "Mairie"
type input "Florentin-la-Capelle"
type input "LE BOURG"
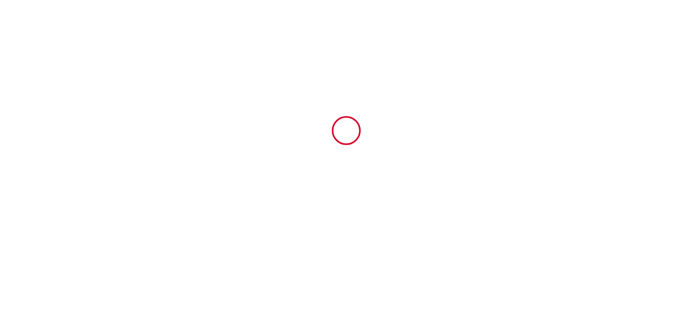
type input "12140"
type input "Florentin-la-Capelle"
type input "[GEOGRAPHIC_DATA]"
type input "[EMAIL_ADDRESS][DOMAIN_NAME]"
type input "THIERRY"
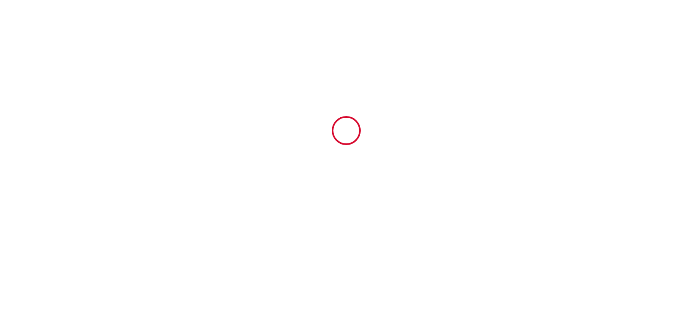
type input "BÂCLE"
type input "3 CHEMIN DU PAS BODIN"
type input "79300"
type input "TERVES"
type input "bacle.thierry2@wanadoo.fr"
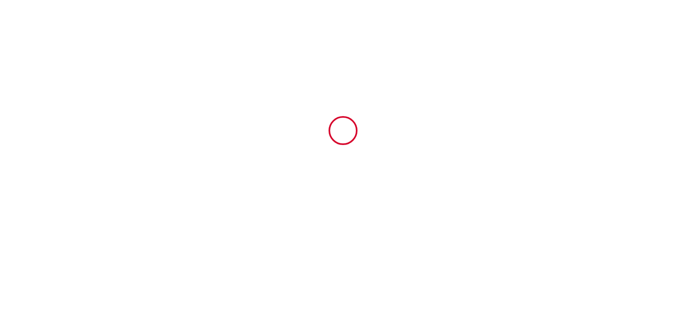
type input "+33 6 72 16 95 17"
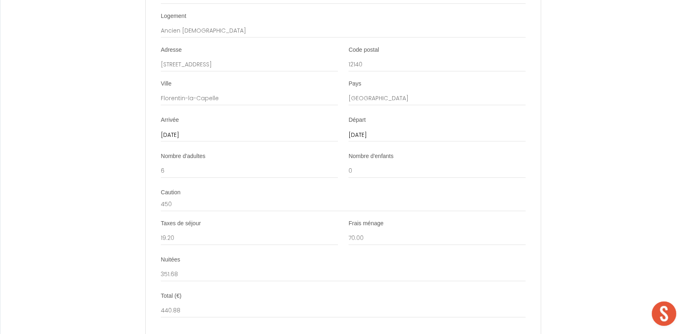
scroll to position [1696, 0]
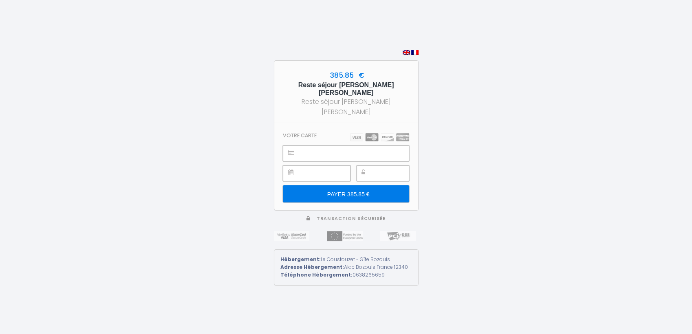
type input "PAYER 385.85 €"
